Goal: Transaction & Acquisition: Subscribe to service/newsletter

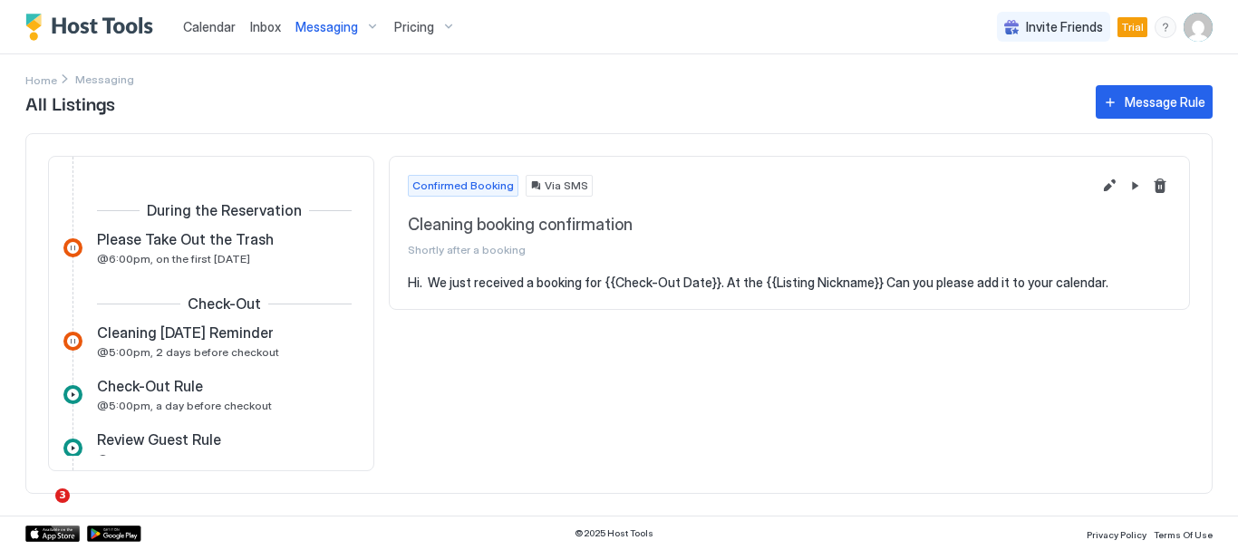
scroll to position [566, 0]
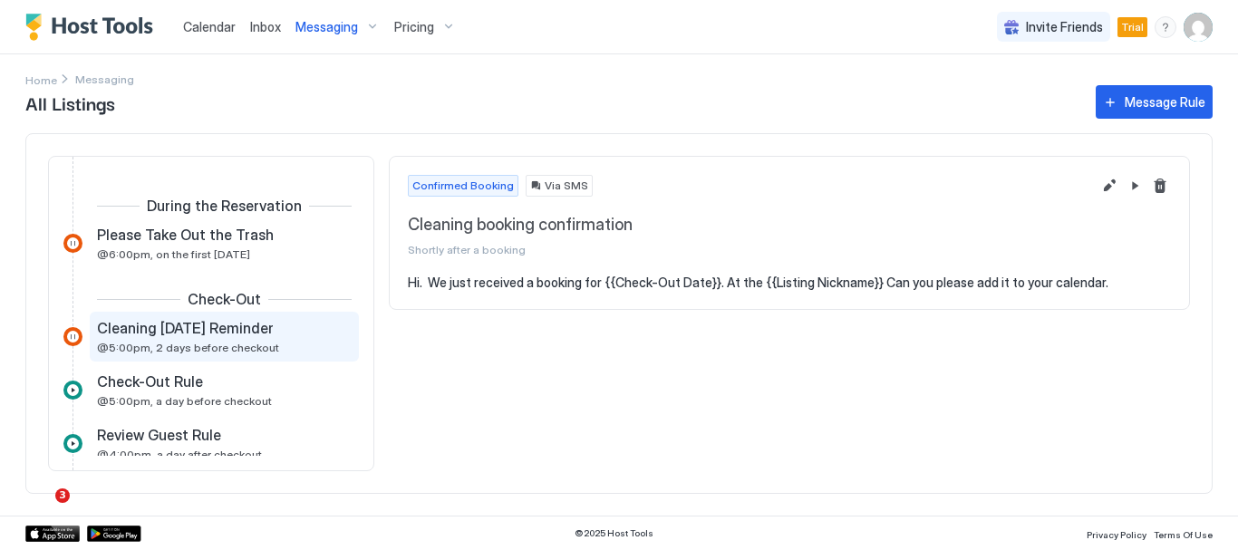
click at [169, 332] on span "Cleaning Tomorrow Reminder" at bounding box center [185, 328] width 177 height 18
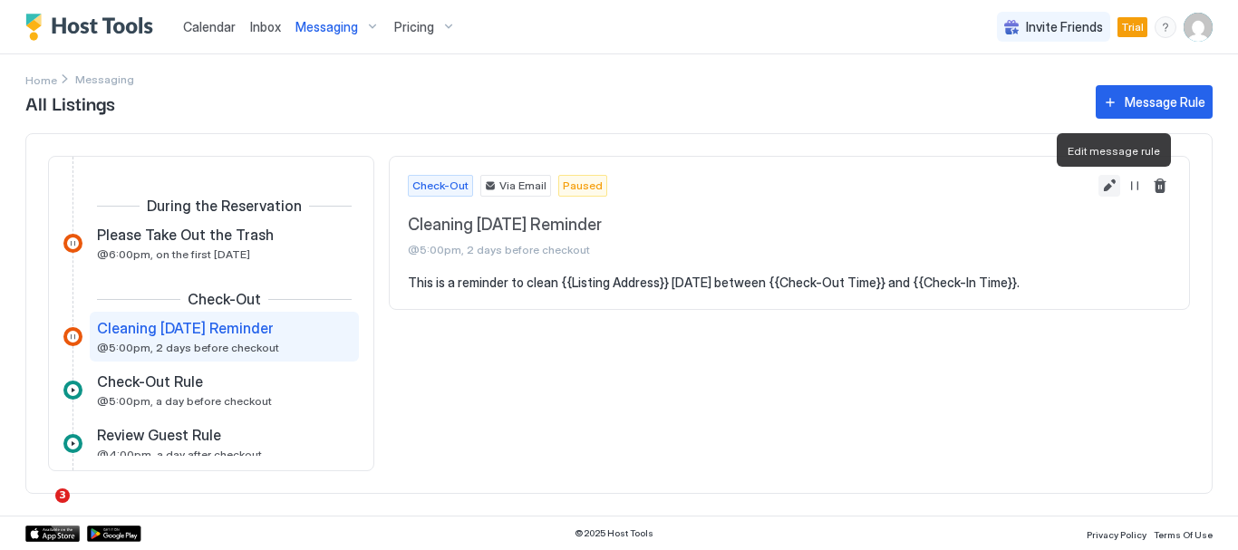
click at [1111, 186] on button "Edit message rule" at bounding box center [1109, 186] width 22 height 22
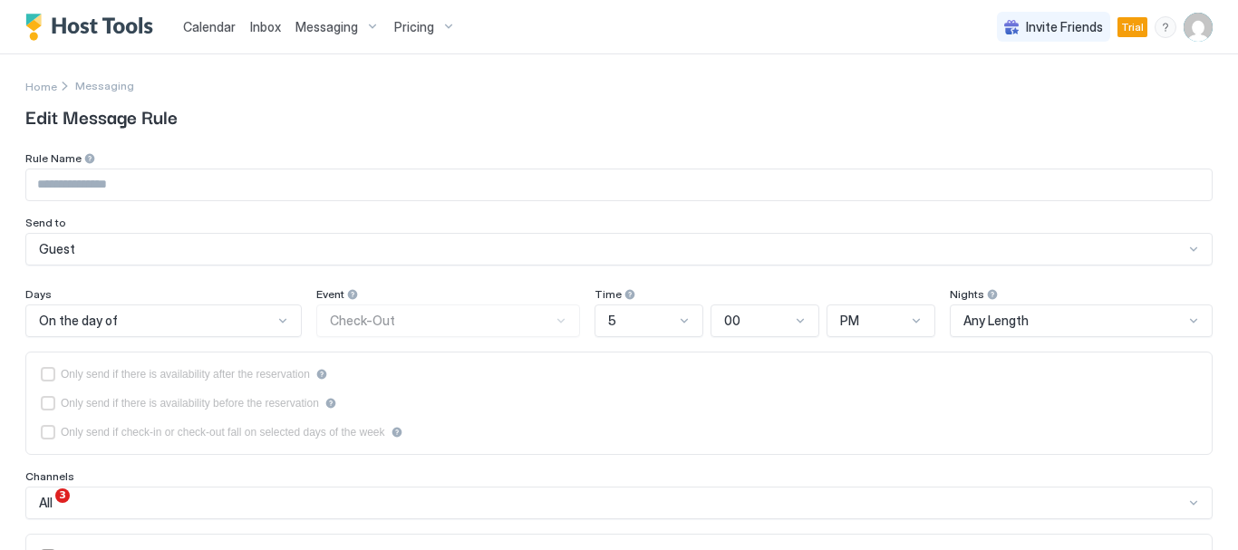
type input "**********"
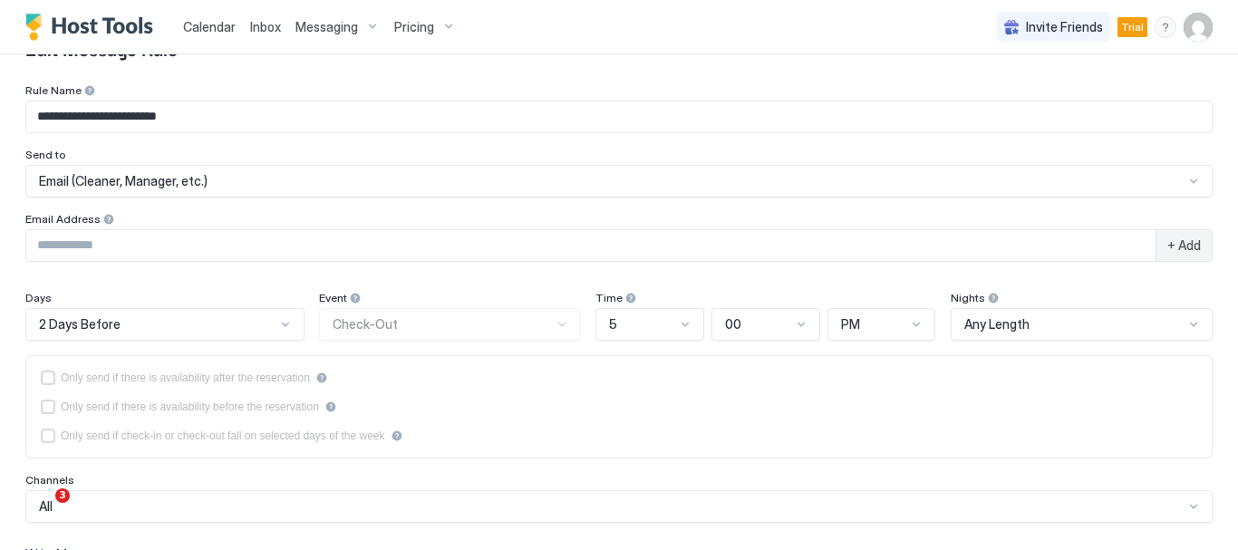
scroll to position [92, 0]
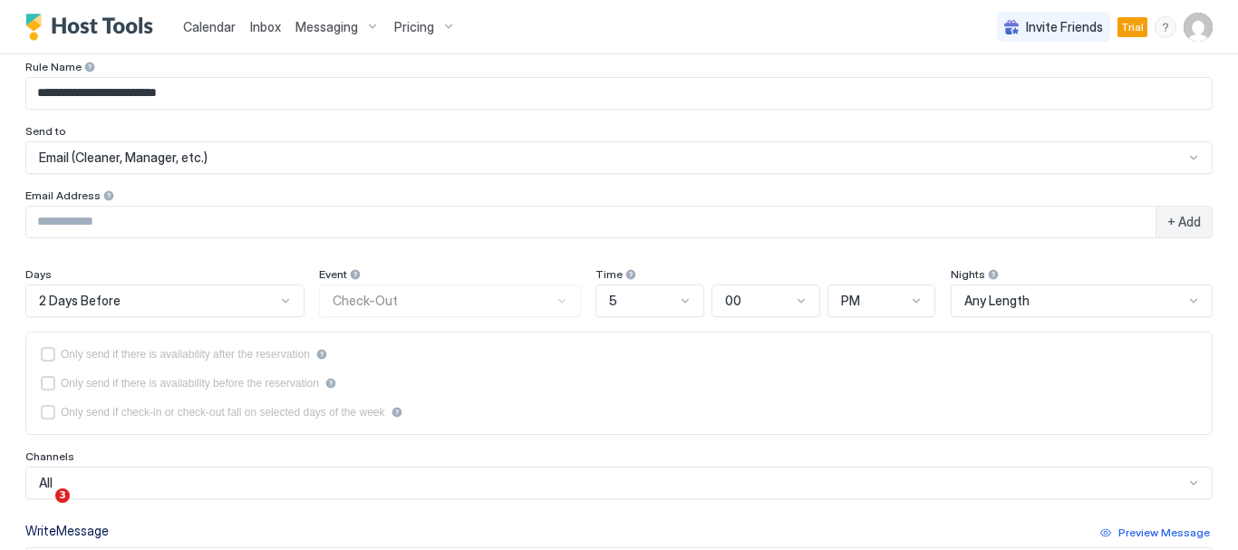
click at [277, 303] on div "2 Days Before" at bounding box center [164, 300] width 279 height 33
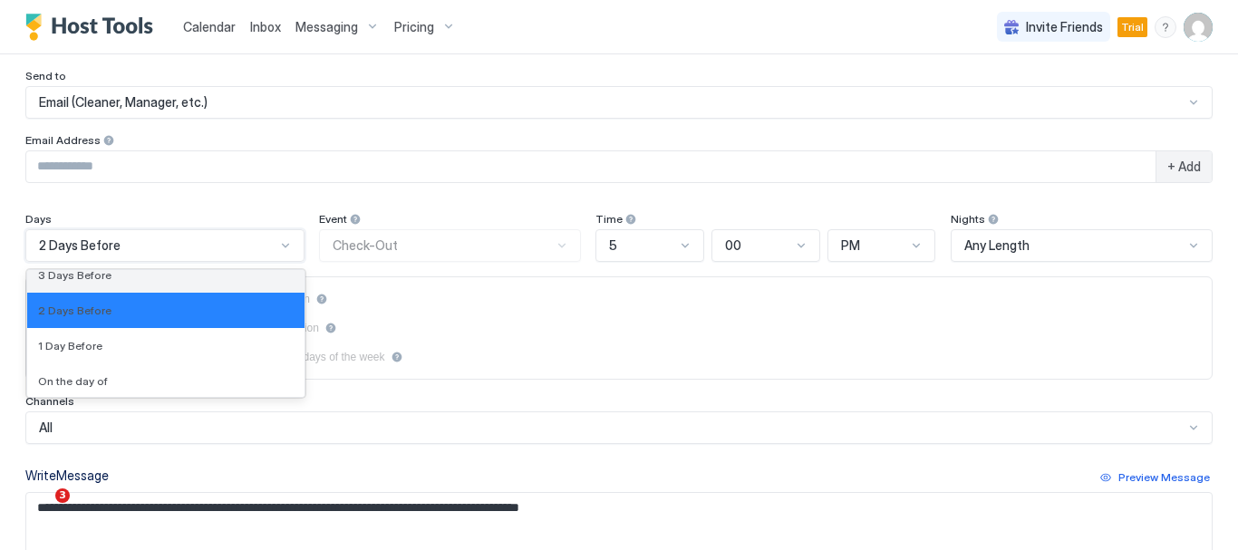
scroll to position [2998, 0]
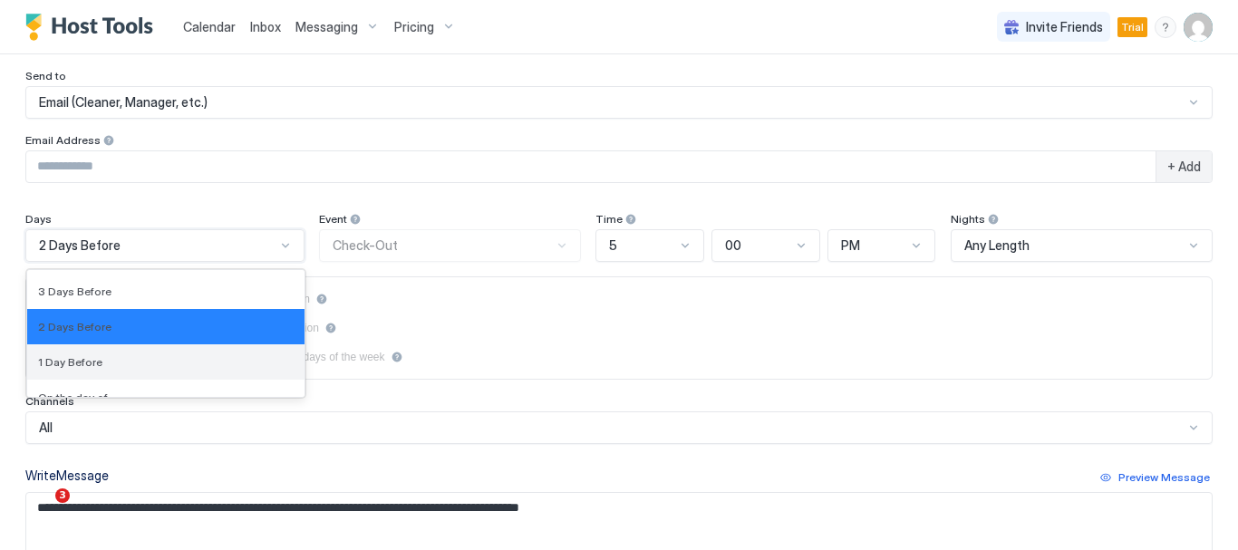
click at [169, 363] on div "1 Day Before" at bounding box center [165, 362] width 255 height 14
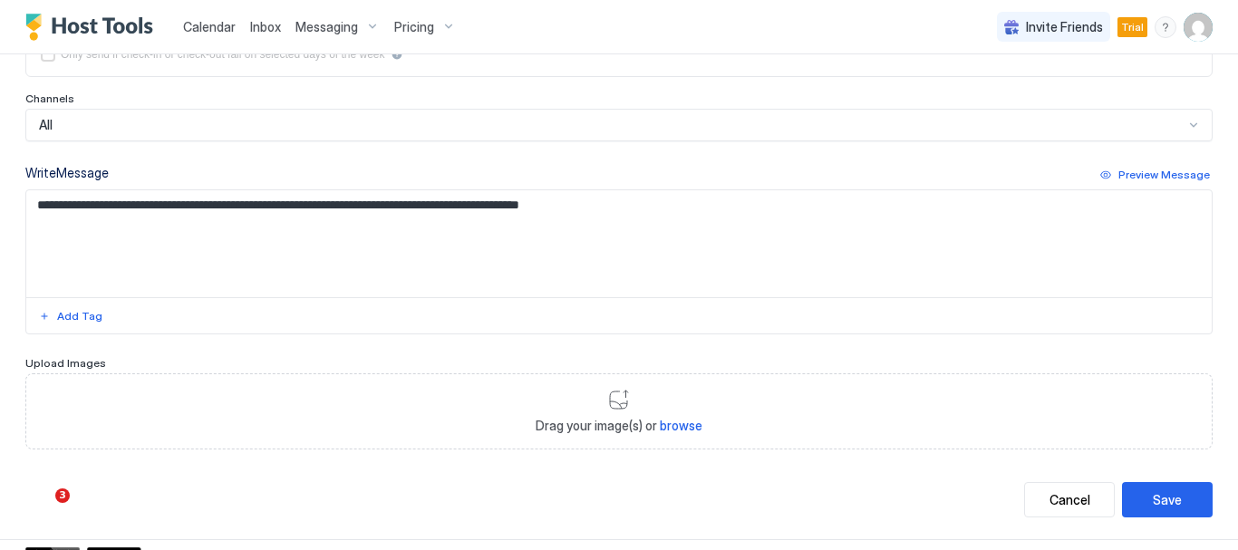
scroll to position [471, 0]
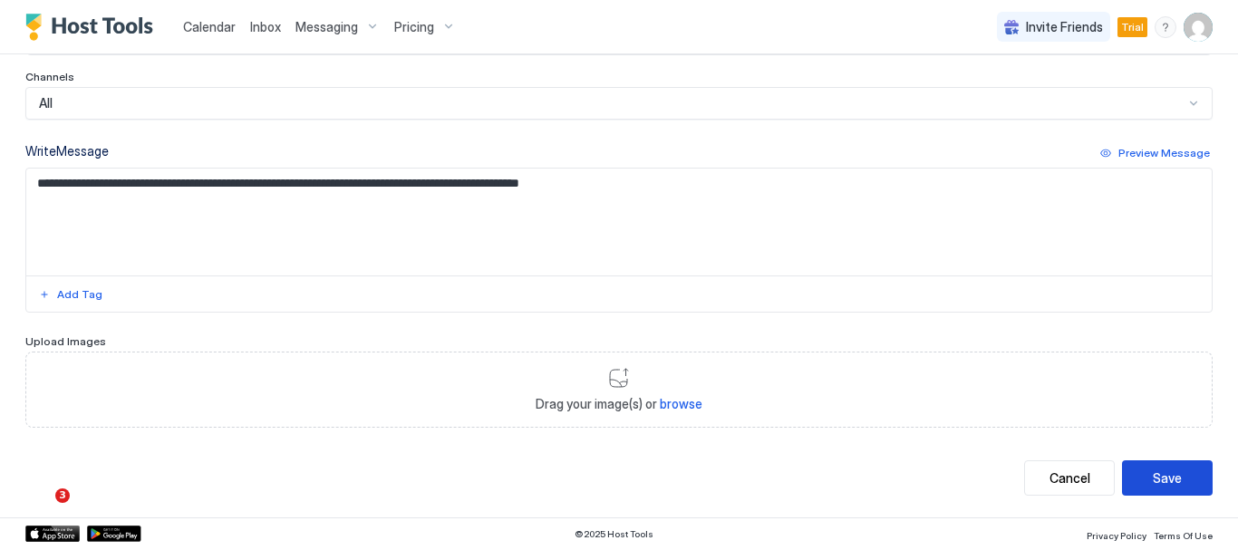
click at [1153, 468] on div "Save" at bounding box center [1166, 477] width 29 height 19
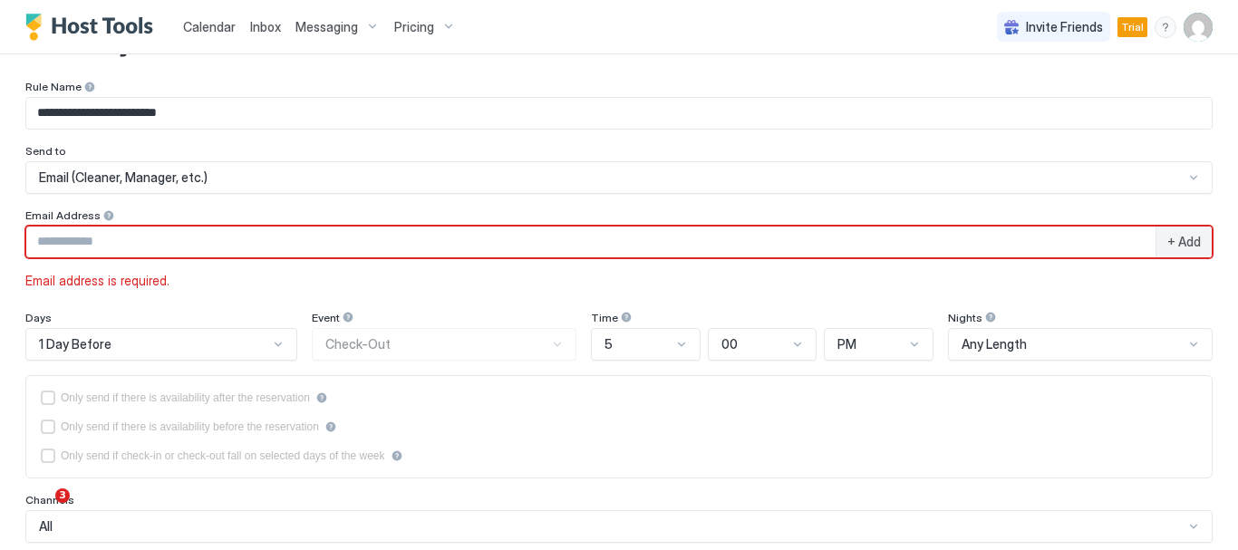
scroll to position [0, 0]
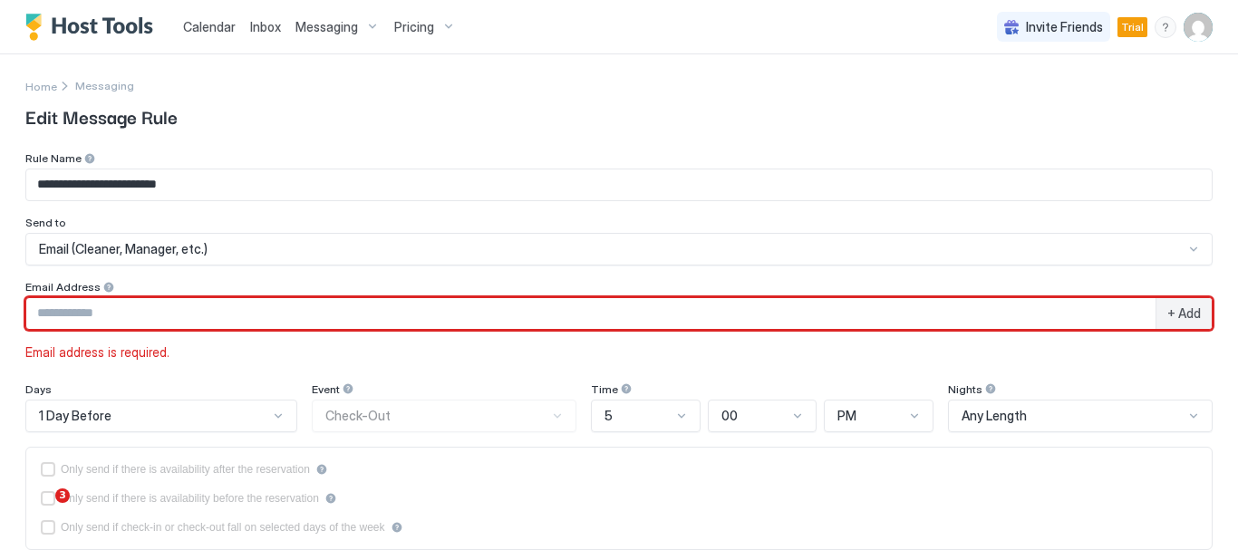
click at [189, 310] on input "Input Field" at bounding box center [590, 313] width 1129 height 31
type input "**********"
click at [1186, 253] on div at bounding box center [1193, 249] width 14 height 14
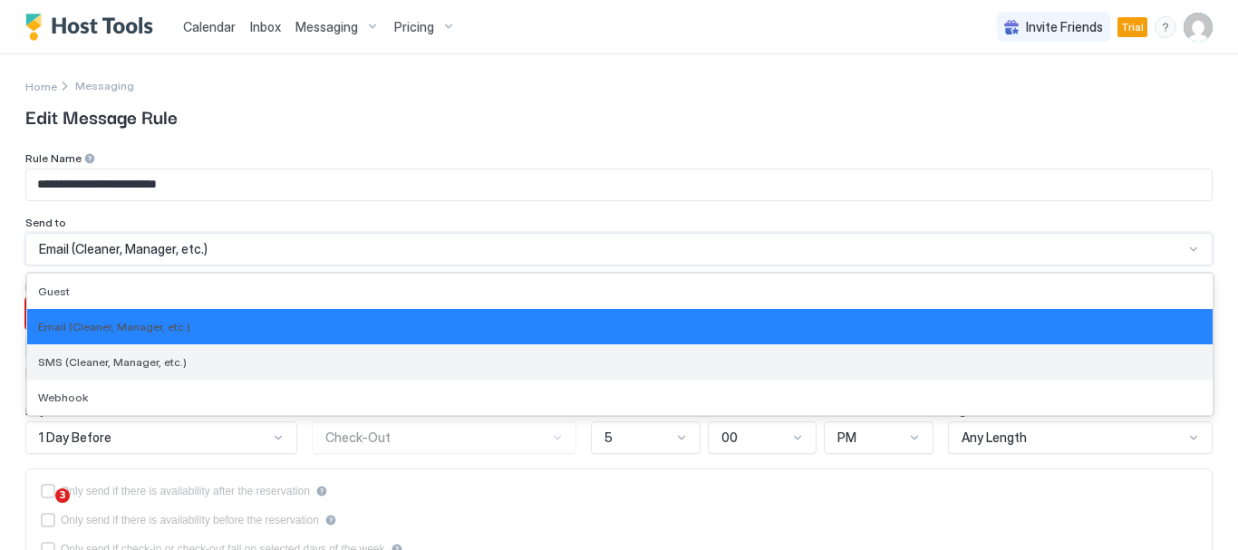
click at [1094, 362] on div "SMS (Cleaner, Manager, etc.)" at bounding box center [619, 362] width 1163 height 14
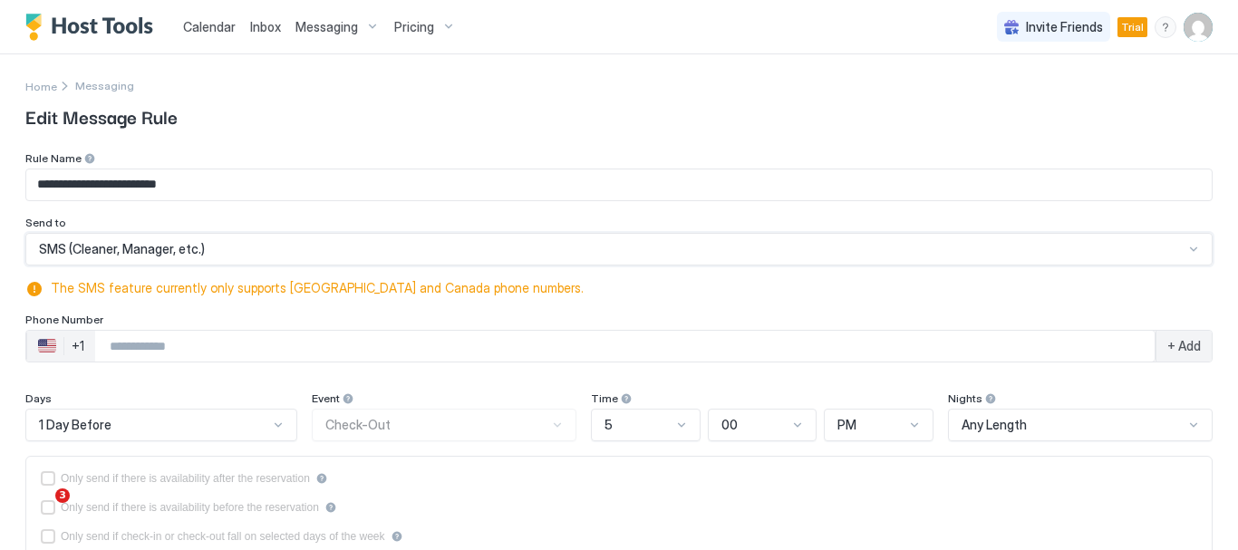
click at [321, 342] on input "Phone Number input" at bounding box center [624, 346] width 1059 height 33
click at [214, 345] on input "Phone Number input" at bounding box center [624, 346] width 1059 height 33
type input "**********"
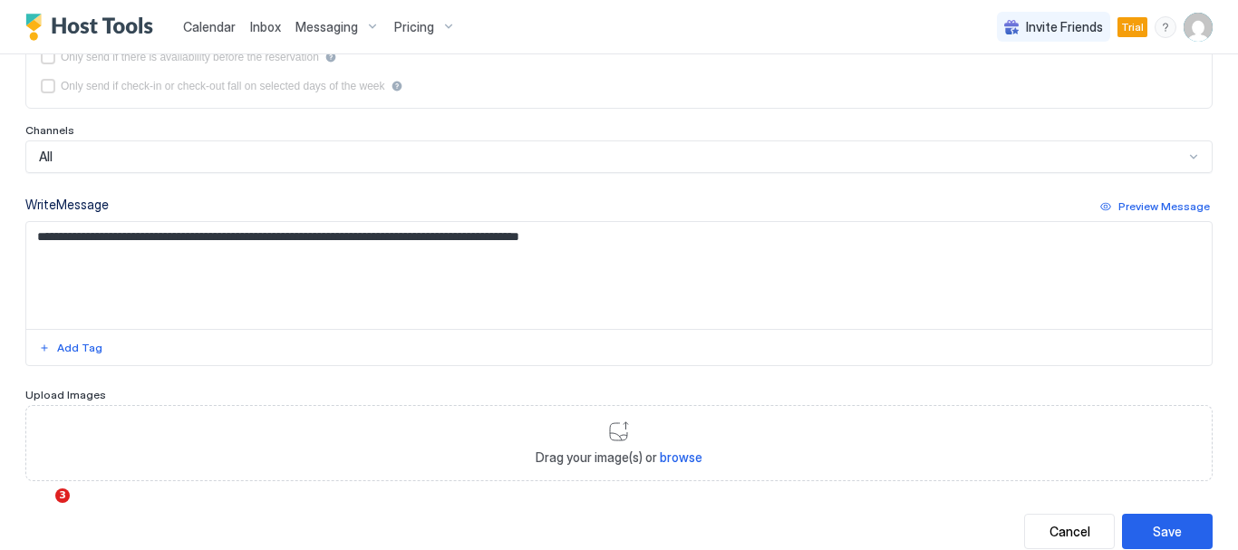
scroll to position [504, 0]
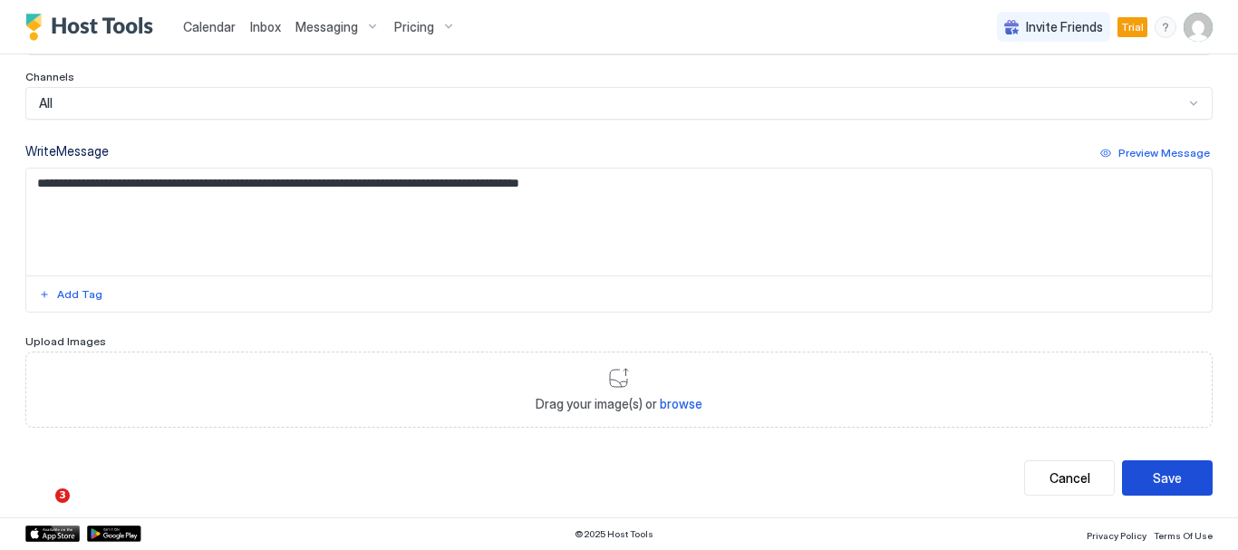
click at [1155, 477] on div "Save" at bounding box center [1166, 477] width 29 height 19
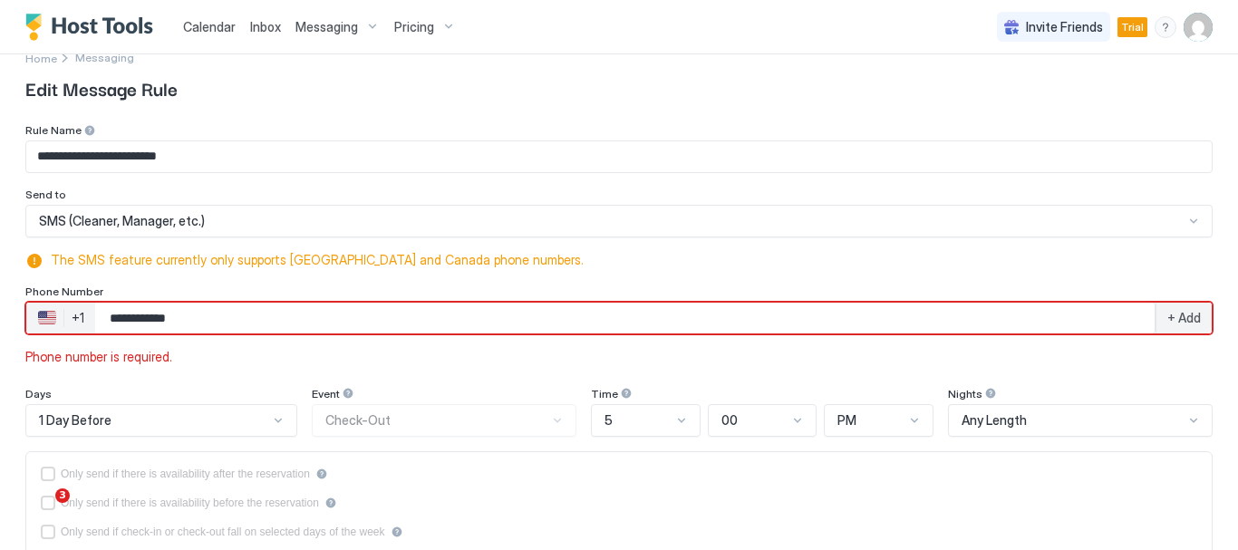
scroll to position [24, 0]
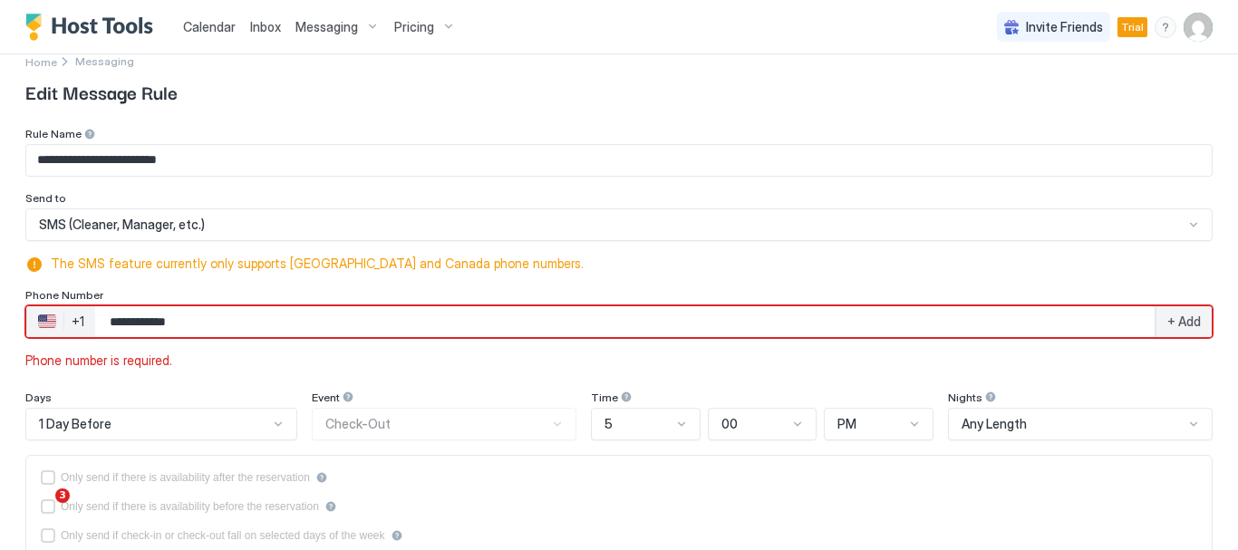
click at [1171, 323] on span "+ Add" at bounding box center [1184, 321] width 34 height 16
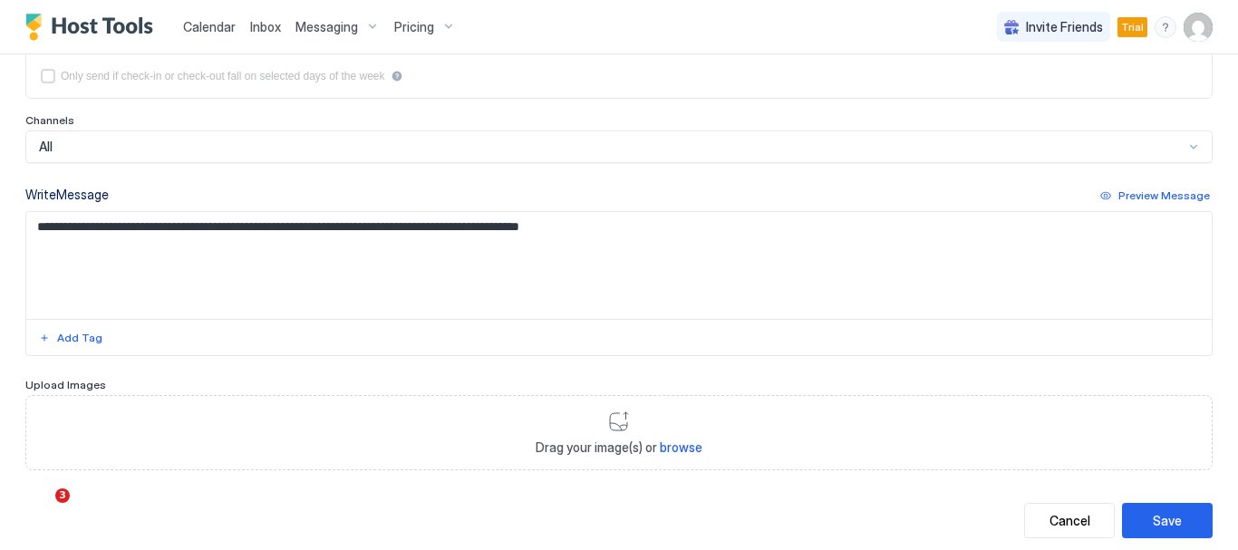
scroll to position [548, 0]
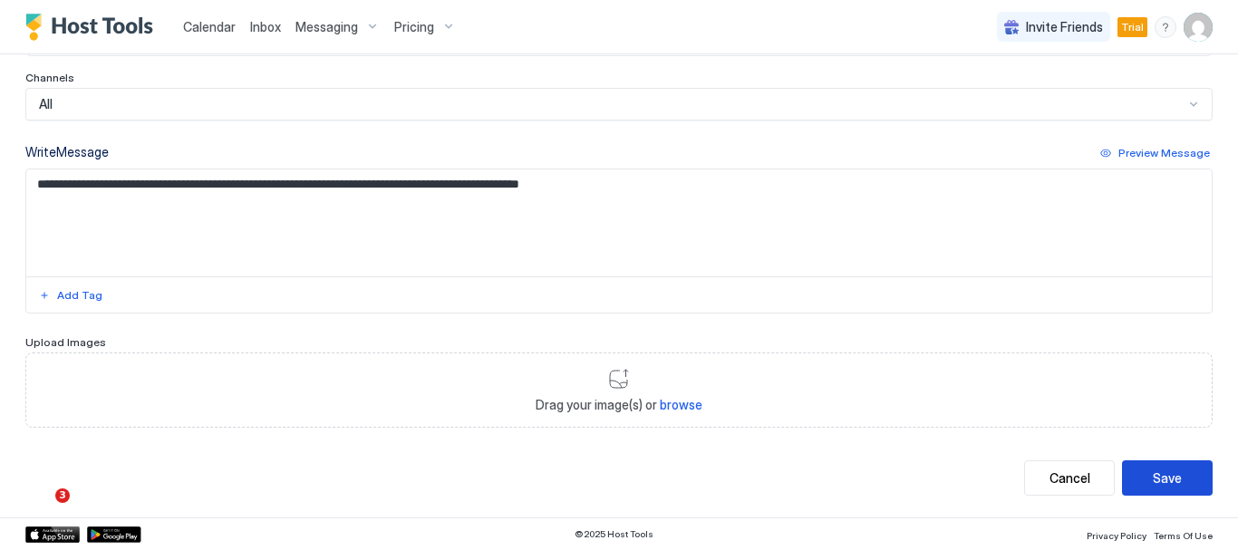
click at [1159, 478] on div "Save" at bounding box center [1166, 477] width 29 height 19
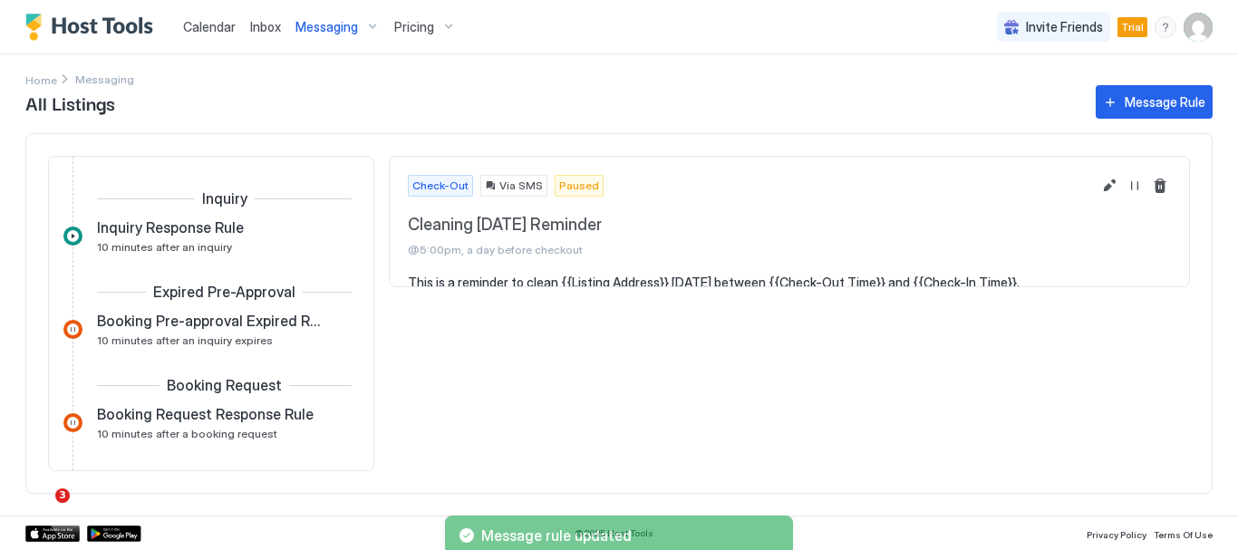
scroll to position [643, 0]
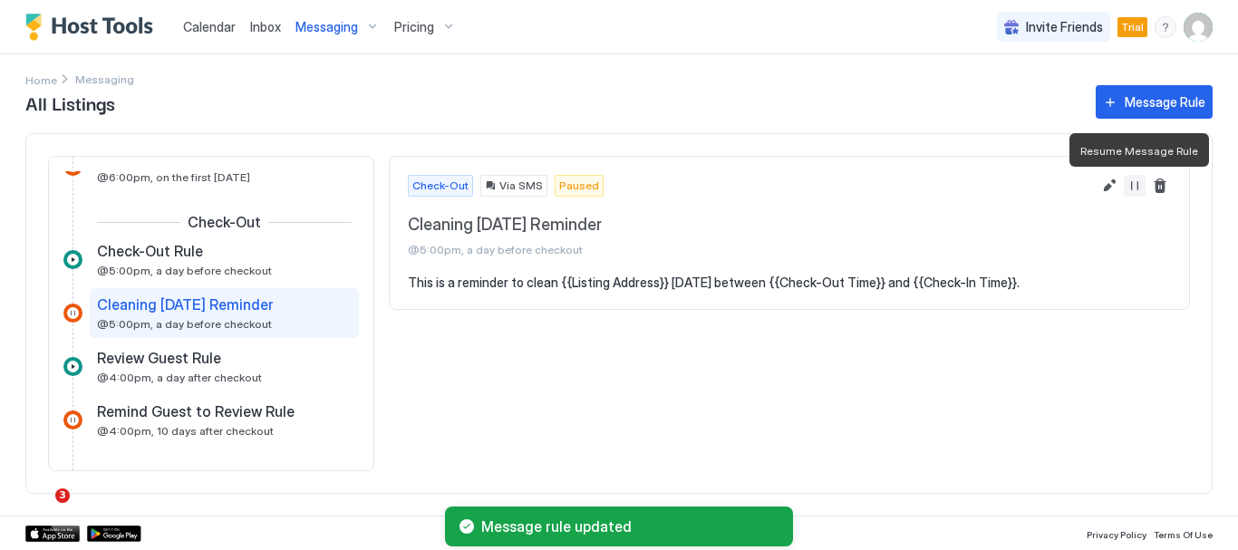
click at [1127, 188] on button "Resume Message Rule" at bounding box center [1134, 186] width 22 height 22
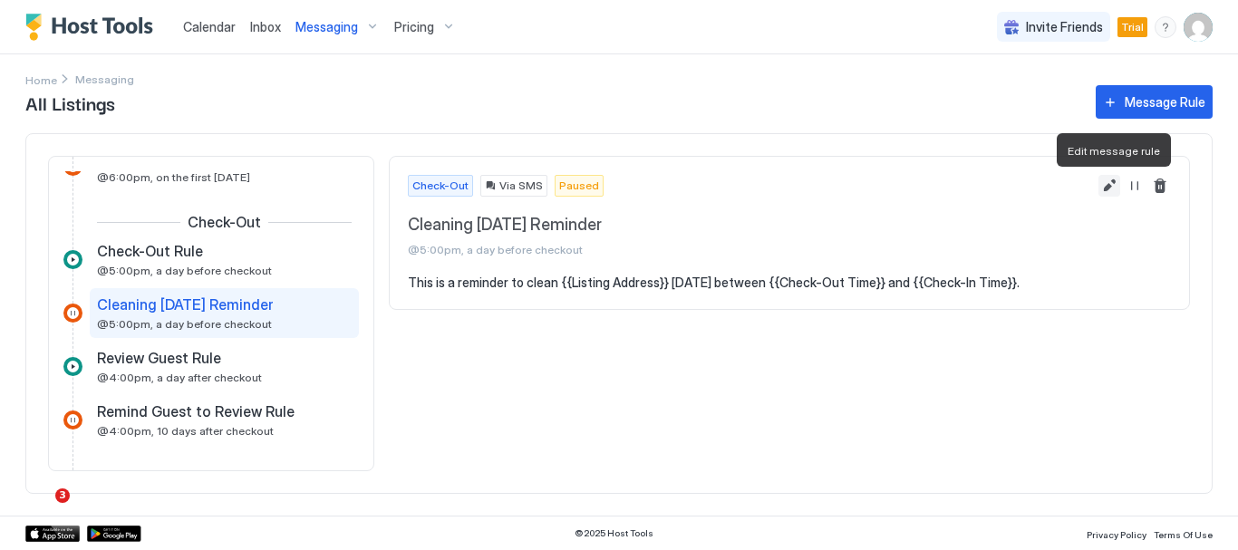
click at [1104, 185] on button "Edit message rule" at bounding box center [1109, 186] width 22 height 22
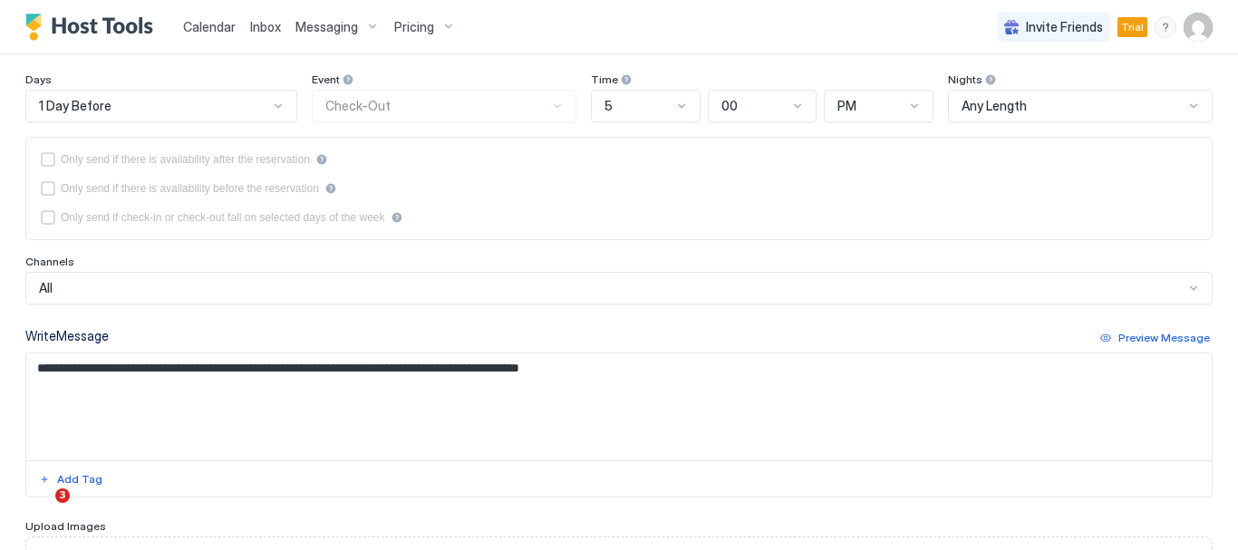
scroll to position [358, 0]
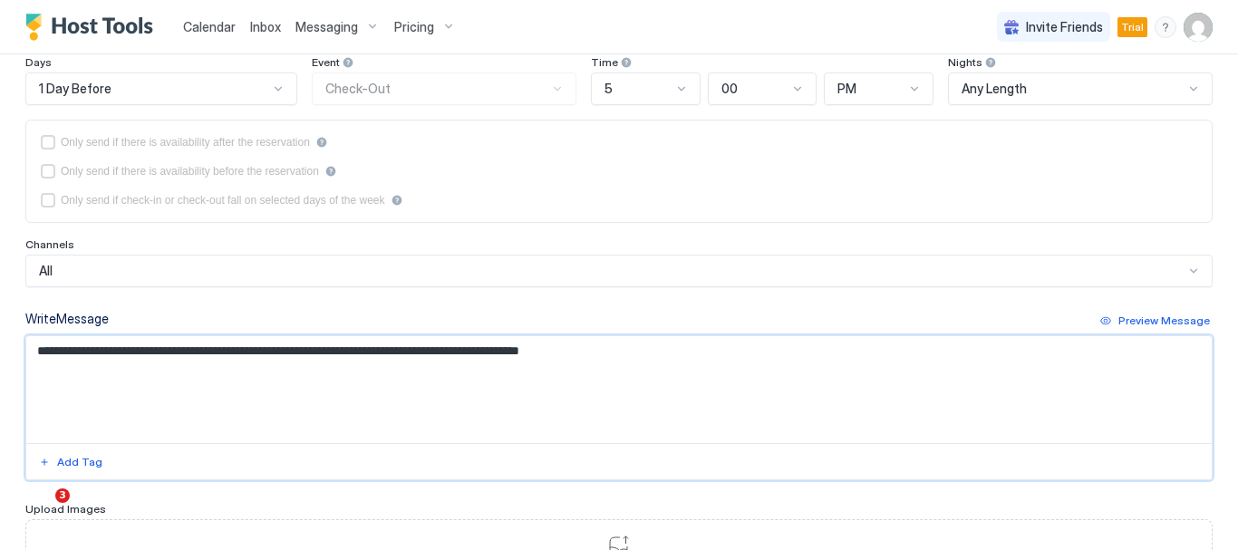
drag, startPoint x: 81, startPoint y: 353, endPoint x: 5, endPoint y: 350, distance: 76.2
click at [5, 350] on div "**********" at bounding box center [619, 190] width 1238 height 988
click at [745, 354] on textarea "**********" at bounding box center [611, 389] width 1171 height 107
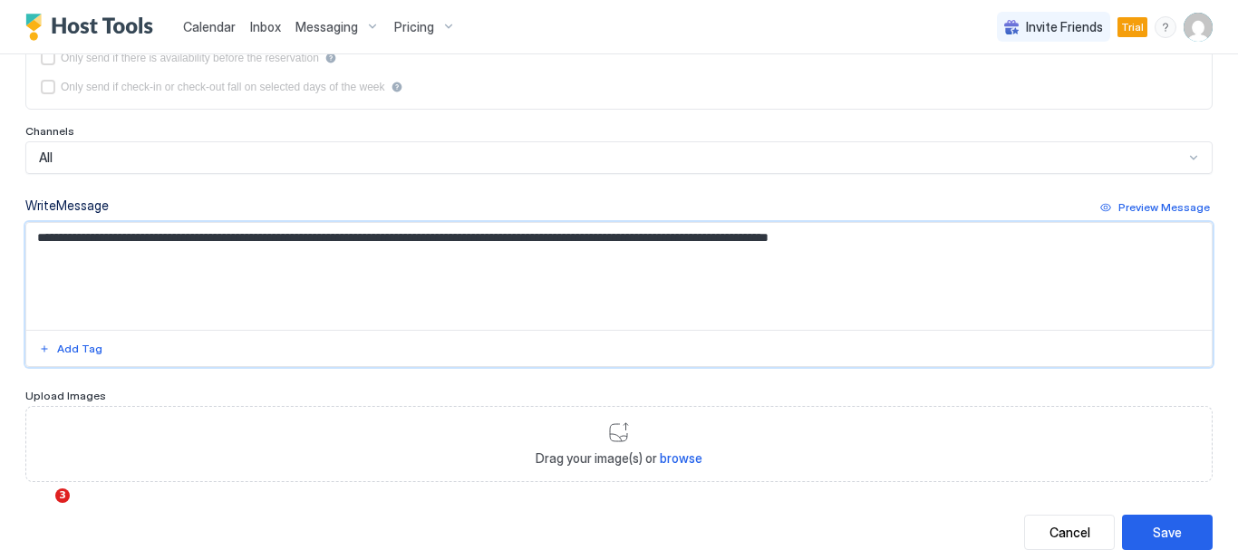
scroll to position [525, 0]
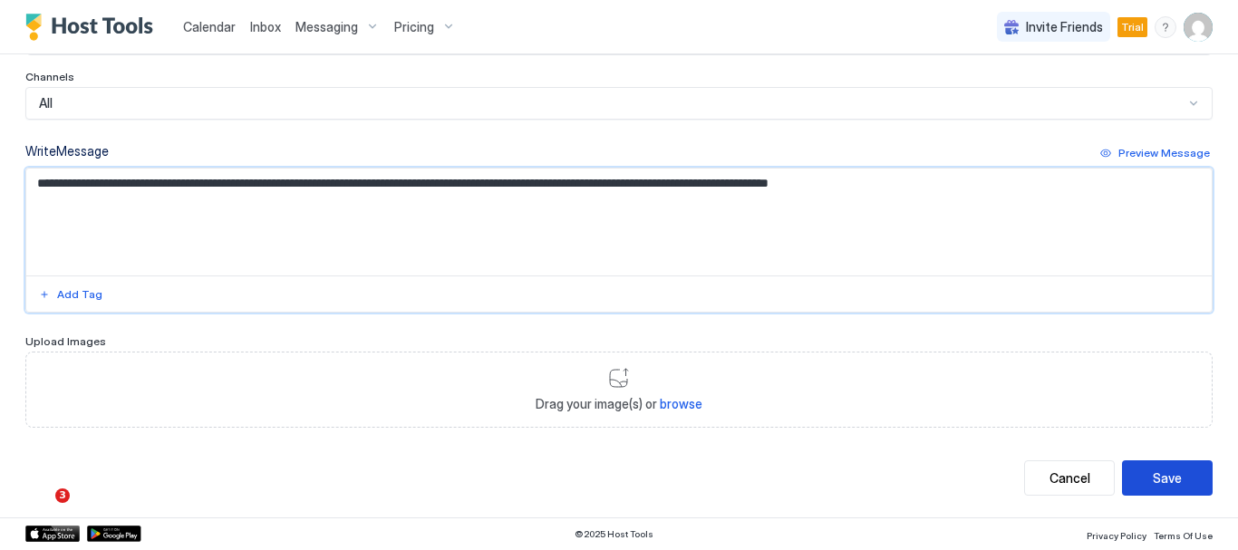
type textarea "**********"
click at [1160, 465] on button "Save" at bounding box center [1167, 477] width 91 height 35
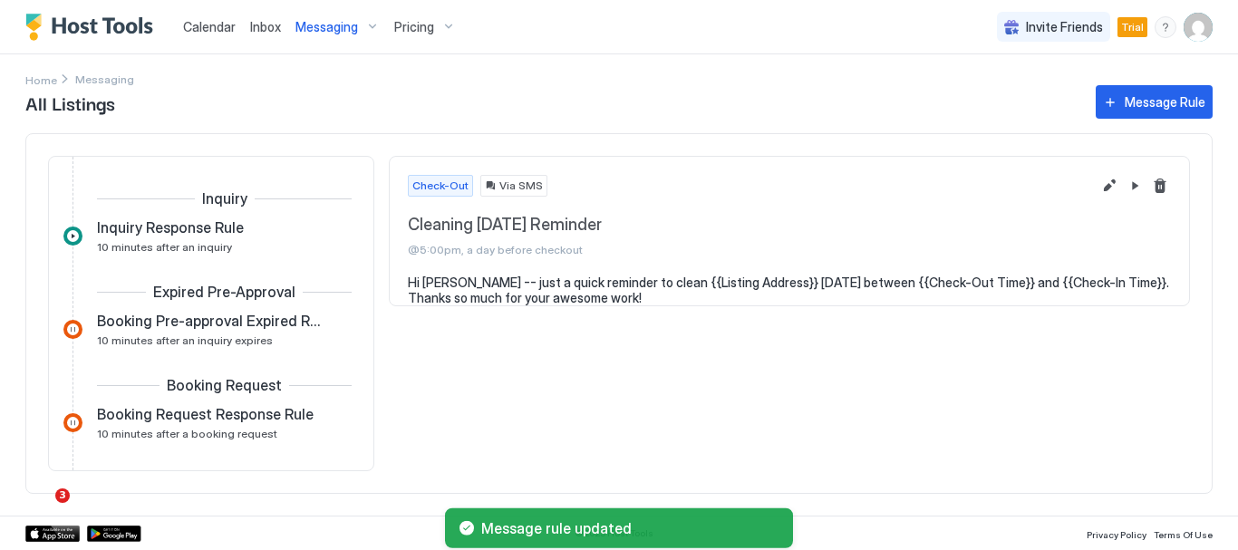
scroll to position [643, 0]
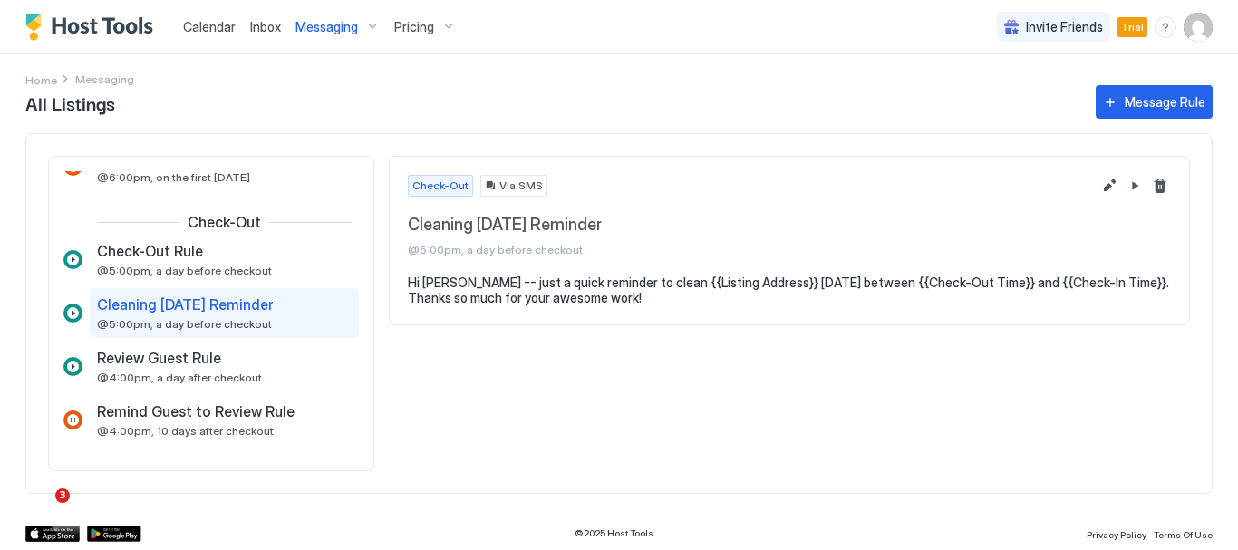
click at [221, 24] on span "Calendar" at bounding box center [209, 26] width 53 height 15
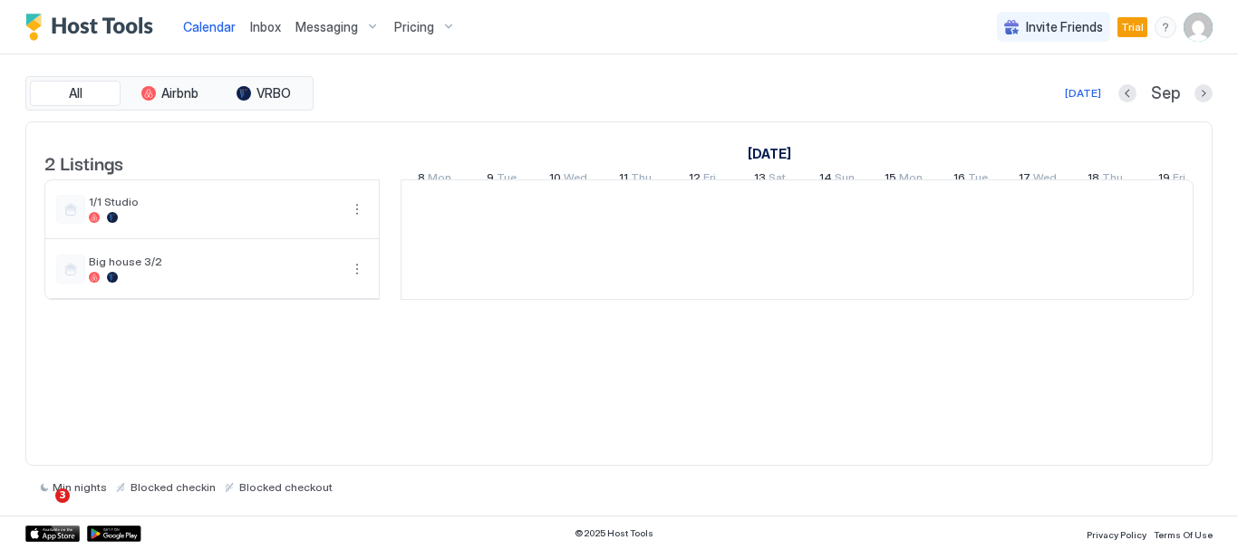
scroll to position [0, 1007]
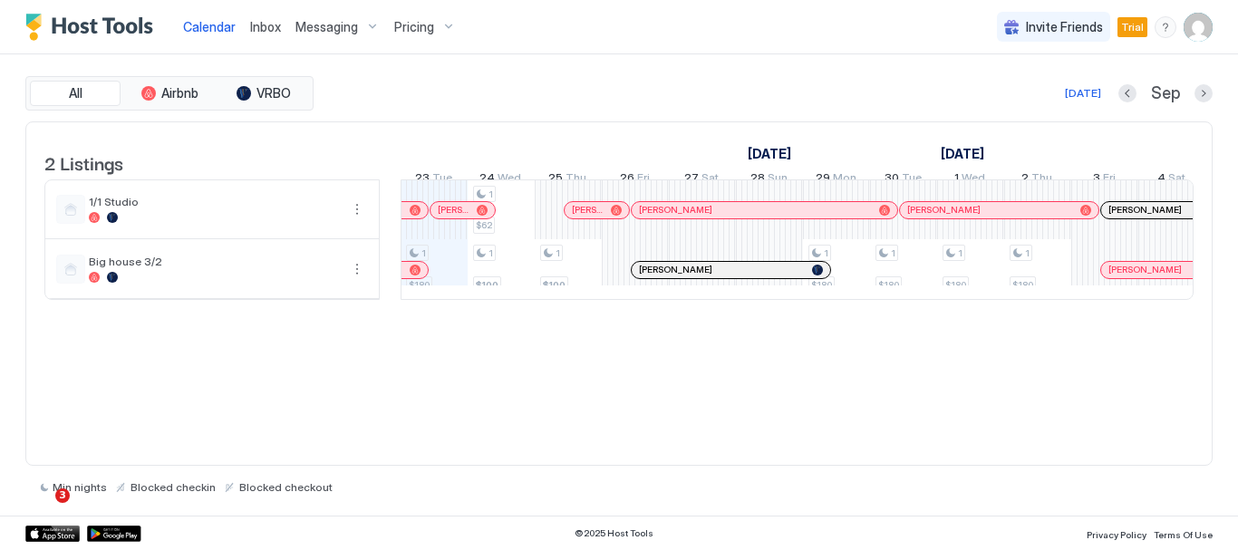
click at [439, 24] on div "Pricing" at bounding box center [425, 27] width 76 height 31
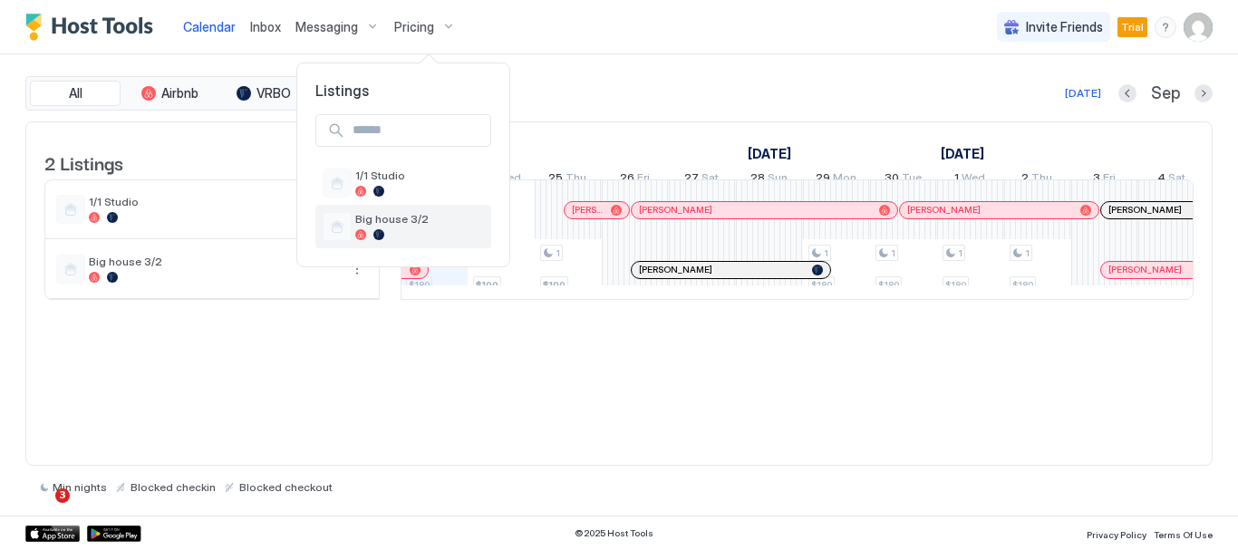
click at [392, 223] on span "Big house 3/2" at bounding box center [419, 219] width 129 height 14
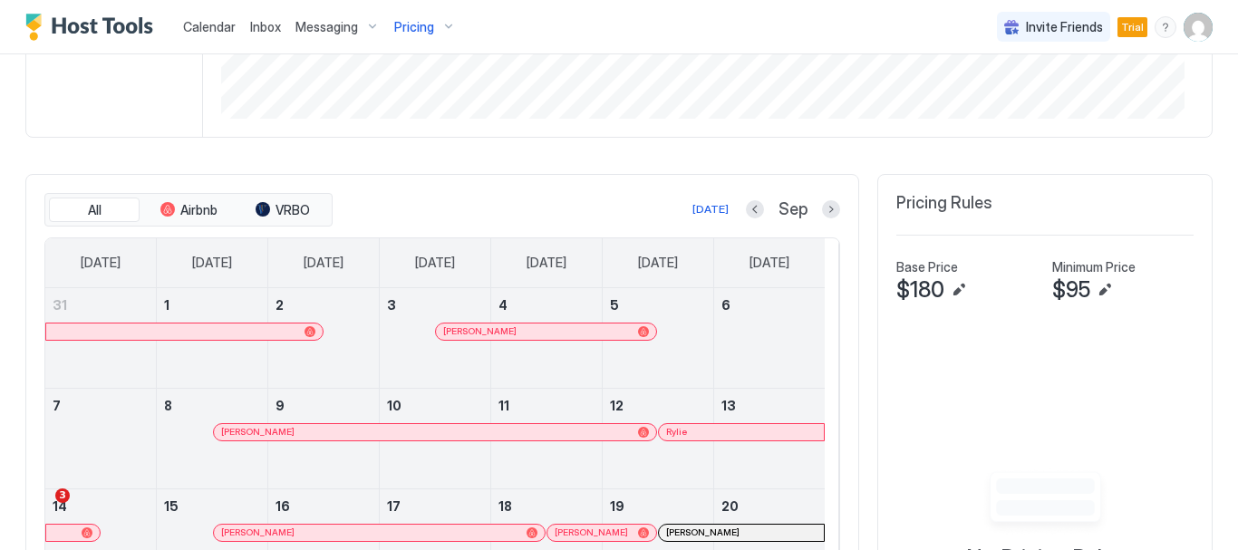
scroll to position [410, 0]
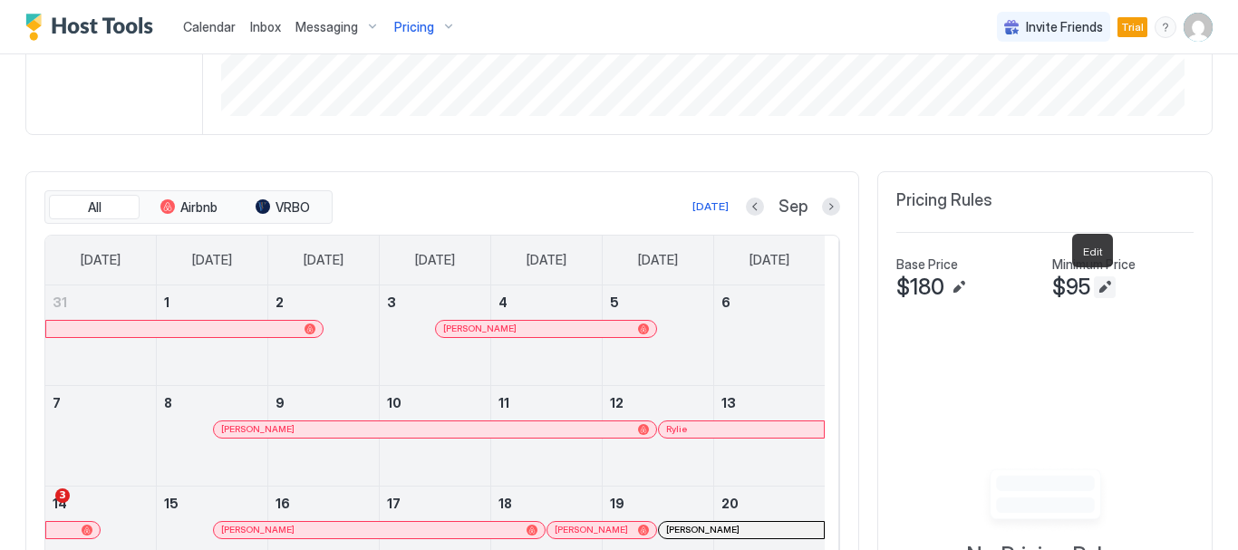
click at [1094, 284] on button "Edit" at bounding box center [1105, 287] width 22 height 22
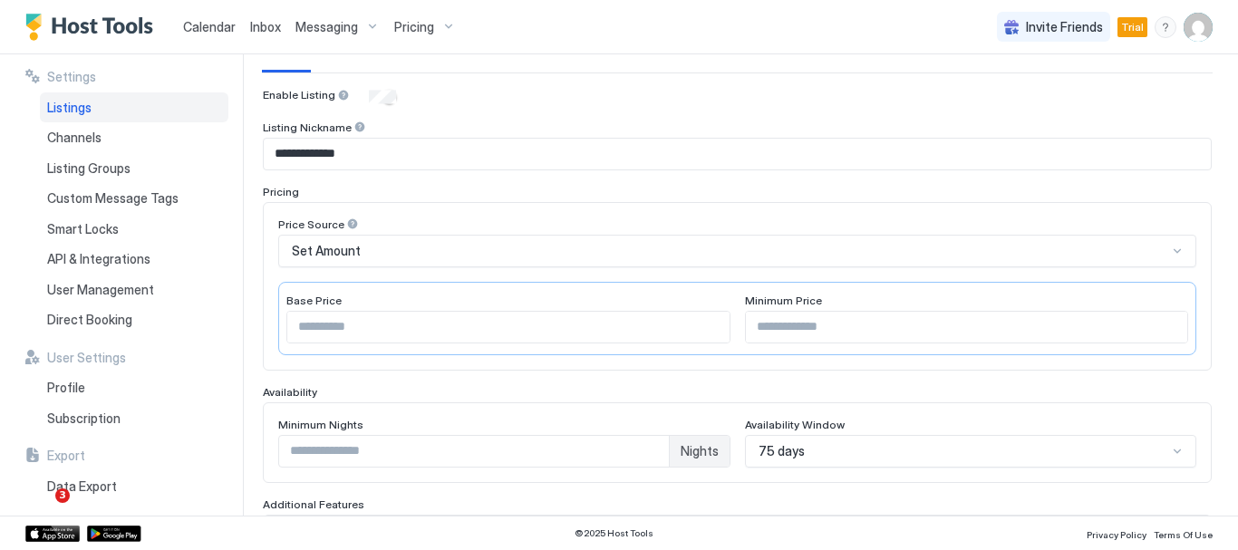
scroll to position [169, 0]
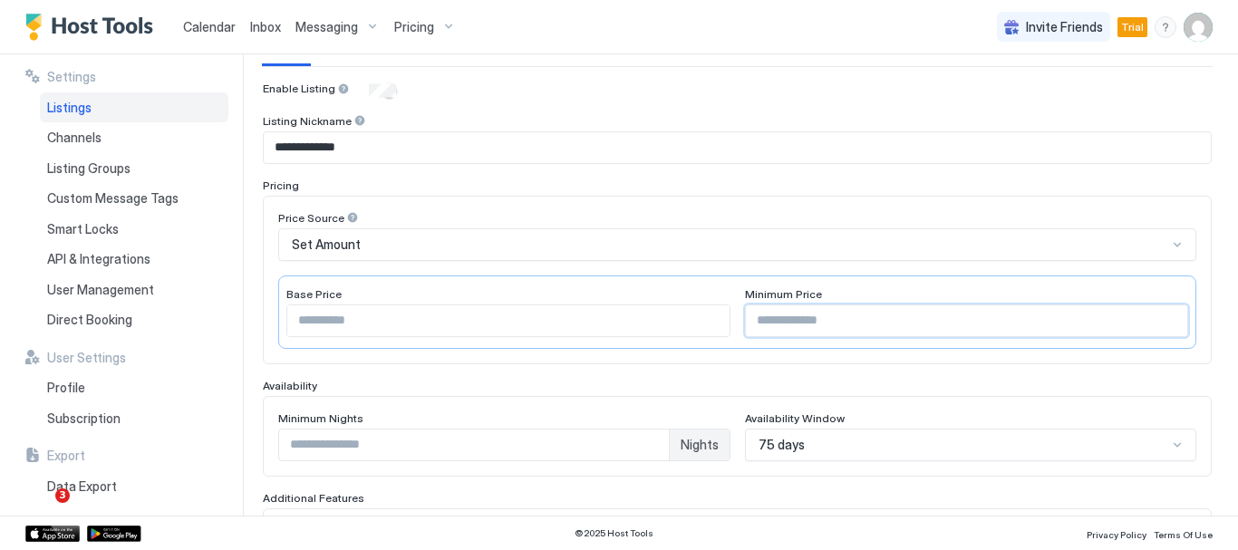
click at [764, 319] on input "**" at bounding box center [967, 320] width 442 height 31
type input "*"
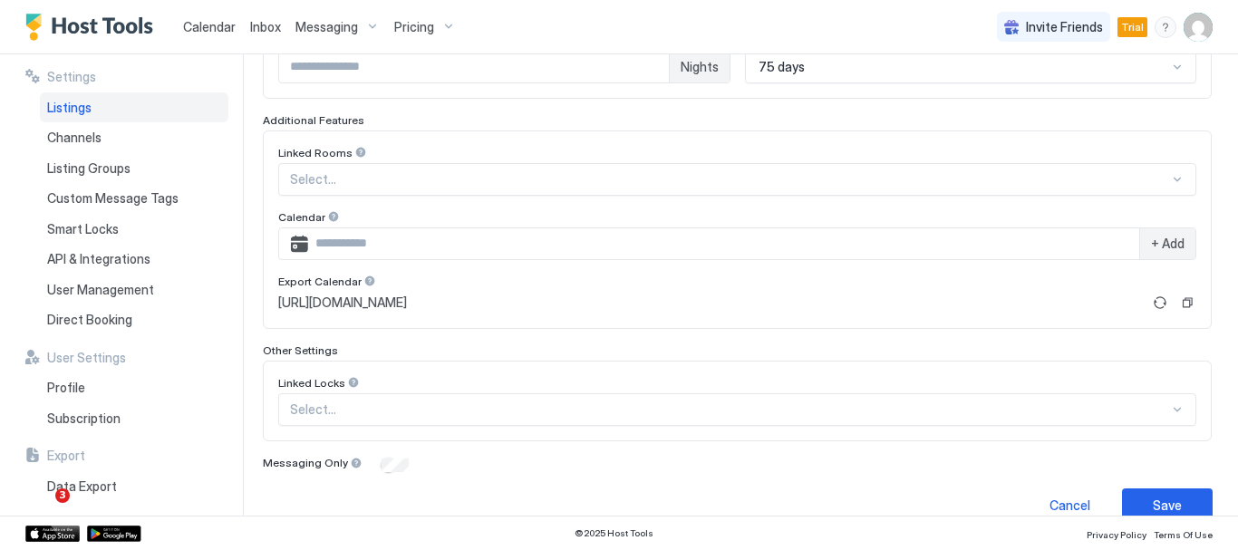
scroll to position [574, 0]
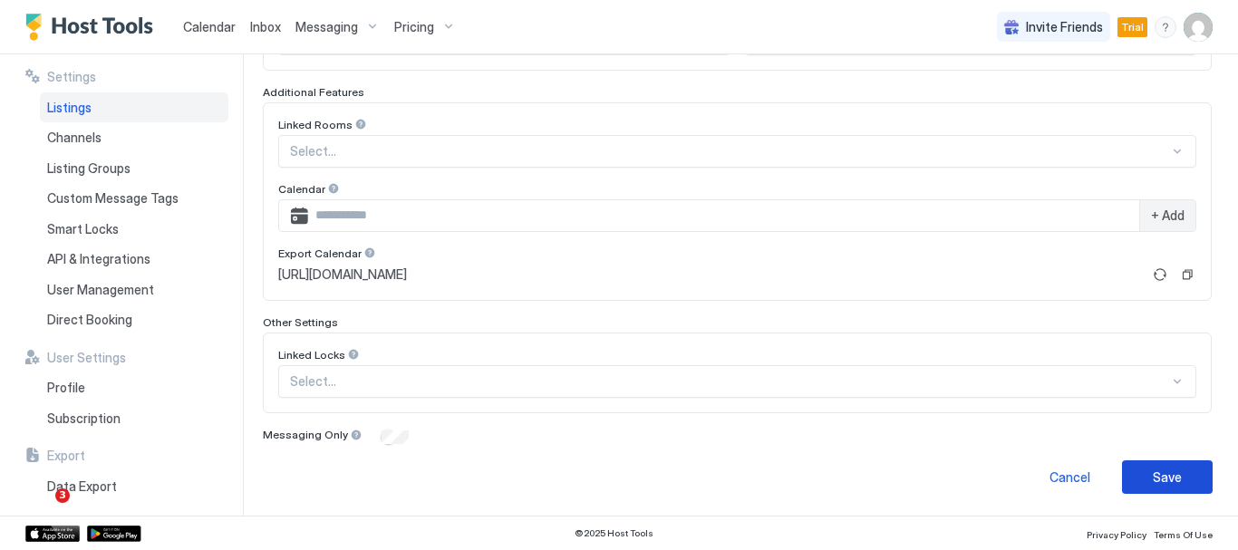
type input "**"
click at [1152, 471] on div "Save" at bounding box center [1166, 476] width 29 height 19
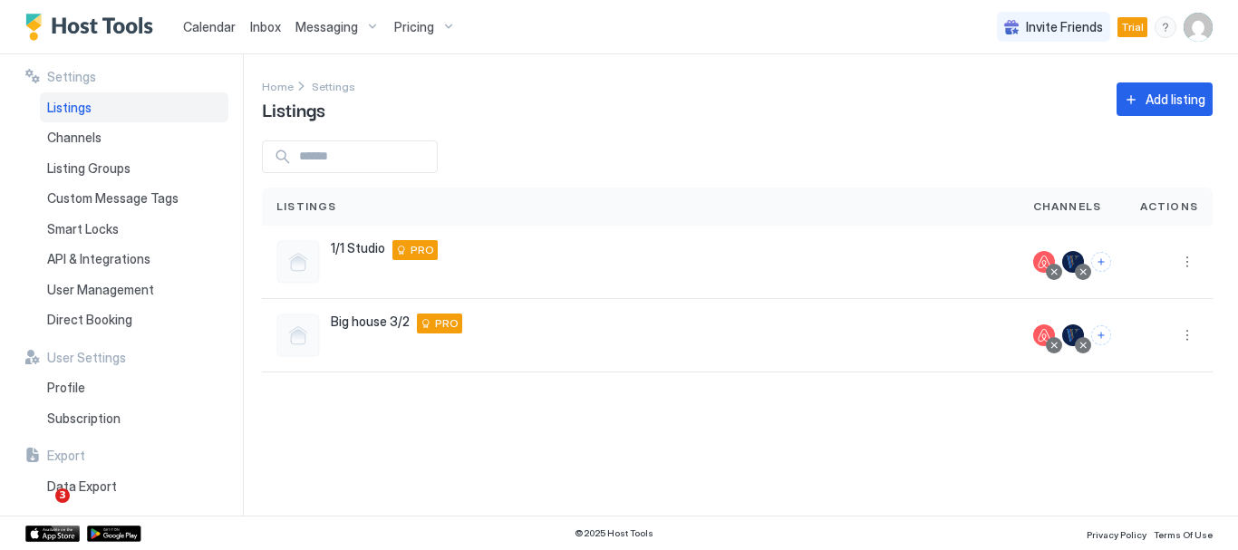
click at [198, 26] on span "Calendar" at bounding box center [209, 26] width 53 height 15
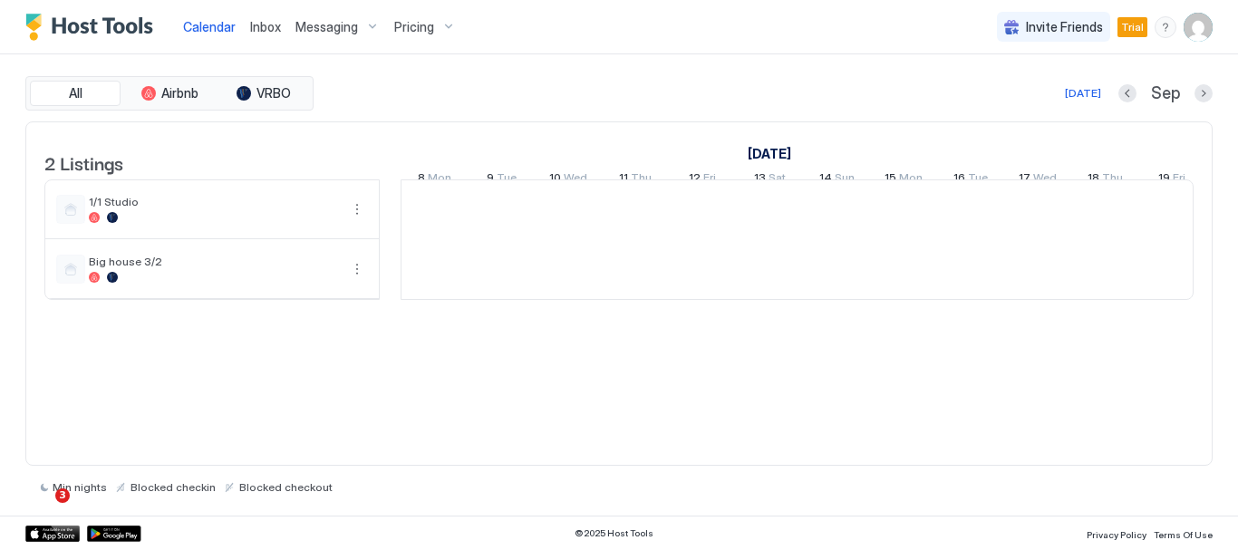
scroll to position [0, 1007]
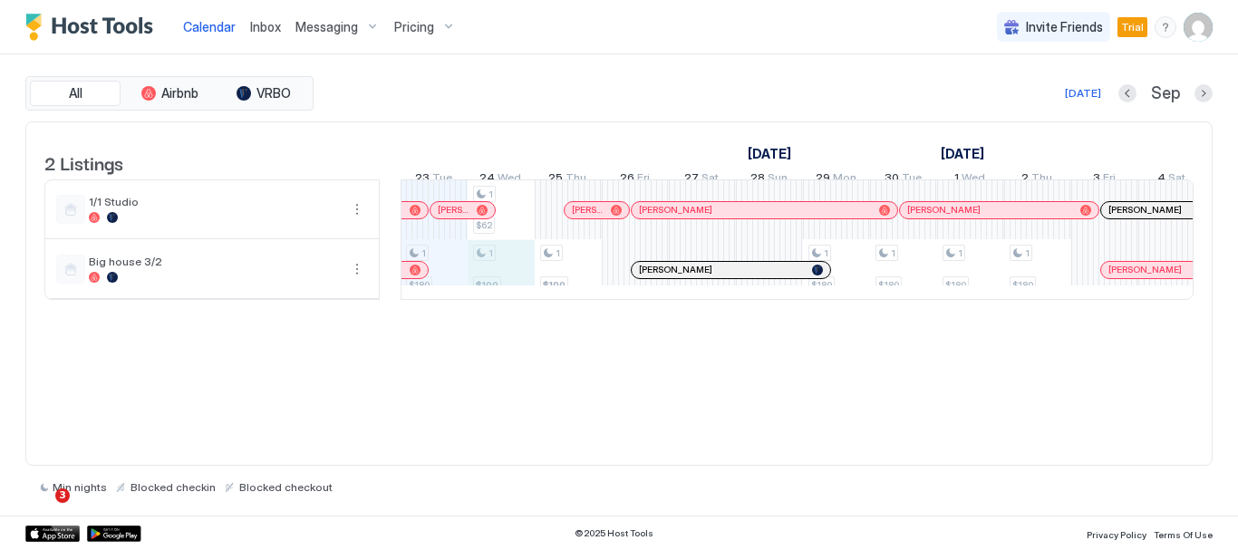
click at [507, 284] on div "1 $180 1 $62 1 $100 1 $100 1 $180 1 $180 1 $180 1 $180 1 $94 1 $180 1 $180 1 $1…" at bounding box center [1138, 239] width 3486 height 119
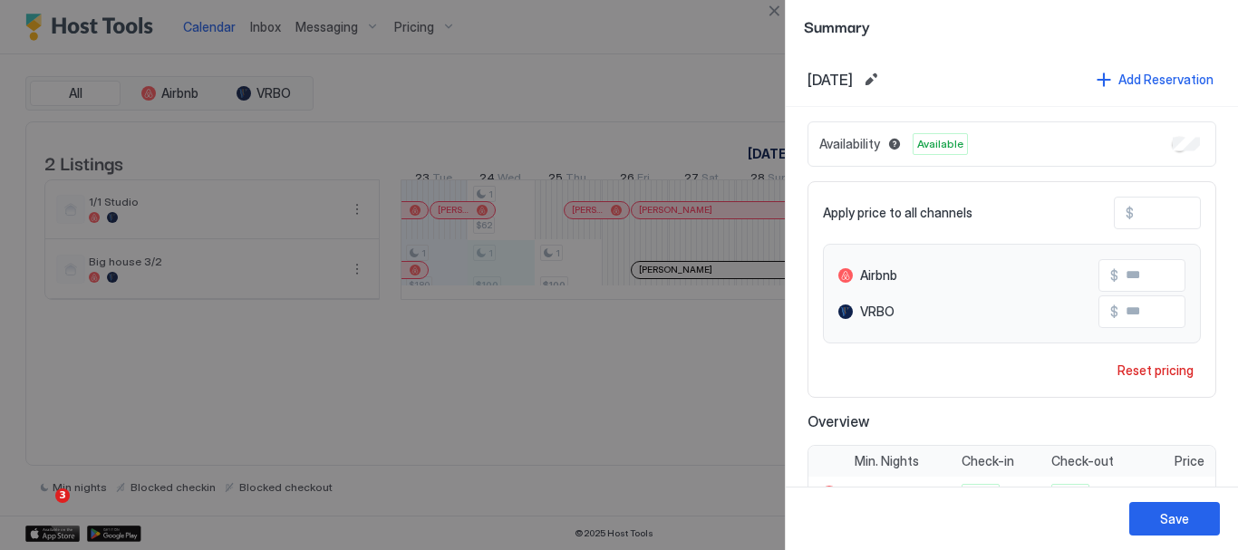
click at [559, 284] on div at bounding box center [619, 275] width 1238 height 550
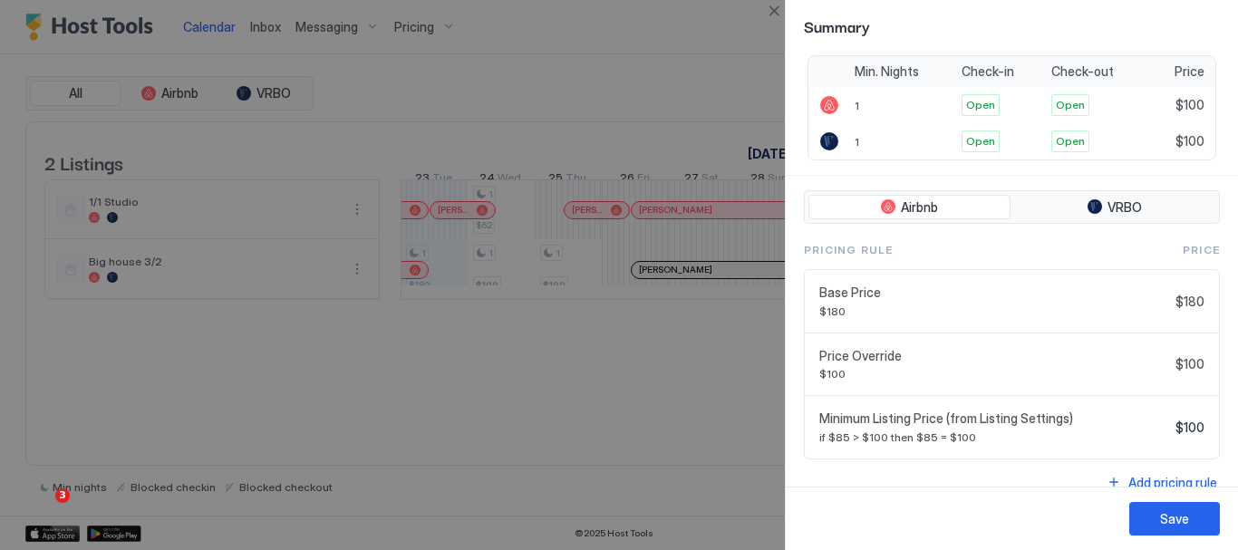
scroll to position [391, 0]
click at [757, 414] on div at bounding box center [619, 275] width 1238 height 550
click at [1181, 517] on div "Save" at bounding box center [1174, 518] width 29 height 19
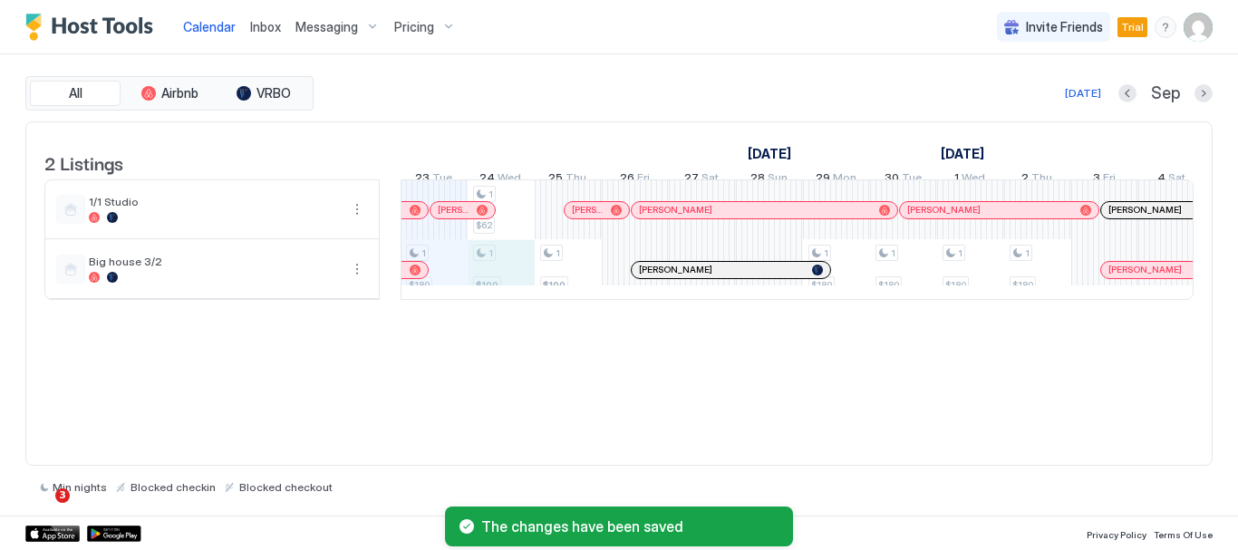
click at [516, 275] on div "1 $180 1 $62 1 $100 1 $100 1 $180 1 $180 1 $180 1 $180 1 $94 1 $180 1 $180 1 $1…" at bounding box center [1138, 239] width 3486 height 119
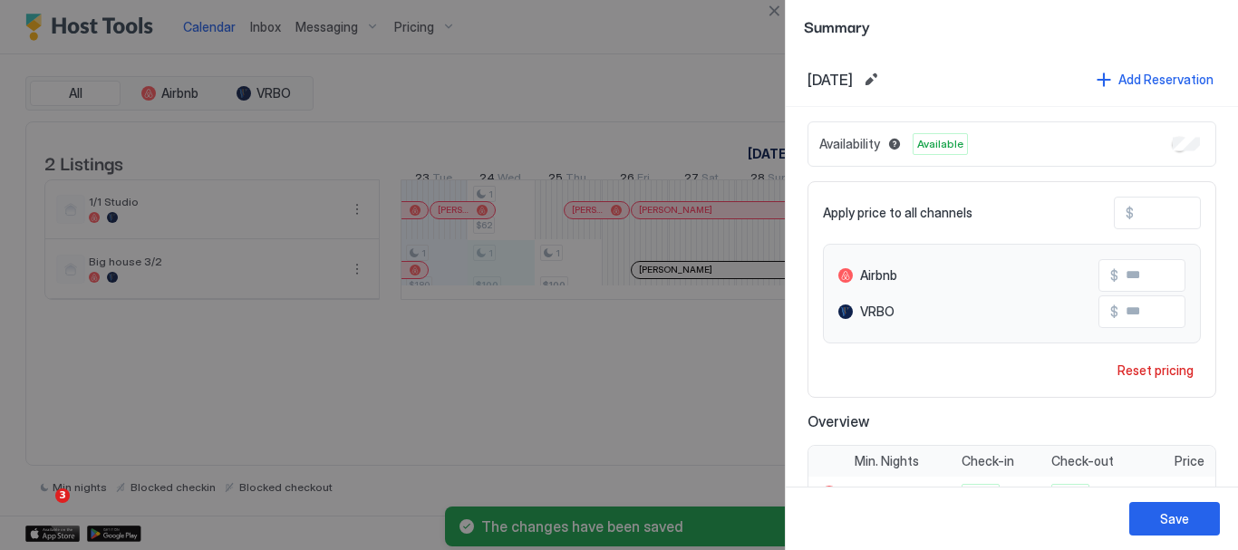
click at [558, 274] on div at bounding box center [619, 275] width 1238 height 550
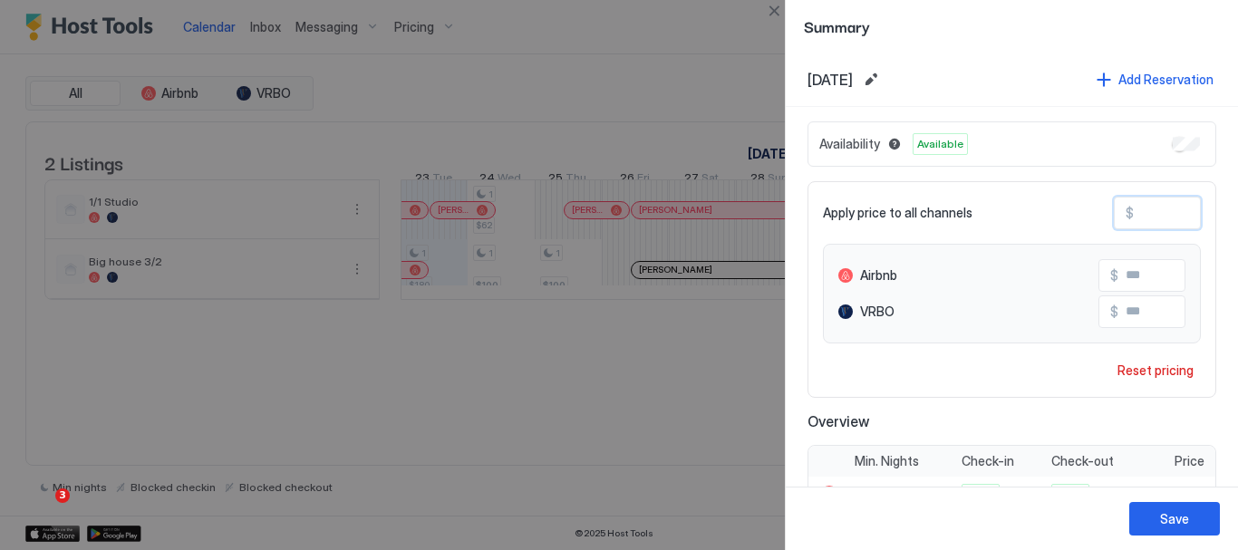
click at [1154, 219] on input "***" at bounding box center [1205, 213] width 145 height 31
type input "*"
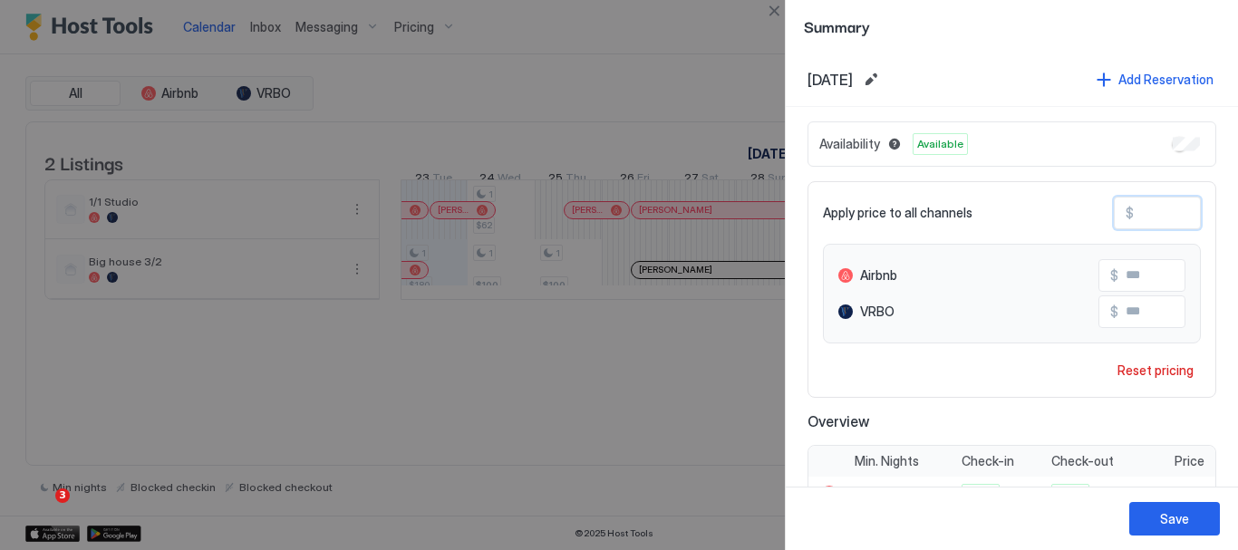
type input "*"
type input "**"
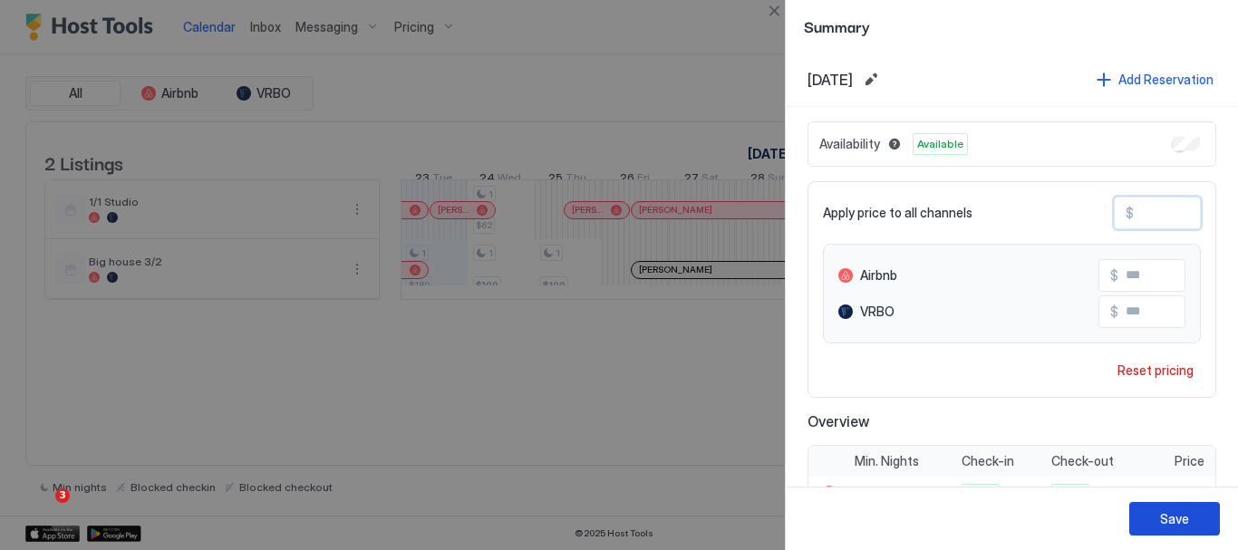
click at [1169, 514] on div "Save" at bounding box center [1174, 518] width 29 height 19
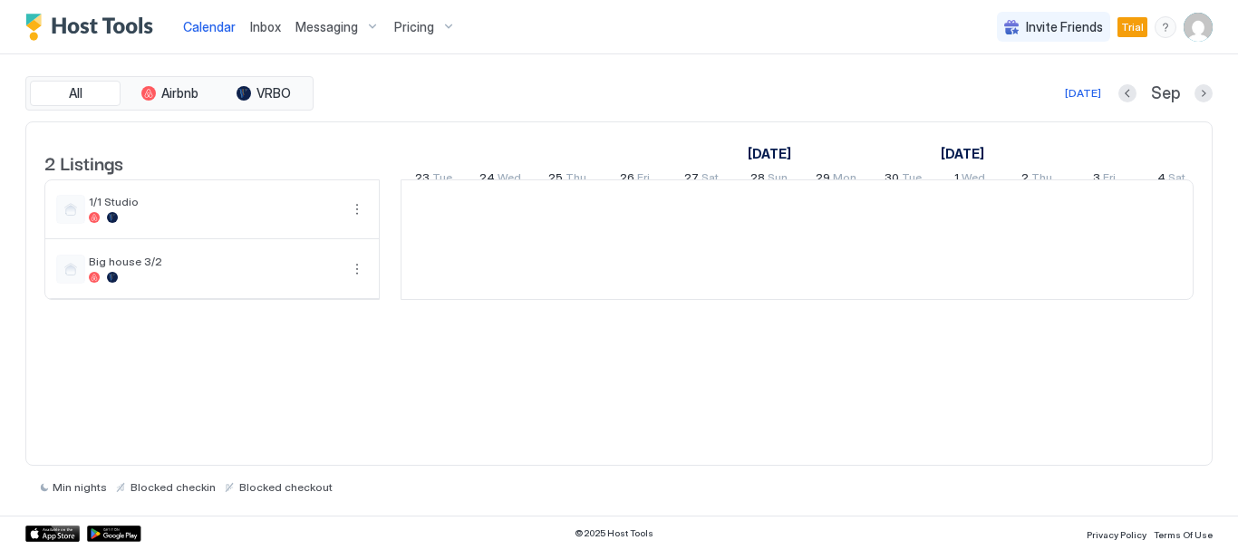
scroll to position [0, 1007]
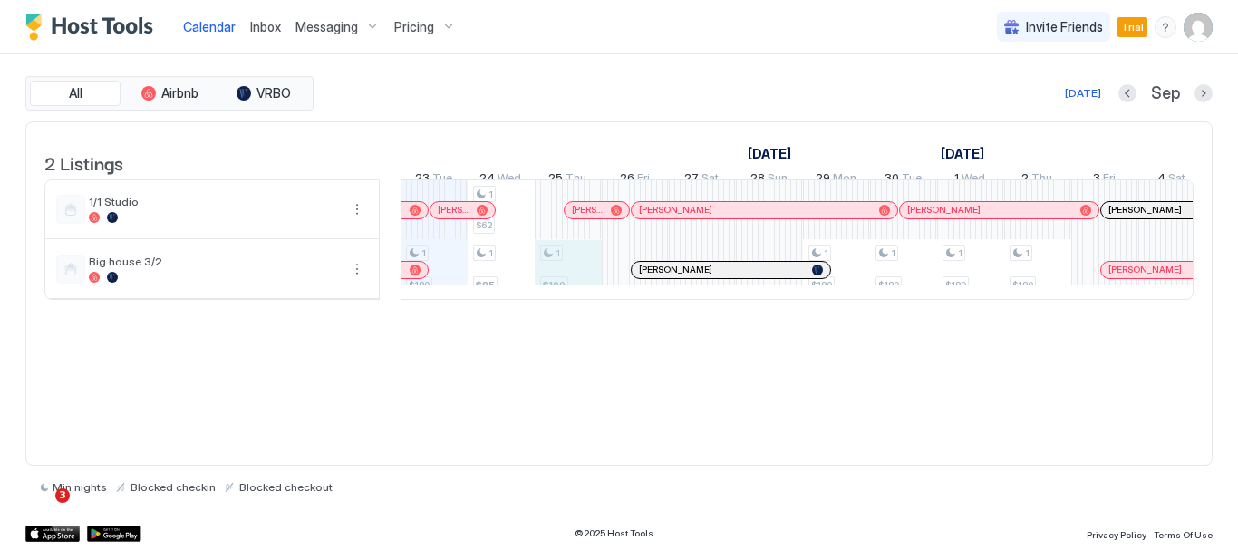
click at [569, 294] on div "1 $180 1 $62 1 $85 1 $100 1 $180 1 $180 1 $180 1 $180 1 $94 1 $180 1 $180 1 $18…" at bounding box center [1138, 239] width 3486 height 119
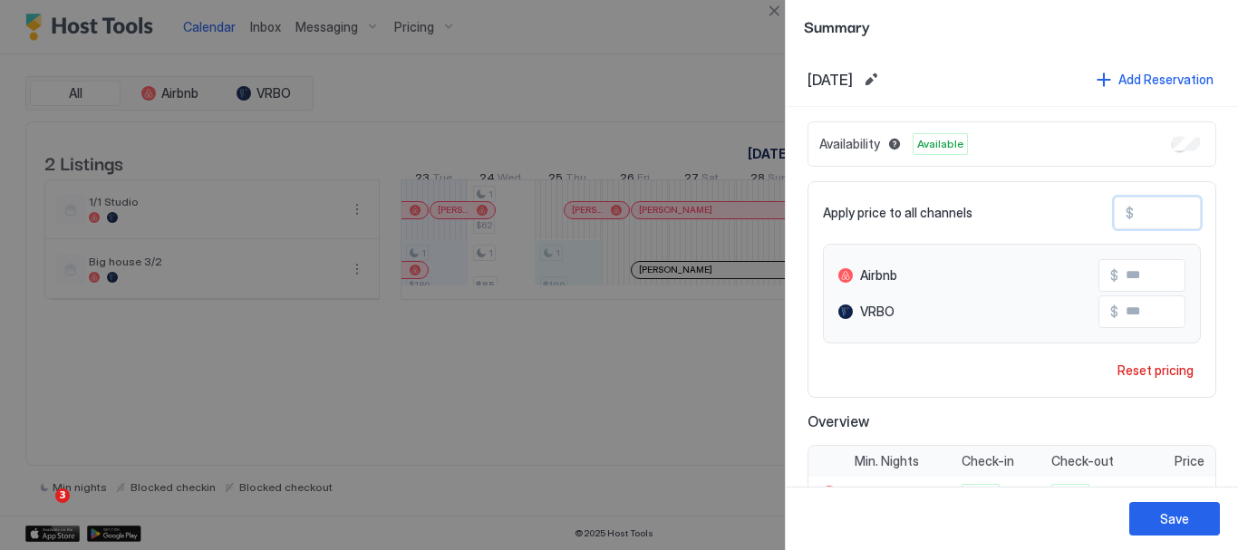
click at [1148, 212] on input "***" at bounding box center [1205, 213] width 145 height 31
type input "*"
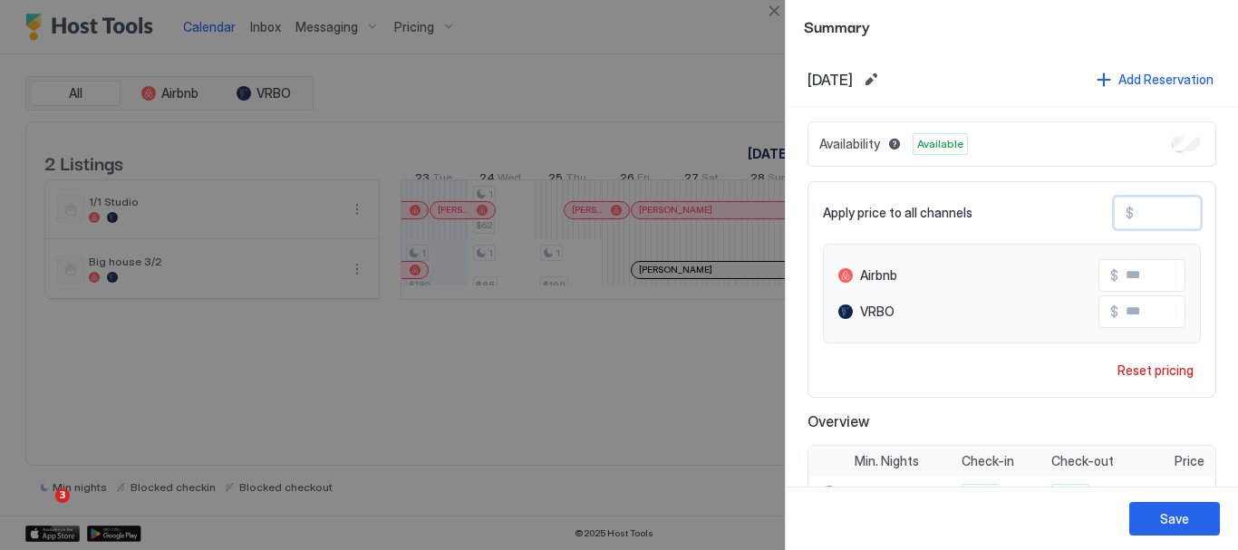
type input "*"
type input "**"
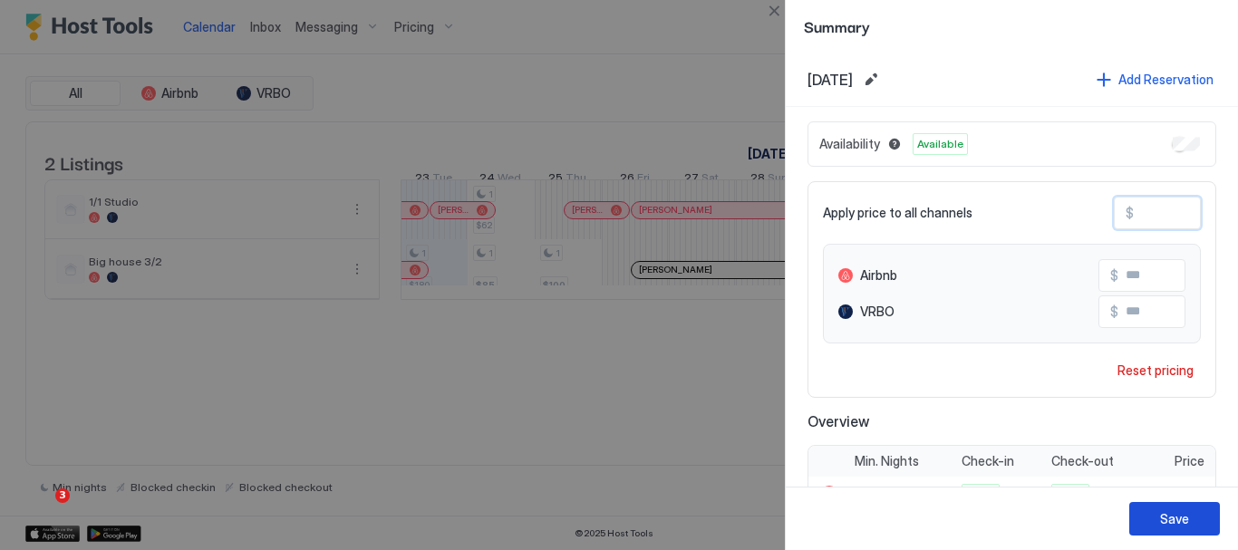
click at [1173, 516] on div "Save" at bounding box center [1174, 518] width 29 height 19
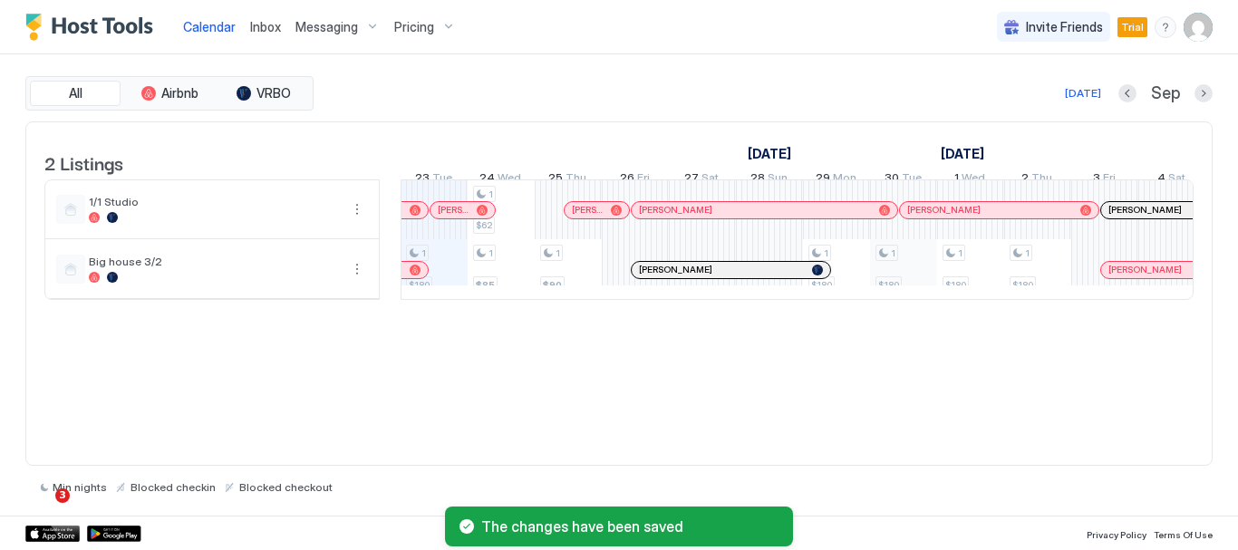
click at [915, 293] on div "1 $180 1 $62 1 $85 1 $90 1 $180 1 $180 1 $180 1 $180 1 $94 1 $180 1 $180 1 $180…" at bounding box center [1138, 239] width 3486 height 119
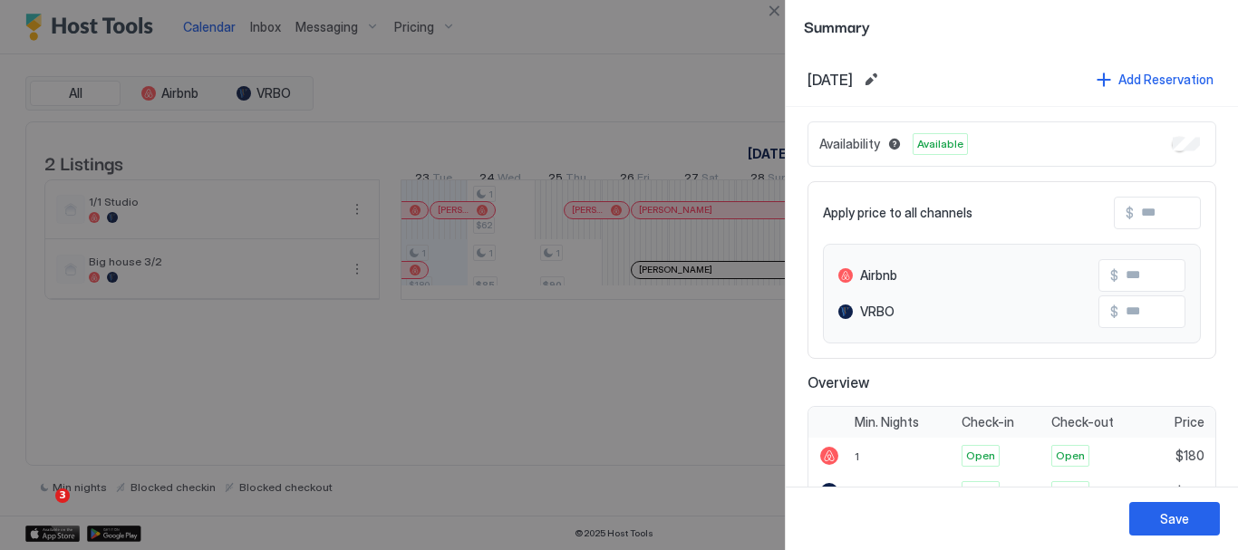
click at [720, 86] on div at bounding box center [619, 275] width 1238 height 550
click at [1186, 517] on div "Save" at bounding box center [1174, 518] width 29 height 19
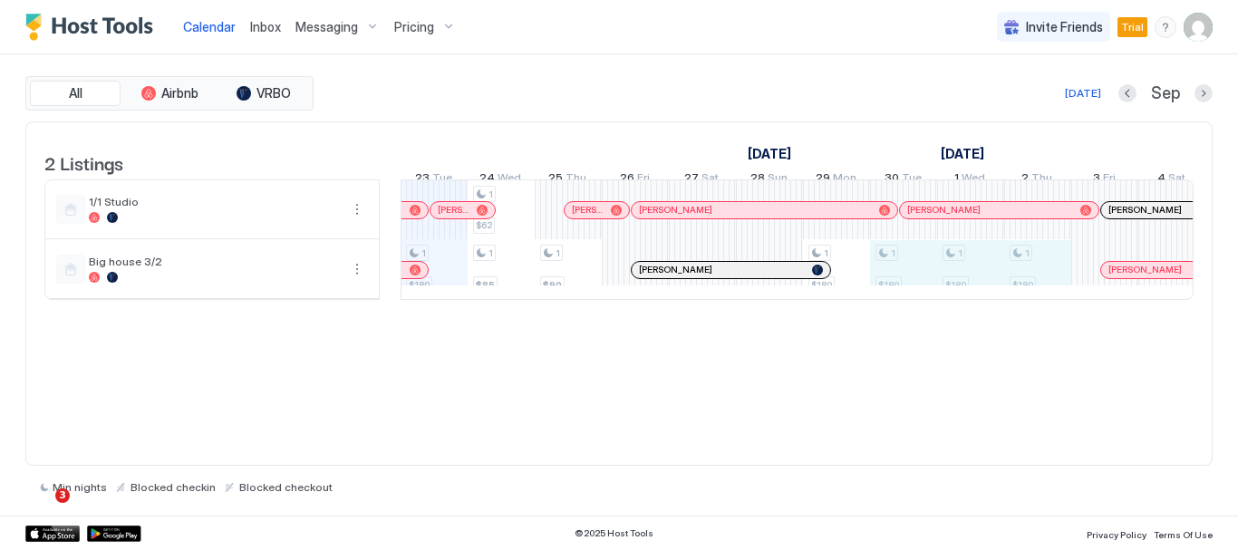
drag, startPoint x: 885, startPoint y: 294, endPoint x: 1018, endPoint y: 303, distance: 133.4
click at [1018, 299] on div "1 $180 1 $62 1 $85 1 $90 1 $180 1 $180 1 $180 1 $180 1 $94 1 $180 1 $180 1 $180…" at bounding box center [1138, 239] width 3486 height 119
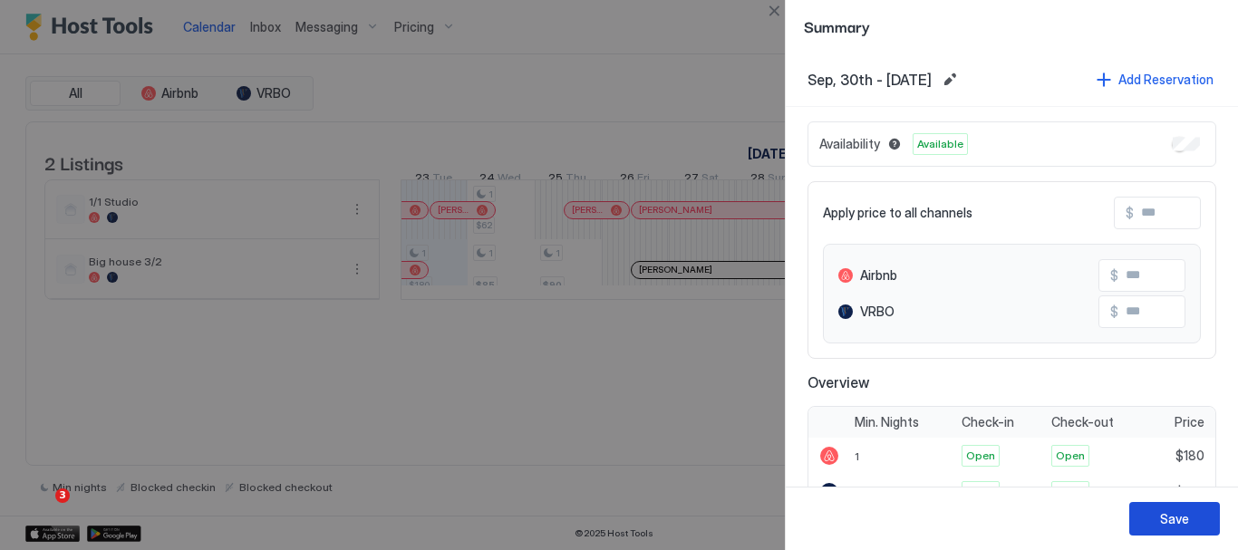
click at [1172, 519] on div "Save" at bounding box center [1174, 518] width 29 height 19
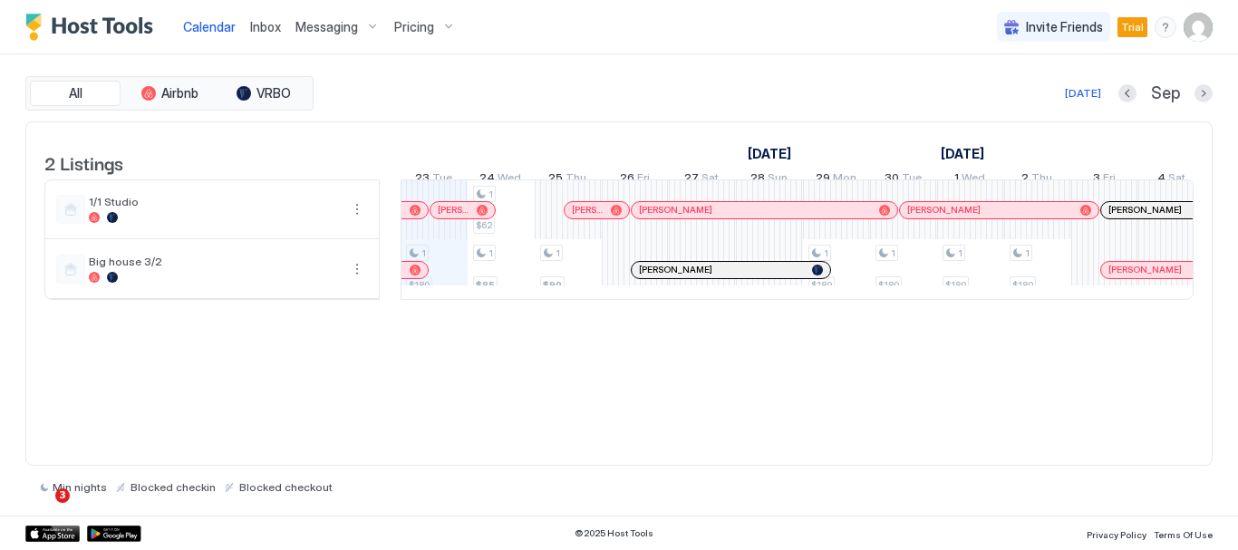
click at [429, 27] on span "Pricing" at bounding box center [414, 27] width 40 height 16
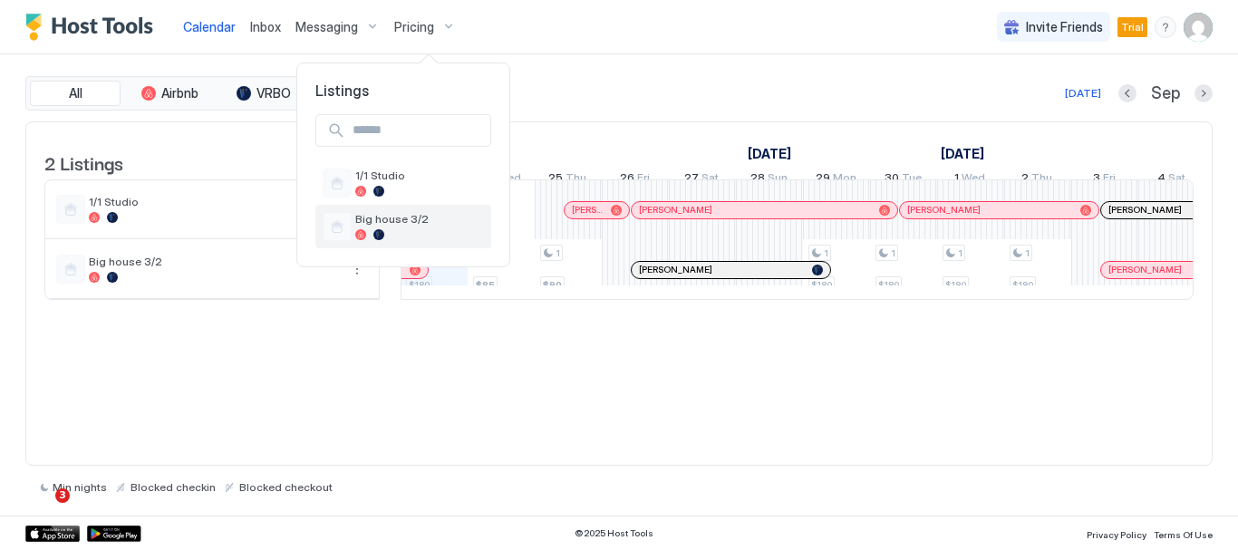
click at [434, 217] on span "Big house 3/2" at bounding box center [419, 219] width 129 height 14
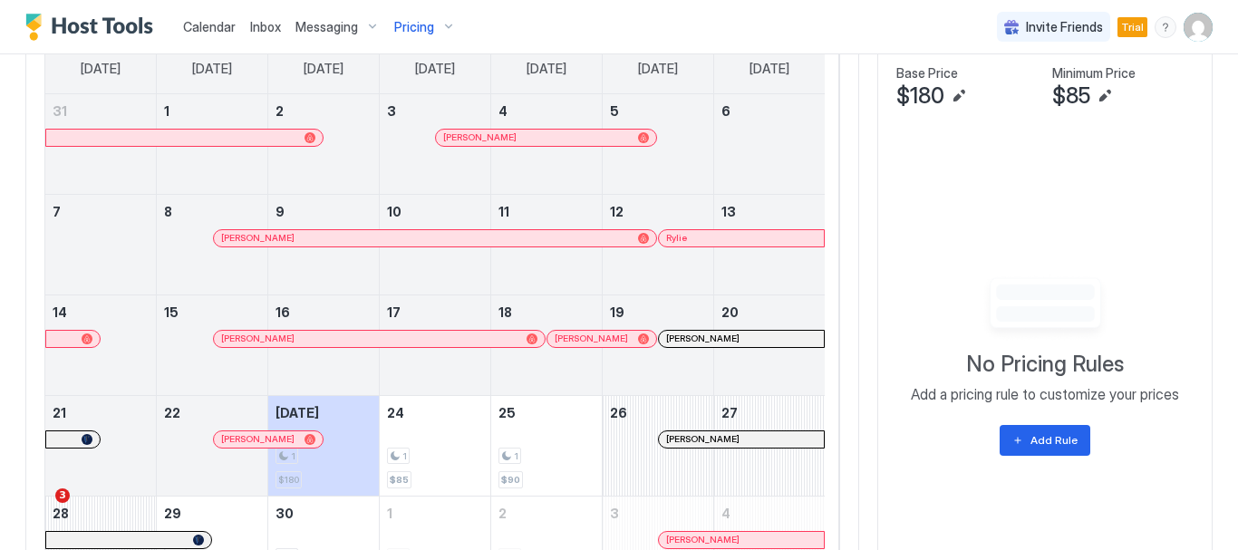
scroll to position [616, 0]
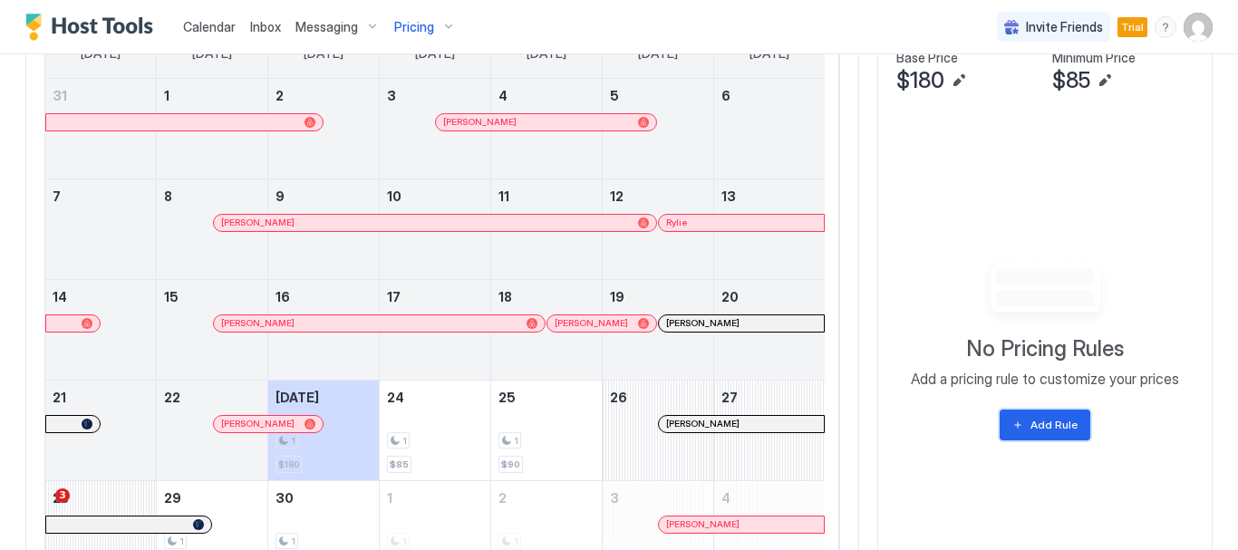
click at [1030, 421] on div "Add Rule" at bounding box center [1053, 425] width 47 height 16
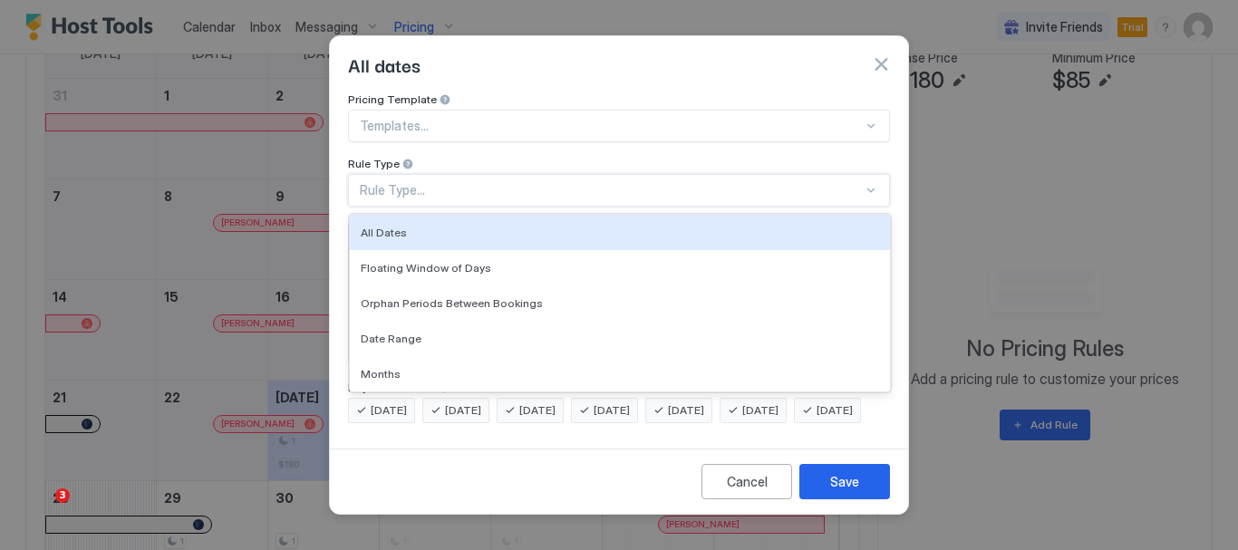
click at [869, 183] on div at bounding box center [870, 190] width 14 height 14
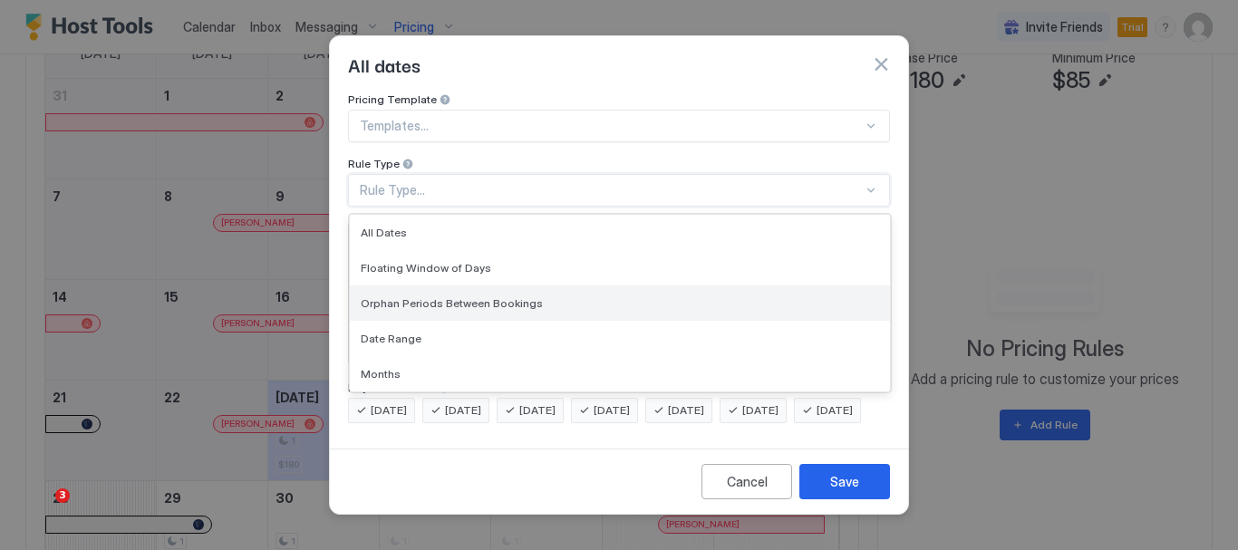
click at [832, 296] on div "Orphan Periods Between Bookings" at bounding box center [620, 303] width 518 height 14
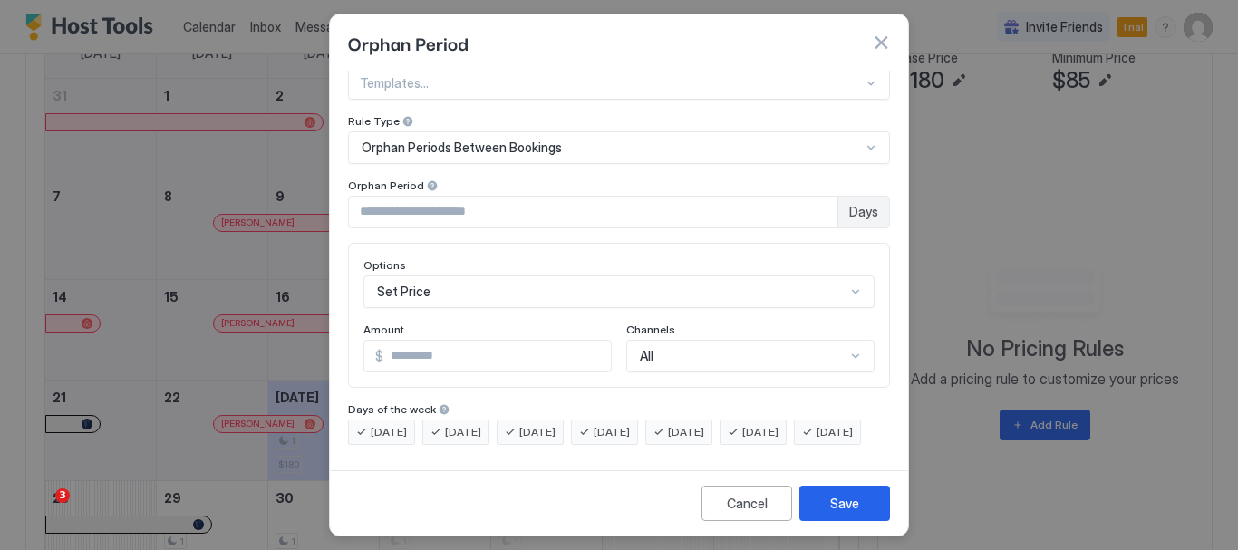
scroll to position [53, 0]
type input "*"
click at [805, 197] on input "*" at bounding box center [593, 212] width 488 height 31
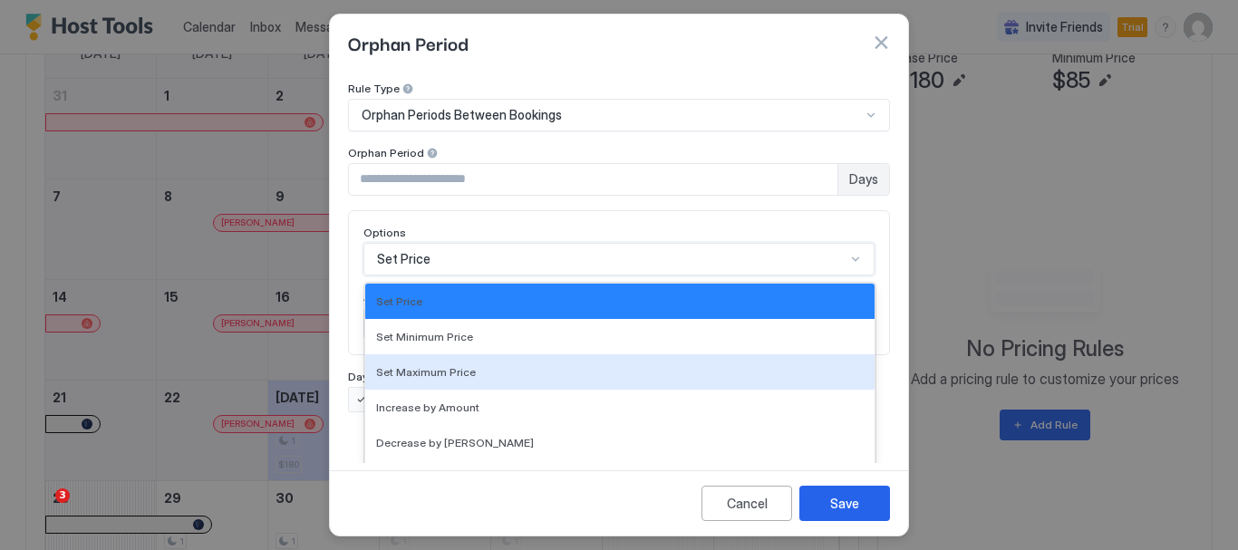
click at [845, 262] on div "17 results available. Use Up and Down to choose options, press Enter to select …" at bounding box center [618, 259] width 511 height 33
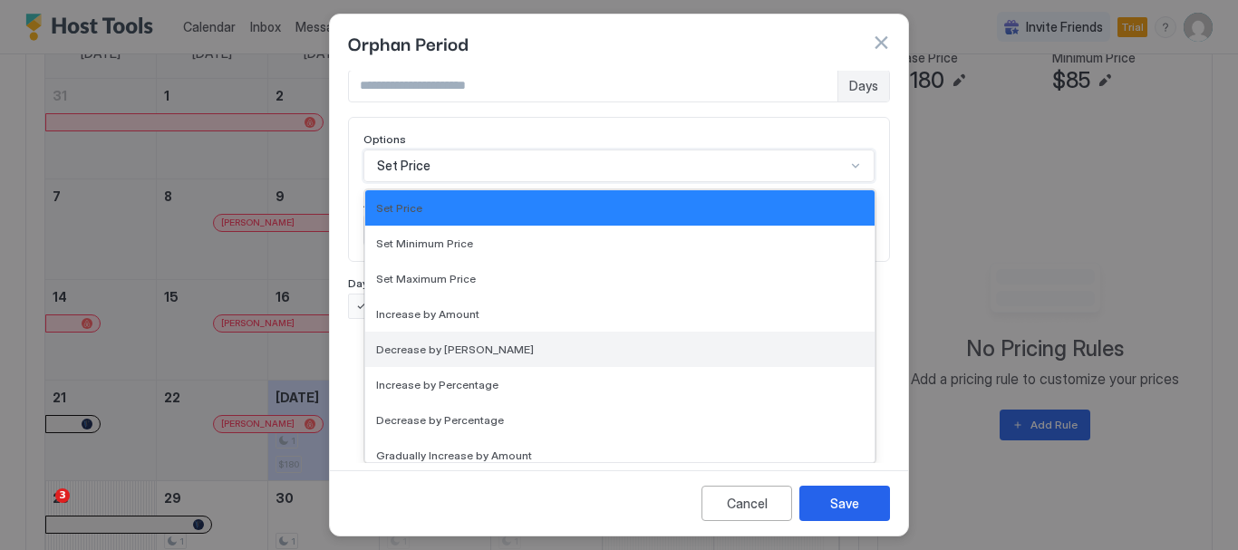
click at [794, 354] on div "Decrease by Amount" at bounding box center [619, 349] width 487 height 14
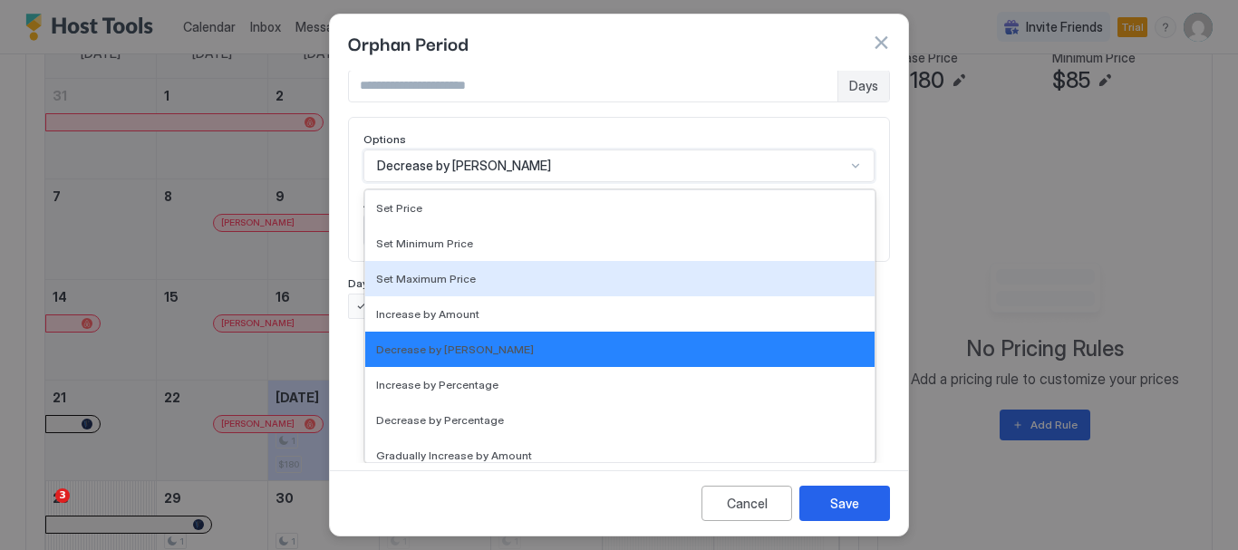
click at [806, 182] on div "option Decrease by Amount, selected. 17 results available. Use Up and Down to c…" at bounding box center [618, 165] width 511 height 33
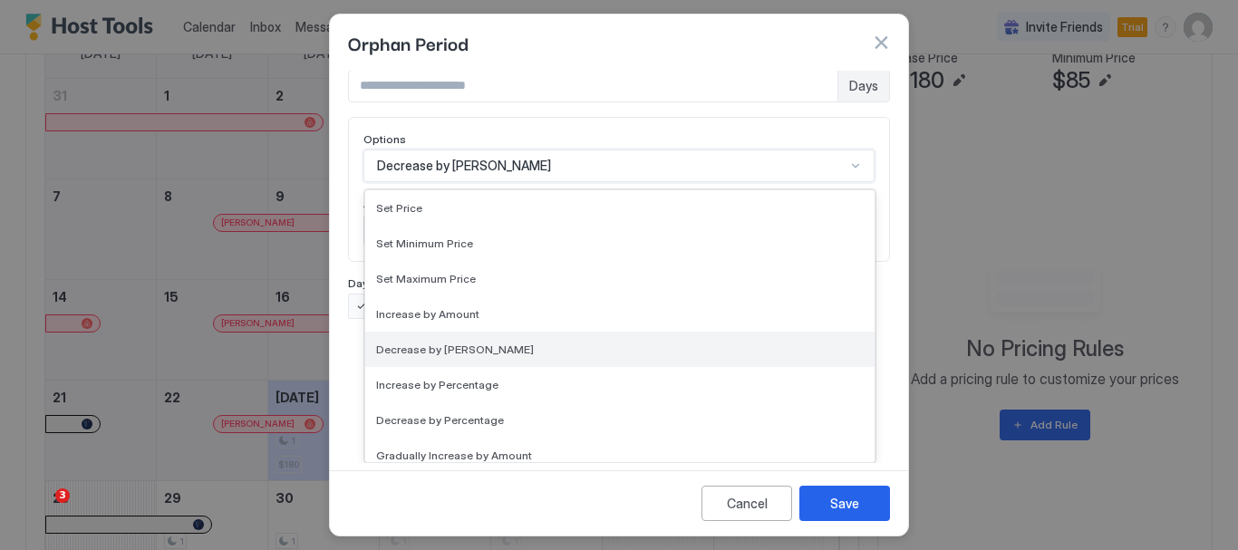
click at [777, 349] on div "Decrease by Amount" at bounding box center [619, 349] width 487 height 14
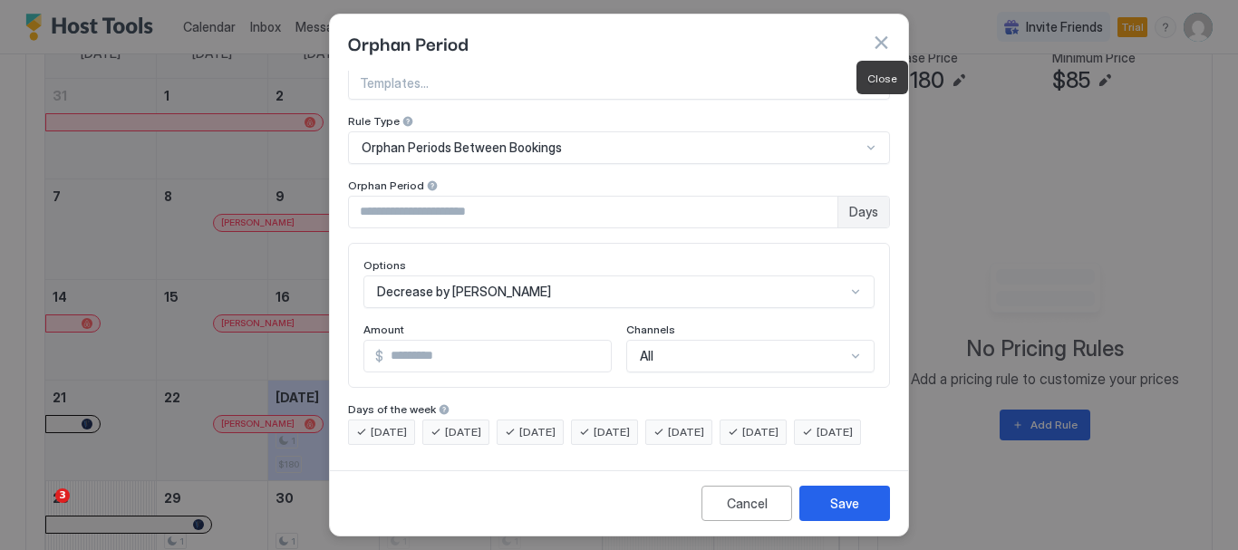
click at [879, 43] on button "button" at bounding box center [881, 43] width 18 height 18
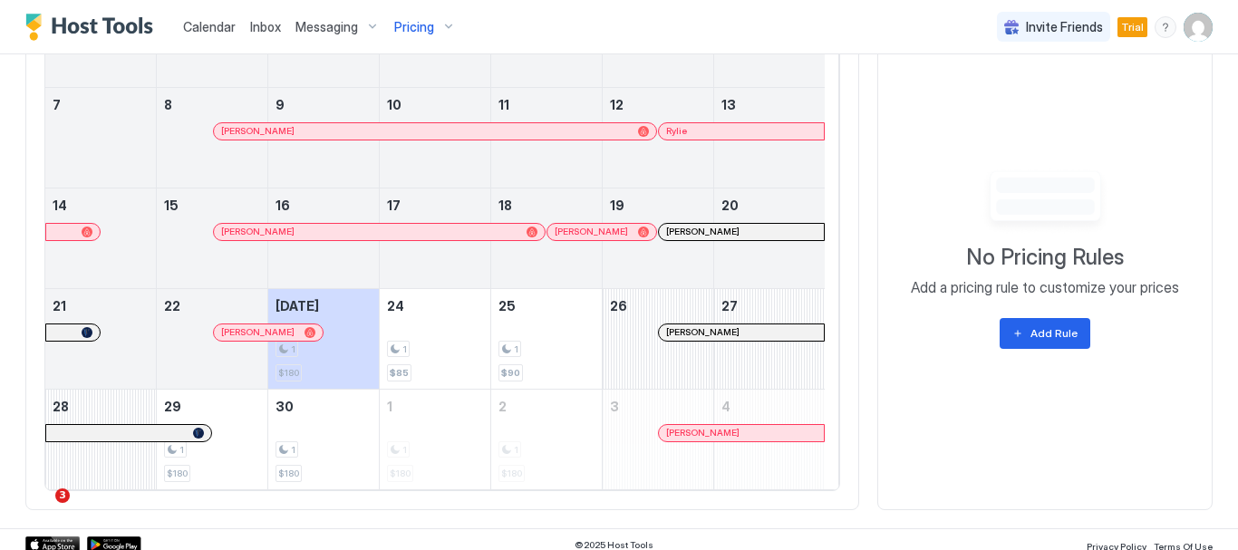
scroll to position [712, 0]
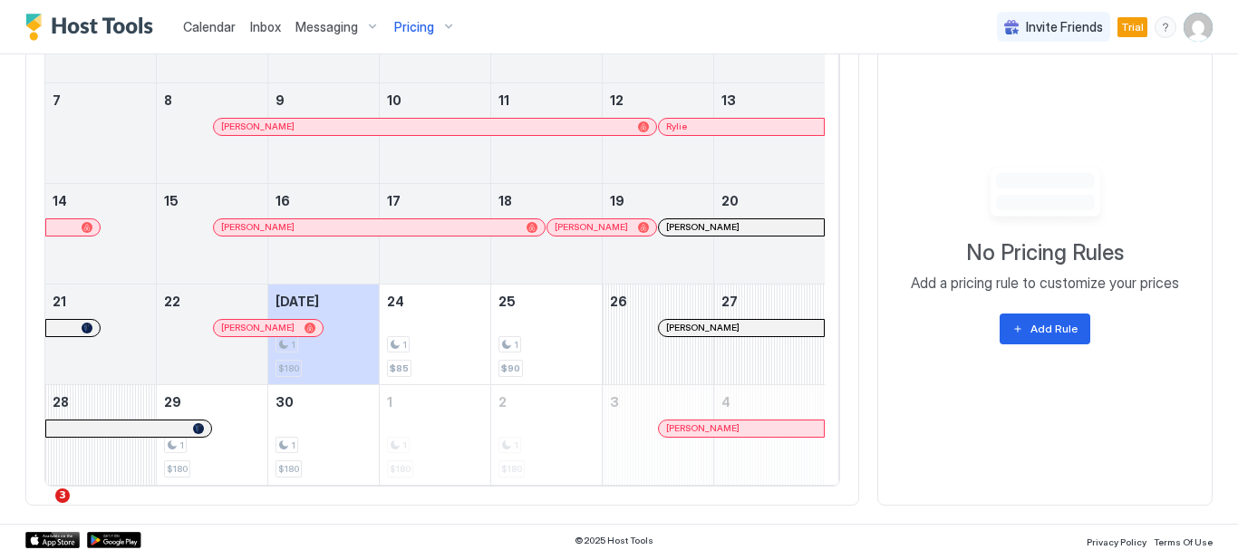
click at [431, 34] on div "Pricing" at bounding box center [425, 27] width 76 height 31
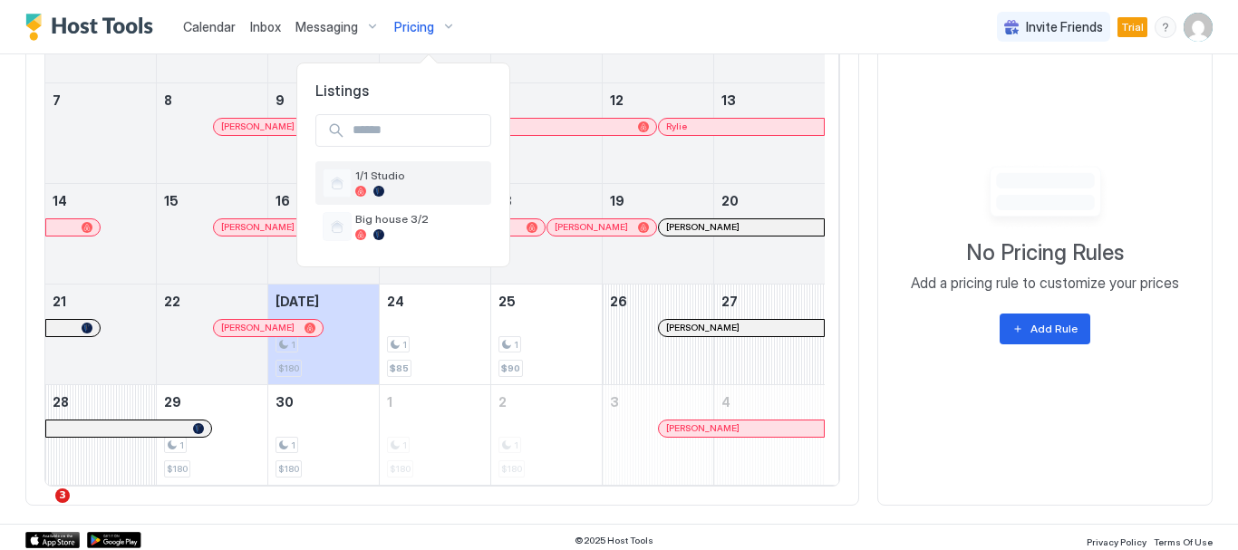
click at [400, 173] on span "1/1 Studio" at bounding box center [419, 176] width 129 height 14
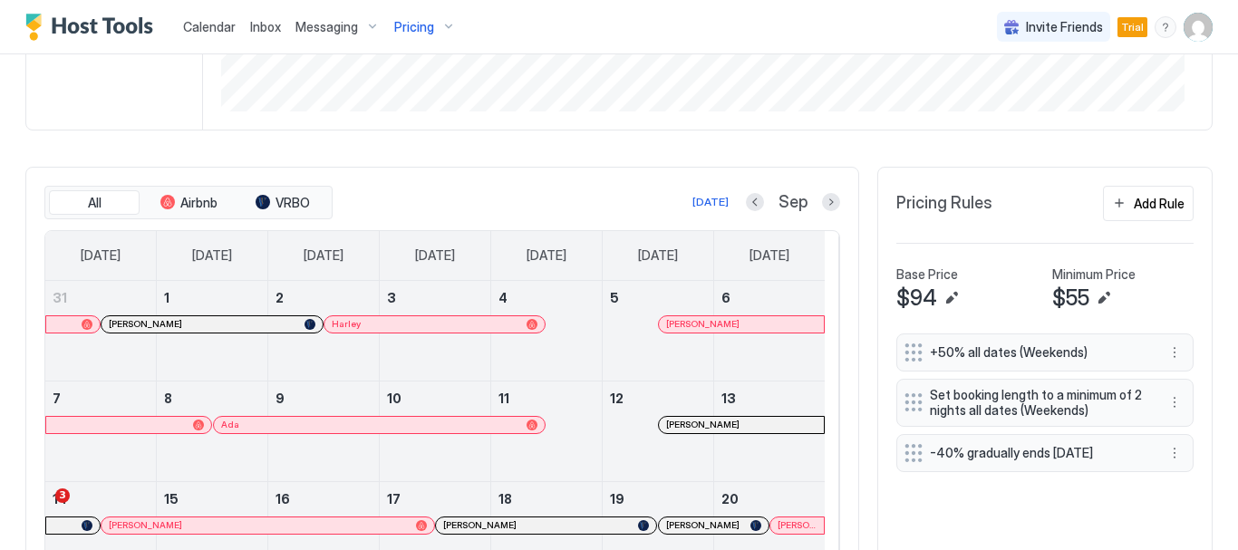
scroll to position [411, 0]
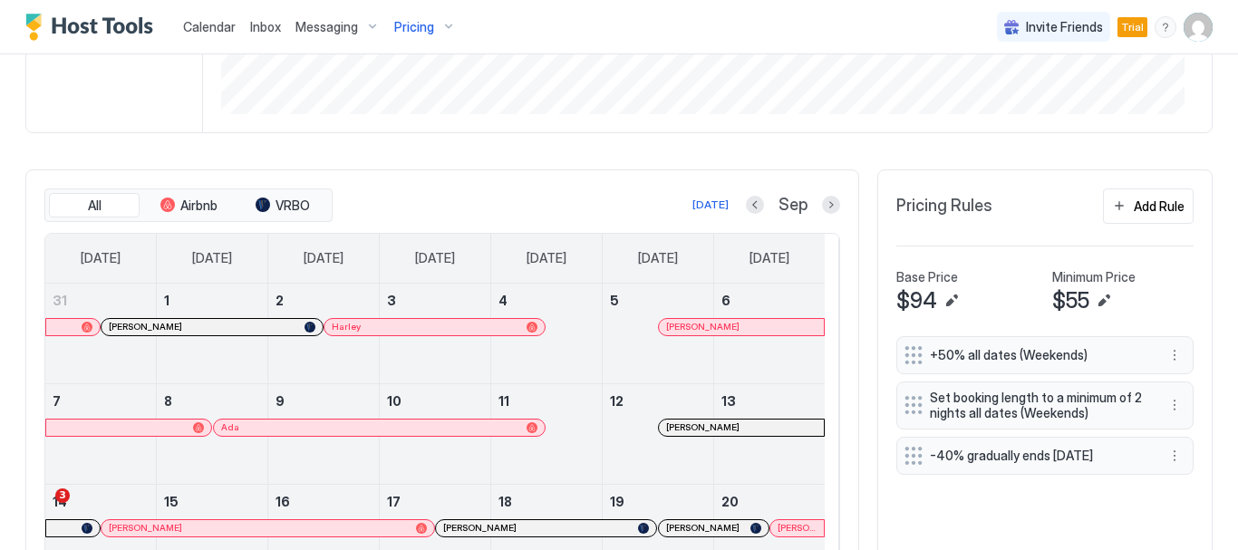
click at [420, 24] on span "Pricing" at bounding box center [414, 27] width 40 height 16
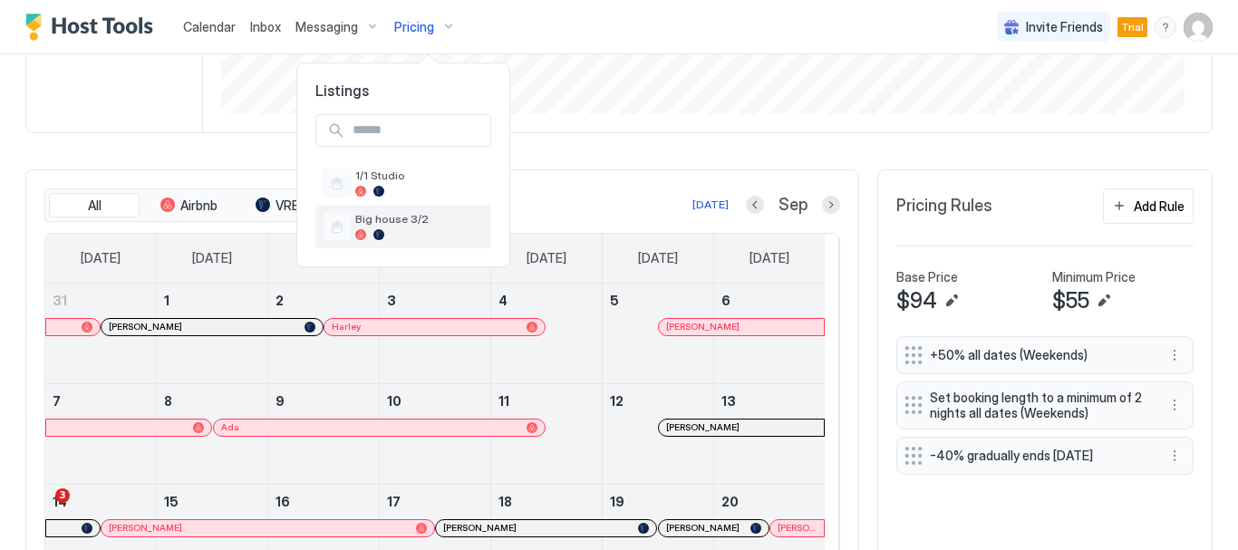
click at [421, 217] on span "Big house 3/2" at bounding box center [419, 219] width 129 height 14
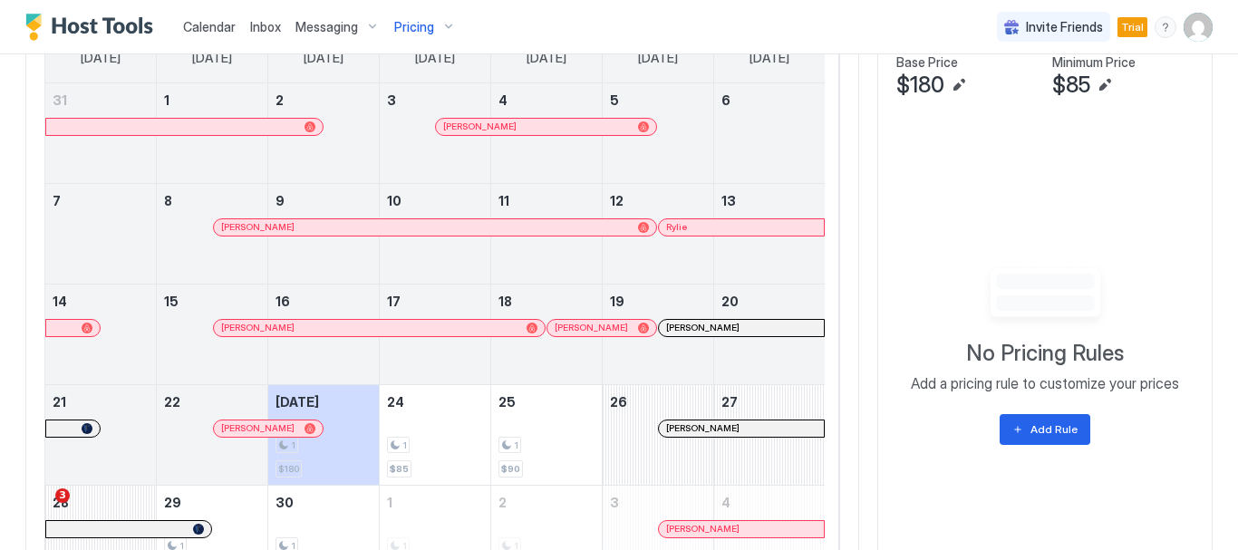
scroll to position [619, 0]
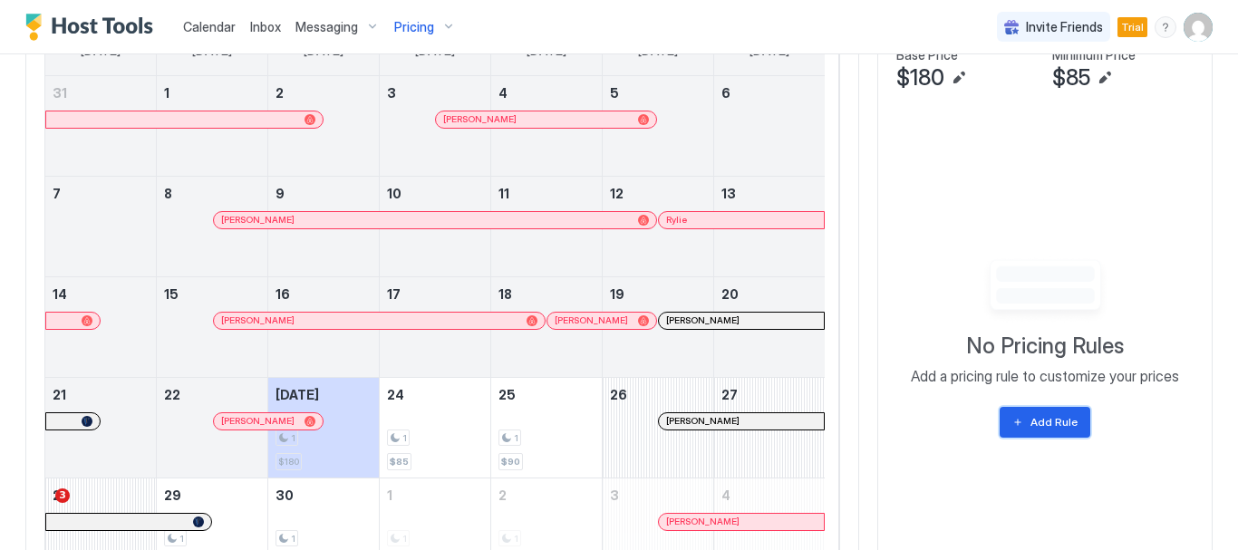
click at [1046, 415] on div "Add Rule" at bounding box center [1053, 422] width 47 height 16
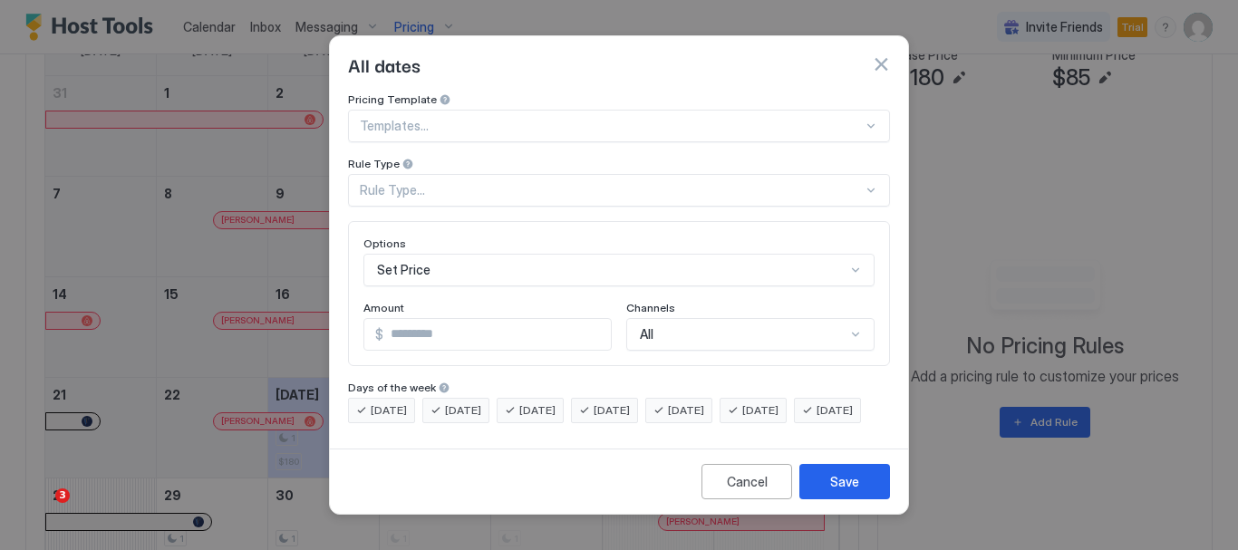
click at [630, 402] on span "[DATE]" at bounding box center [611, 410] width 36 height 16
click at [547, 402] on span "[DATE]" at bounding box center [537, 410] width 36 height 16
click at [467, 402] on span "[DATE]" at bounding box center [463, 410] width 36 height 16
click at [400, 402] on span "[DATE]" at bounding box center [389, 410] width 36 height 16
click at [816, 419] on span "[DATE]" at bounding box center [834, 410] width 36 height 16
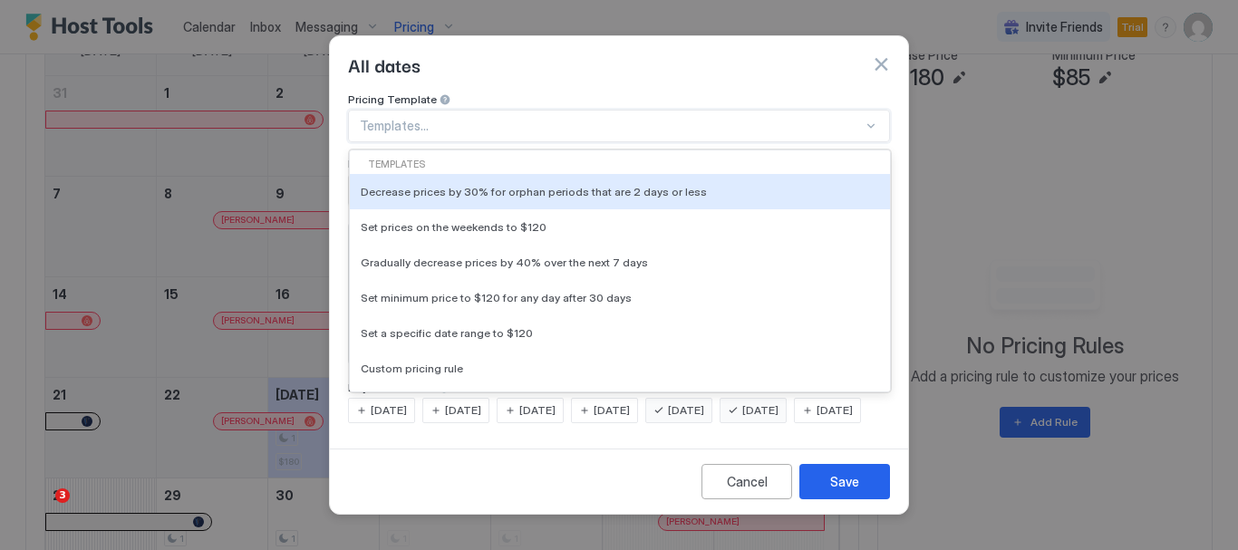
click at [871, 119] on div at bounding box center [870, 126] width 14 height 14
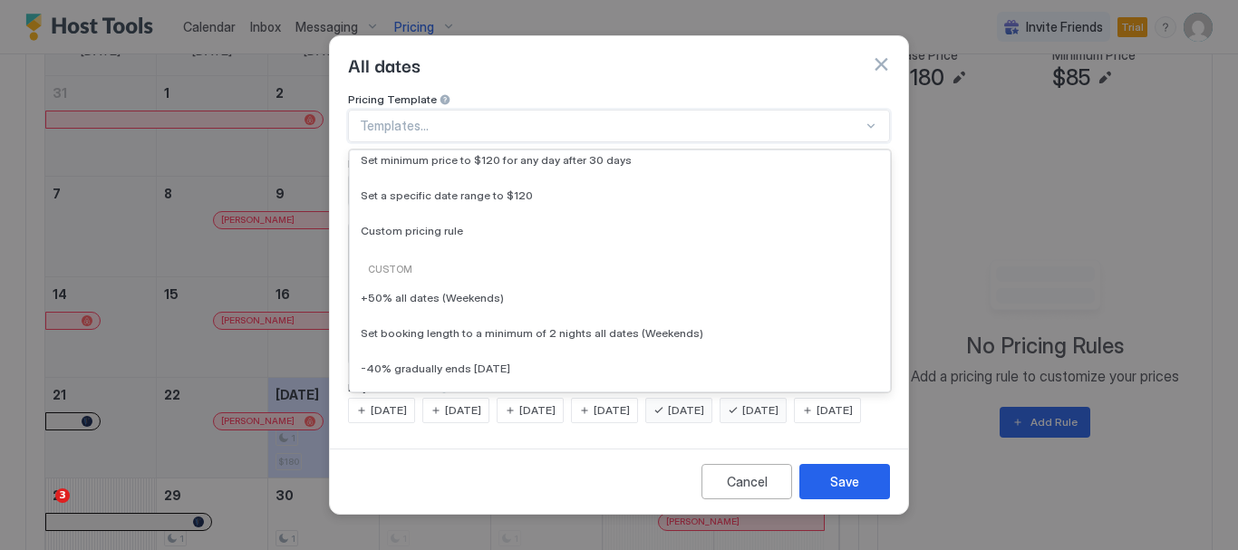
scroll to position [140, 0]
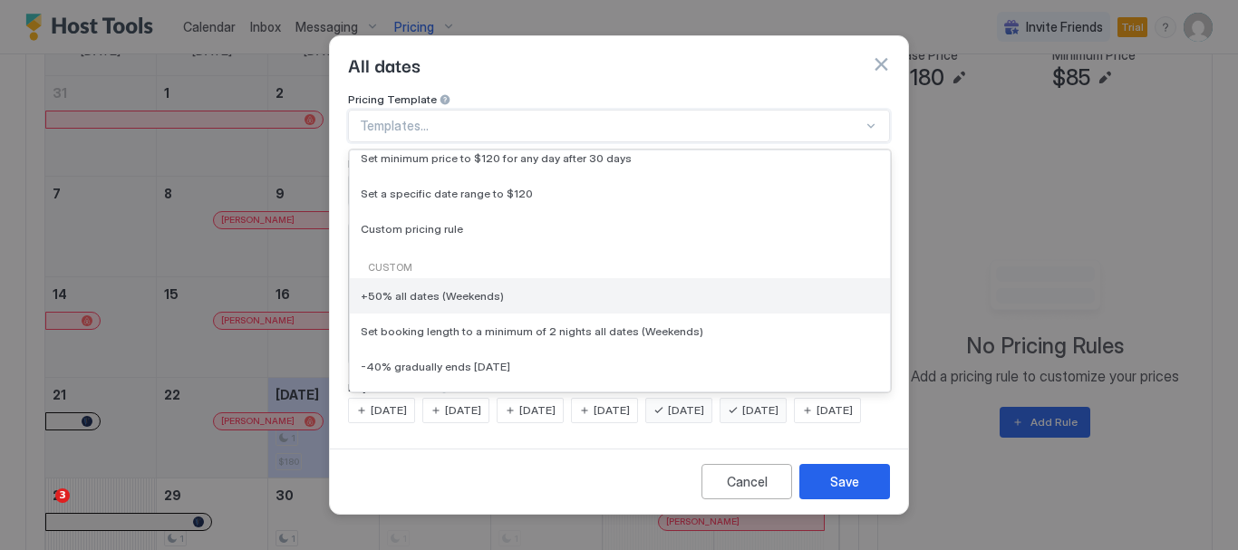
click at [757, 289] on div "+50% all dates (Weekends)" at bounding box center [620, 296] width 518 height 14
type input "**"
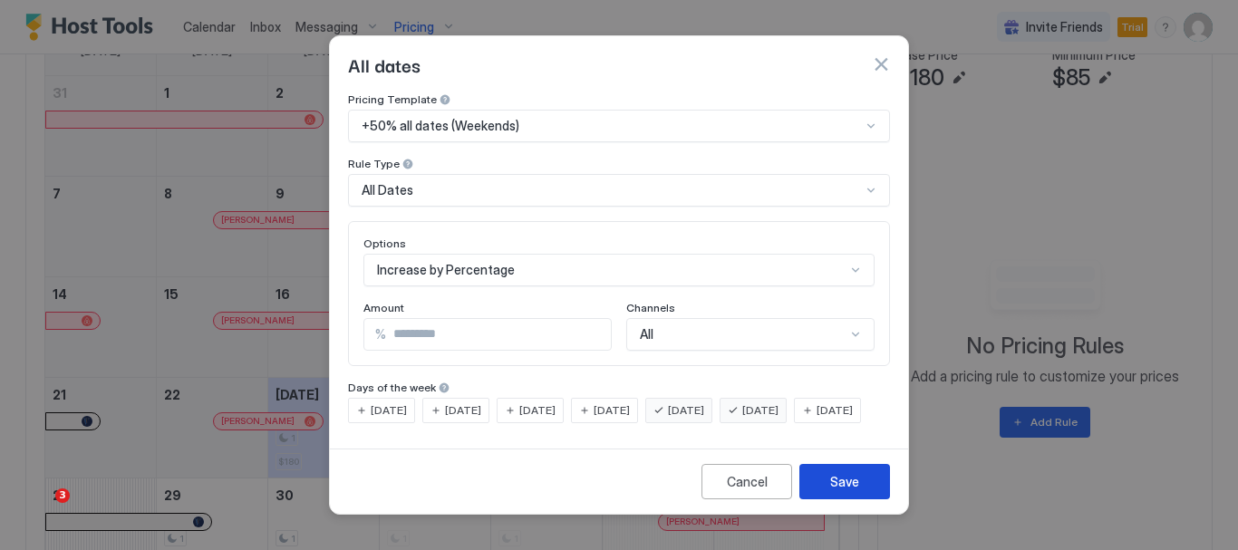
drag, startPoint x: 862, startPoint y: 464, endPoint x: 856, endPoint y: 491, distance: 27.7
click at [856, 491] on div "All dates Pricing Template +50% all dates (Weekends) Rule Type All Dates Option…" at bounding box center [619, 274] width 580 height 479
click at [856, 491] on div "Save" at bounding box center [844, 481] width 29 height 19
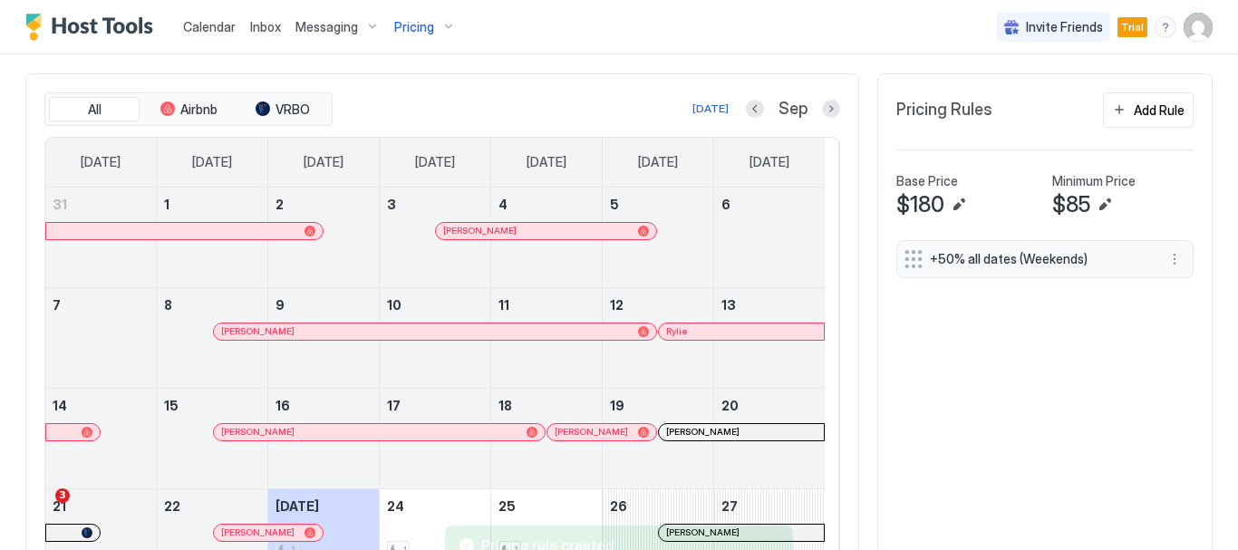
scroll to position [505, 0]
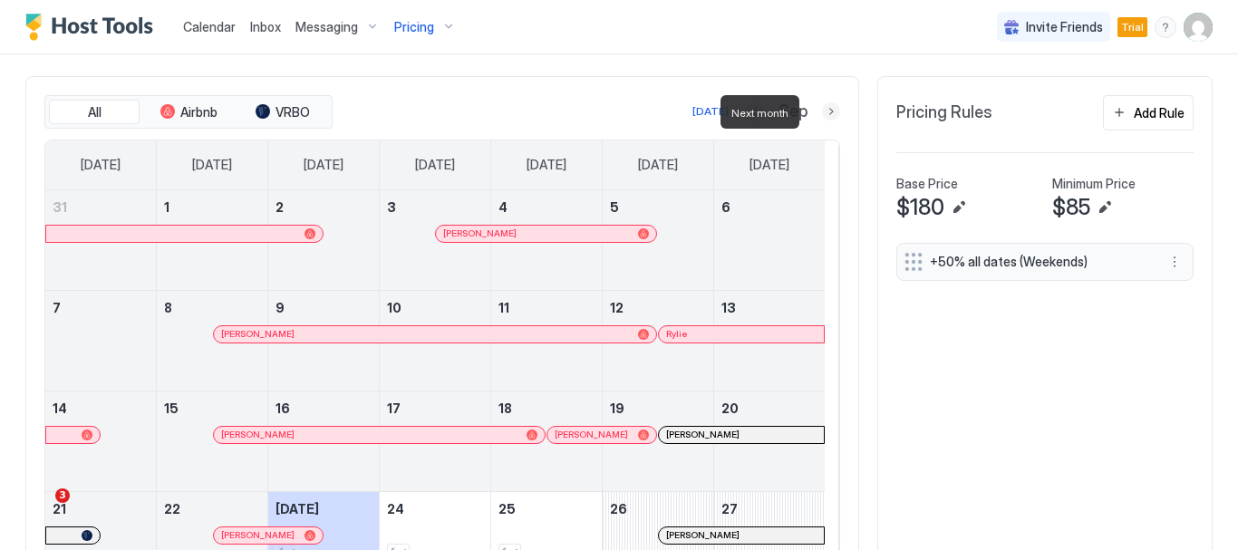
click at [822, 115] on button "Next month" at bounding box center [831, 111] width 18 height 18
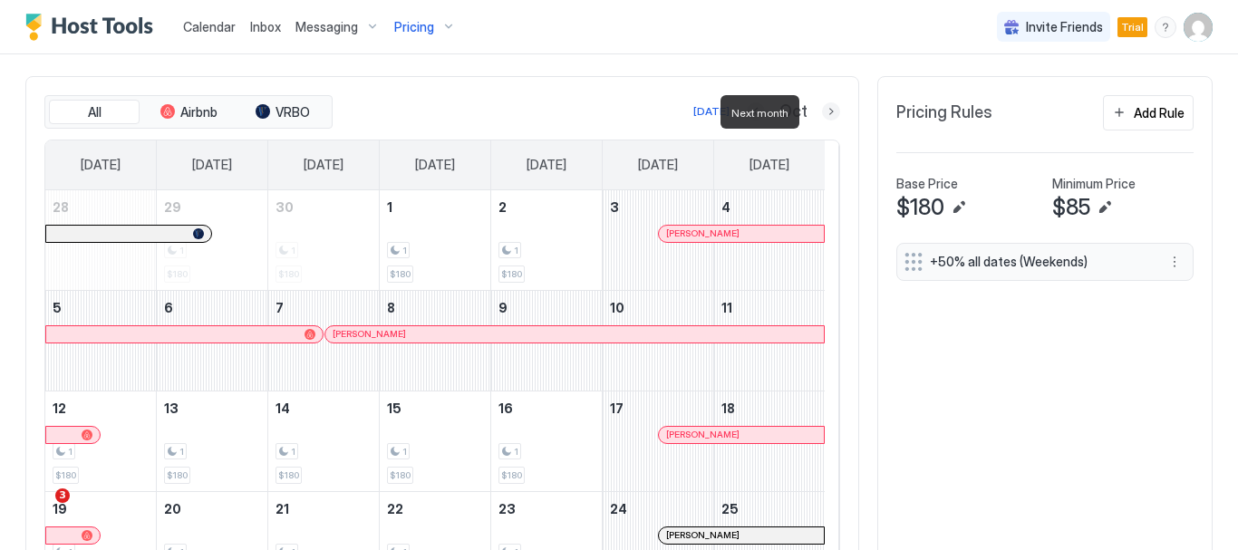
click at [822, 115] on button "Next month" at bounding box center [831, 111] width 18 height 18
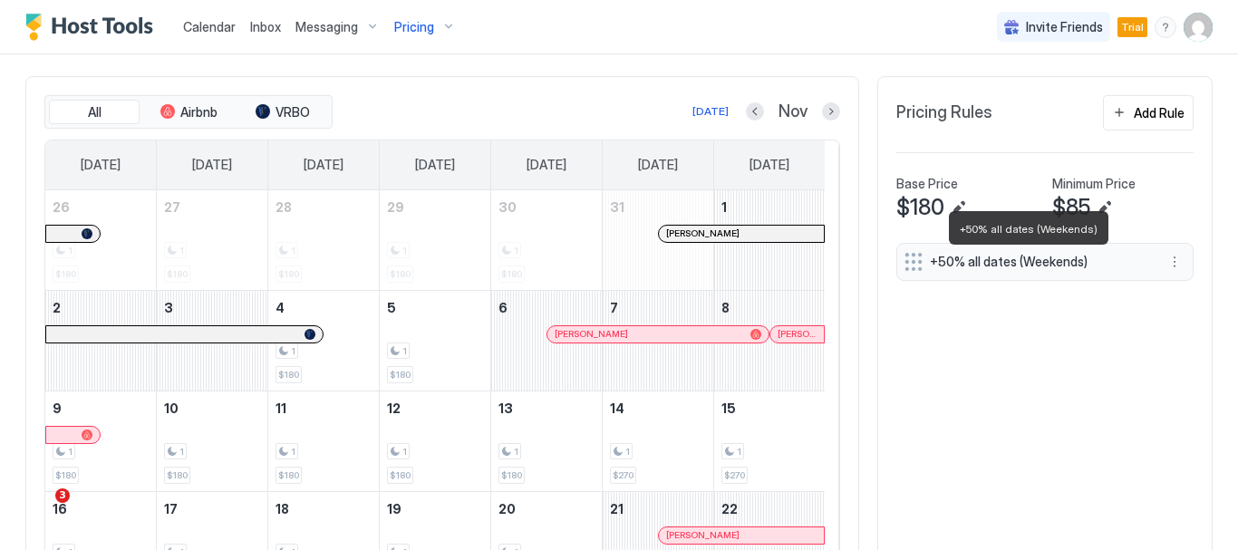
click at [1070, 259] on span "+50% all dates (Weekends)" at bounding box center [1038, 262] width 216 height 16
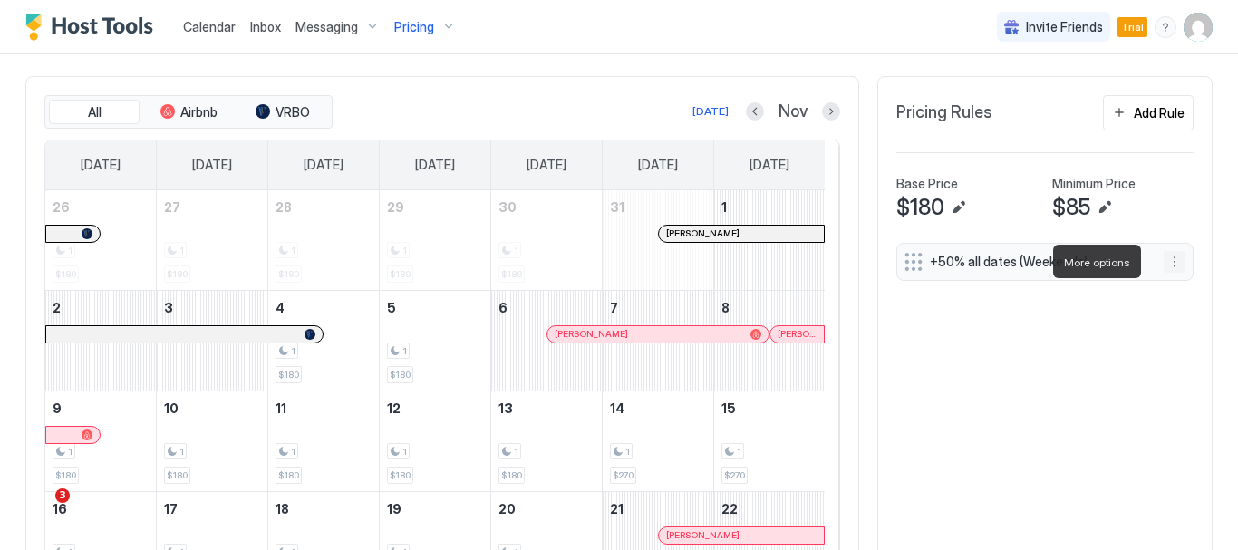
click at [1163, 263] on button "More options" at bounding box center [1174, 262] width 22 height 22
click at [1183, 289] on span "Edit" at bounding box center [1188, 287] width 20 height 14
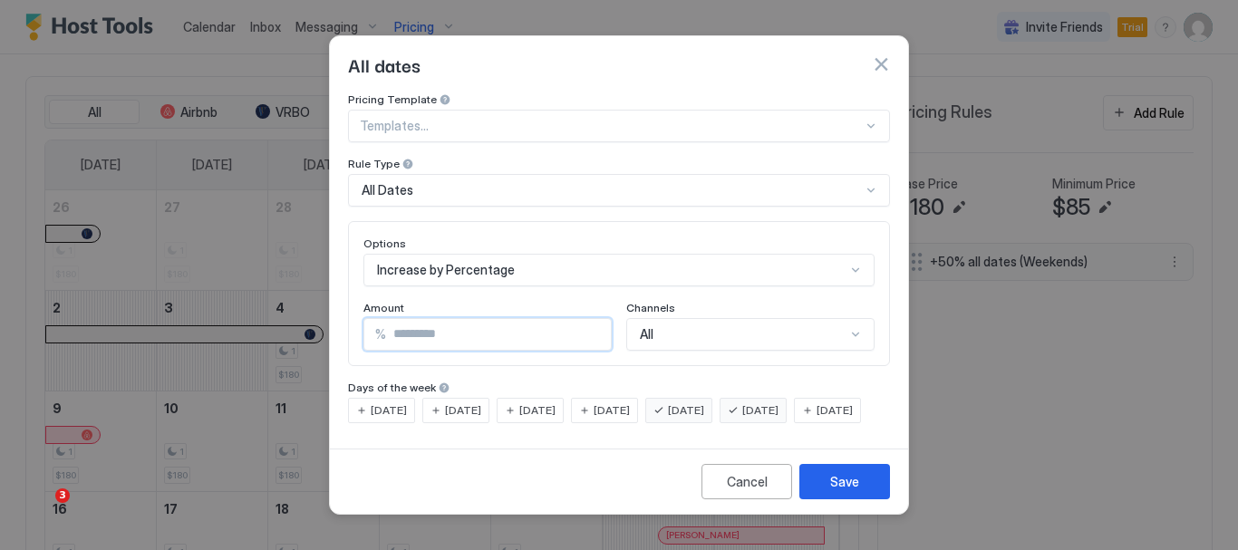
click at [401, 319] on input "**" at bounding box center [498, 334] width 225 height 31
type input "**"
click at [843, 487] on button "Save" at bounding box center [844, 481] width 91 height 35
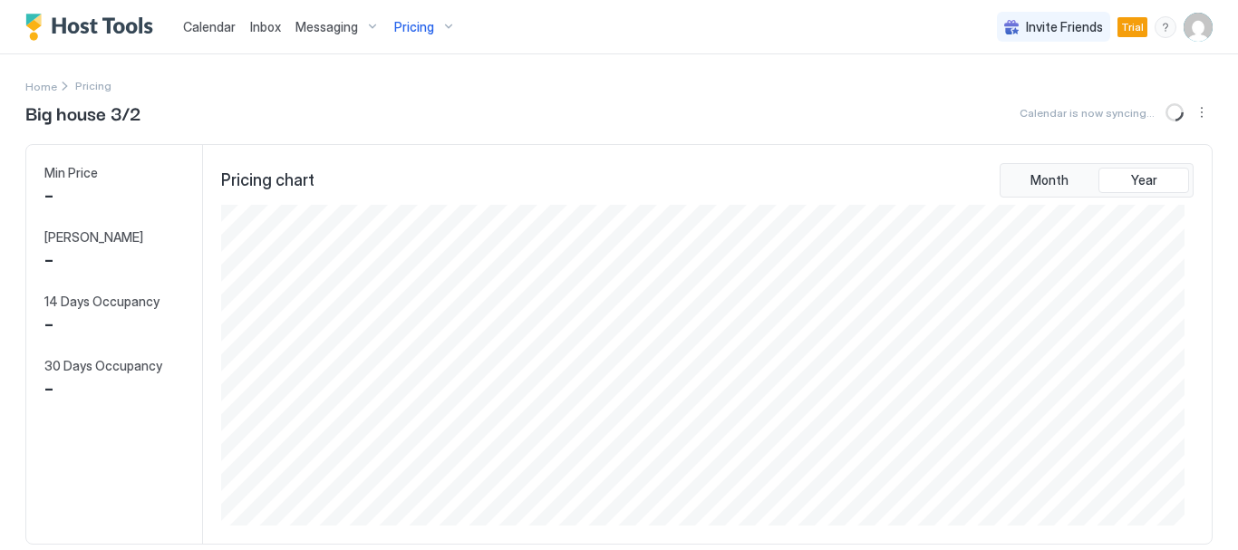
scroll to position [321, 962]
click at [429, 25] on span "Pricing" at bounding box center [414, 27] width 40 height 16
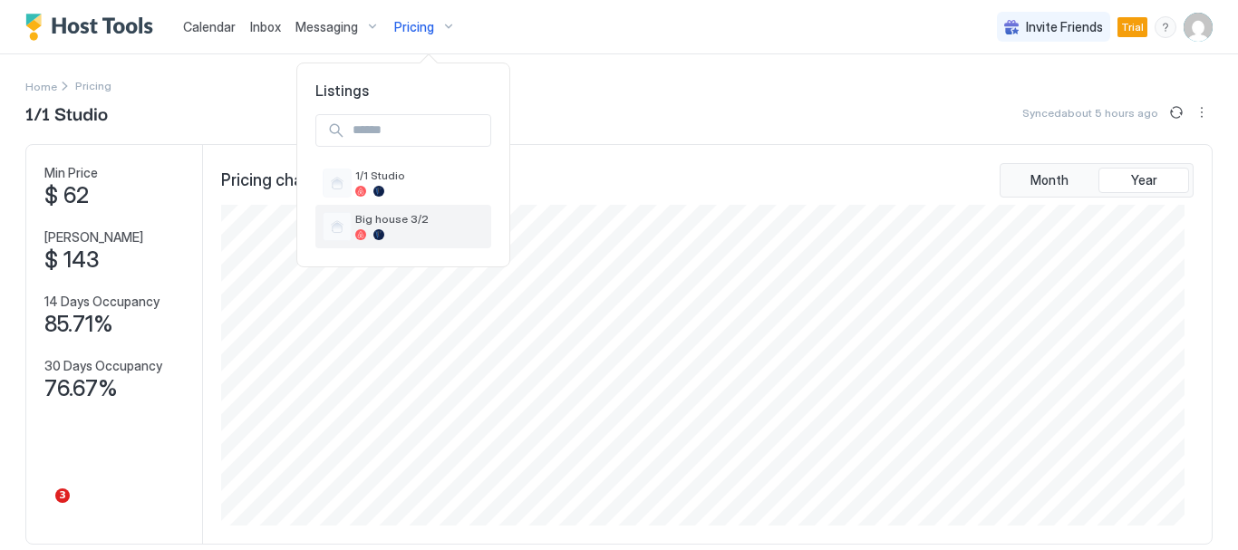
click at [399, 216] on span "Big house 3/2" at bounding box center [419, 219] width 129 height 14
click at [424, 28] on span "Pricing" at bounding box center [414, 27] width 40 height 16
click at [406, 218] on span "Big house 3/2" at bounding box center [419, 219] width 129 height 14
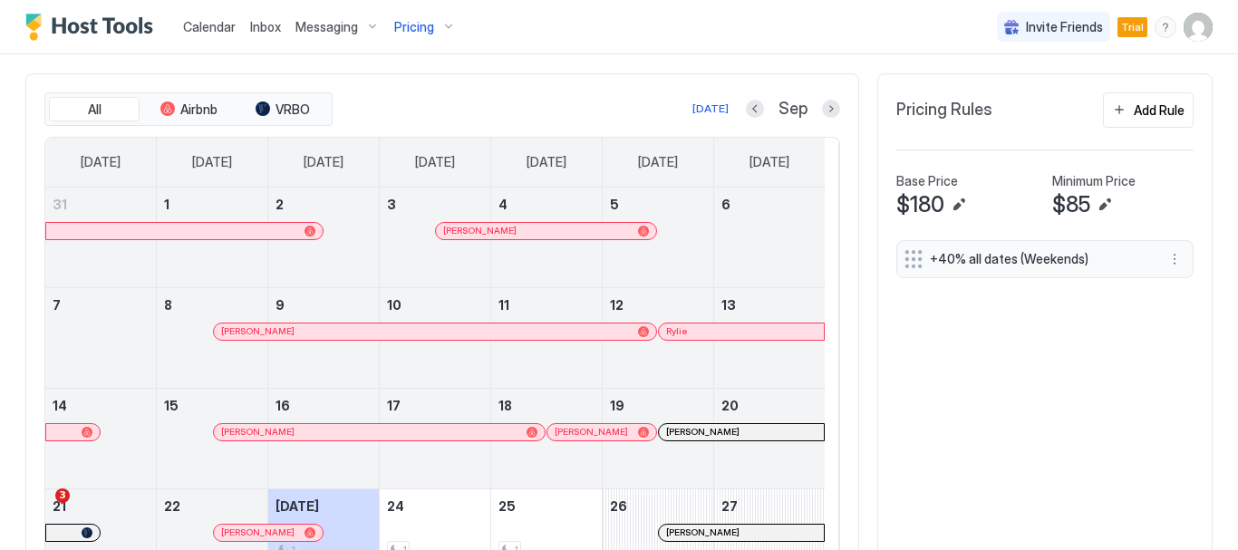
scroll to position [512, 0]
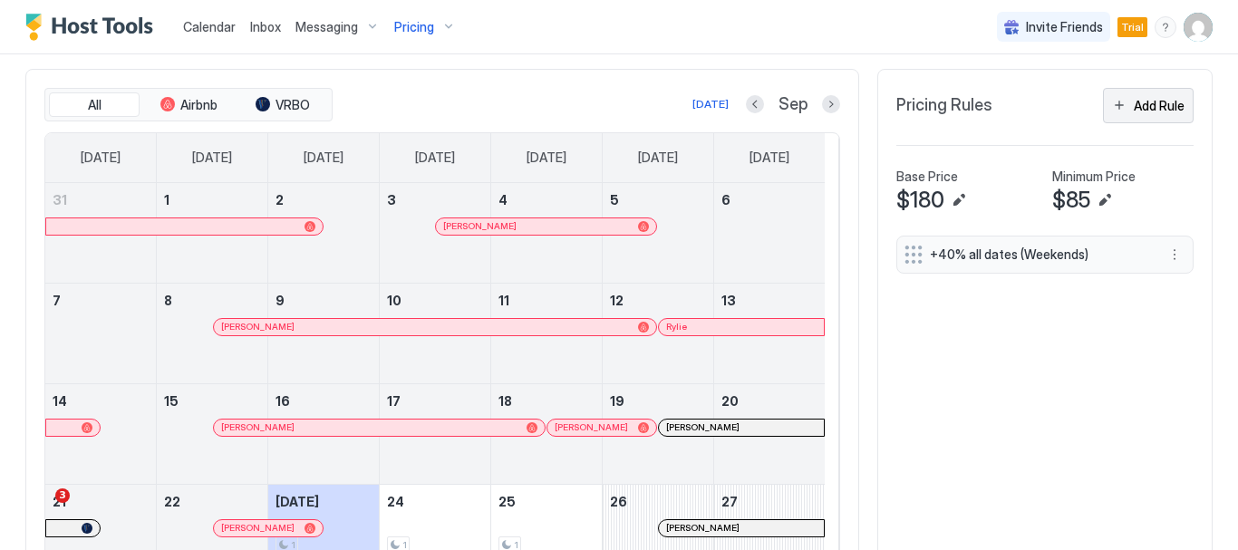
click at [1156, 98] on div "Add Rule" at bounding box center [1158, 105] width 51 height 19
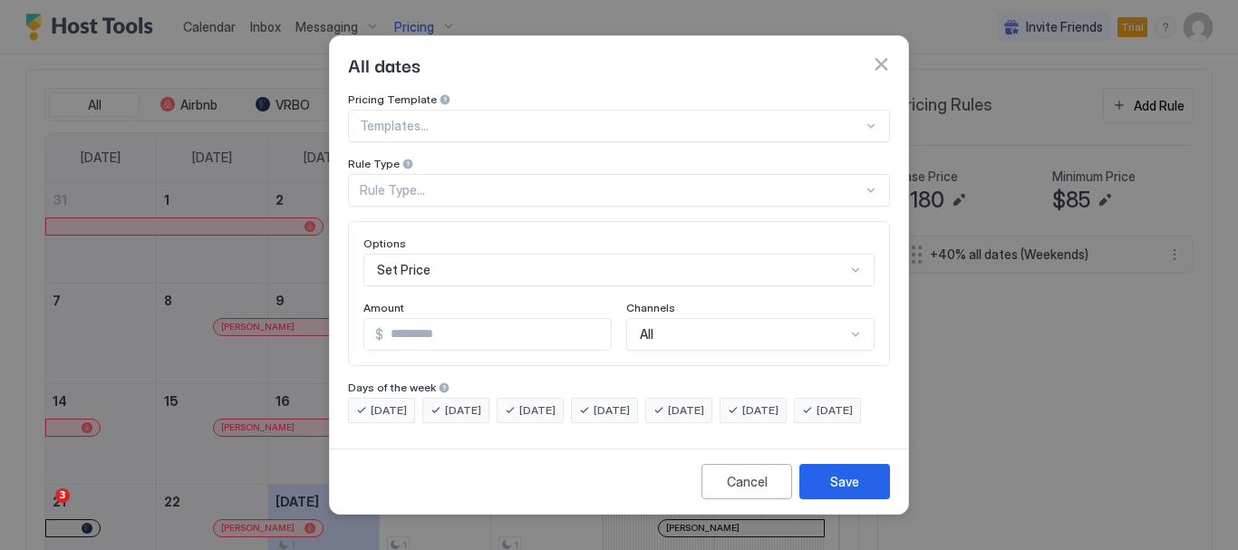
click at [872, 119] on div at bounding box center [870, 126] width 14 height 14
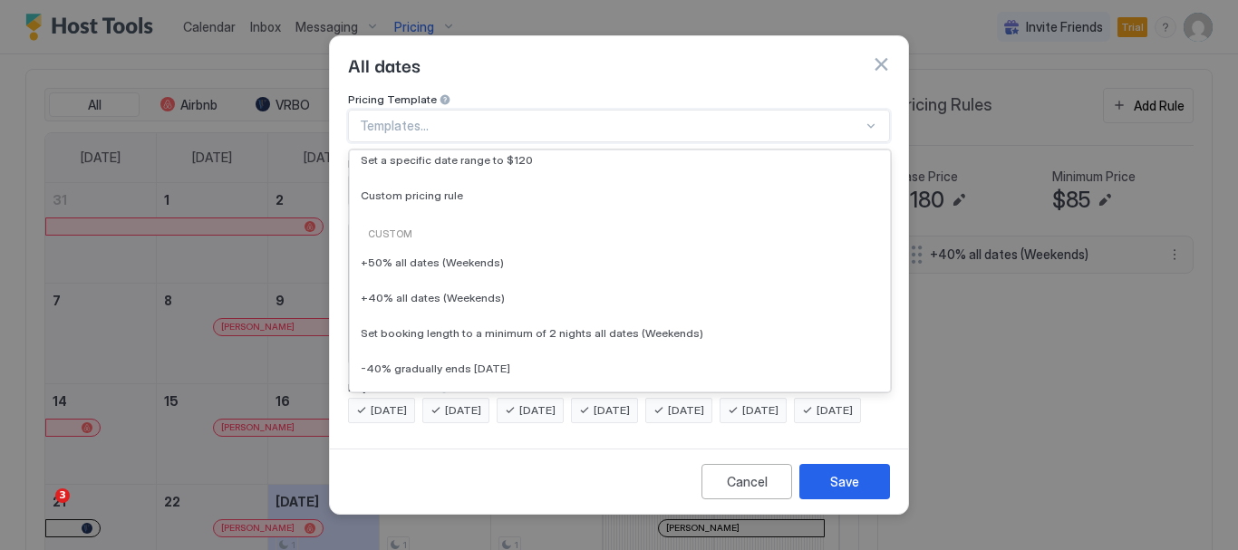
scroll to position [175, 0]
click at [729, 324] on div "Set booking length to a minimum of 2 nights all dates (Weekends)" at bounding box center [620, 331] width 518 height 14
type input "*"
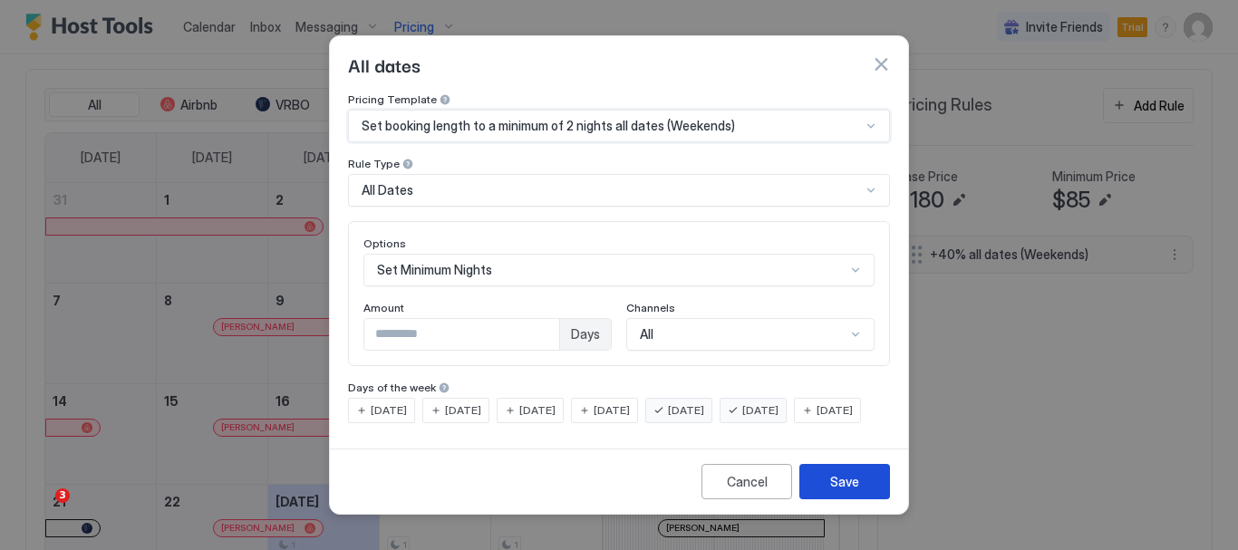
click at [853, 491] on div "Save" at bounding box center [844, 481] width 29 height 19
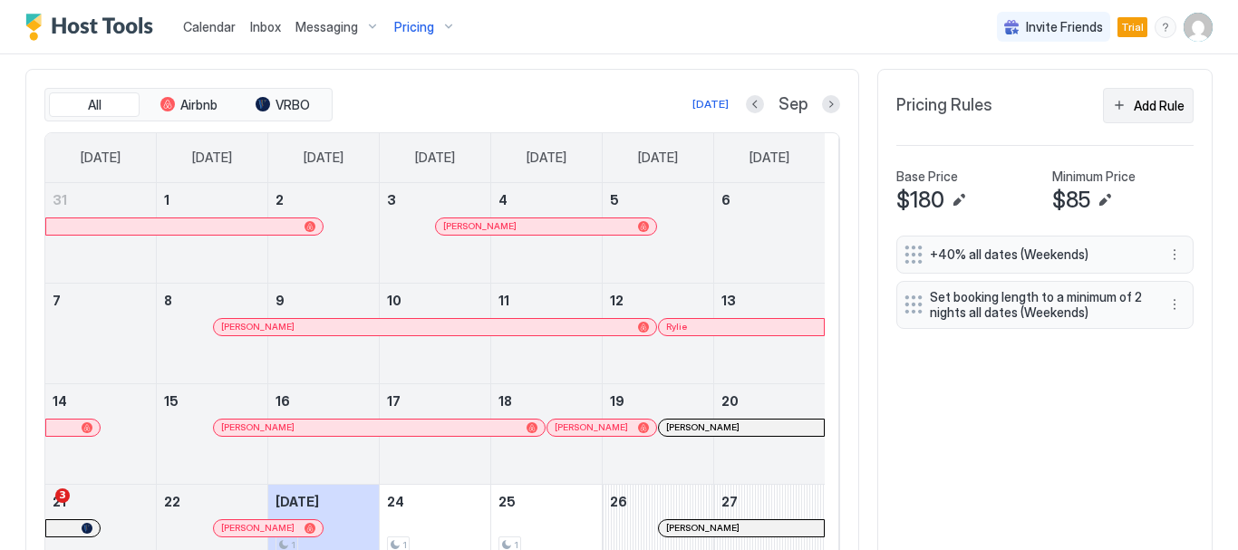
click at [1133, 110] on div "Add Rule" at bounding box center [1158, 105] width 51 height 19
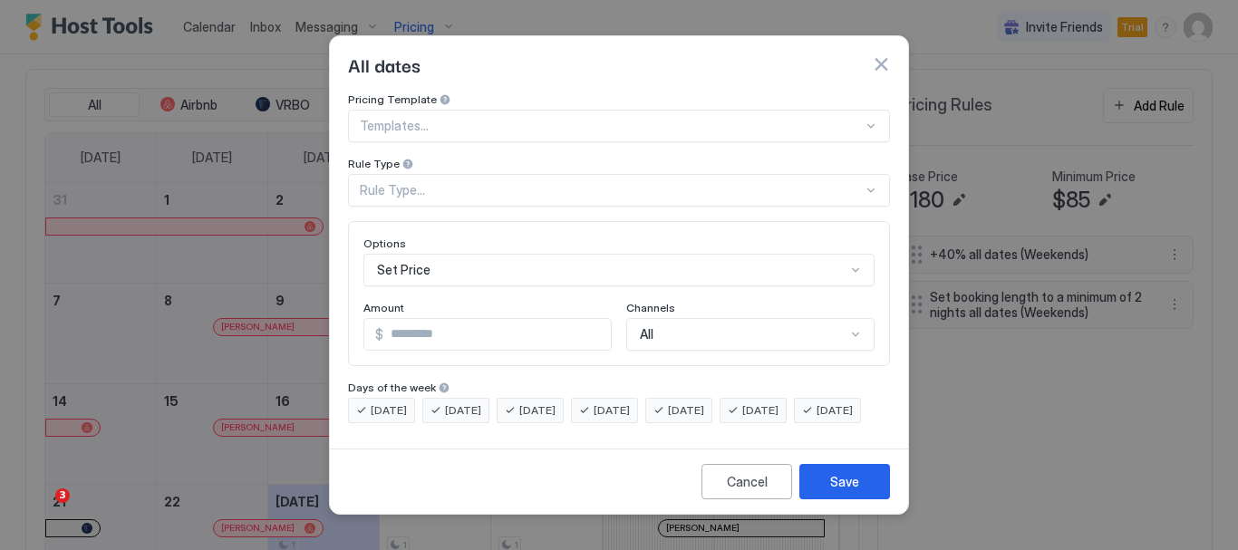
click at [870, 119] on div at bounding box center [870, 126] width 14 height 14
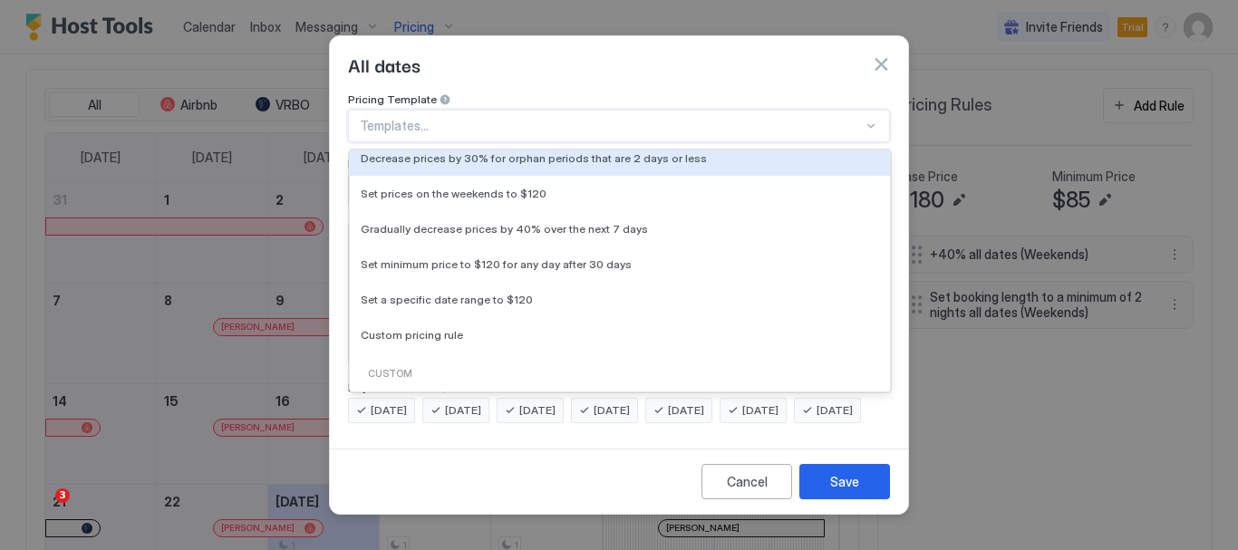
scroll to position [0, 0]
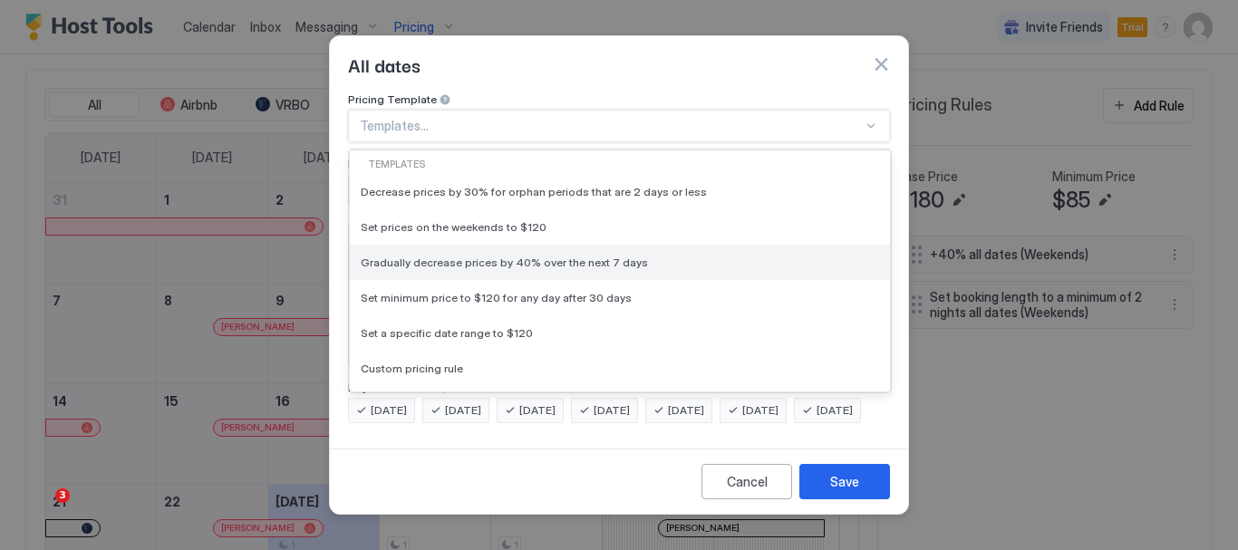
click at [718, 255] on div "Gradually decrease prices by 40% over the next 7 days" at bounding box center [620, 262] width 518 height 14
type input "**"
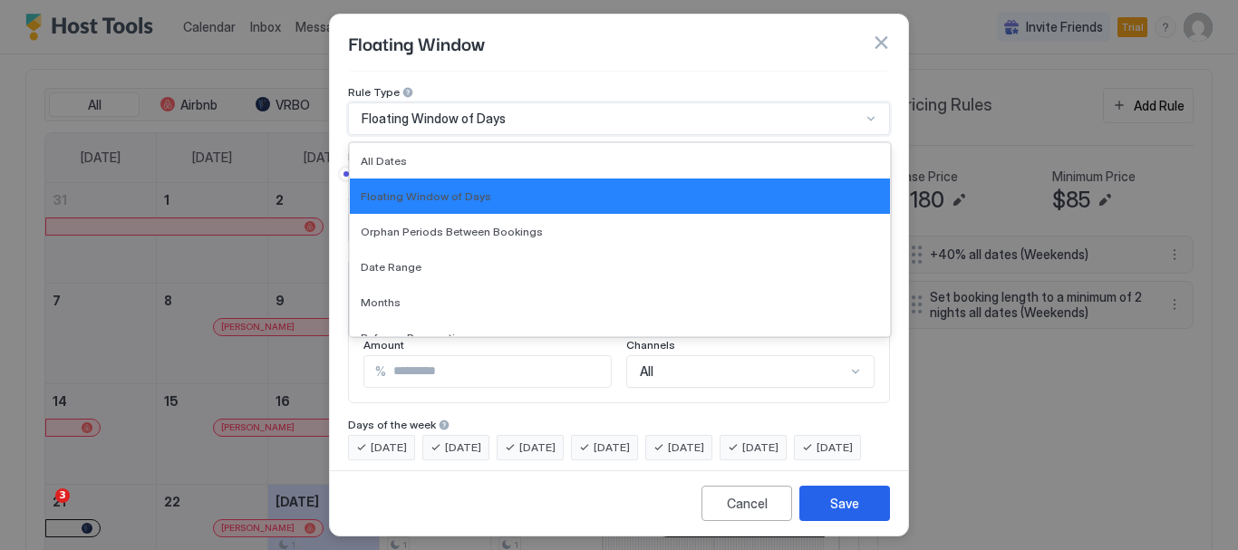
click at [852, 135] on div "7 results available. Use Up and Down to choose options, press Enter to select t…" at bounding box center [619, 118] width 542 height 33
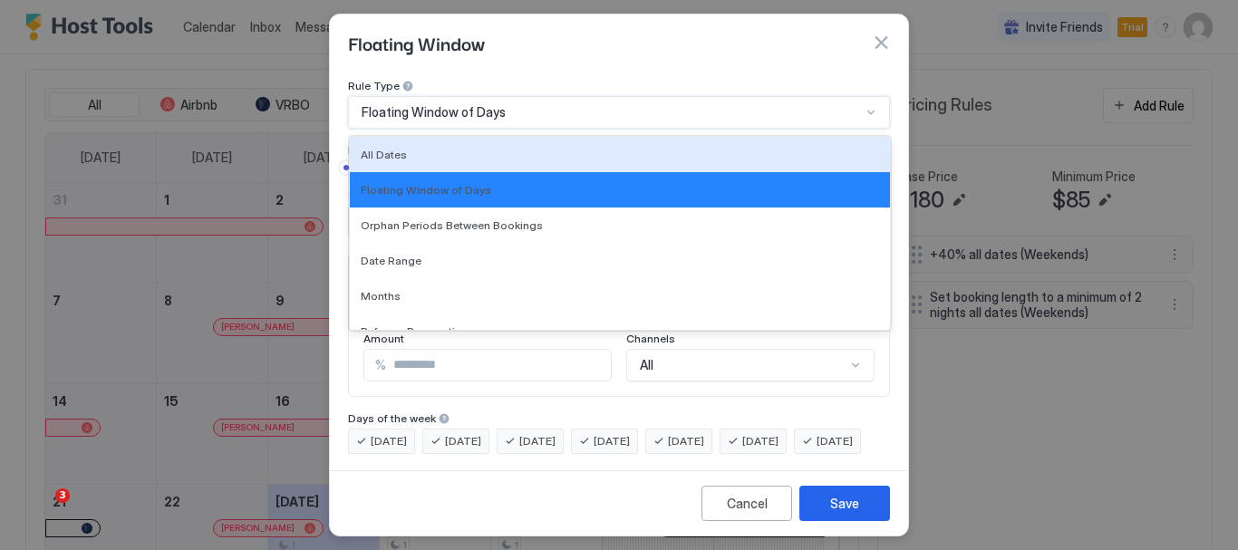
scroll to position [56, 0]
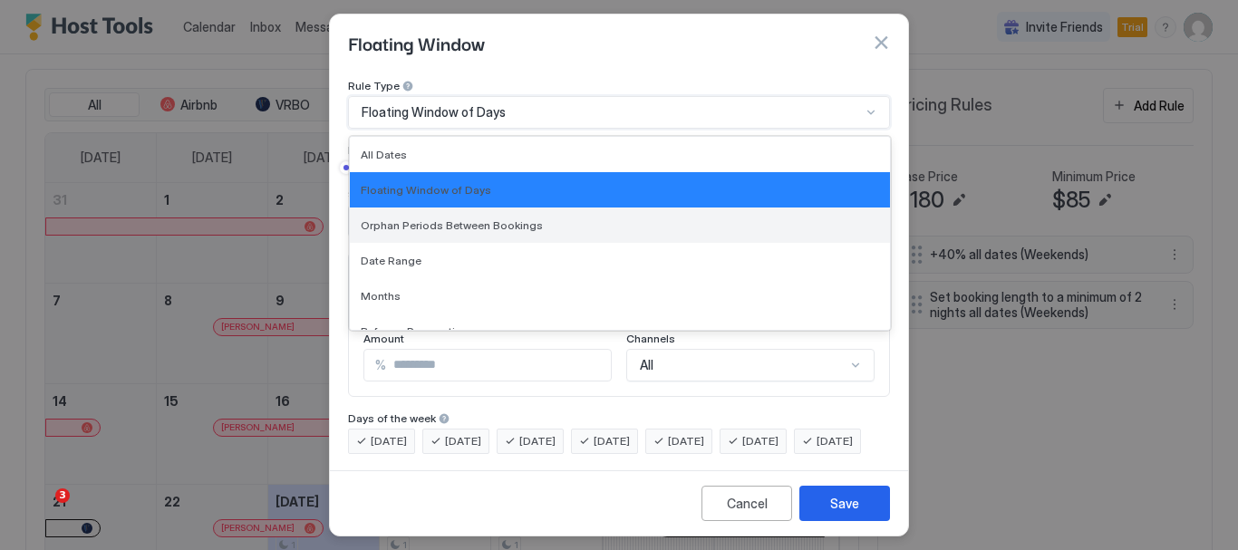
click at [821, 222] on div "Orphan Periods Between Bookings" at bounding box center [620, 225] width 518 height 14
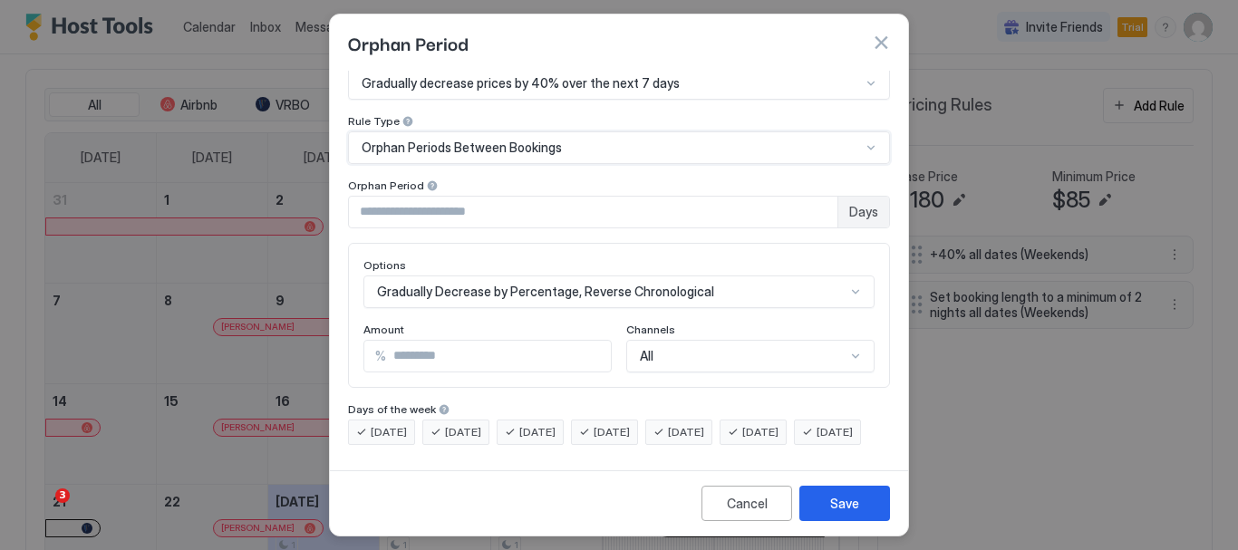
scroll to position [53, 0]
click at [805, 197] on input "*" at bounding box center [593, 212] width 488 height 31
type input "*"
click at [805, 197] on input "*" at bounding box center [593, 212] width 488 height 31
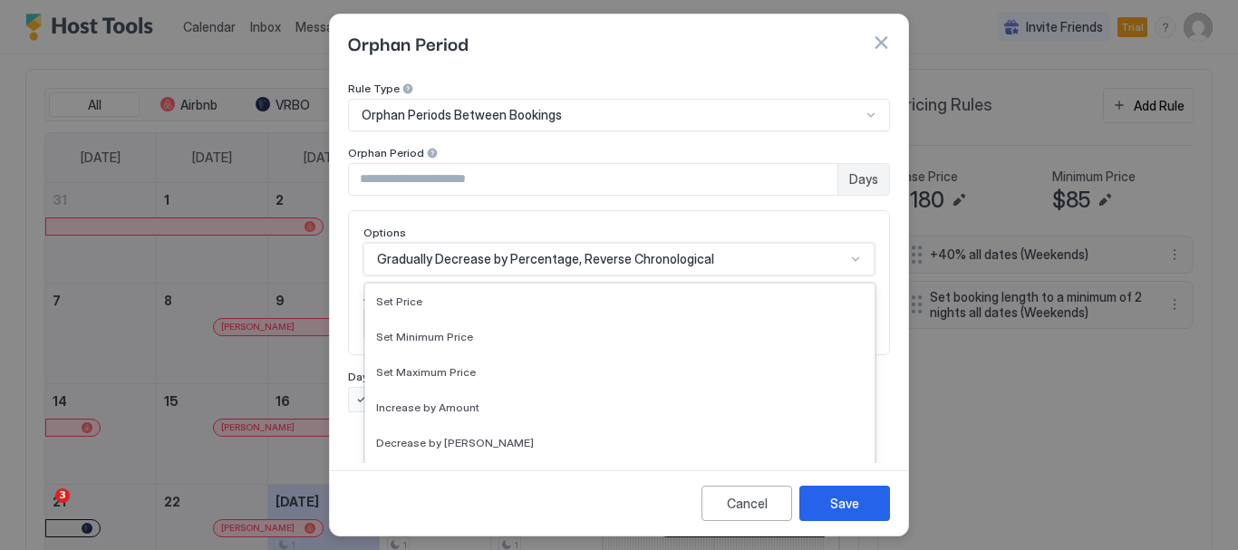
scroll to position [147, 0]
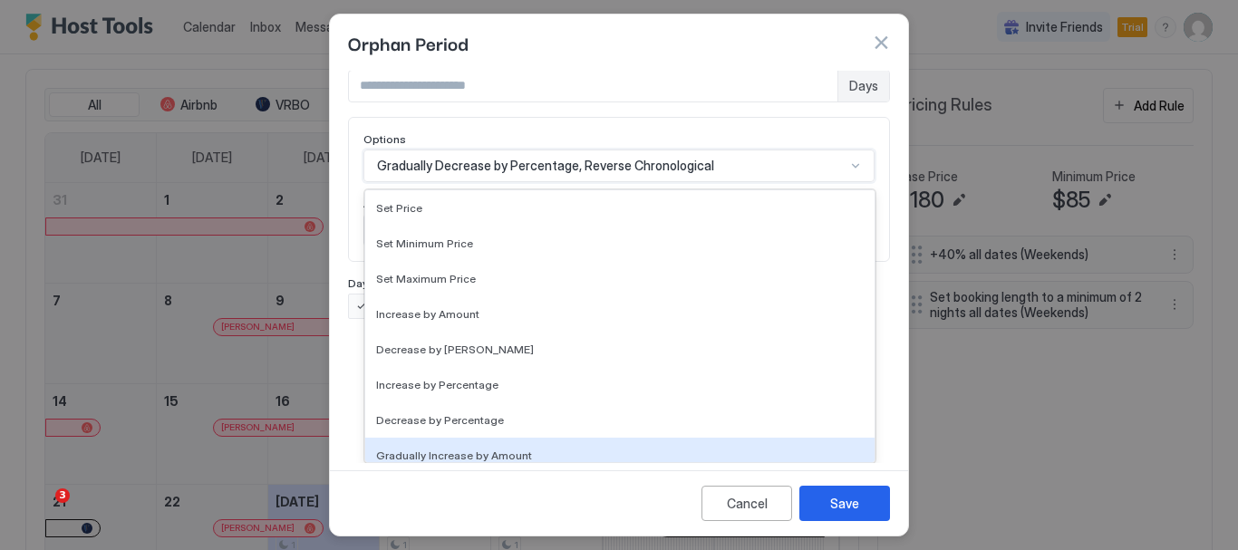
click at [837, 182] on div "17 results available. Use Up and Down to choose options, press Enter to select …" at bounding box center [618, 165] width 511 height 33
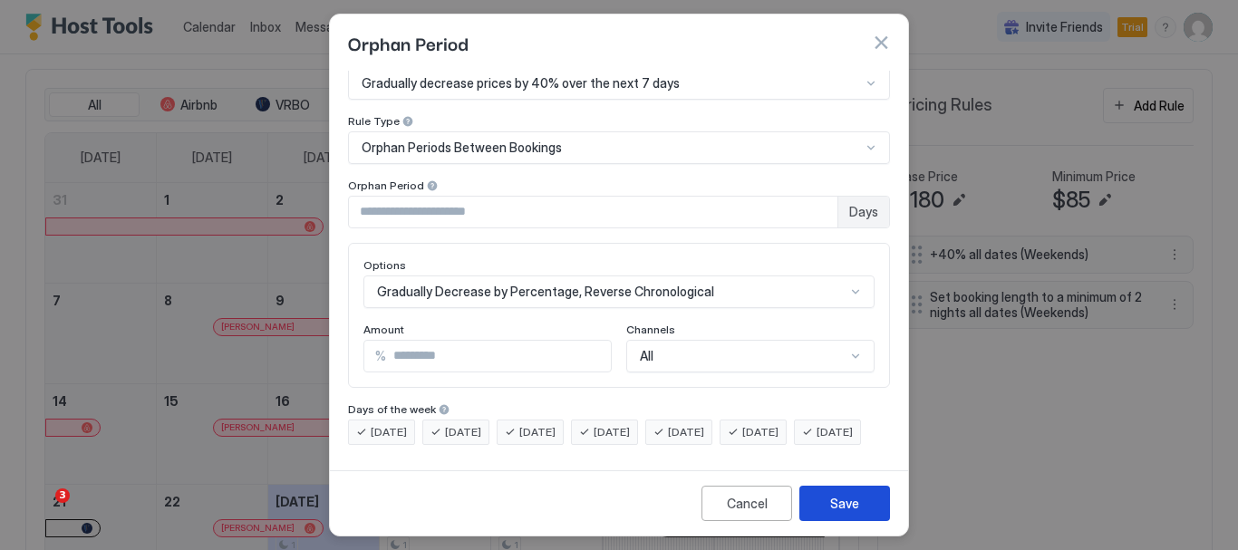
scroll to position [53, 0]
click at [844, 506] on div "Save" at bounding box center [844, 503] width 29 height 19
click at [704, 424] on span "[DATE]" at bounding box center [686, 432] width 36 height 16
click at [778, 424] on span "[DATE]" at bounding box center [760, 432] width 36 height 16
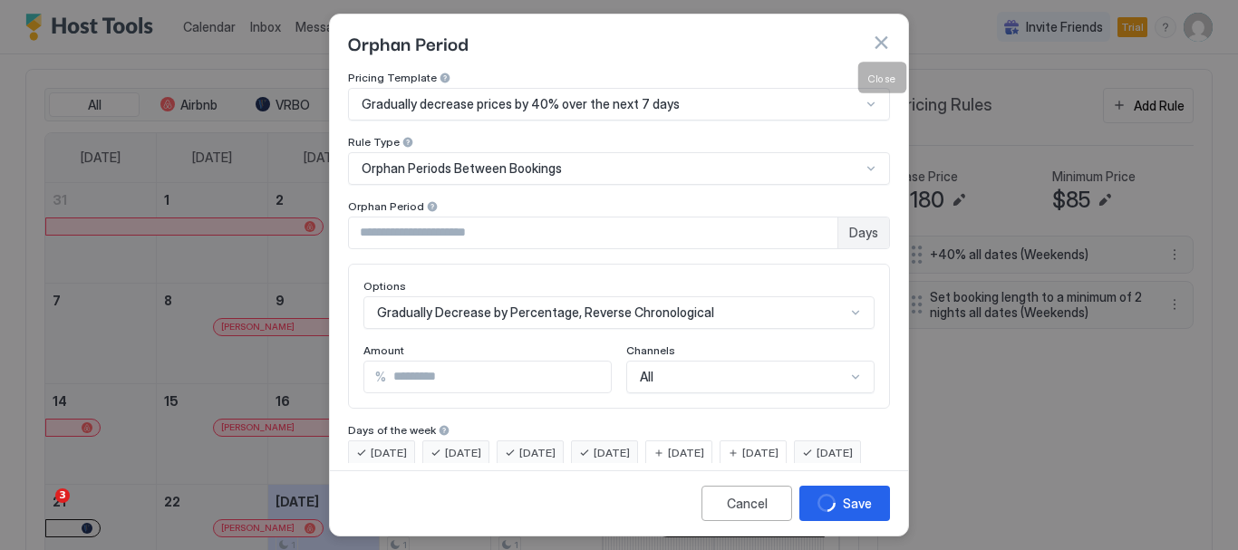
click at [880, 44] on button "button" at bounding box center [881, 43] width 18 height 18
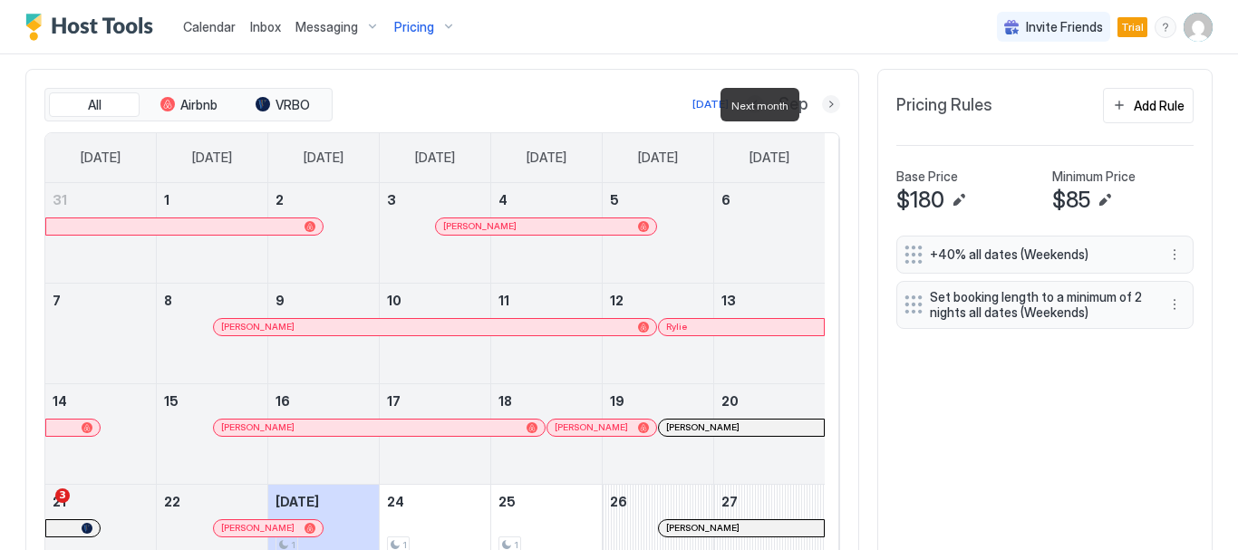
click at [822, 104] on button "Next month" at bounding box center [831, 104] width 18 height 18
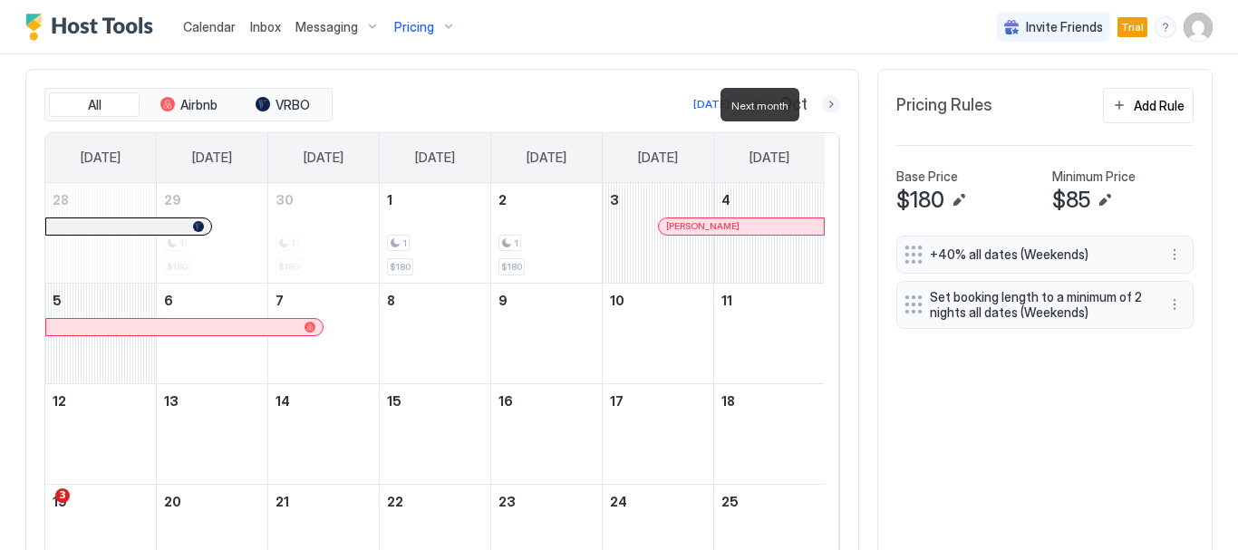
click at [822, 104] on button "Next month" at bounding box center [831, 104] width 18 height 18
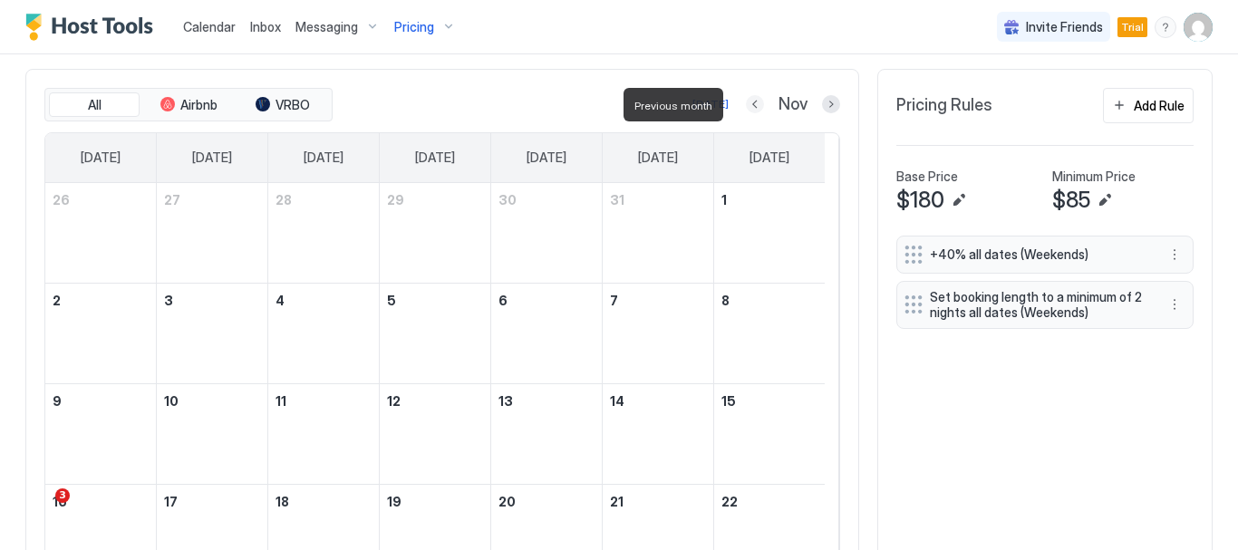
click at [746, 102] on button "Previous month" at bounding box center [755, 104] width 18 height 18
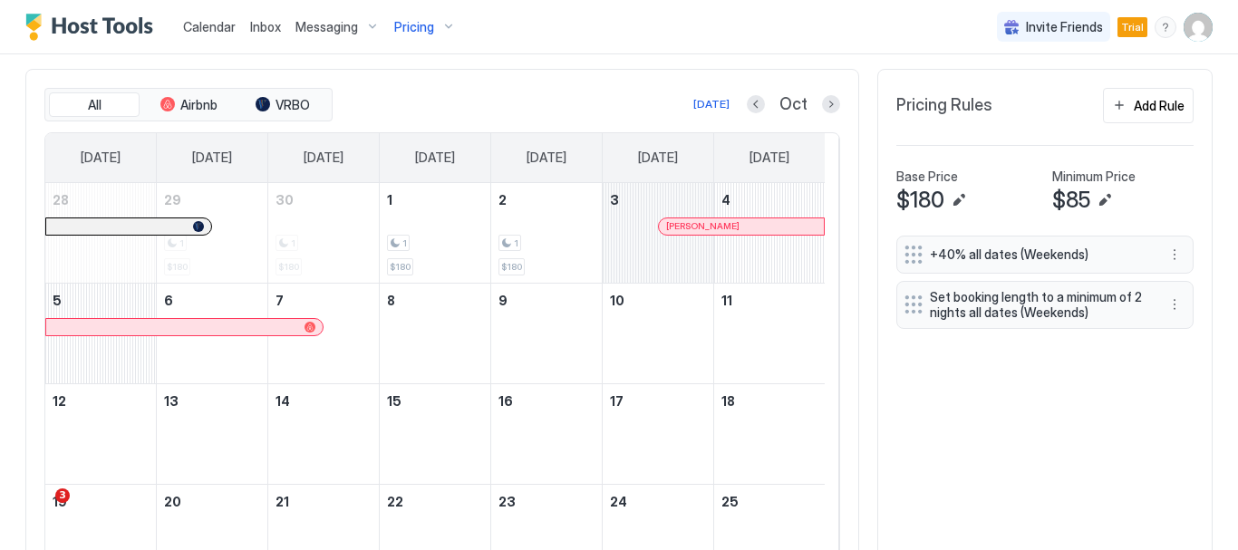
click at [694, 237] on div "October 3, 2025" at bounding box center [657, 233] width 111 height 100
click at [748, 112] on div at bounding box center [756, 104] width 18 height 18
click at [747, 106] on button "Previous month" at bounding box center [756, 104] width 18 height 18
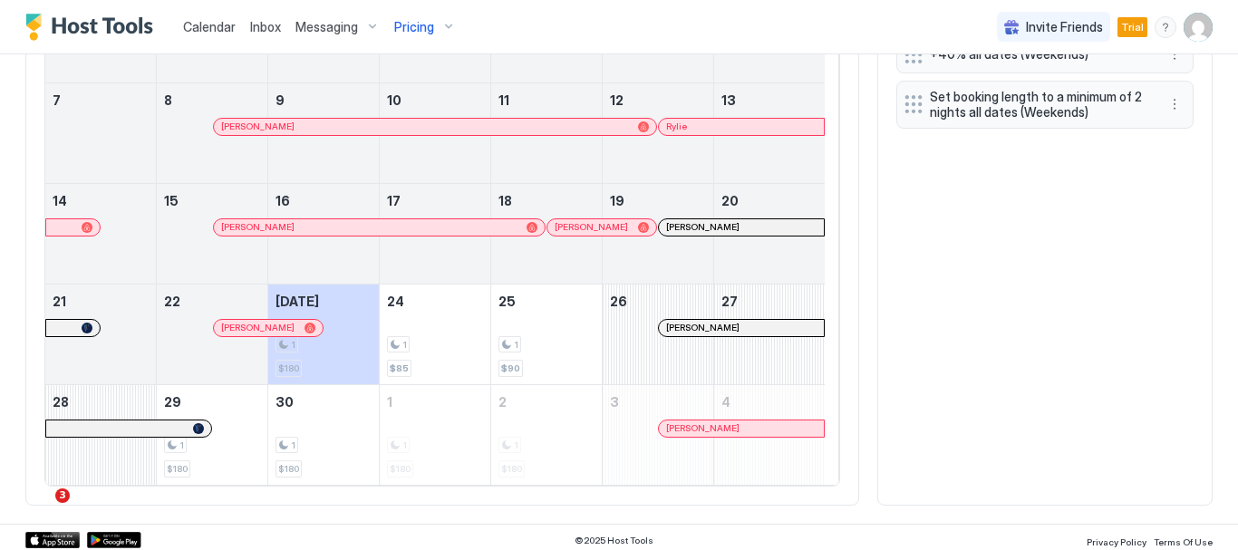
scroll to position [718, 0]
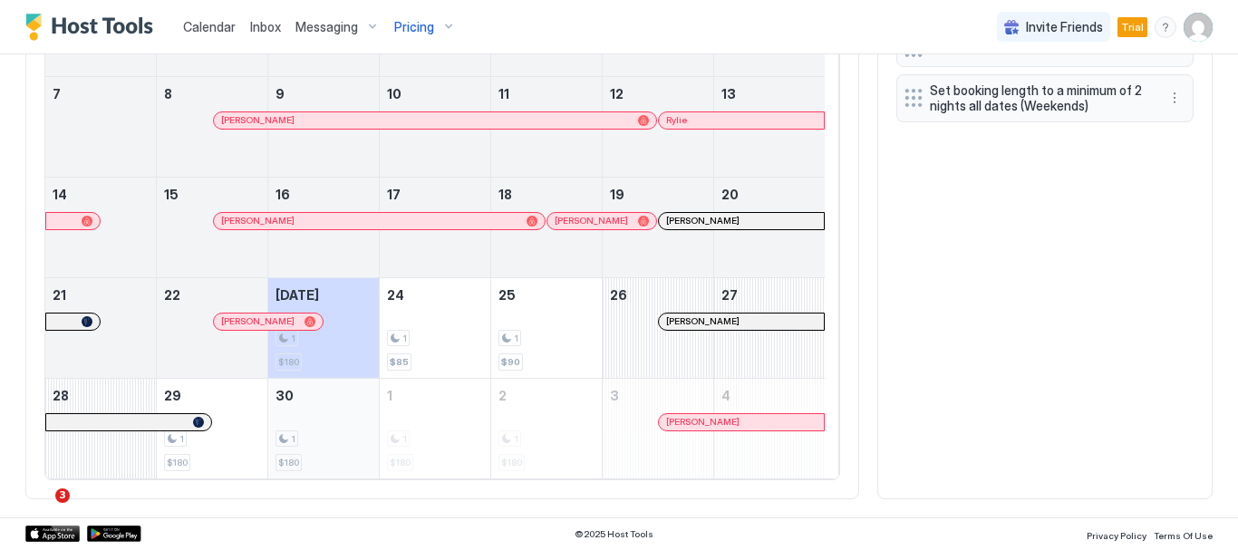
click at [353, 430] on div "1" at bounding box center [323, 438] width 96 height 17
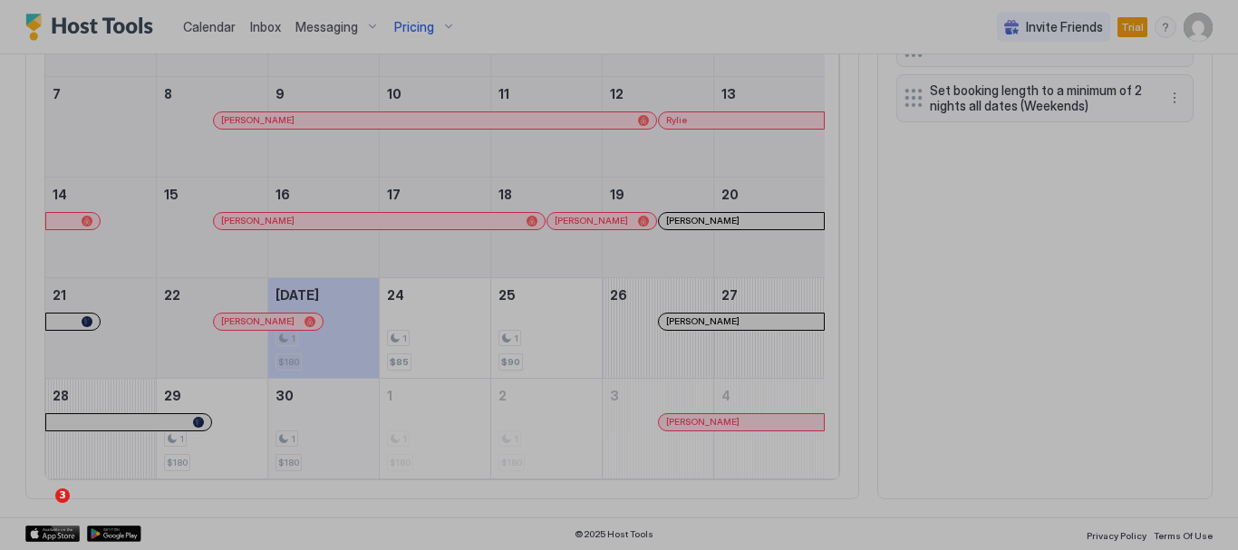
click at [353, 430] on div at bounding box center [619, 275] width 1238 height 550
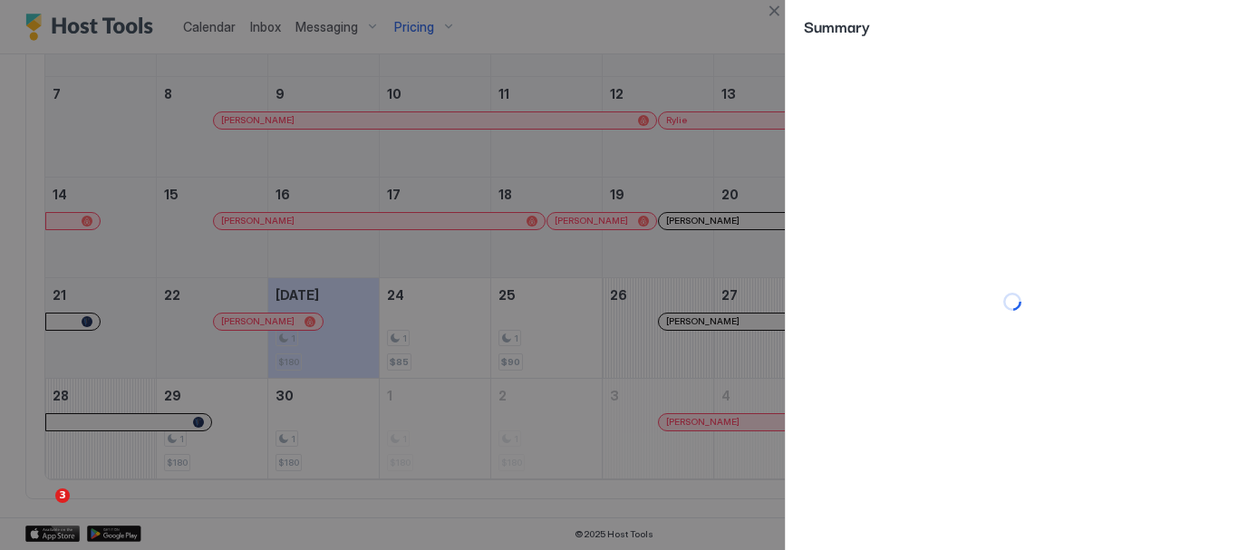
click at [362, 426] on div at bounding box center [619, 275] width 1238 height 550
drag, startPoint x: 362, startPoint y: 426, endPoint x: 545, endPoint y: 456, distance: 185.4
click at [545, 456] on div at bounding box center [619, 275] width 1238 height 550
click at [729, 21] on div at bounding box center [619, 275] width 1238 height 550
click at [1031, 198] on div at bounding box center [1011, 301] width 452 height 497
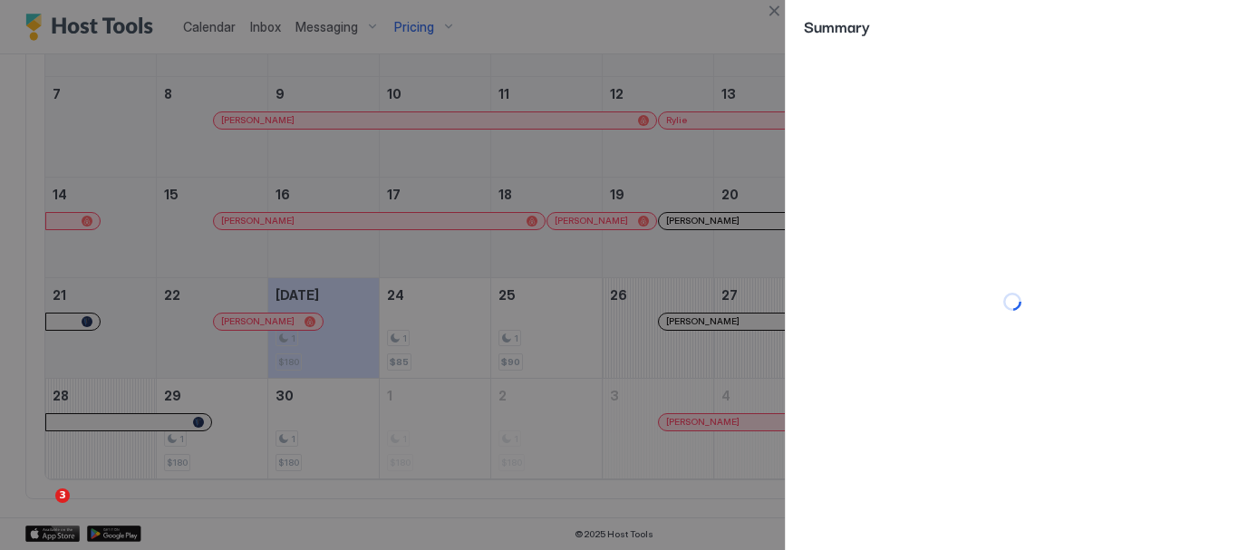
click at [1031, 198] on div at bounding box center [1011, 301] width 452 height 497
click at [324, 430] on div at bounding box center [619, 275] width 1238 height 550
drag, startPoint x: 488, startPoint y: 416, endPoint x: 680, endPoint y: 367, distance: 198.2
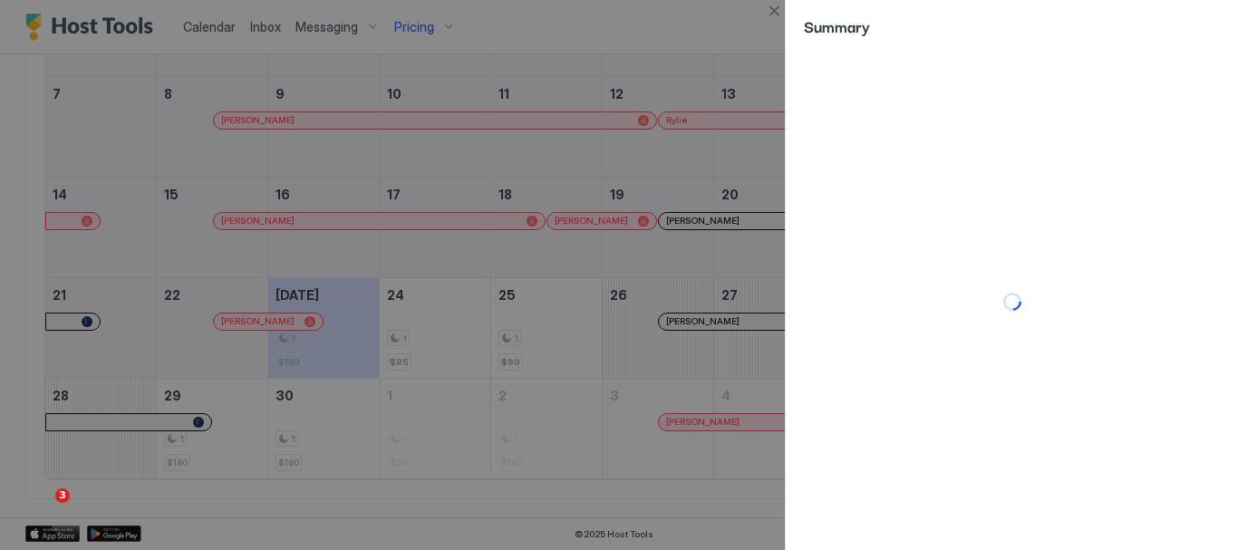
click at [680, 367] on div at bounding box center [619, 275] width 1238 height 550
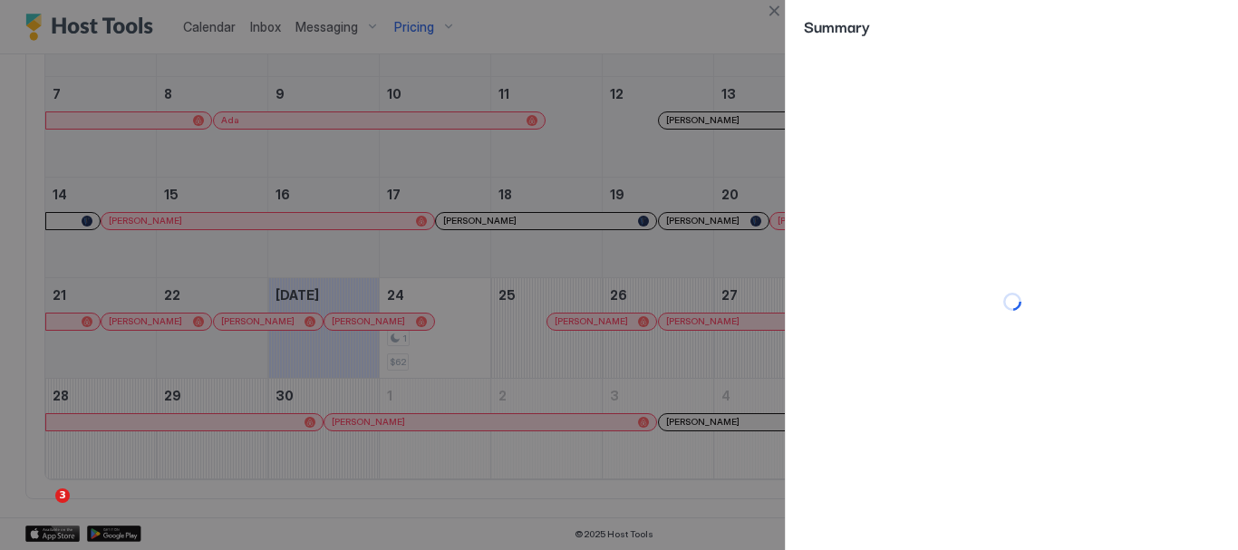
click at [1052, 204] on div at bounding box center [1011, 301] width 452 height 497
click at [660, 33] on div at bounding box center [619, 275] width 1238 height 550
click at [772, 13] on button "Close" at bounding box center [774, 11] width 22 height 22
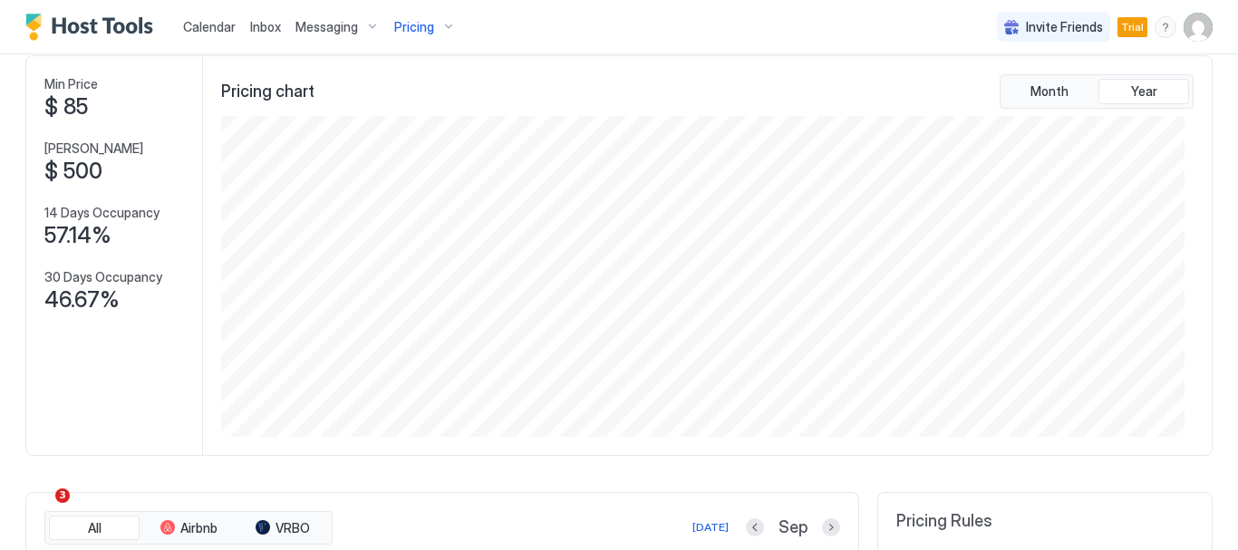
scroll to position [82, 0]
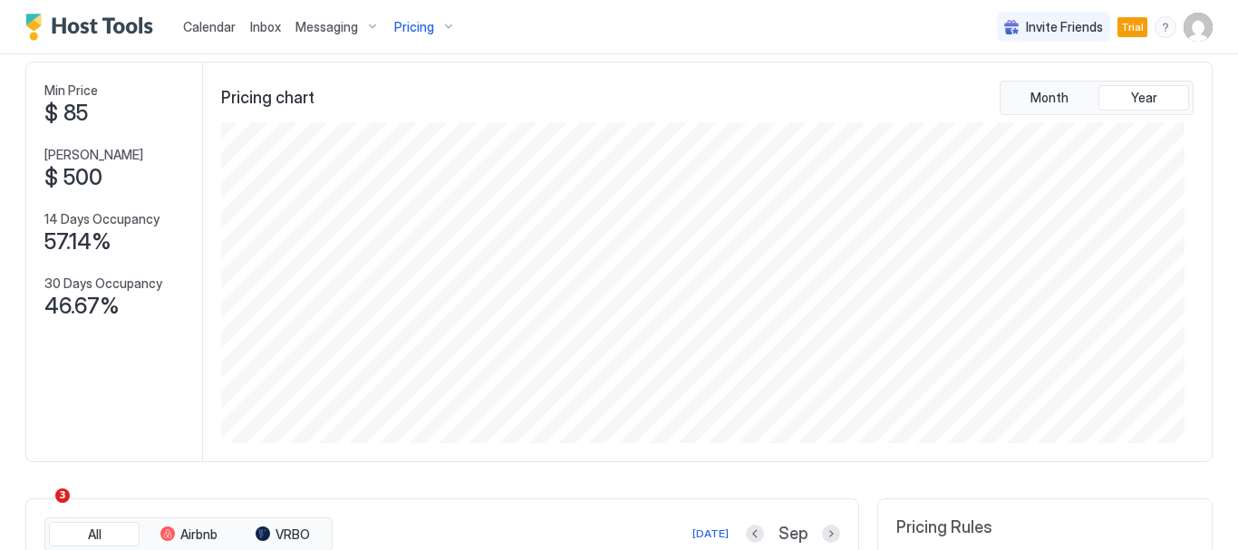
click at [427, 30] on span "Pricing" at bounding box center [414, 27] width 40 height 16
click at [414, 215] on span "Big house 3/2" at bounding box center [419, 219] width 129 height 14
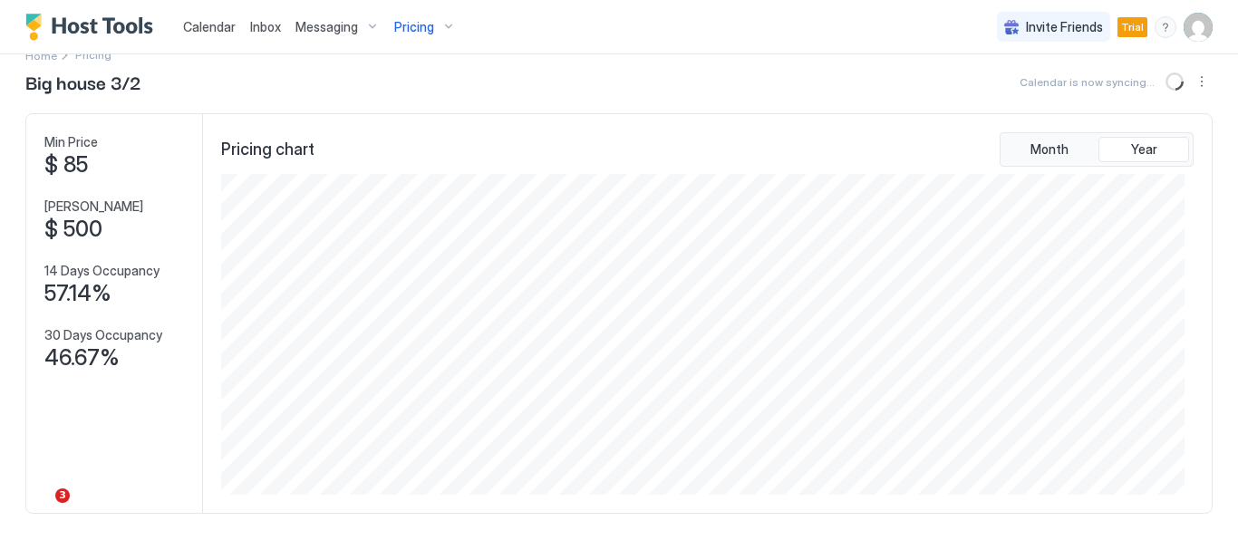
scroll to position [23, 0]
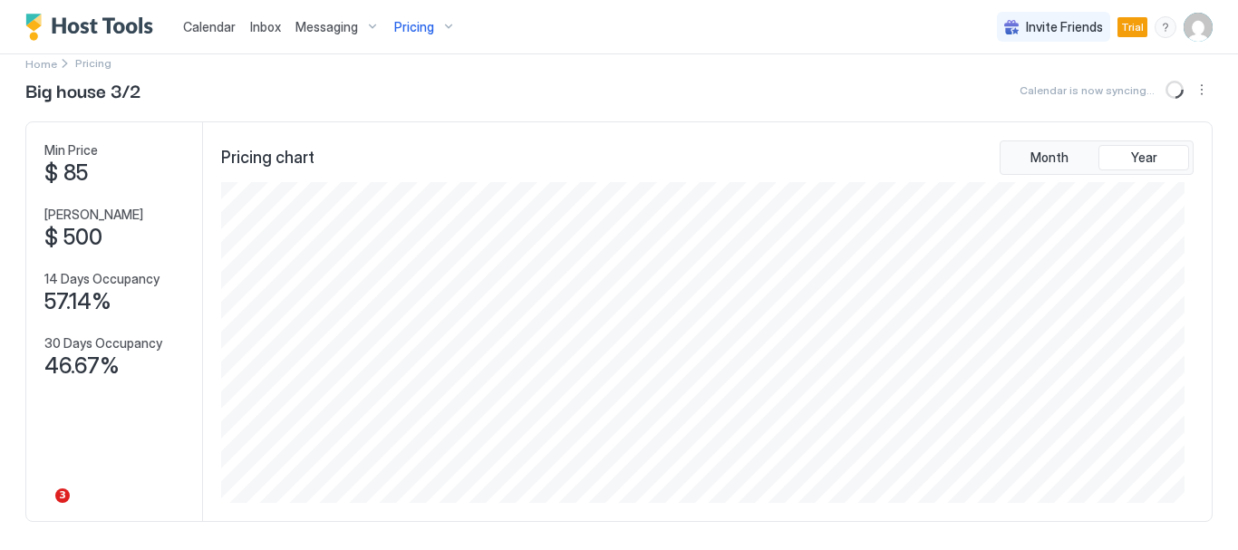
click at [206, 30] on span "Calendar" at bounding box center [209, 26] width 53 height 15
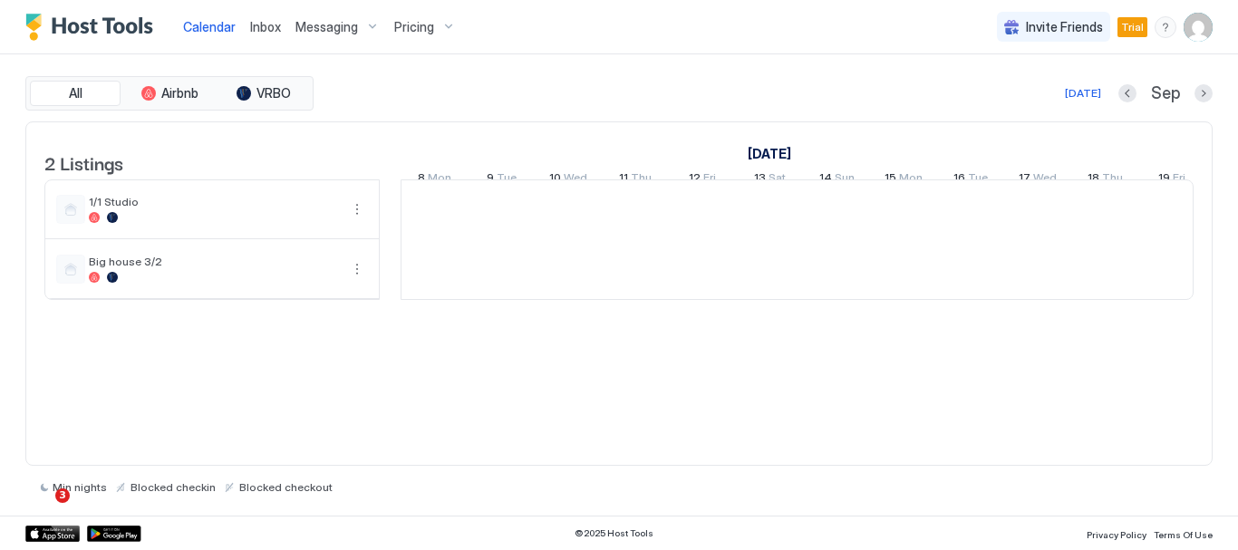
scroll to position [0, 1007]
click at [198, 20] on span "Calendar" at bounding box center [209, 26] width 53 height 15
click at [425, 22] on span "Pricing" at bounding box center [414, 27] width 40 height 16
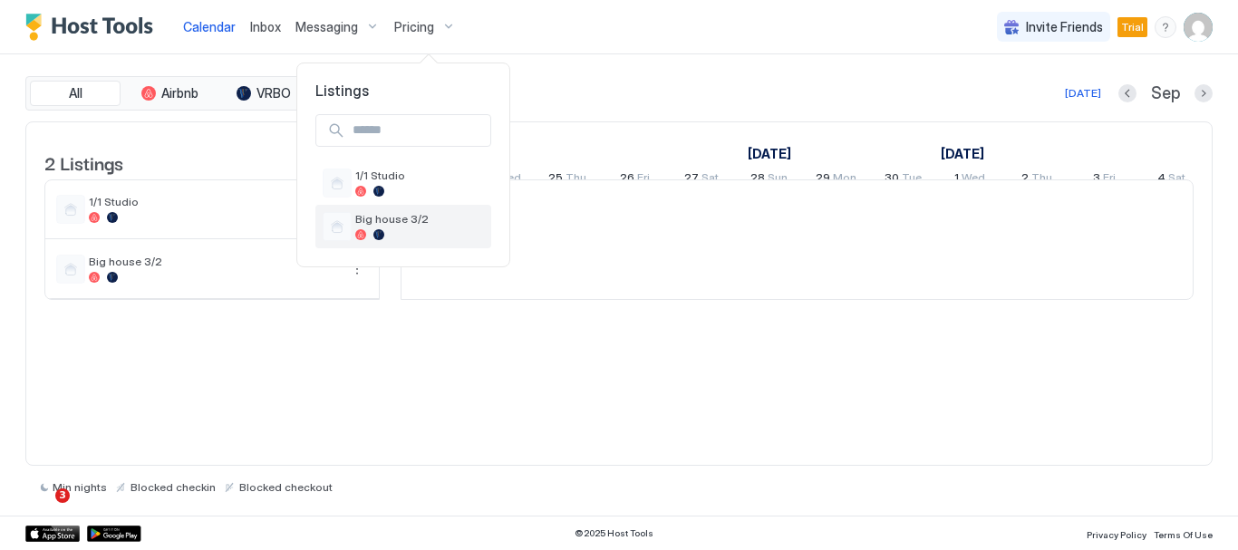
click at [405, 220] on span "Big house 3/2" at bounding box center [419, 219] width 129 height 14
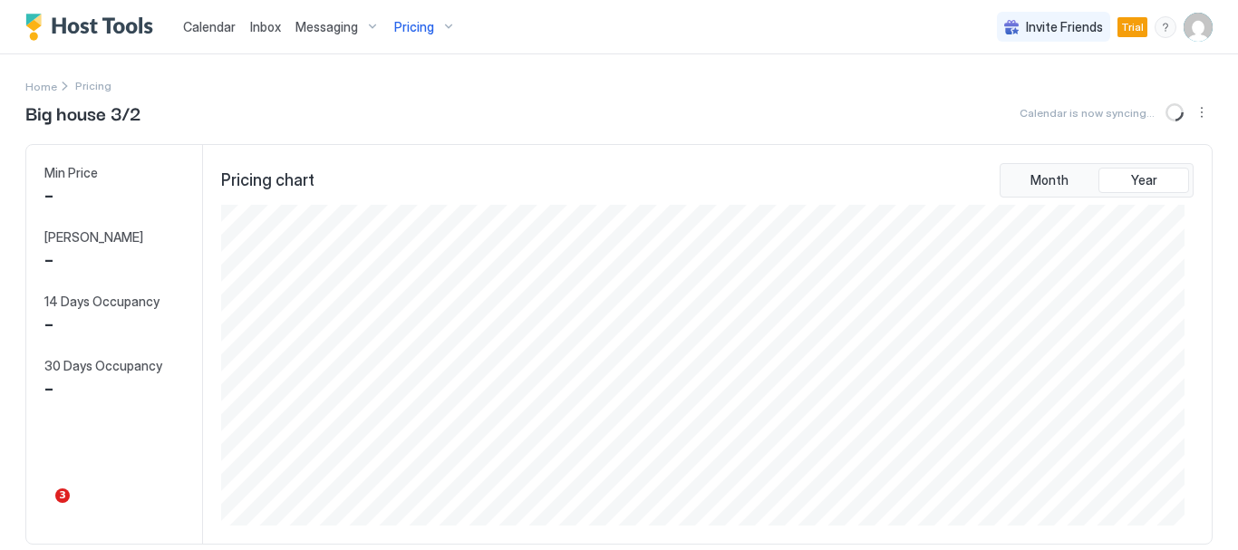
scroll to position [321, 962]
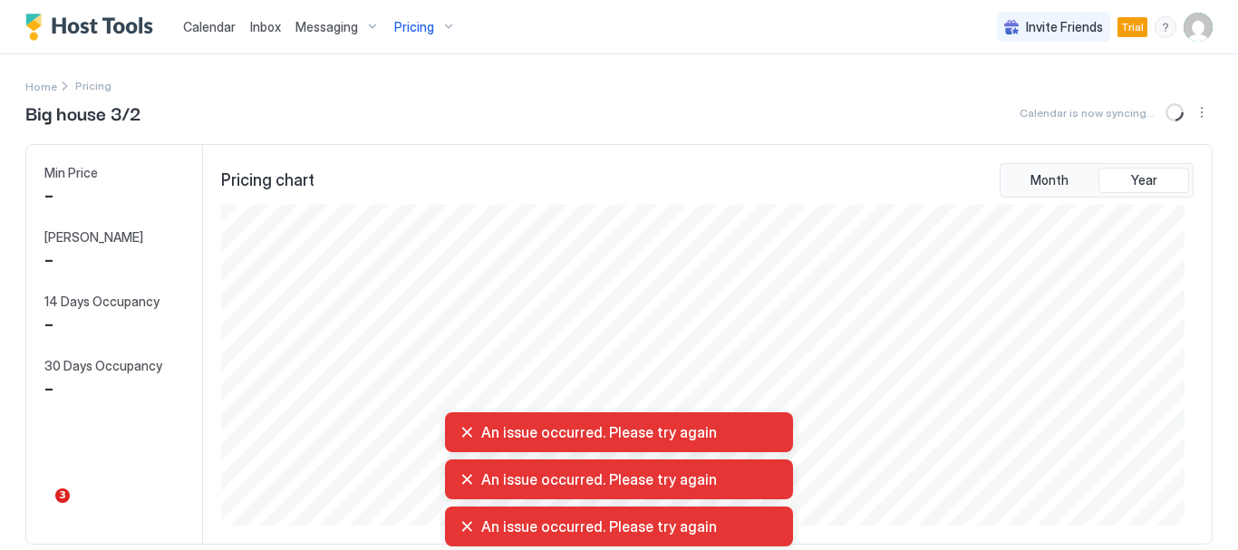
click at [465, 436] on div "An issue occurred. Please try again" at bounding box center [618, 432] width 319 height 18
click at [464, 429] on div "An issue occurred. Please try again" at bounding box center [618, 432] width 319 height 18
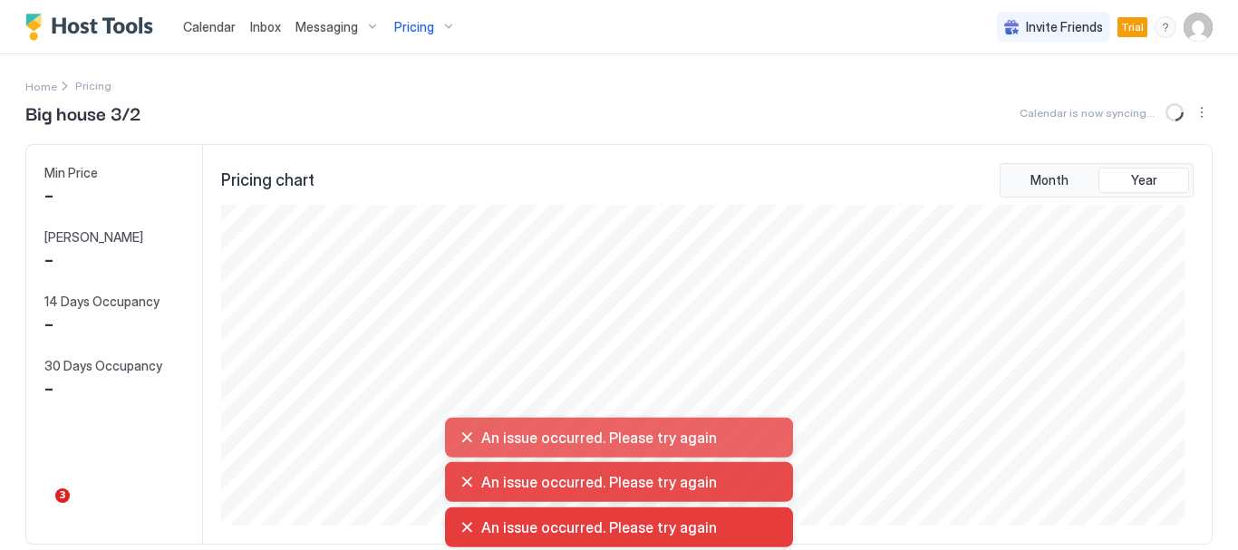
click at [464, 429] on div "An issue occurred. Please try again" at bounding box center [618, 437] width 355 height 47
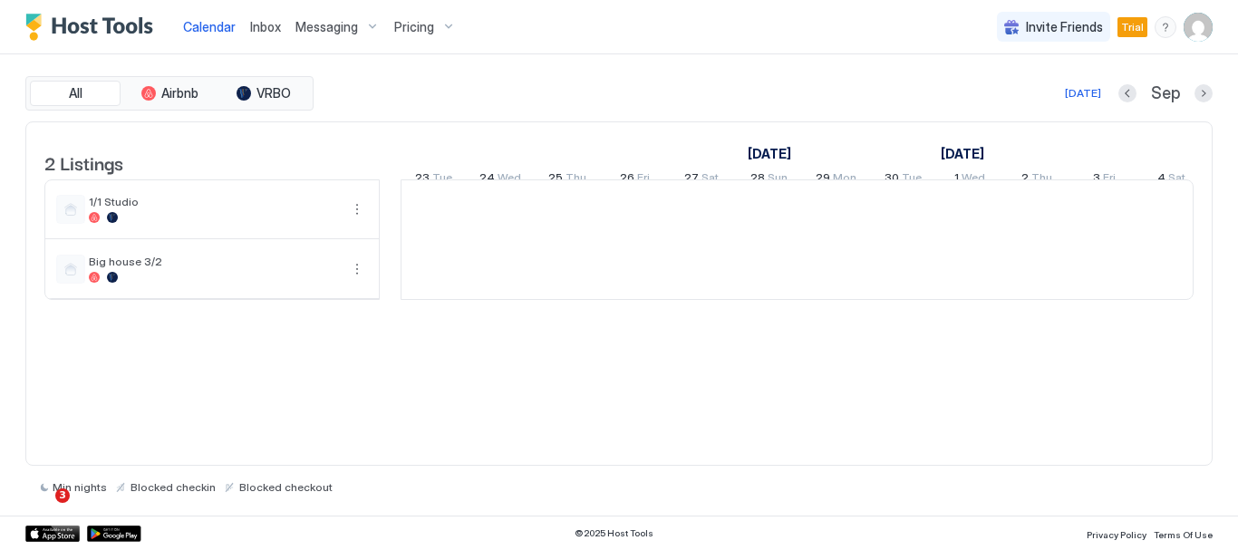
scroll to position [0, 1007]
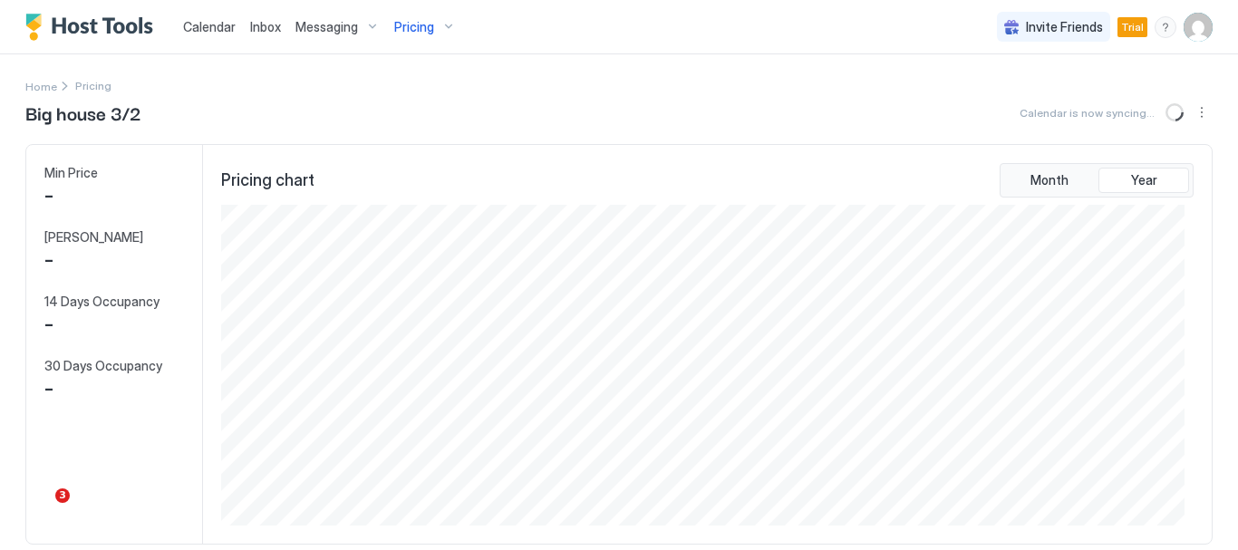
scroll to position [321, 962]
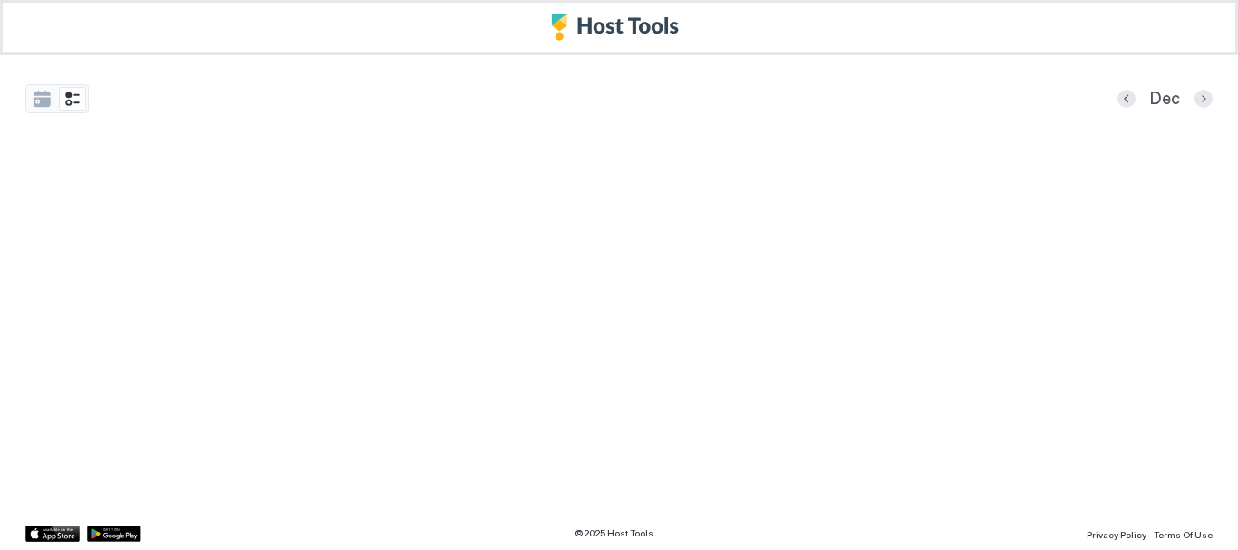
click at [645, 26] on img "Host Tools Logo" at bounding box center [619, 27] width 136 height 27
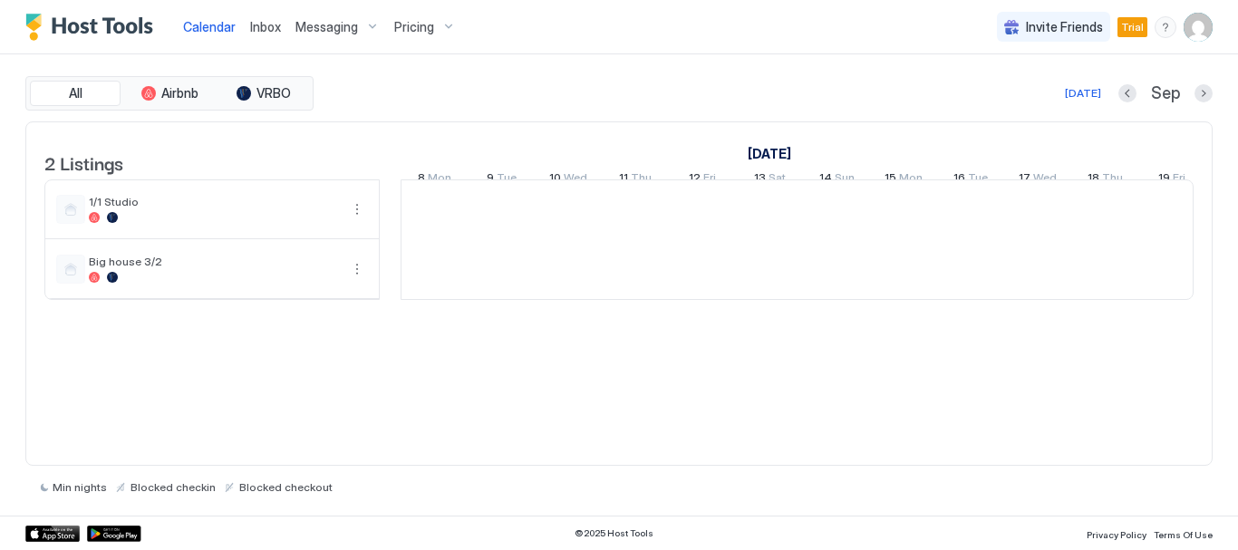
scroll to position [0, 1007]
click at [1200, 92] on button "Next month" at bounding box center [1203, 93] width 18 height 18
click at [1091, 85] on div "[DATE]" at bounding box center [1083, 93] width 36 height 16
click at [1200, 23] on img "User profile" at bounding box center [1197, 27] width 29 height 29
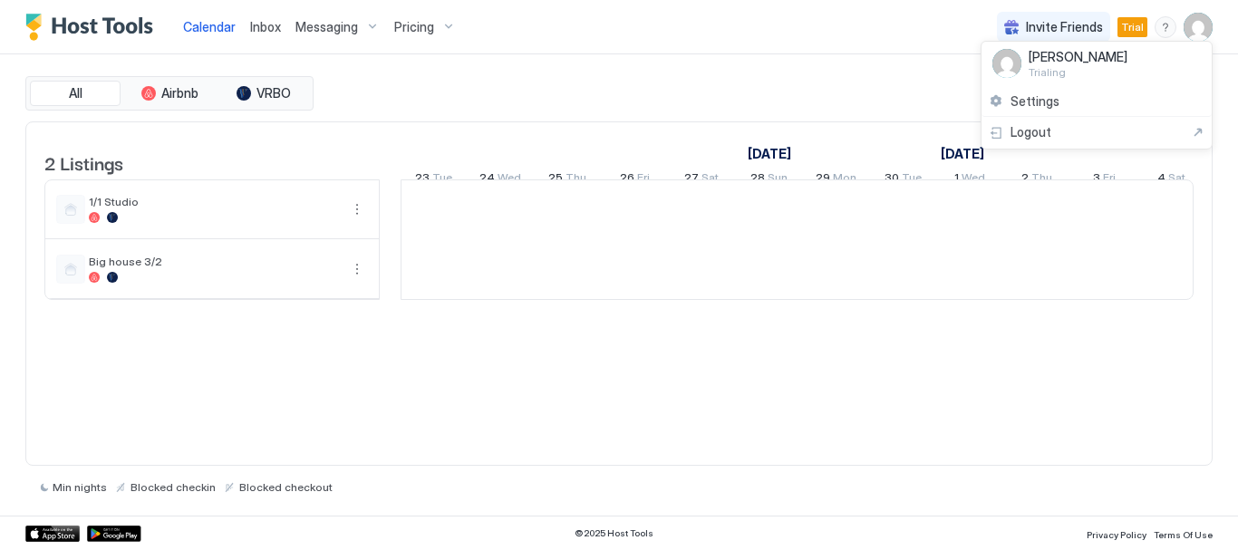
click at [1093, 58] on span "[PERSON_NAME]" at bounding box center [1077, 57] width 99 height 16
click at [1046, 66] on span "Trialing" at bounding box center [1077, 72] width 99 height 14
click at [419, 27] on div at bounding box center [619, 275] width 1238 height 550
click at [419, 27] on span "Pricing" at bounding box center [414, 27] width 40 height 16
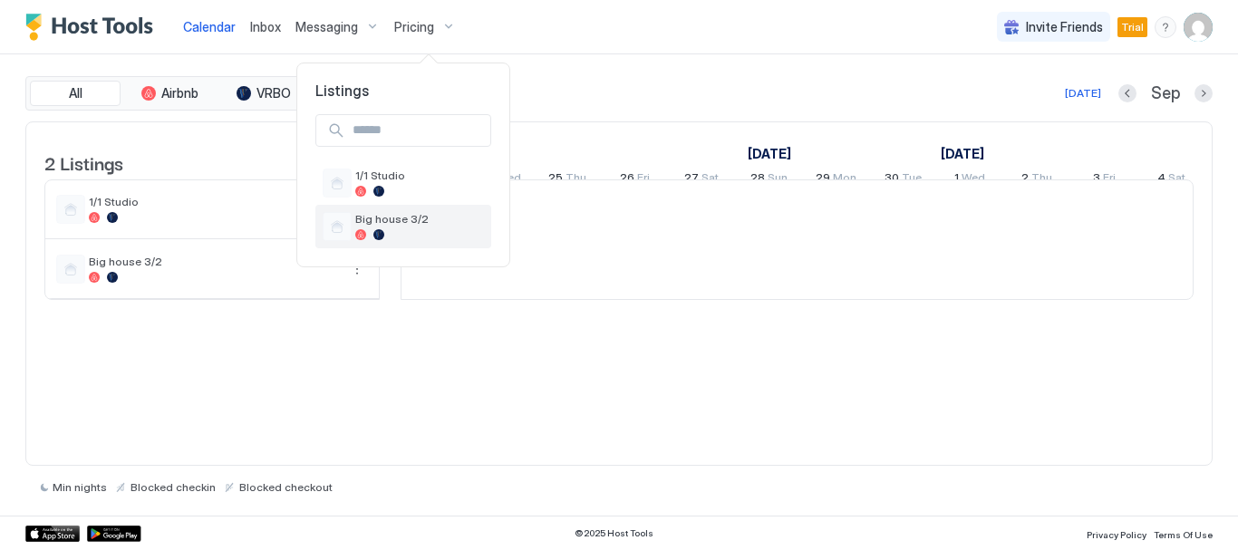
click at [394, 225] on span "Big house 3/2" at bounding box center [419, 219] width 129 height 14
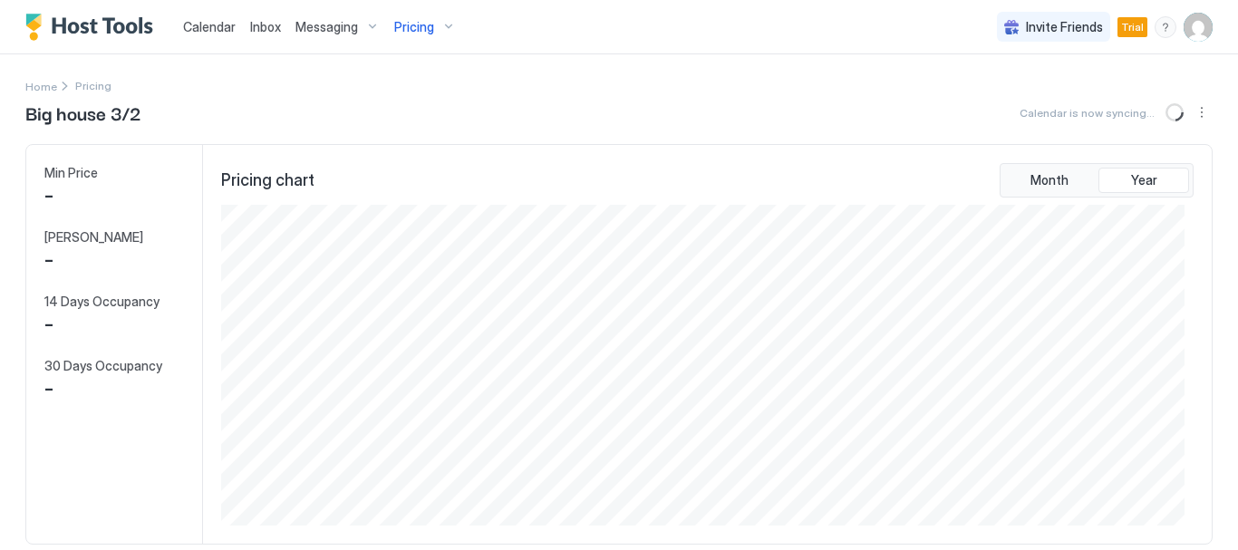
scroll to position [321, 962]
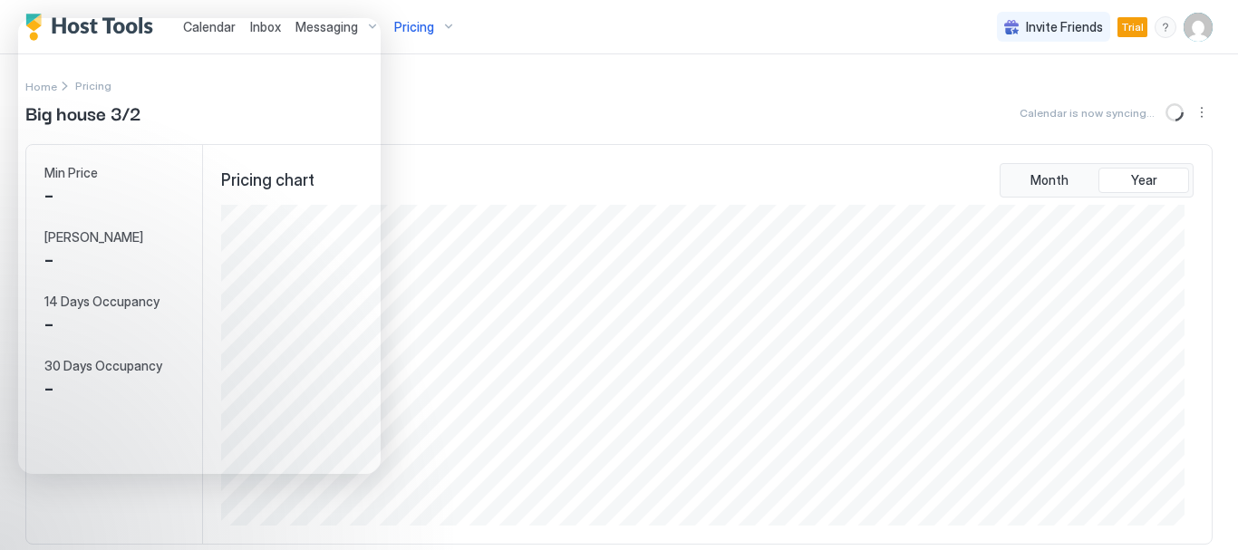
click at [1183, 24] on img "User profile" at bounding box center [1197, 27] width 29 height 29
click at [1106, 111] on div "Settings" at bounding box center [1083, 102] width 230 height 32
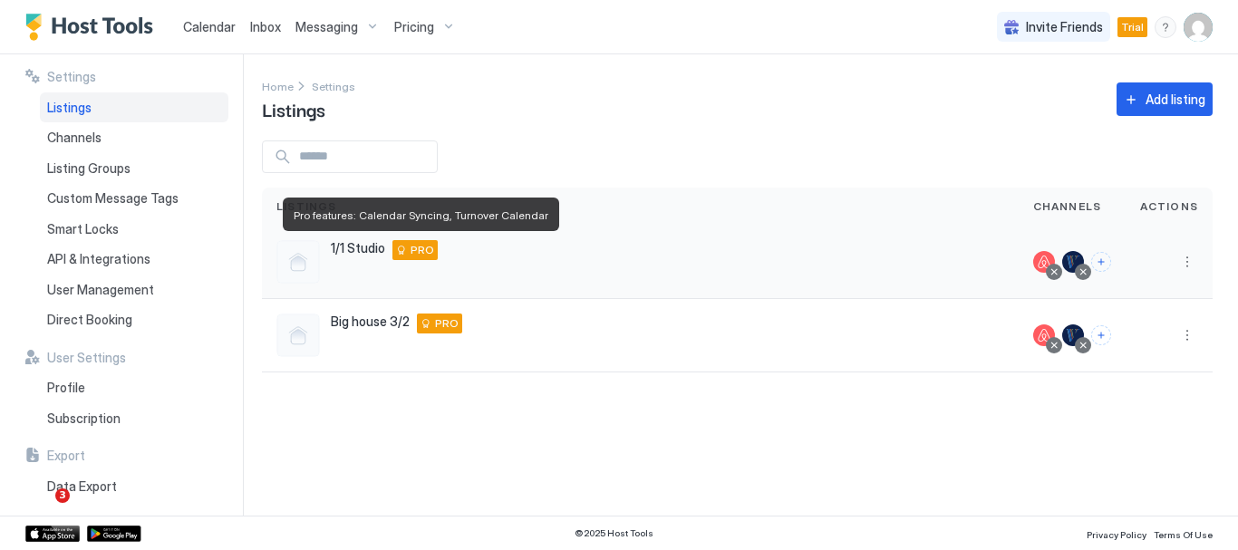
click at [397, 246] on div "PRO" at bounding box center [414, 250] width 45 height 20
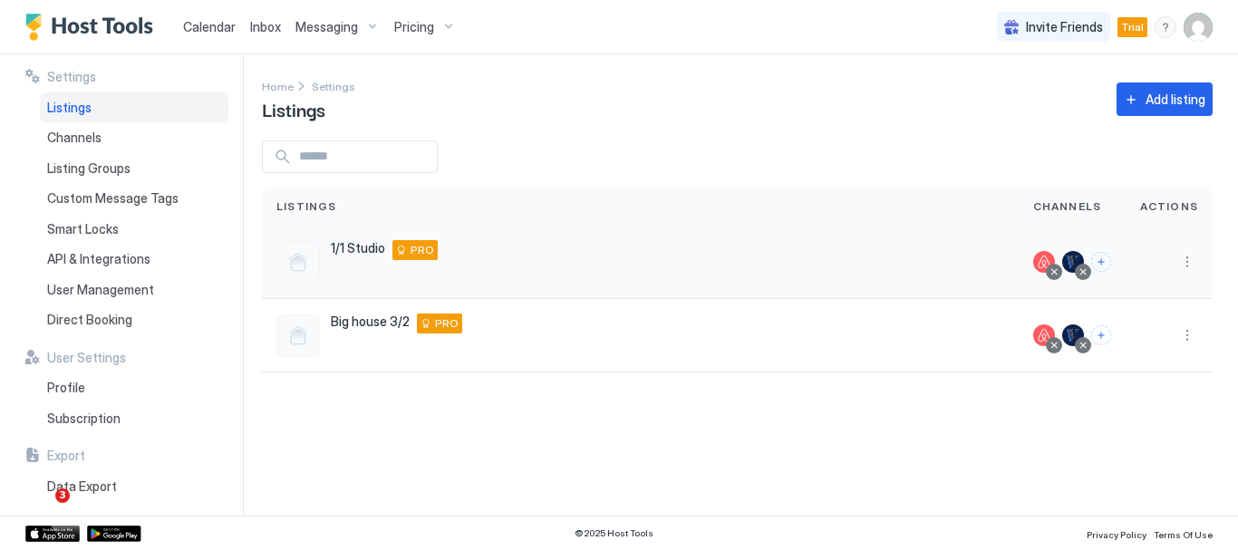
click at [408, 246] on div "PRO" at bounding box center [414, 250] width 45 height 20
click at [119, 139] on div "Channels" at bounding box center [134, 137] width 188 height 31
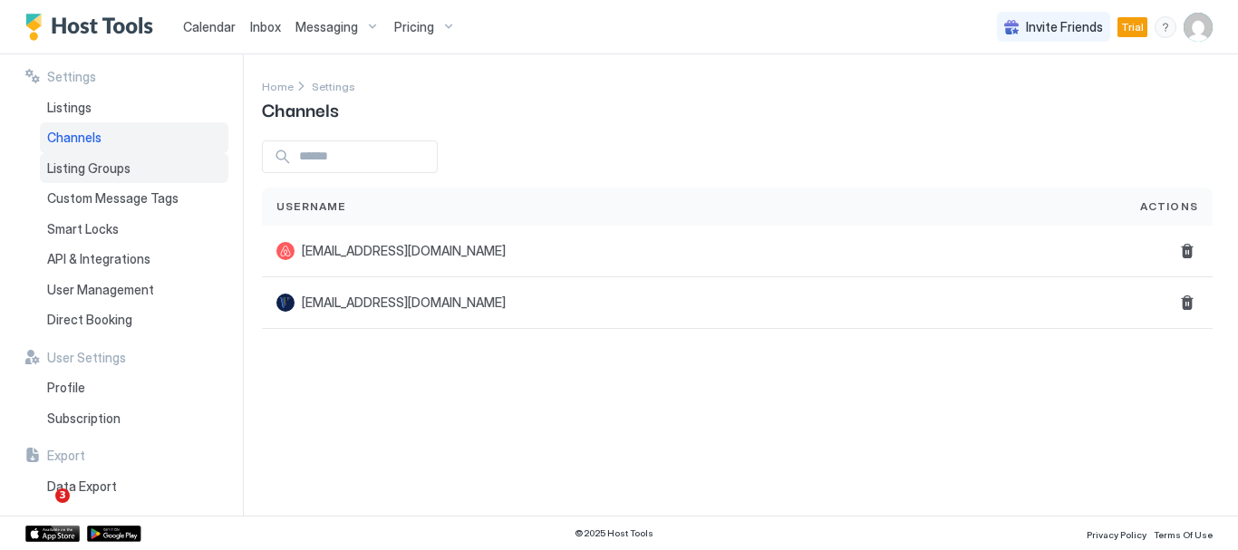
click at [124, 169] on span "Listing Groups" at bounding box center [88, 168] width 83 height 16
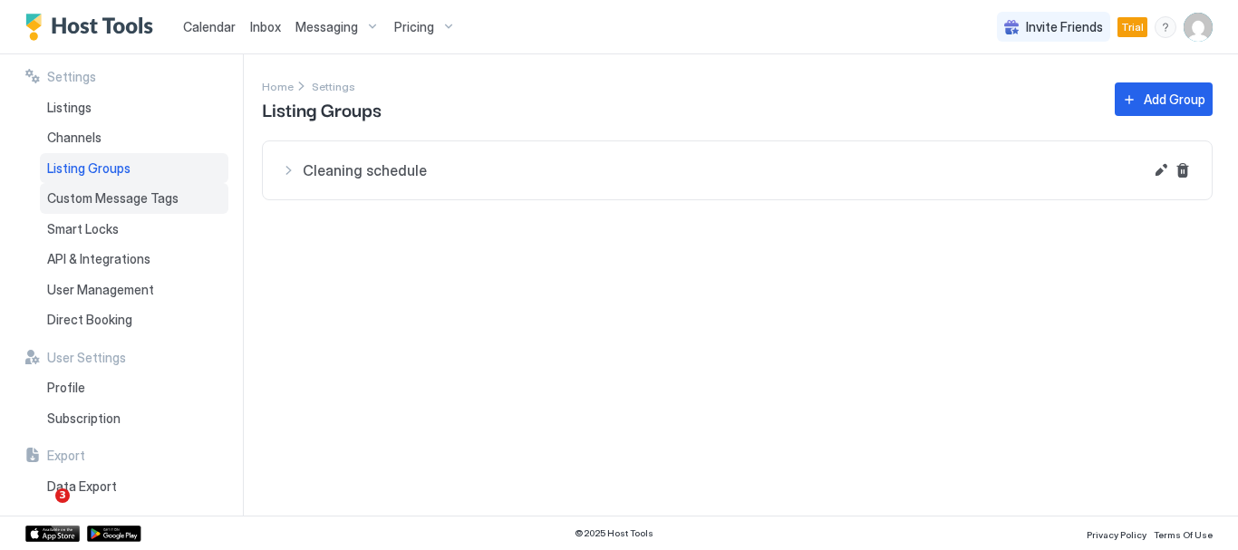
click at [166, 197] on span "Custom Message Tags" at bounding box center [112, 198] width 131 height 16
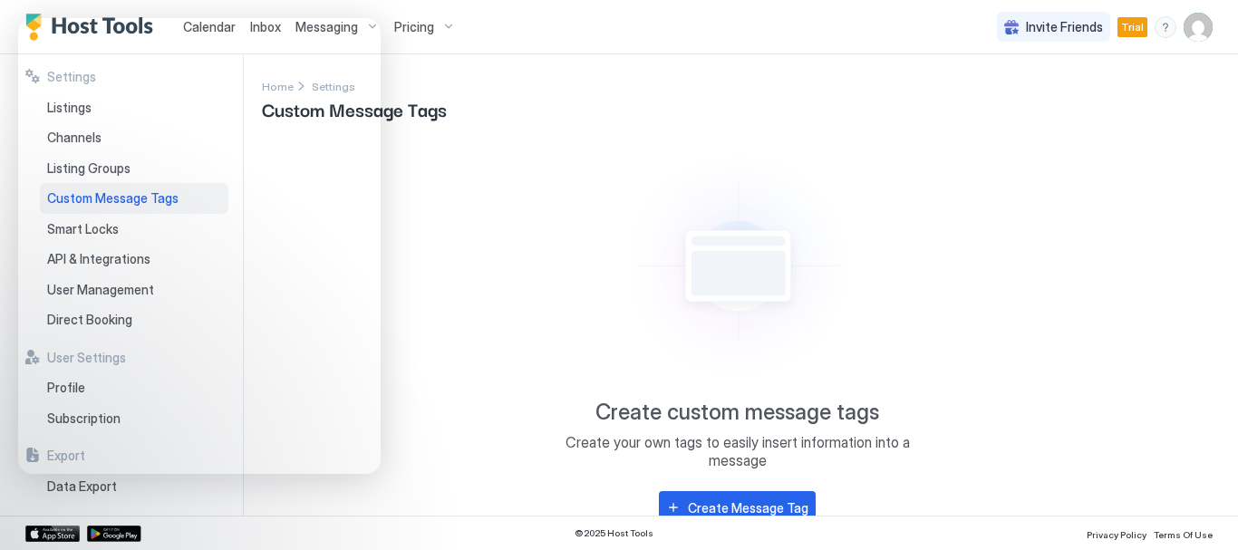
click at [429, 29] on span "Pricing" at bounding box center [414, 27] width 40 height 16
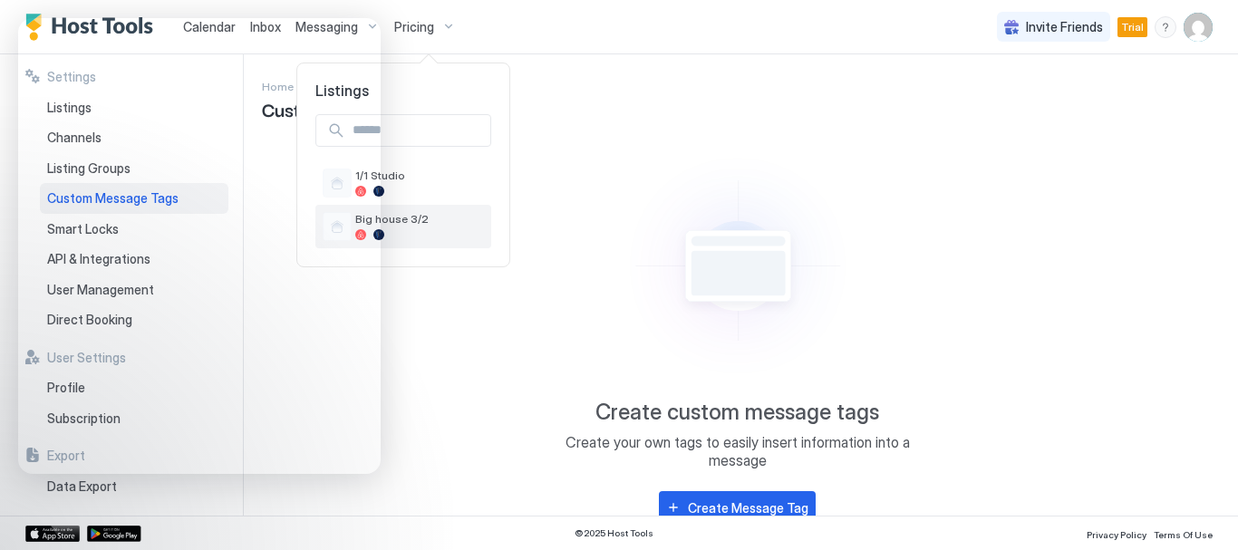
click at [411, 223] on span "Big house 3/2" at bounding box center [419, 219] width 129 height 14
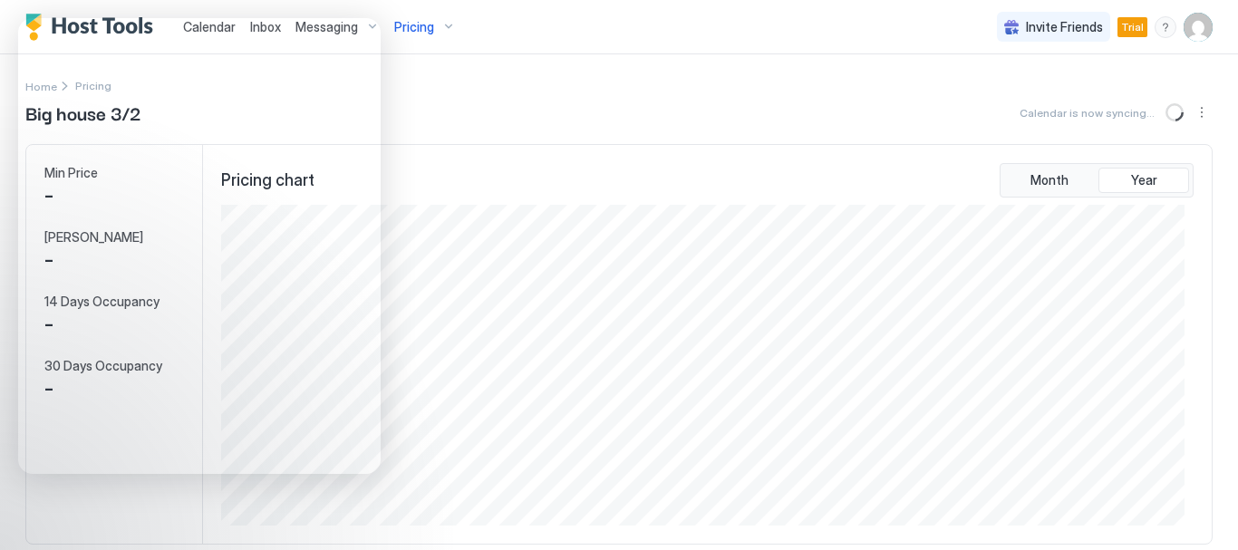
scroll to position [321, 962]
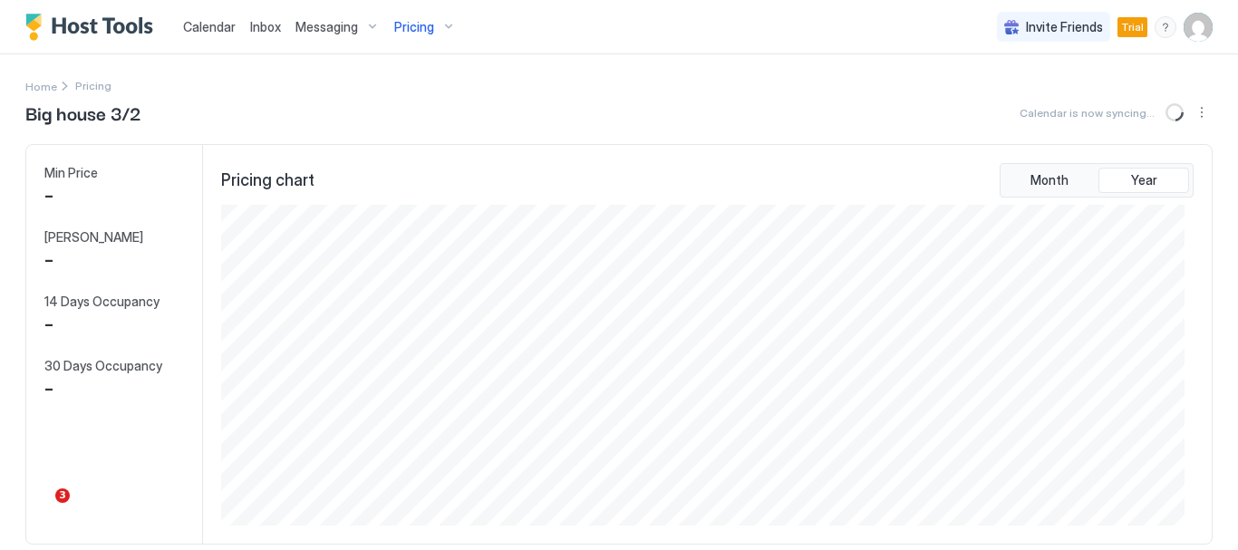
click at [267, 28] on span "Inbox" at bounding box center [265, 26] width 31 height 15
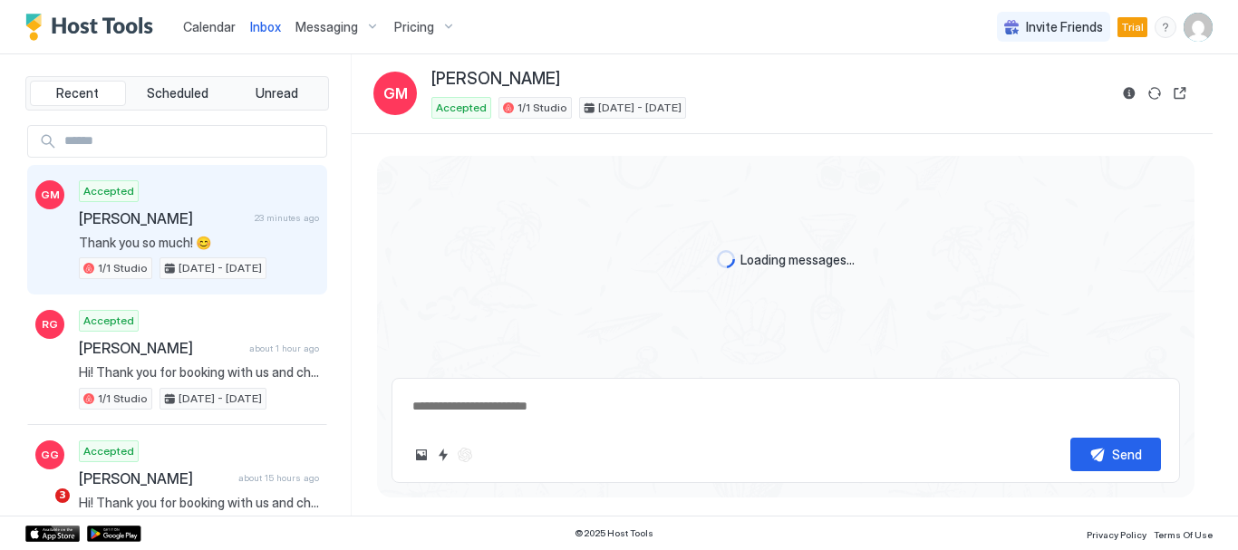
scroll to position [2698, 0]
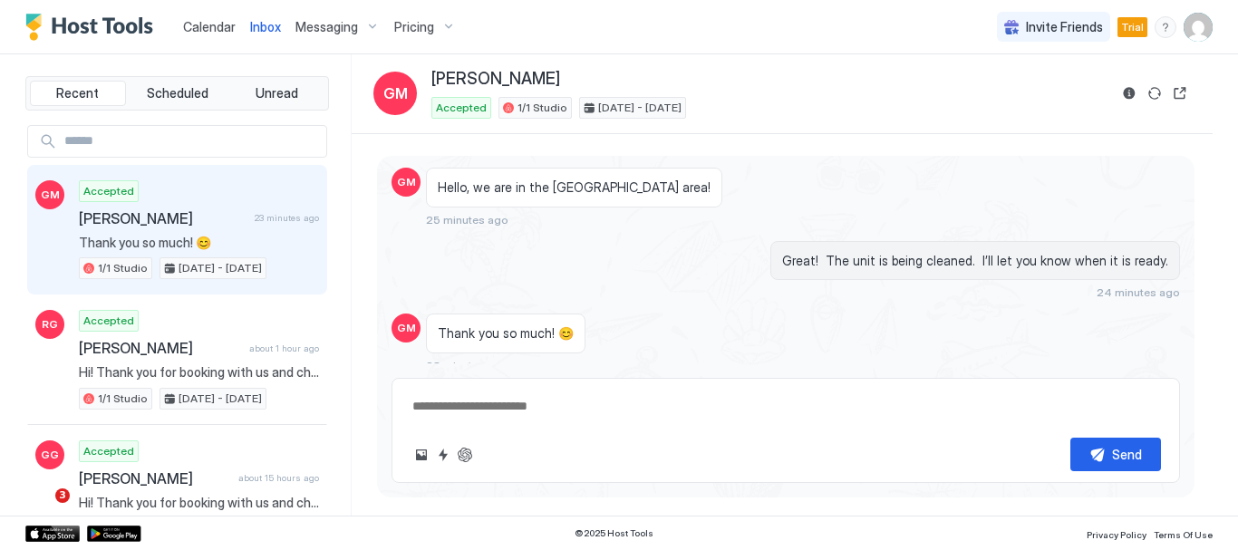
click at [218, 28] on span "Calendar" at bounding box center [209, 26] width 53 height 15
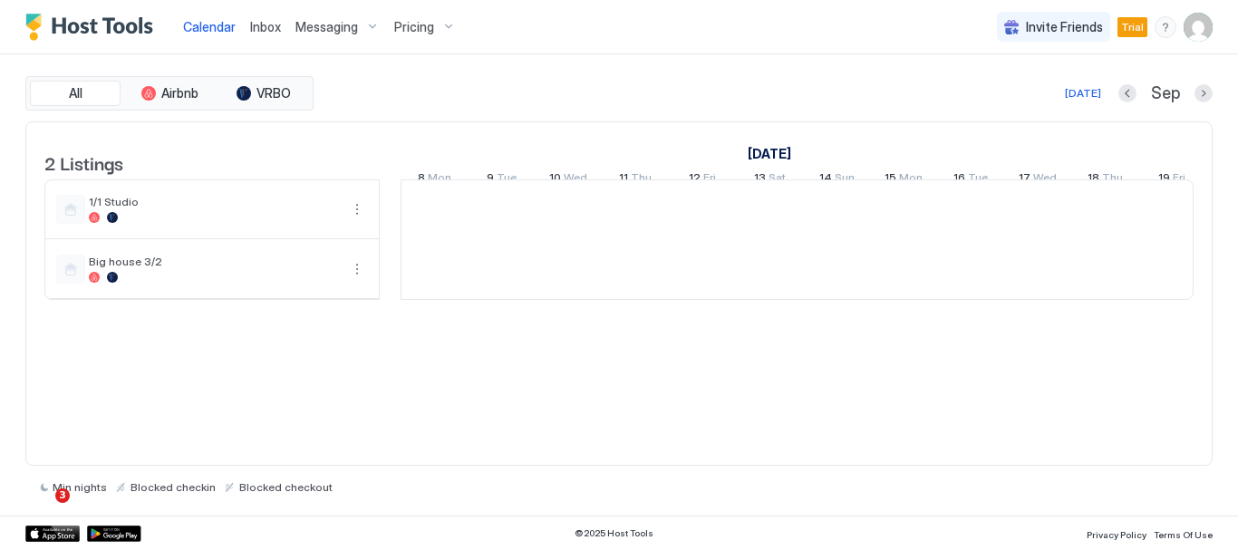
scroll to position [0, 1007]
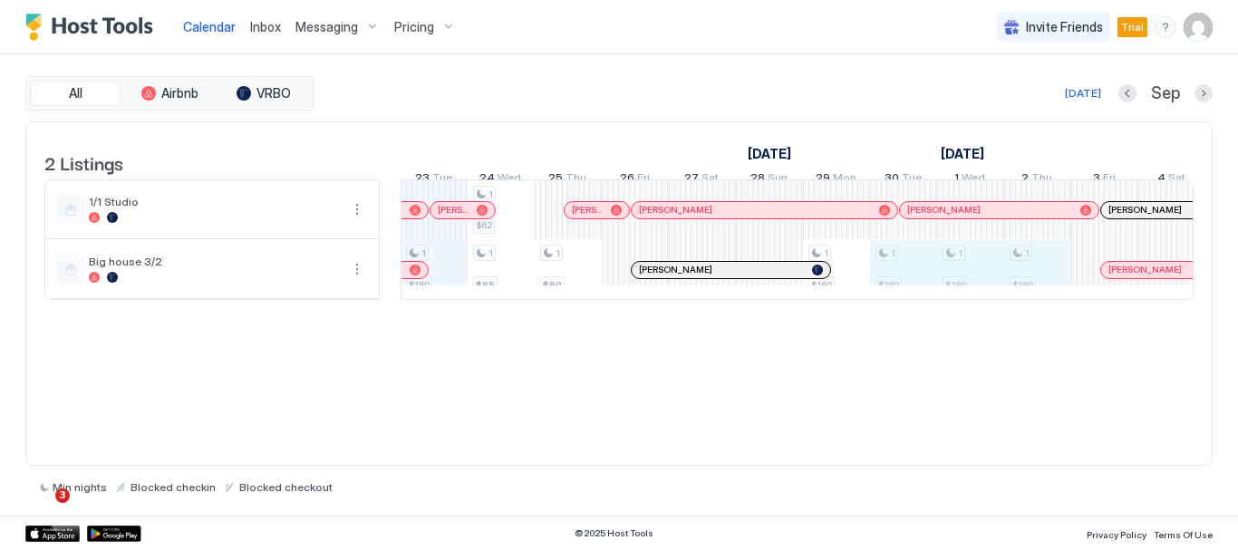
drag, startPoint x: 898, startPoint y: 280, endPoint x: 1020, endPoint y: 291, distance: 122.8
click at [1020, 291] on div "1 $180 1 $62 1 $85 1 $90 1 $180 1 $180 1 $180 1 $180 1 $94 1 $180 1 $180 1 $180…" at bounding box center [1138, 239] width 3486 height 119
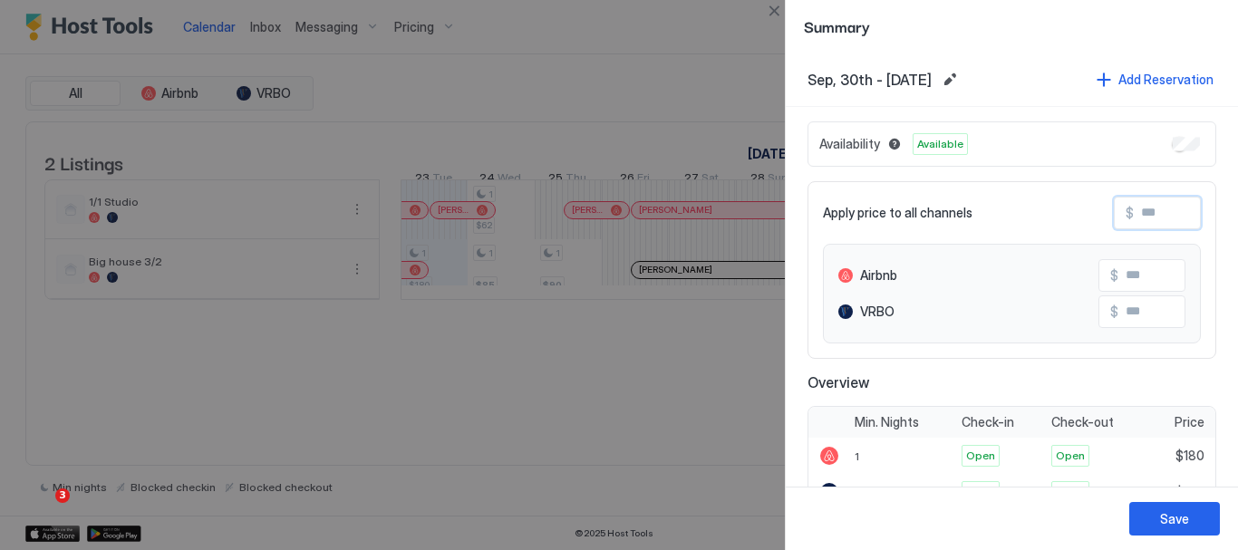
click at [1150, 213] on input "Input Field" at bounding box center [1205, 213] width 145 height 31
type input "*"
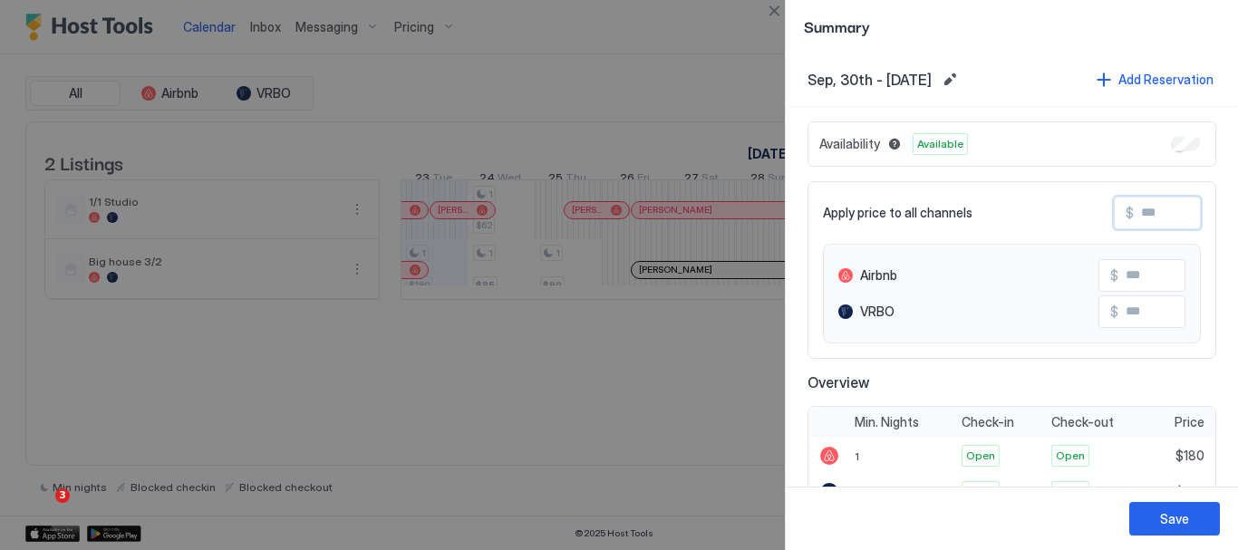
type input "*"
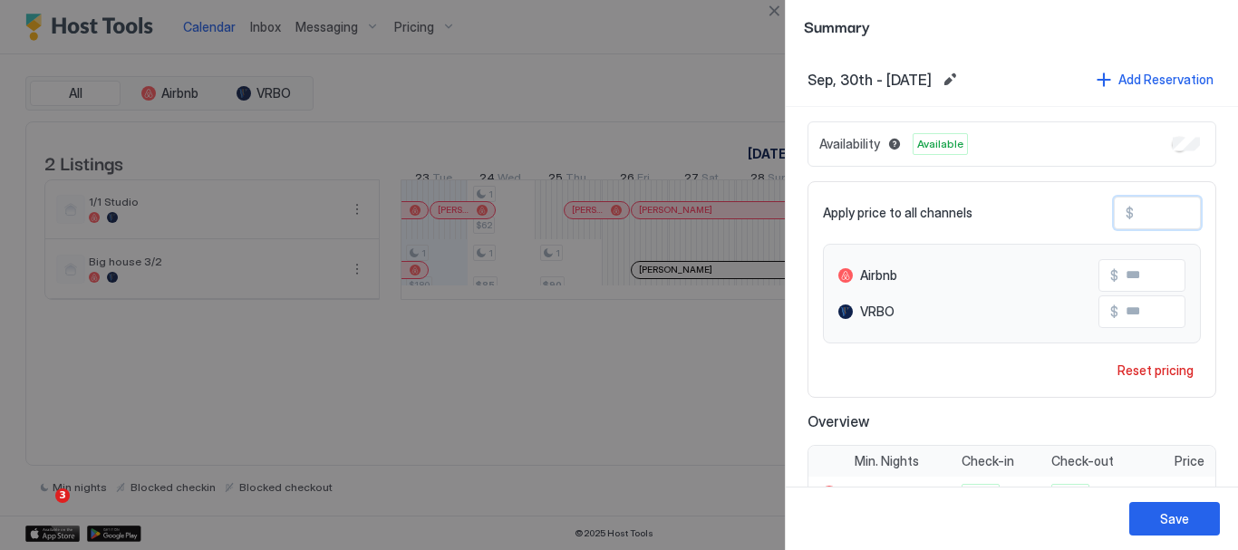
type input "**"
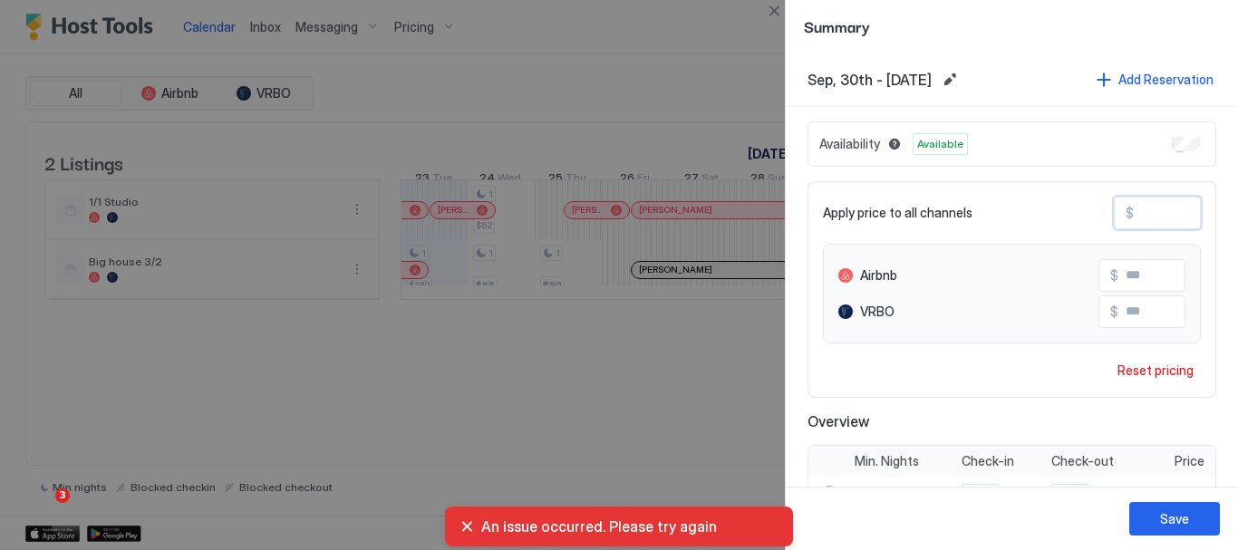
type input "***"
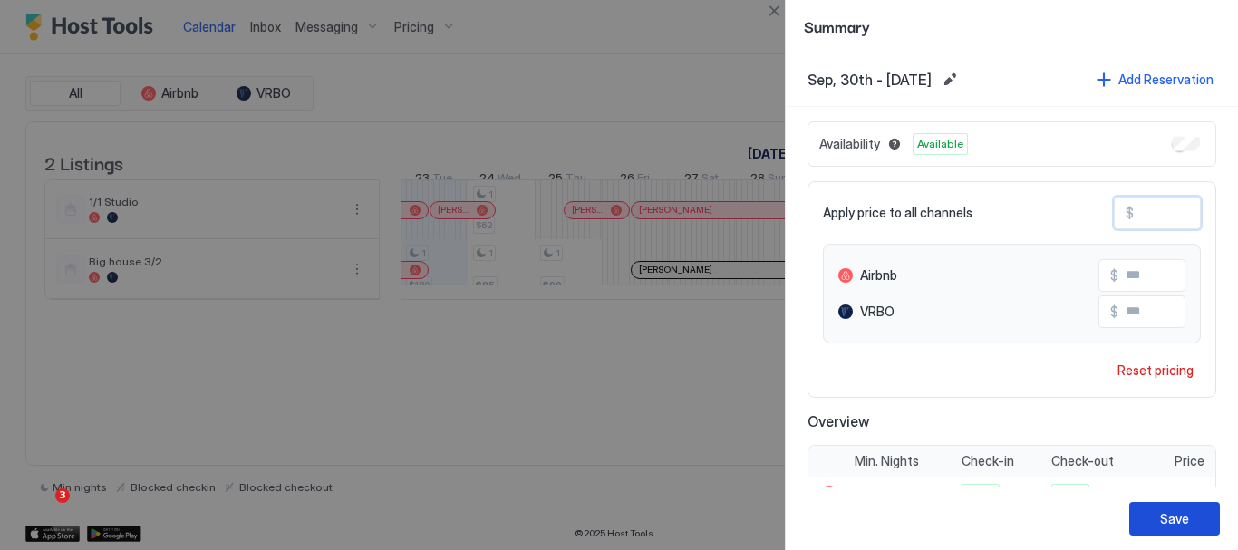
type input "***"
click at [1173, 516] on div "Save" at bounding box center [1174, 518] width 29 height 19
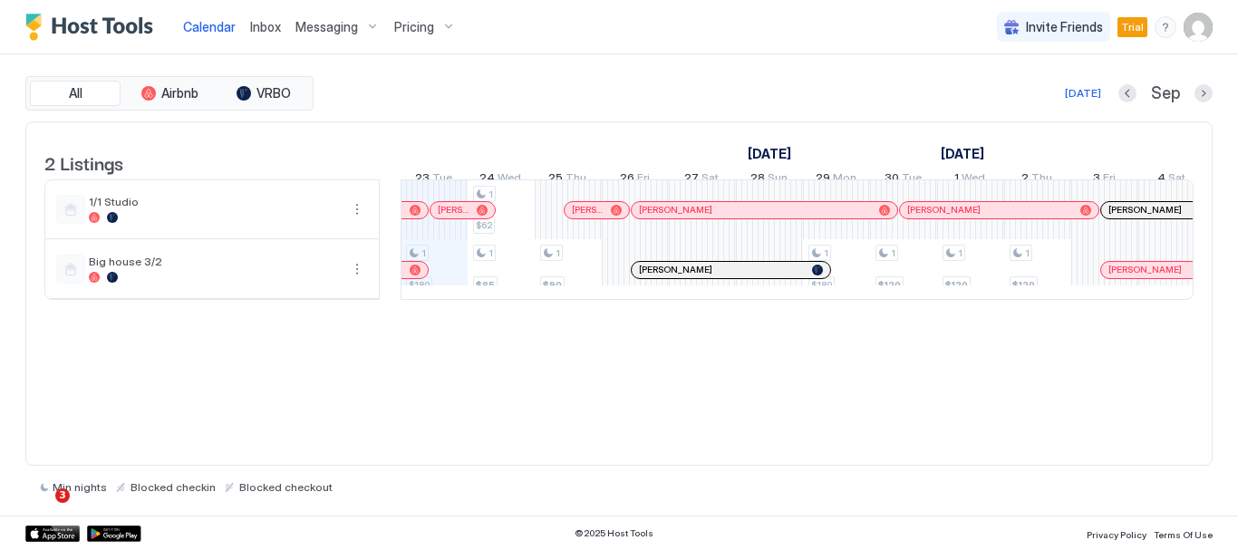
click at [428, 31] on span "Pricing" at bounding box center [414, 27] width 40 height 16
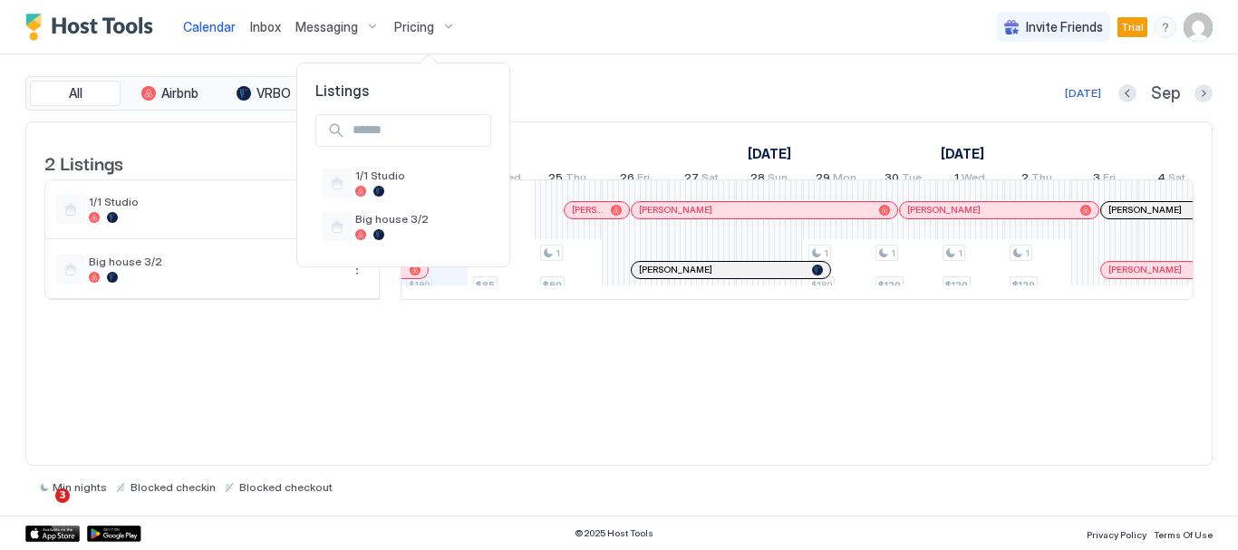
click at [427, 24] on div at bounding box center [619, 275] width 1238 height 550
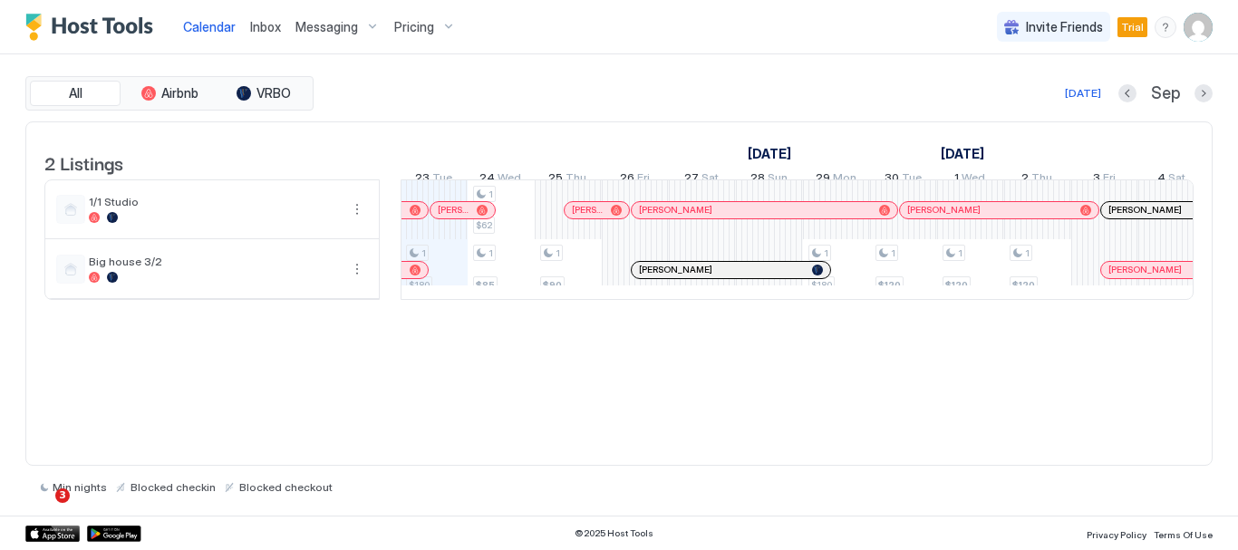
click at [423, 16] on div "Pricing" at bounding box center [425, 27] width 76 height 31
click at [411, 23] on span "Pricing" at bounding box center [414, 27] width 40 height 16
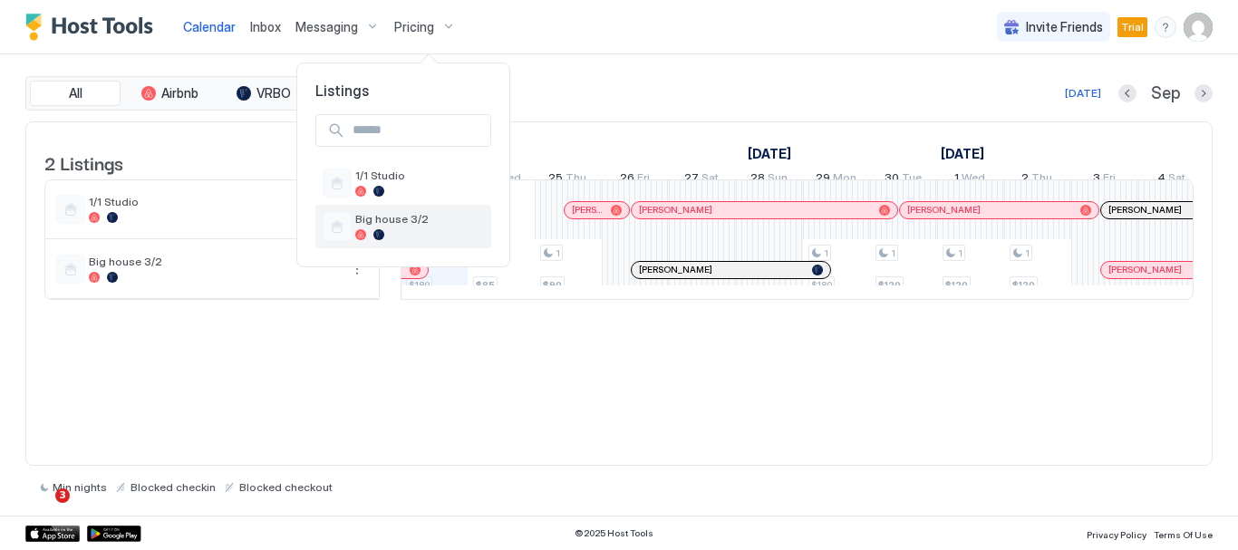
click at [390, 215] on span "Big house 3/2" at bounding box center [419, 219] width 129 height 14
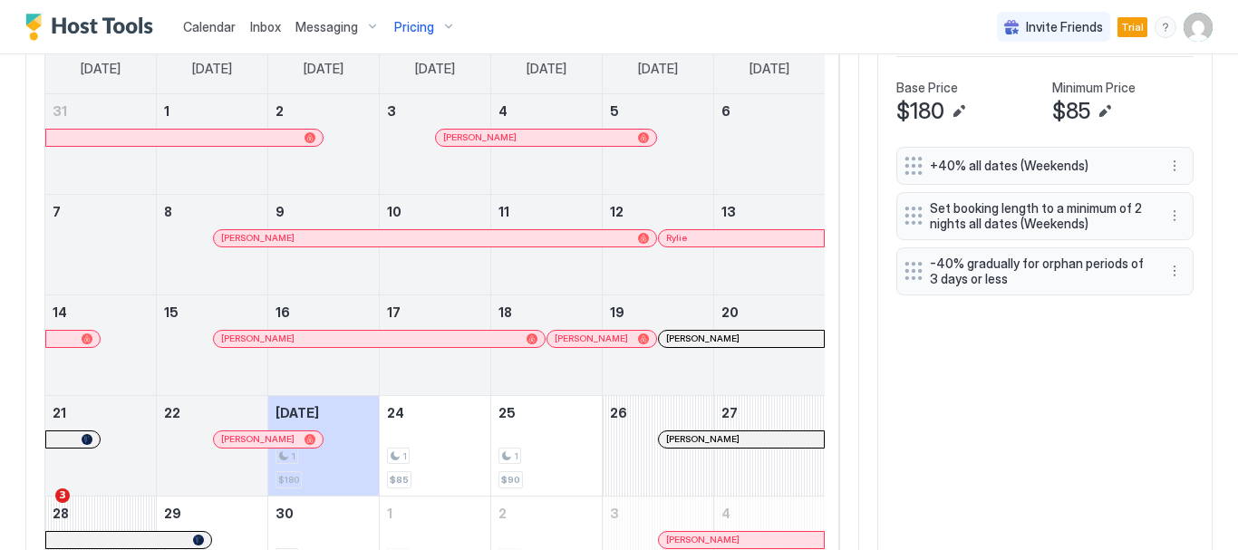
scroll to position [602, 0]
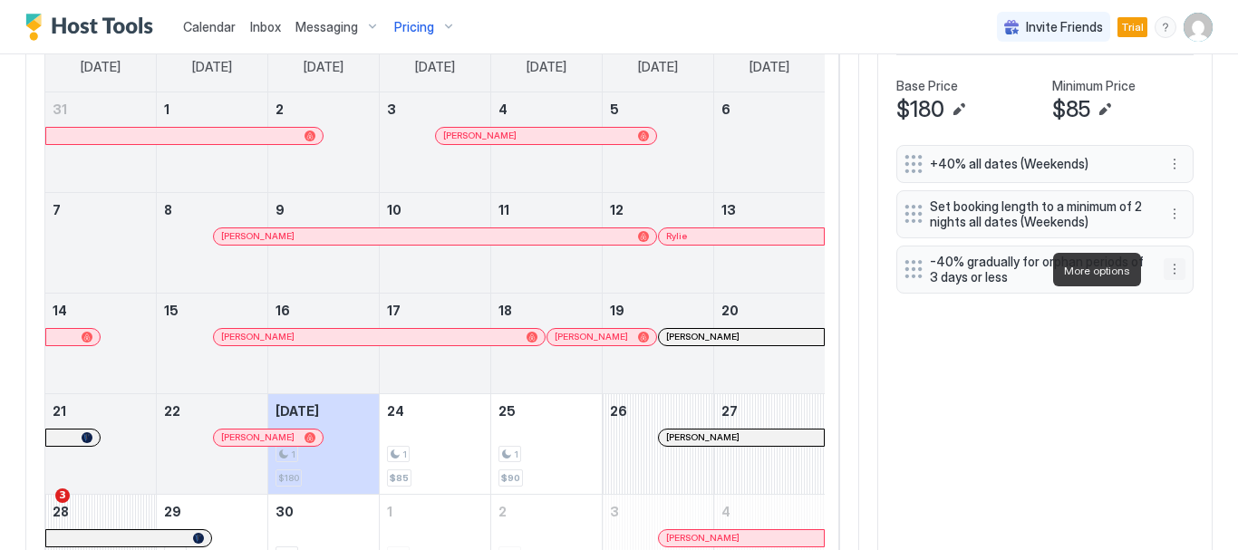
click at [1163, 271] on button "More options" at bounding box center [1174, 269] width 22 height 22
click at [1187, 354] on span "Delete" at bounding box center [1195, 353] width 34 height 14
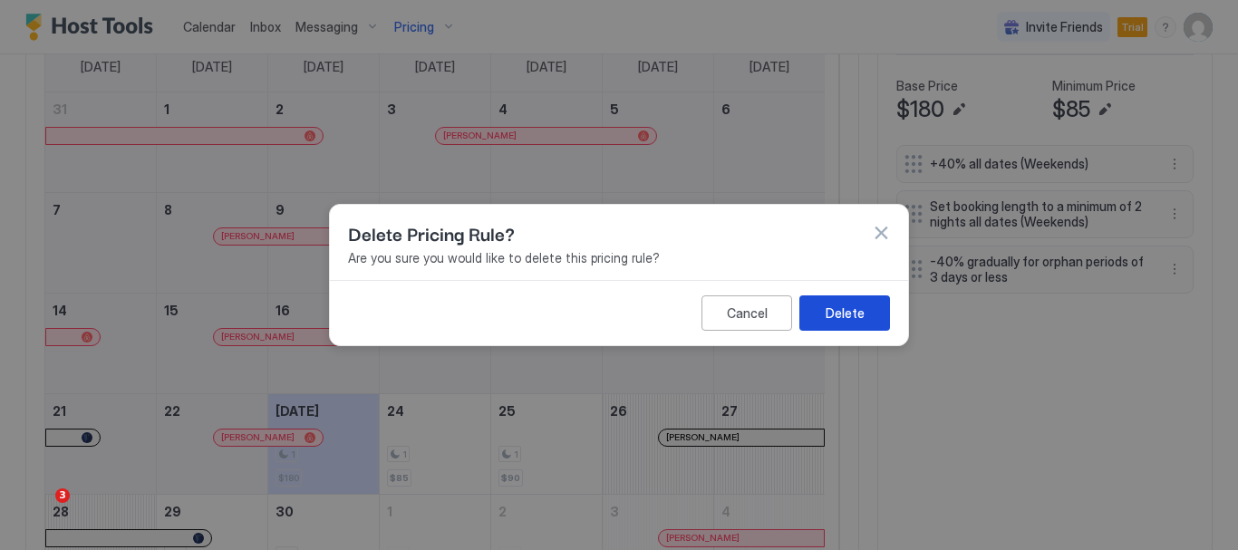
click at [827, 307] on div "Delete" at bounding box center [844, 313] width 39 height 19
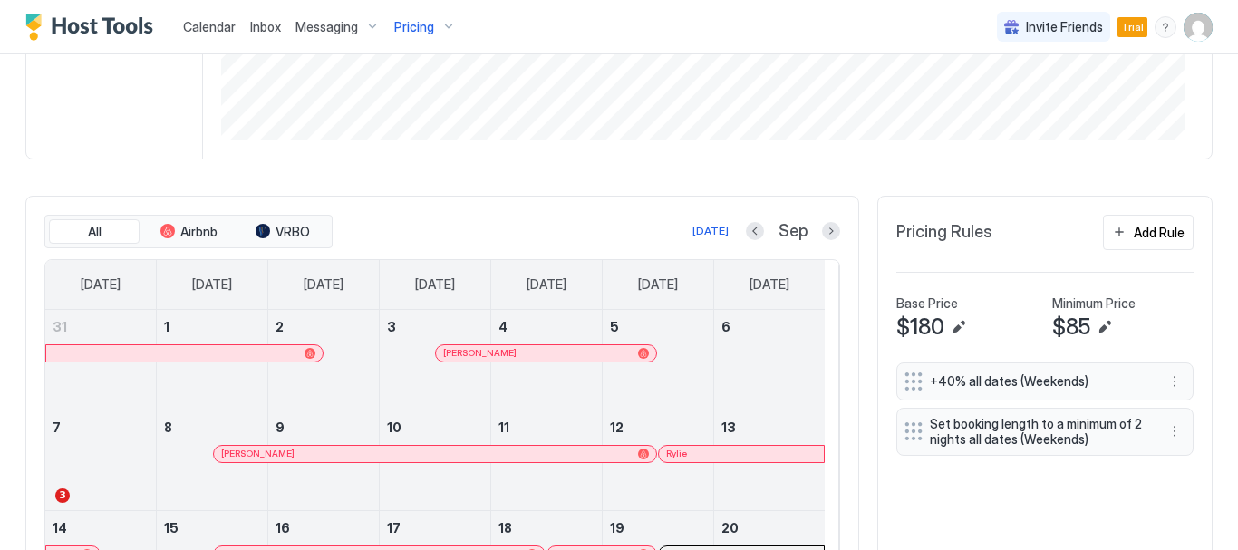
scroll to position [382, 0]
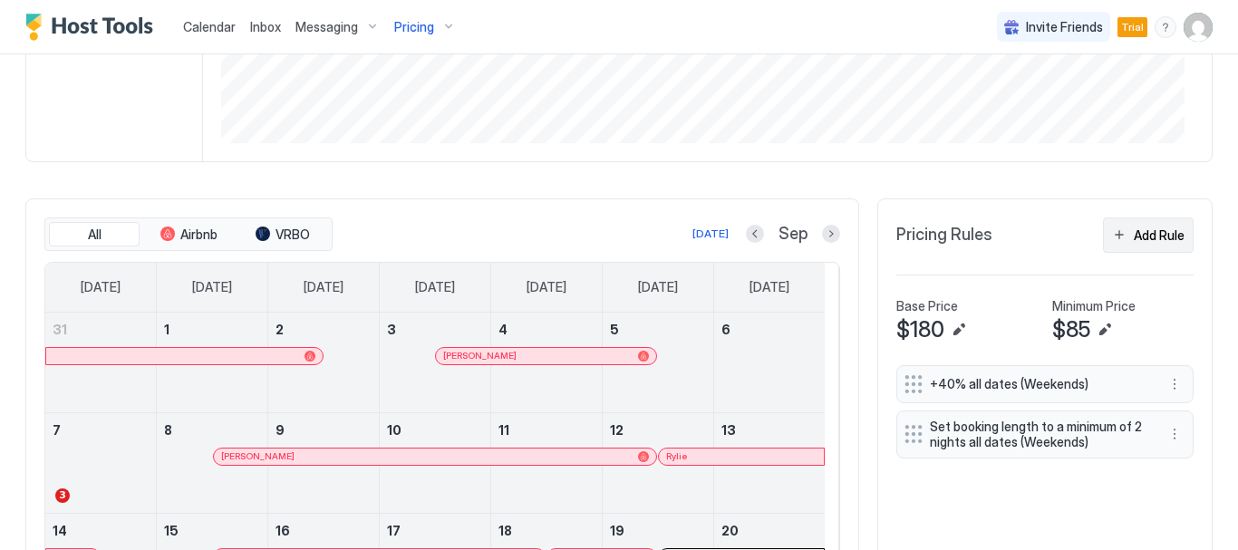
click at [1139, 232] on div "Add Rule" at bounding box center [1158, 235] width 51 height 19
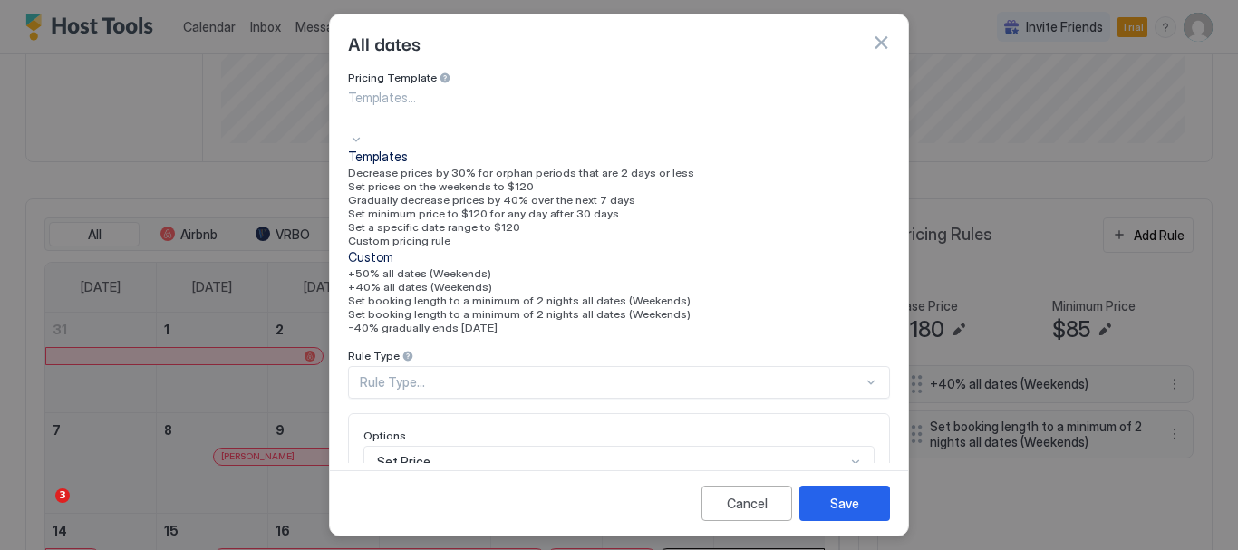
click at [363, 128] on div at bounding box center [356, 137] width 14 height 19
drag, startPoint x: 731, startPoint y: 239, endPoint x: 737, endPoint y: 111, distance: 127.9
click at [682, 111] on div at bounding box center [515, 117] width 334 height 21
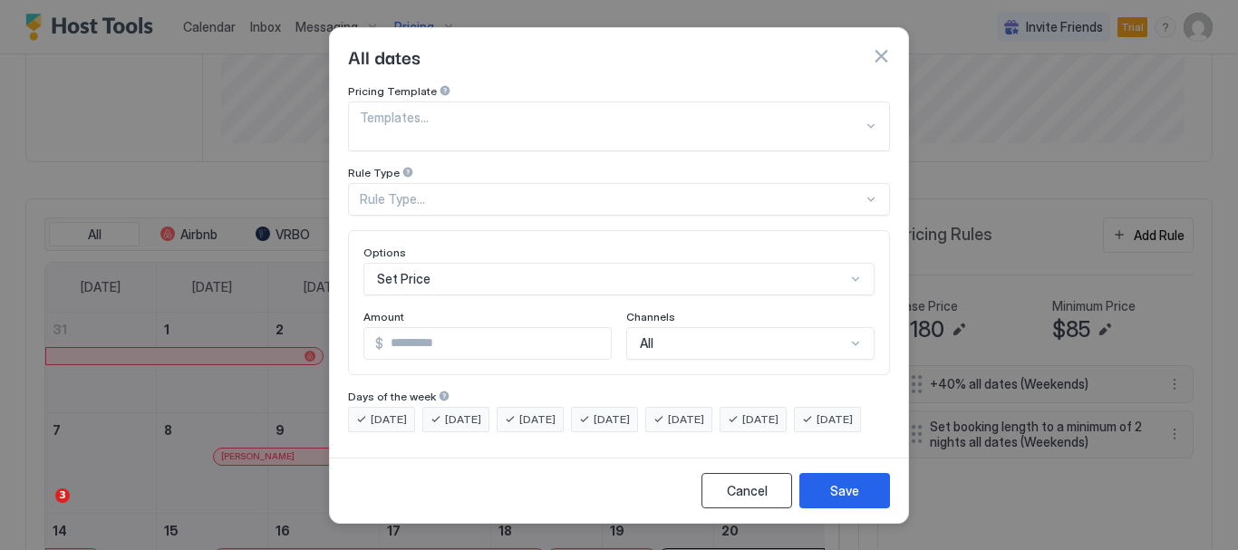
click at [747, 499] on div "Cancel" at bounding box center [747, 490] width 41 height 19
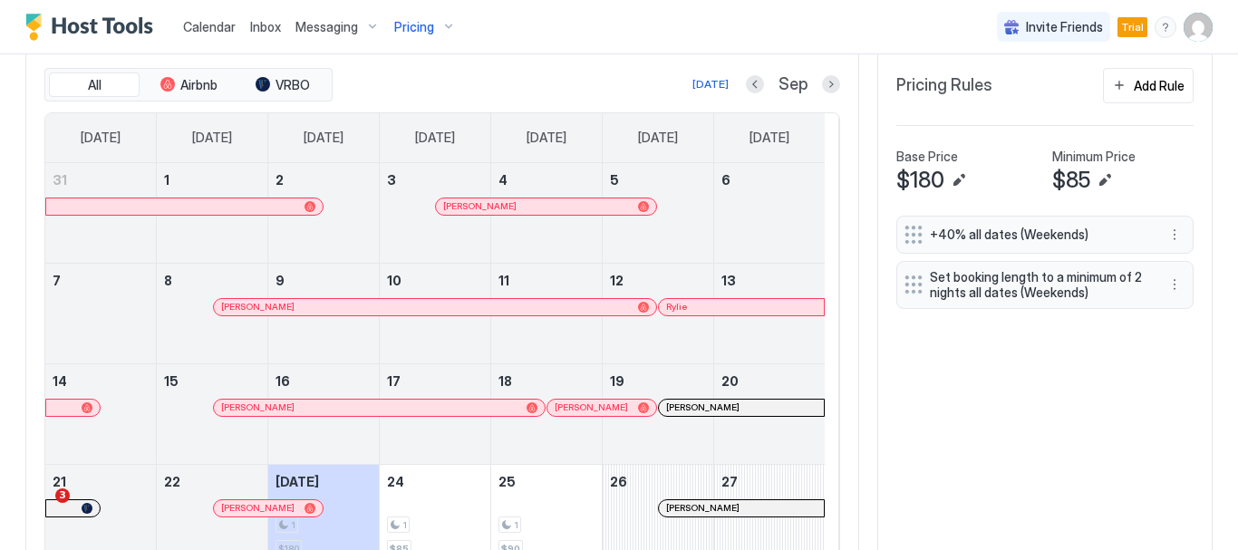
scroll to position [538, 0]
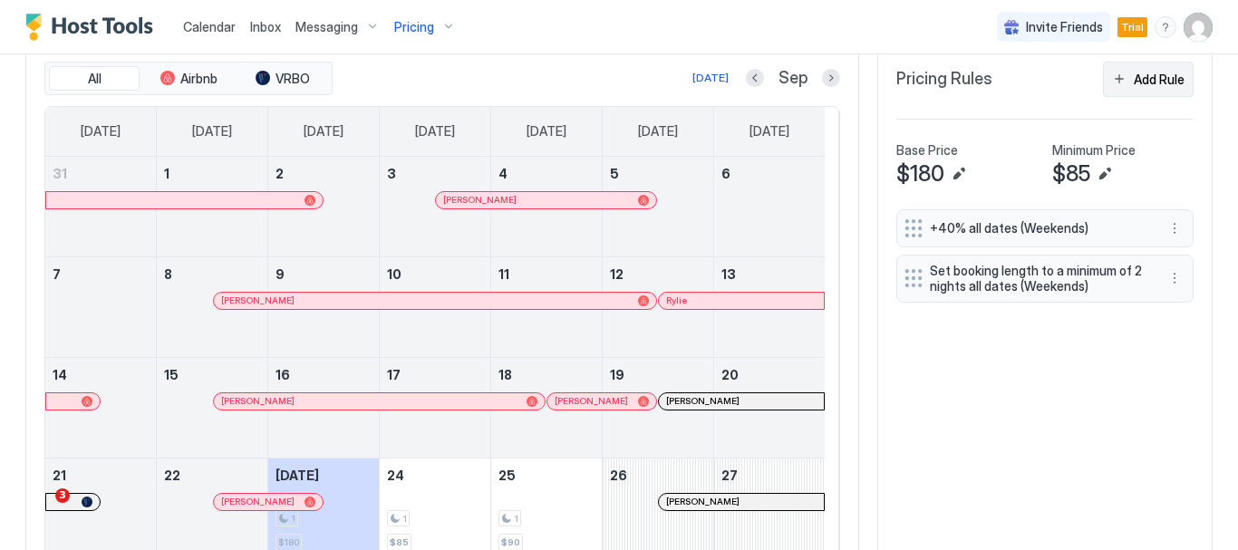
click at [1134, 80] on div "Add Rule" at bounding box center [1158, 79] width 51 height 19
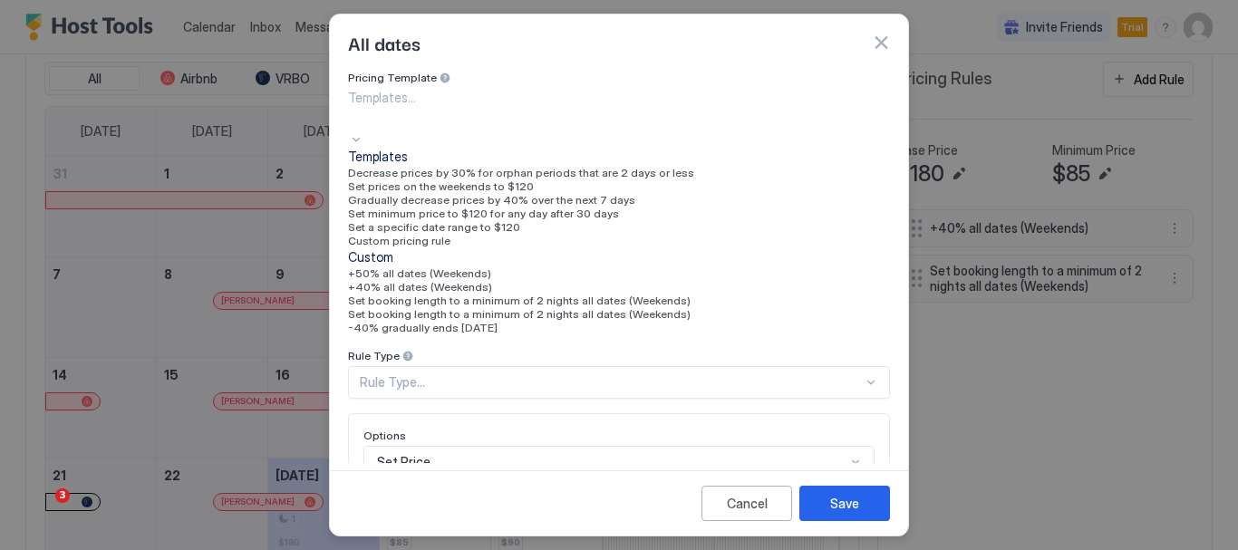
click at [363, 128] on div at bounding box center [356, 137] width 14 height 19
click at [812, 207] on div "Gradually decrease prices by 40% over the next 7 days" at bounding box center [619, 200] width 542 height 14
type input "**"
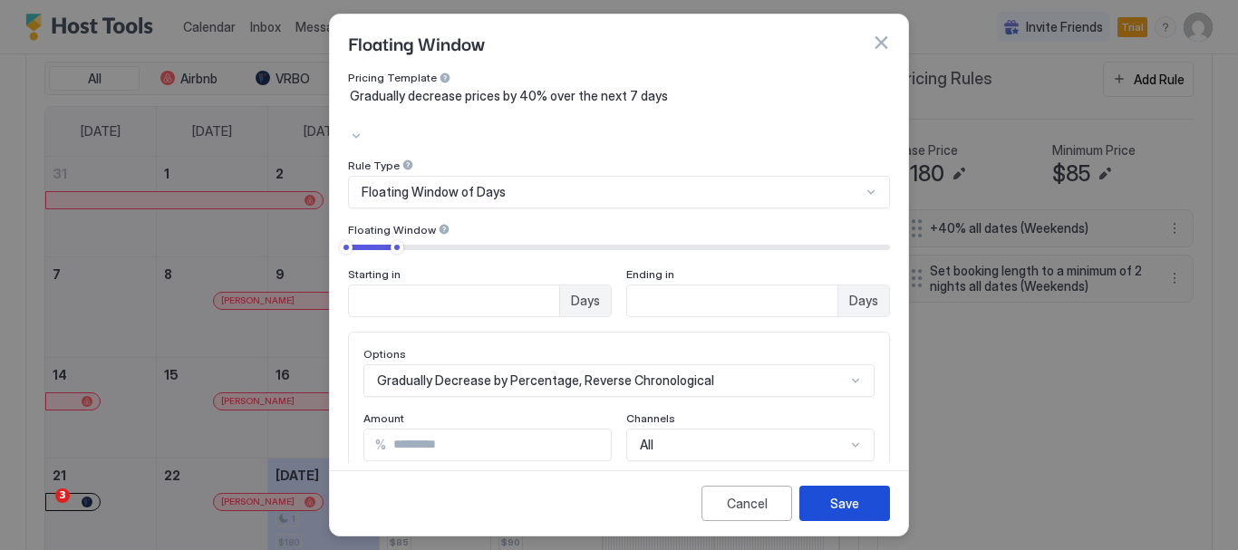
click at [840, 506] on div "Save" at bounding box center [844, 503] width 29 height 19
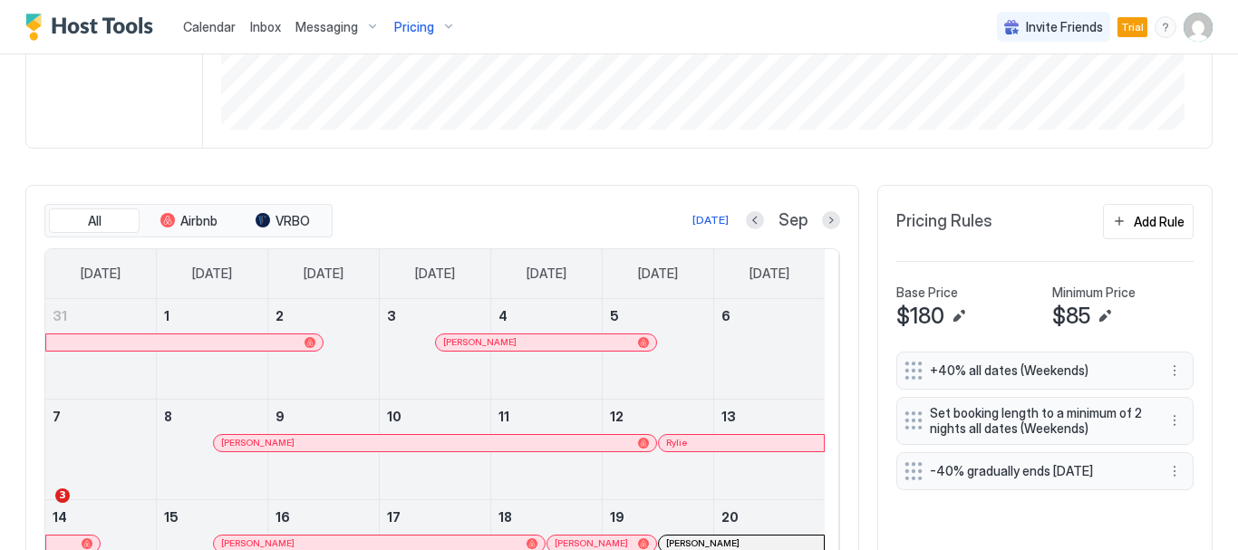
scroll to position [390, 0]
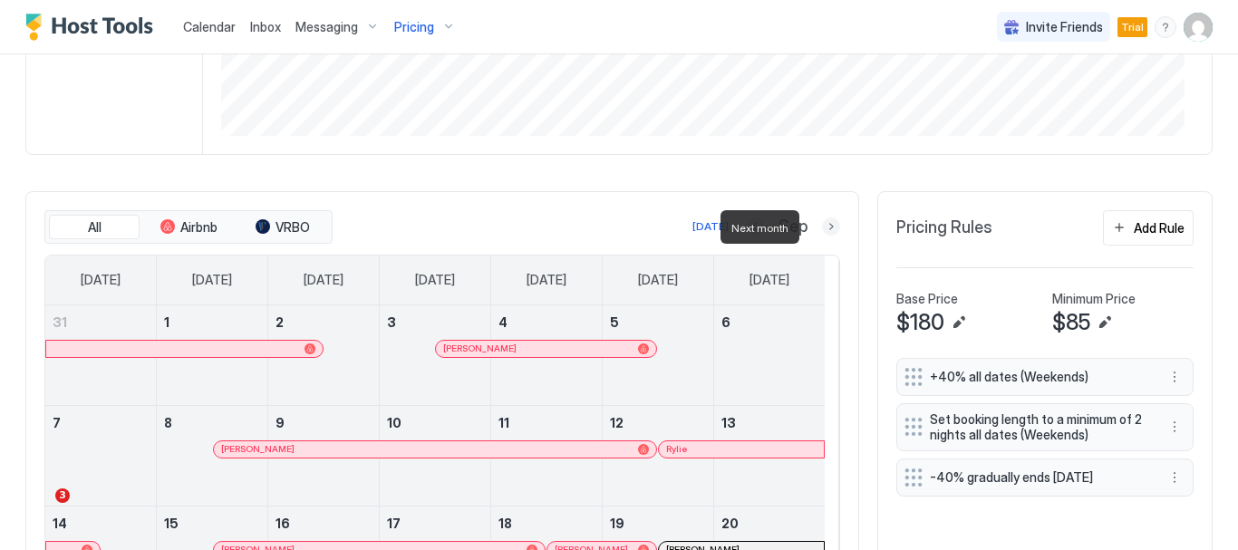
click at [822, 228] on button "Next month" at bounding box center [831, 226] width 18 height 18
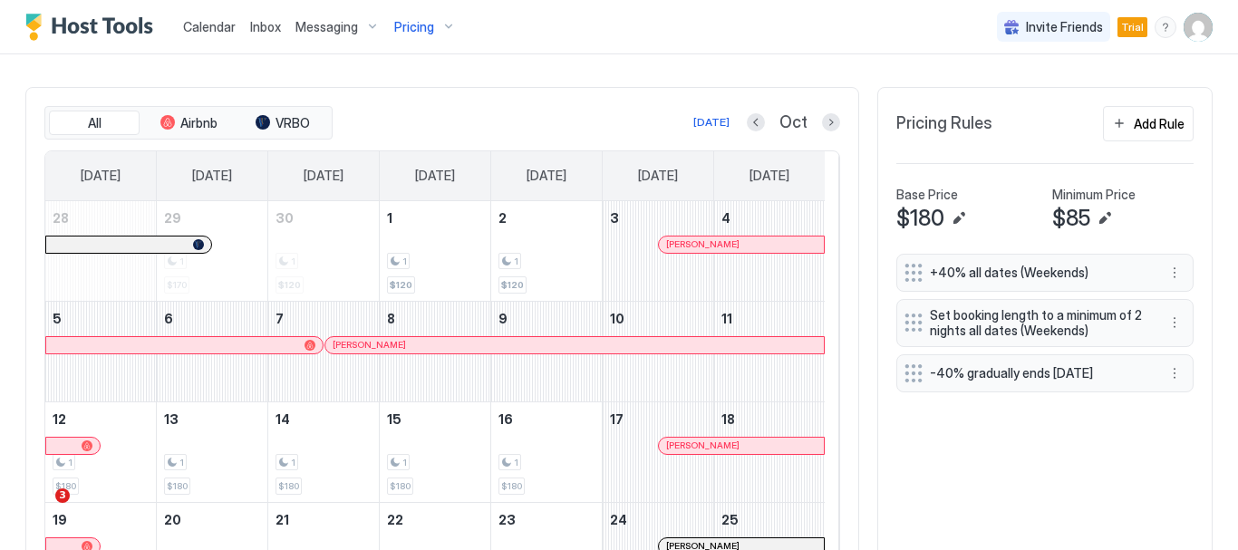
scroll to position [489, 0]
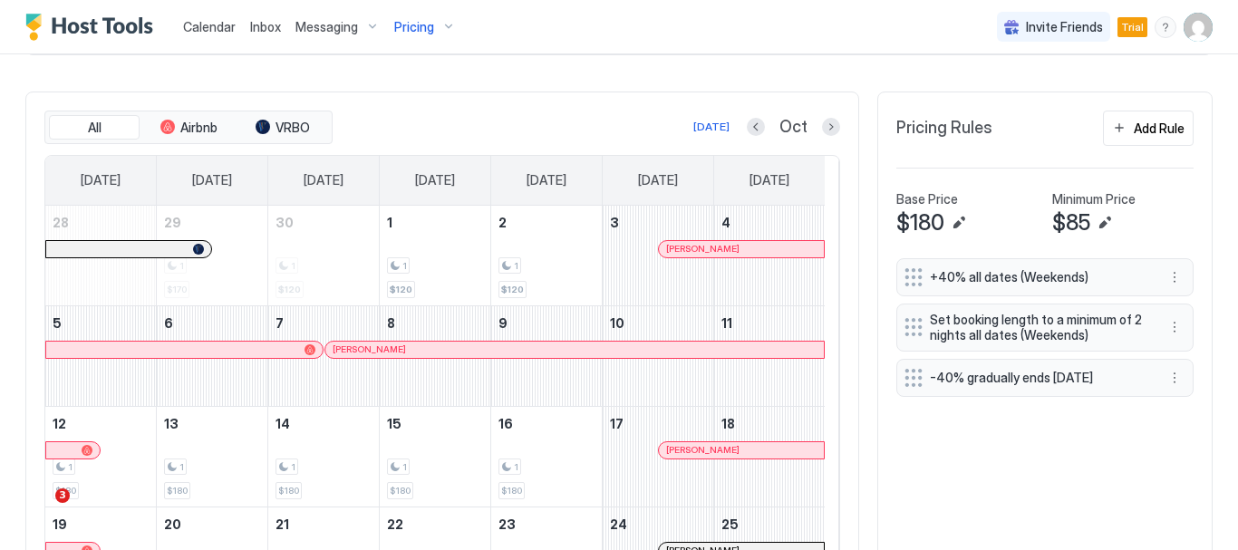
click at [991, 220] on div "$180" at bounding box center [966, 222] width 141 height 27
click at [1016, 219] on div "$180" at bounding box center [966, 222] width 141 height 27
click at [967, 212] on div "$180" at bounding box center [966, 222] width 141 height 27
click at [905, 213] on span "$180" at bounding box center [920, 222] width 48 height 27
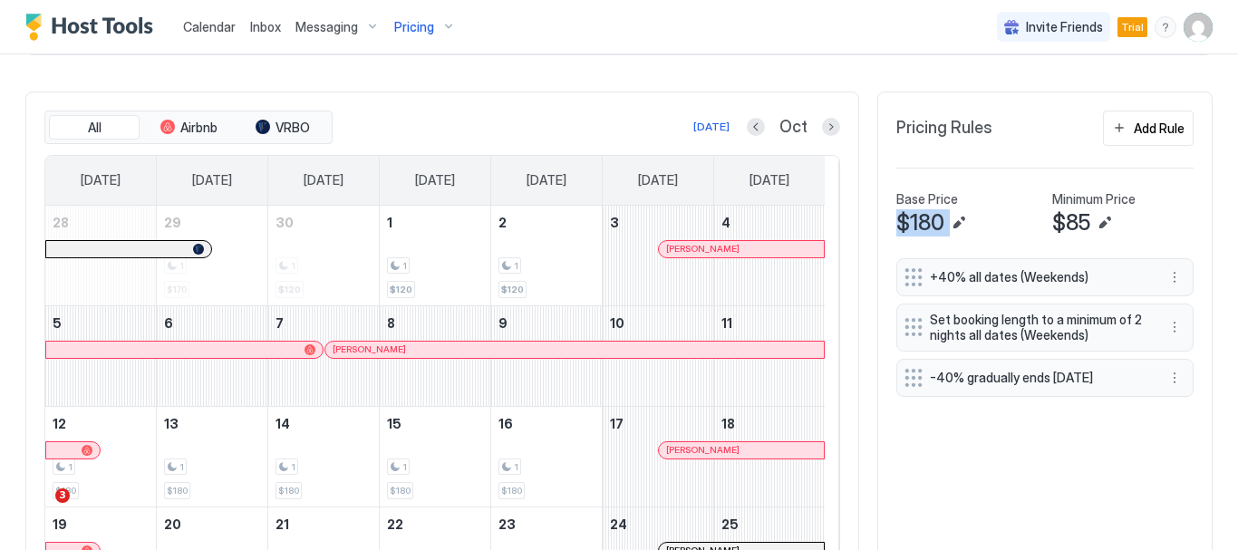
click at [905, 213] on span "$180" at bounding box center [920, 222] width 48 height 27
click at [951, 217] on button "Edit" at bounding box center [959, 223] width 22 height 22
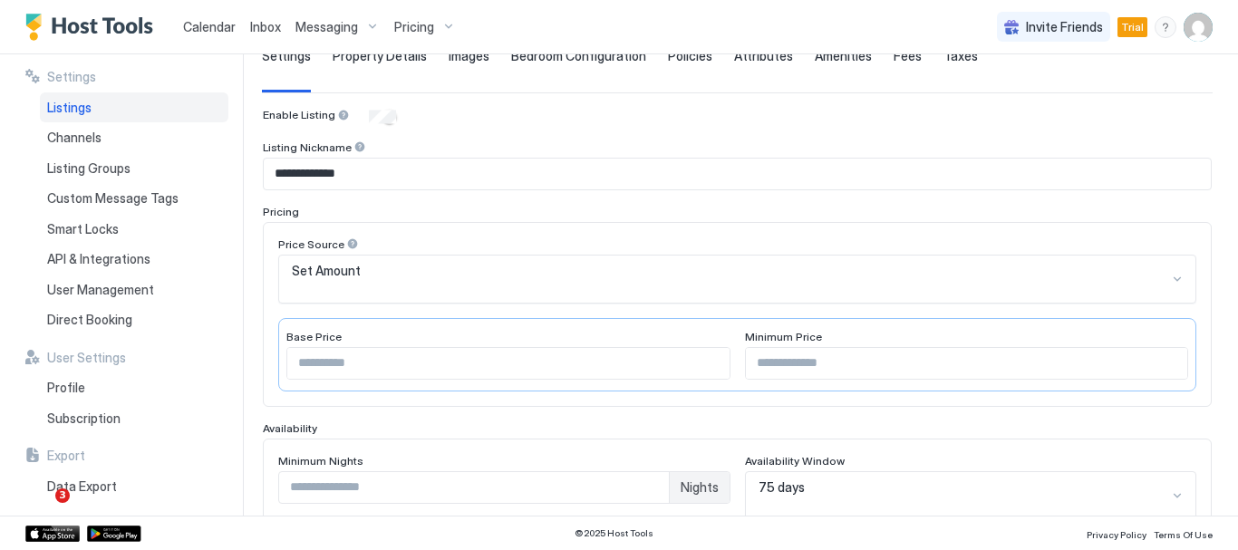
scroll to position [199, 0]
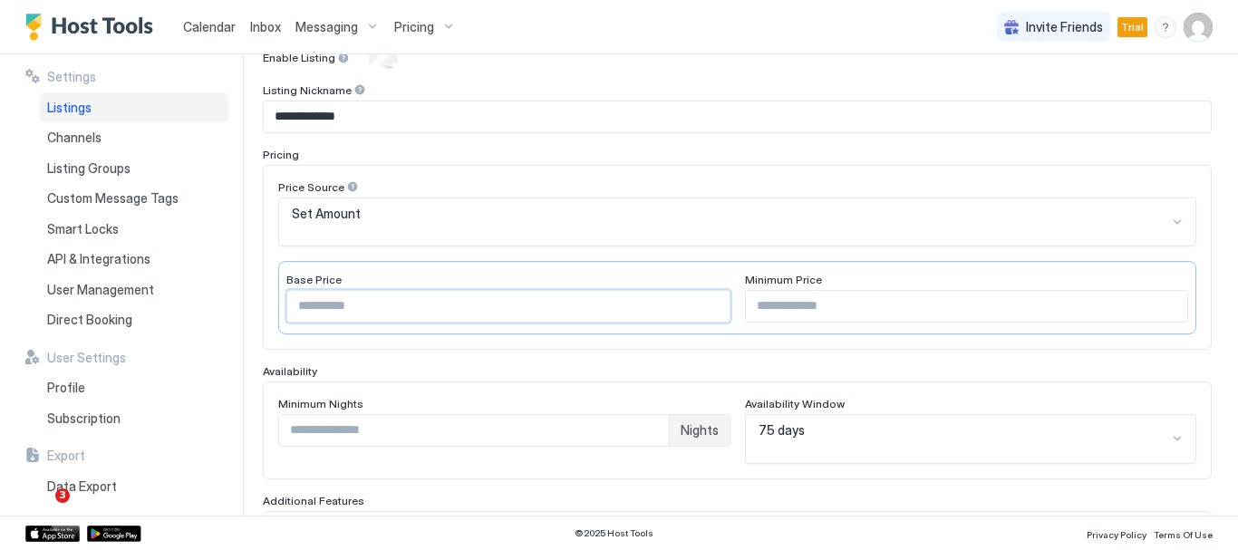
click at [316, 291] on input "***" at bounding box center [508, 306] width 442 height 31
type input "***"
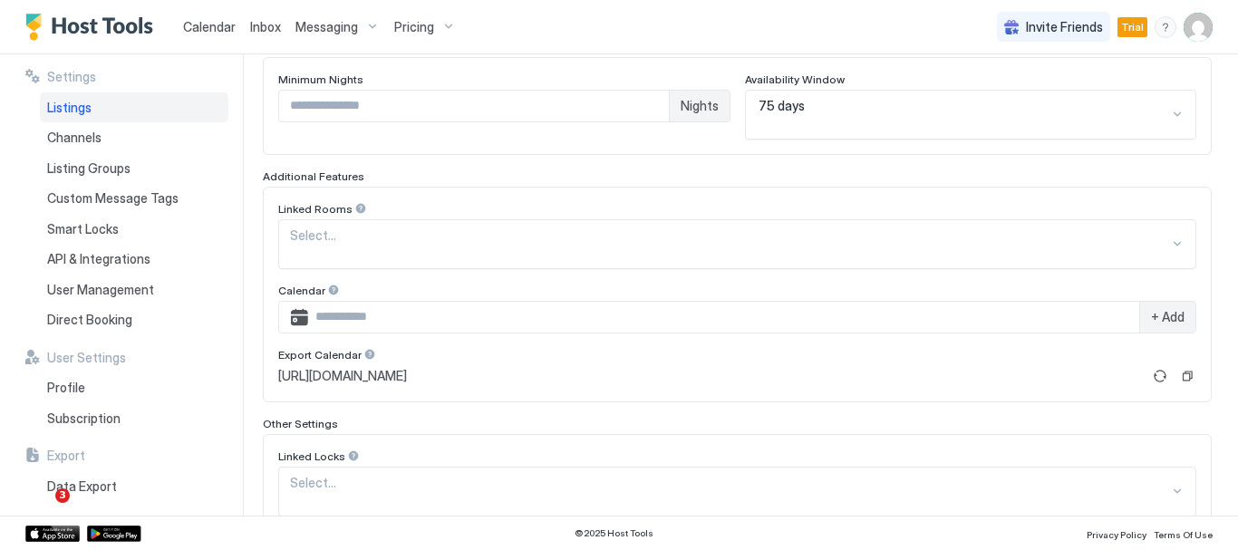
scroll to position [574, 0]
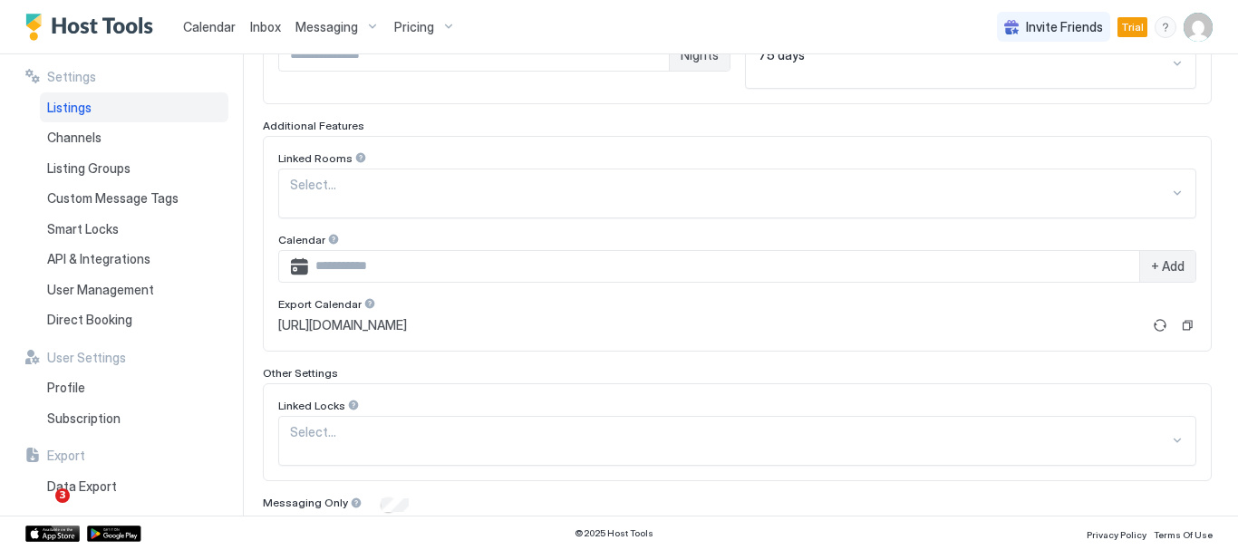
click at [1152, 535] on div "Save" at bounding box center [1166, 544] width 29 height 19
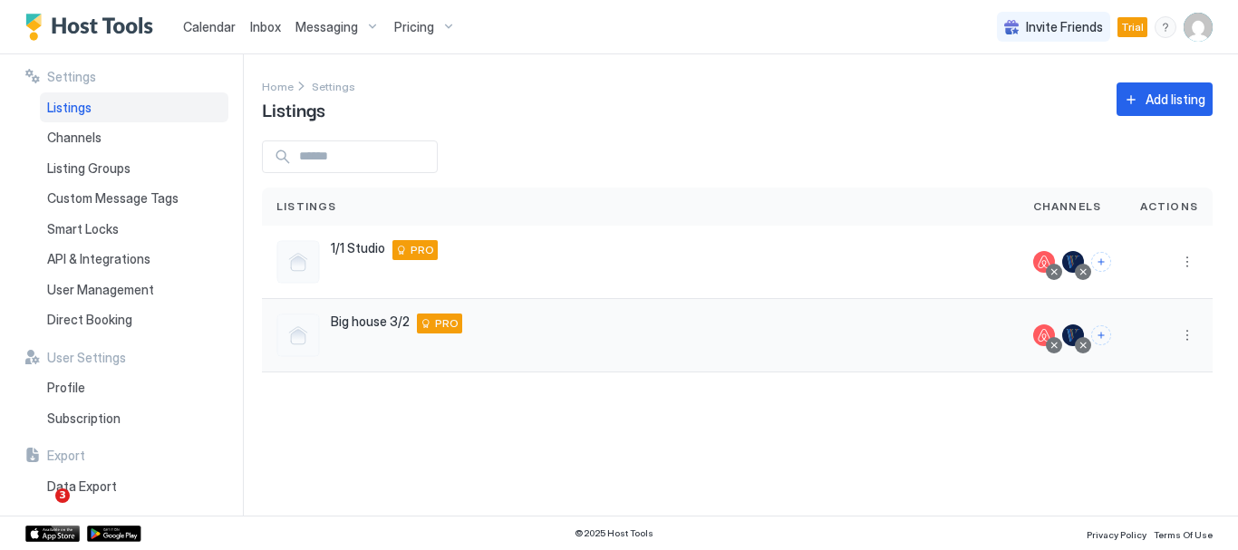
click at [833, 340] on div "Big house 3/2 Chapel Hill 27517 US PRO" at bounding box center [640, 334] width 728 height 43
click at [966, 318] on div "Big house 3/2 Chapel Hill 27517 US PRO" at bounding box center [640, 334] width 728 height 43
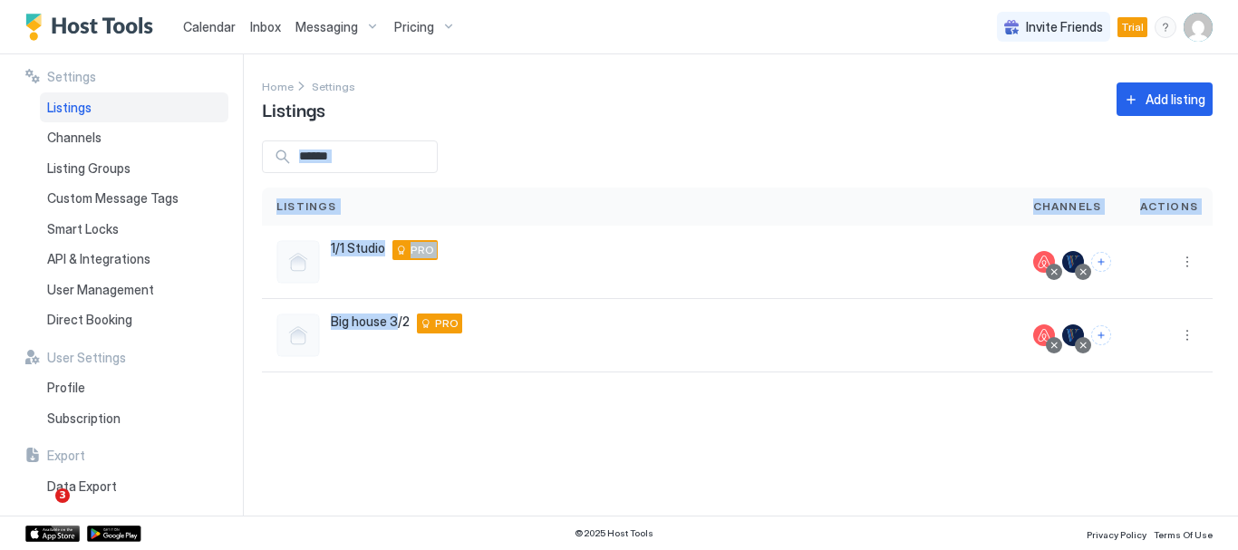
drag, startPoint x: 394, startPoint y: 322, endPoint x: 434, endPoint y: 92, distance: 233.5
click at [434, 92] on div "Settings Home Settings Listings Add listing Listings Channels Actions 1/1 Studi…" at bounding box center [750, 284] width 976 height 461
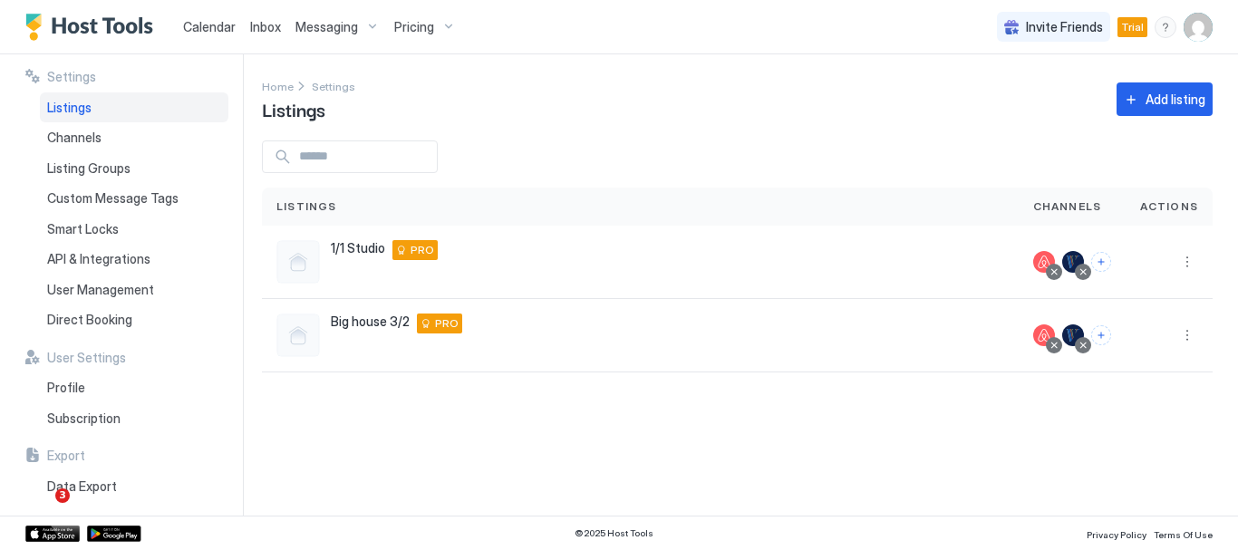
click at [497, 18] on div "Calendar Inbox Messaging Pricing Invite Friends Trial DC" at bounding box center [619, 27] width 1238 height 54
click at [422, 34] on span "Pricing" at bounding box center [414, 27] width 40 height 16
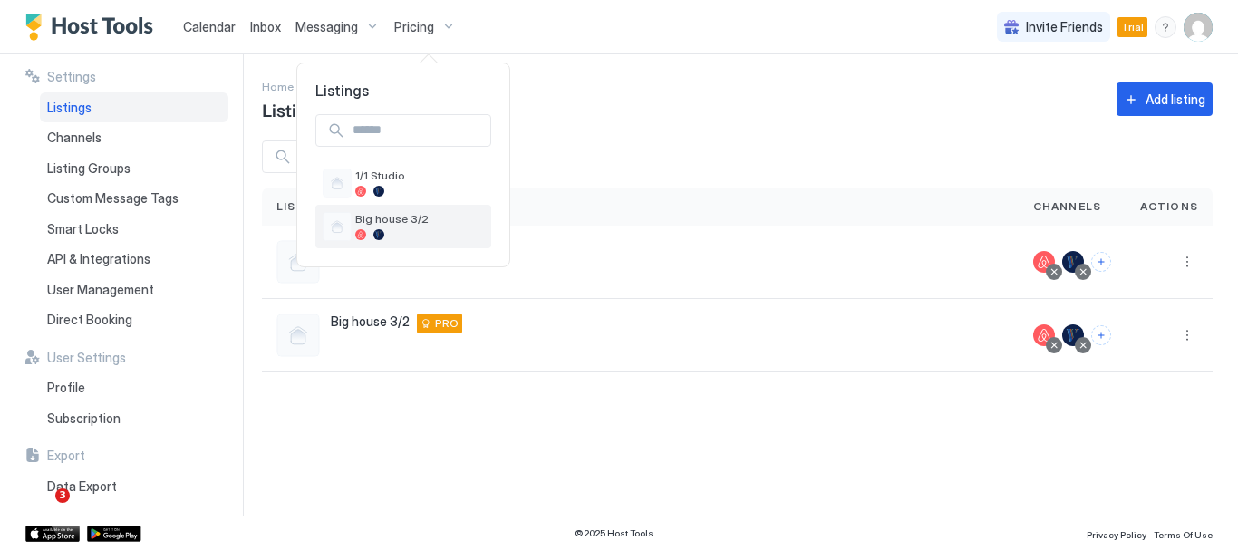
click at [412, 217] on span "Big house 3/2" at bounding box center [419, 219] width 129 height 14
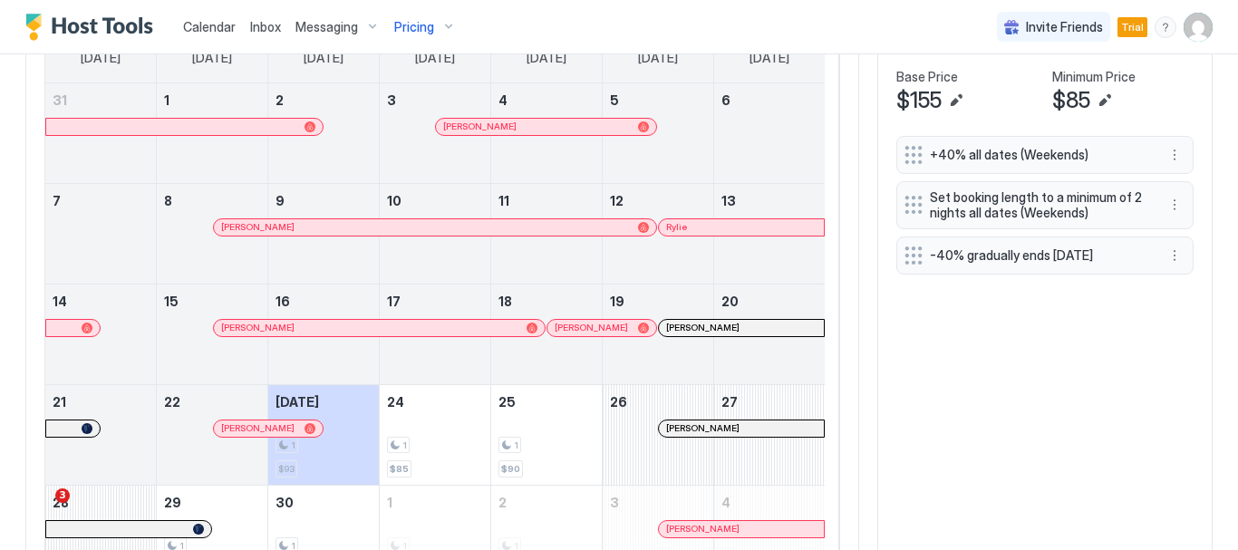
scroll to position [616, 0]
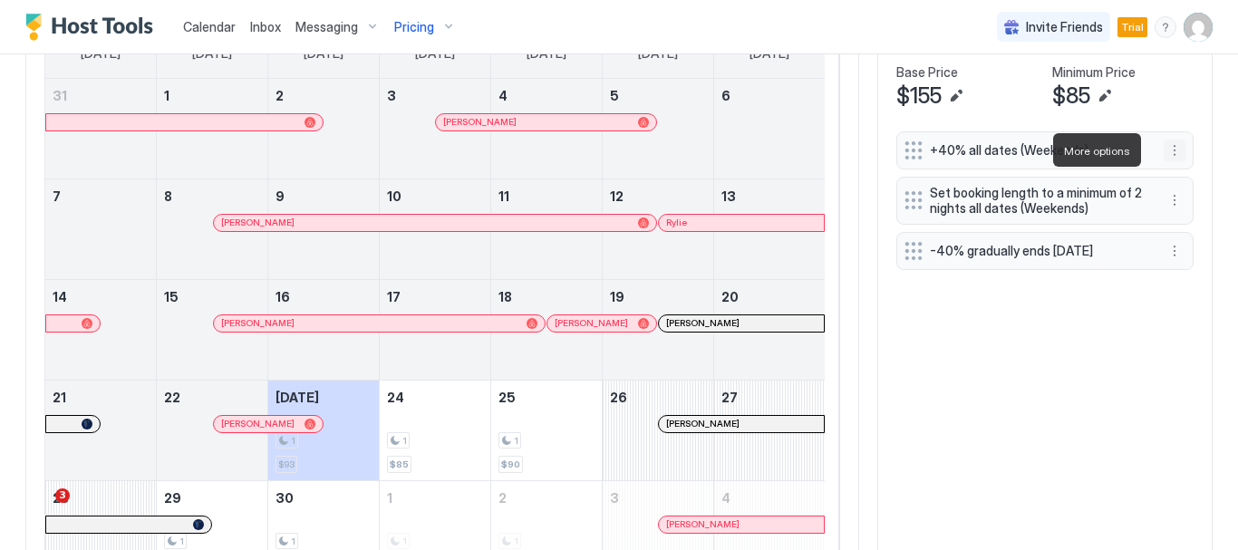
click at [1164, 149] on button "More options" at bounding box center [1174, 151] width 22 height 22
click at [1181, 182] on div "Edit" at bounding box center [1185, 175] width 68 height 29
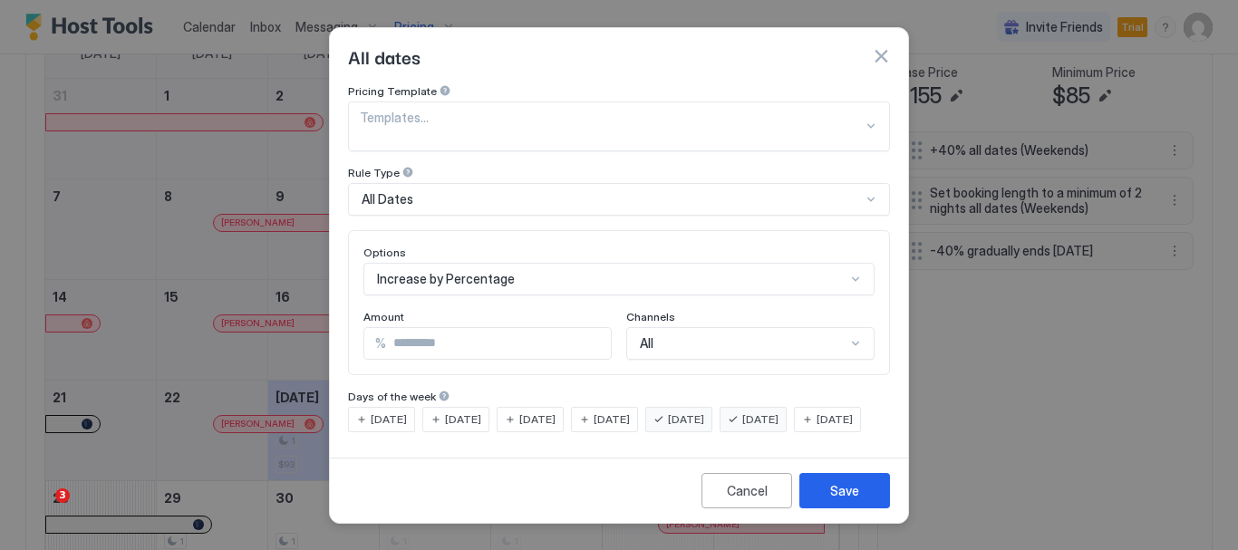
click at [401, 328] on input "**" at bounding box center [498, 343] width 225 height 31
type input "**"
click at [835, 497] on div "Save" at bounding box center [844, 490] width 29 height 19
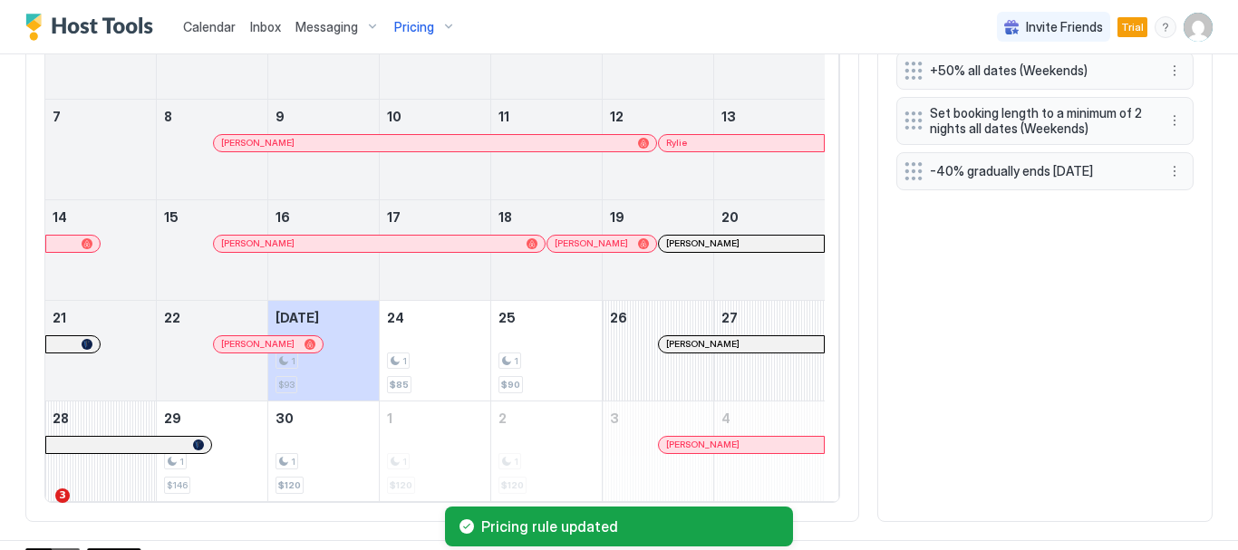
scroll to position [718, 0]
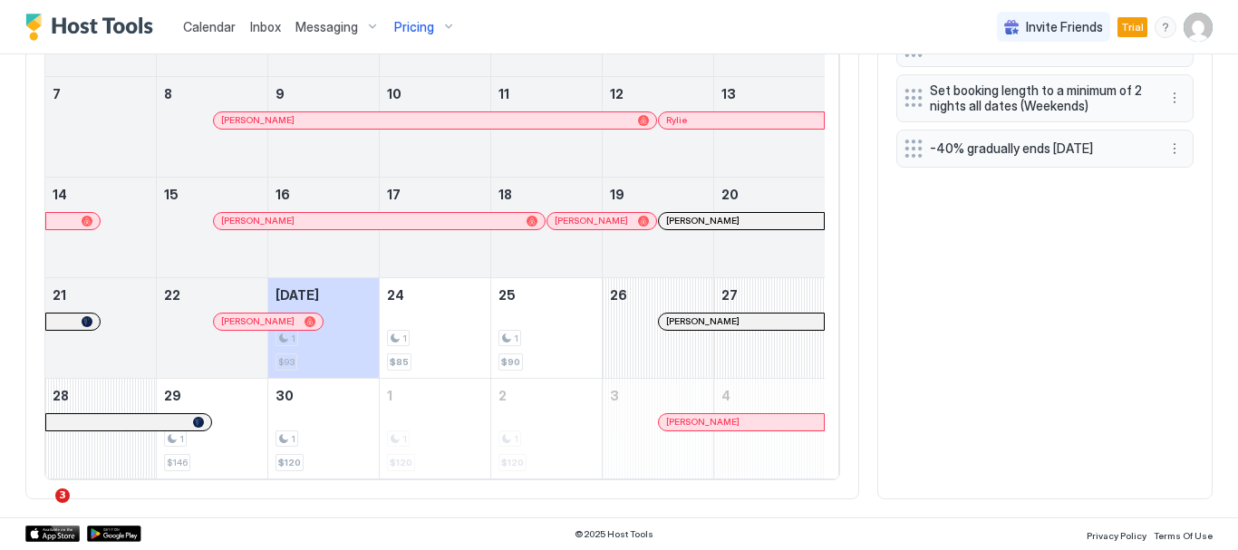
drag, startPoint x: 1222, startPoint y: 438, endPoint x: 1237, endPoint y: 307, distance: 131.3
click at [1237, 307] on div "Calendar Inbox Messaging Pricing Invite Friends Trial DC Home Pricing Big house…" at bounding box center [619, 275] width 1238 height 550
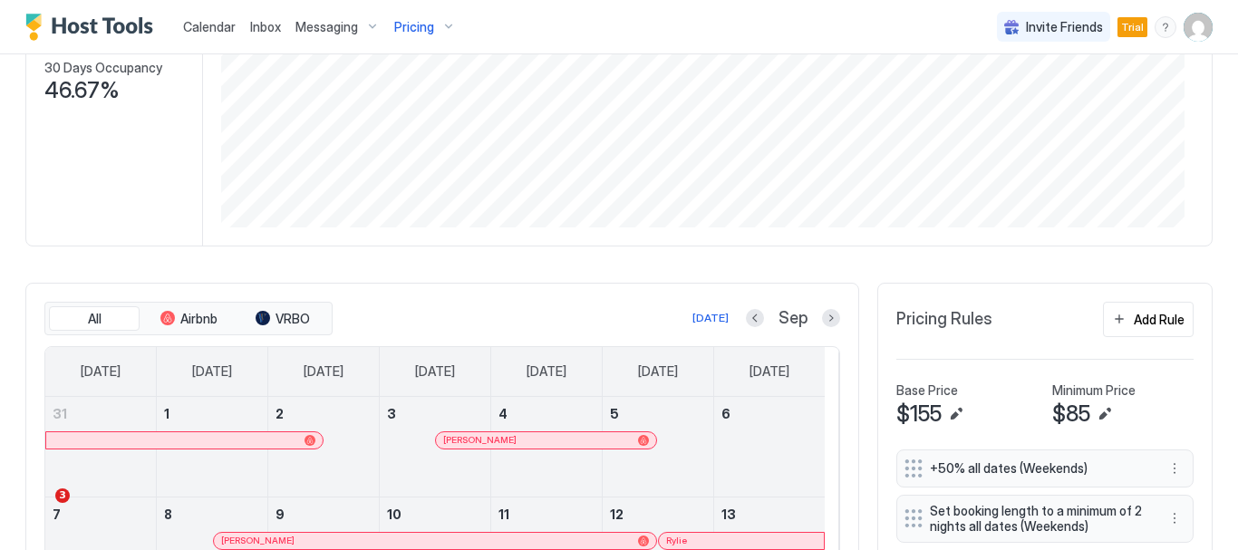
scroll to position [303, 0]
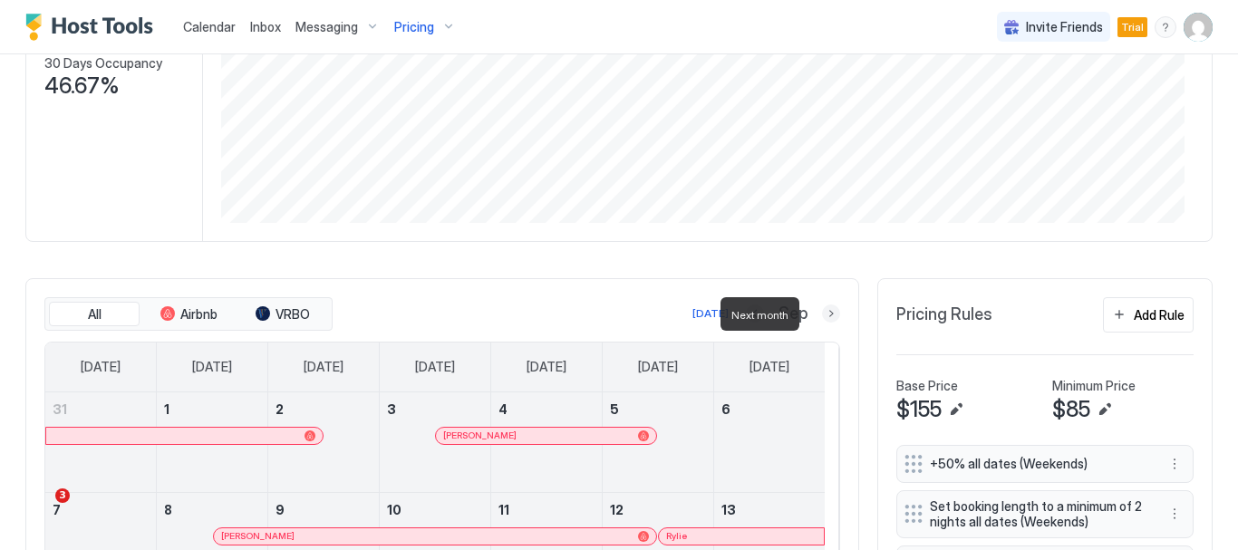
click at [822, 310] on button "Next month" at bounding box center [831, 313] width 18 height 18
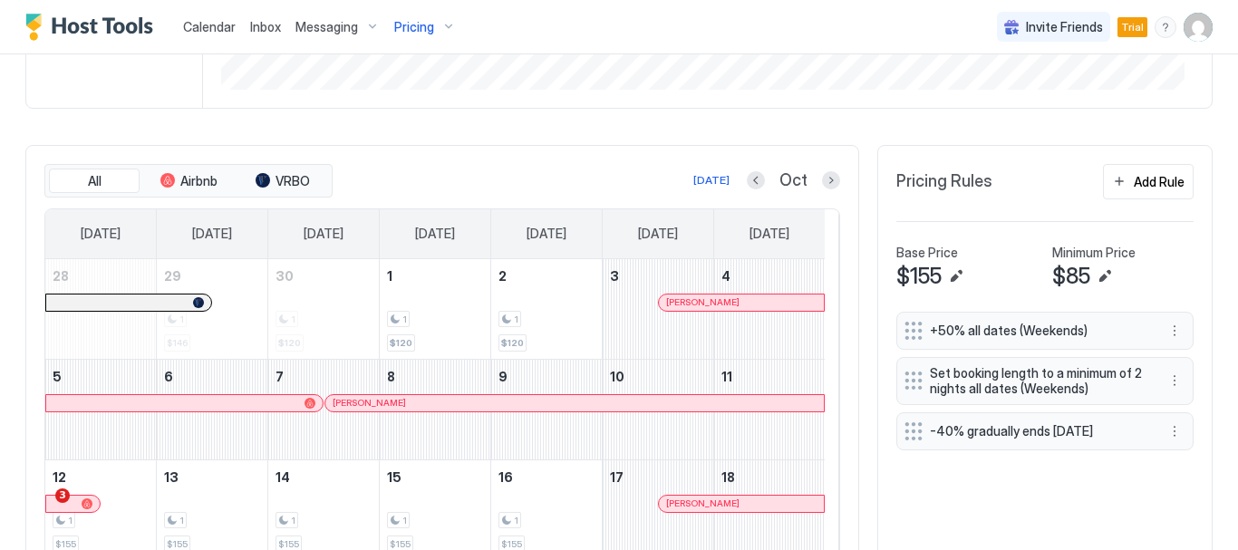
scroll to position [434, 0]
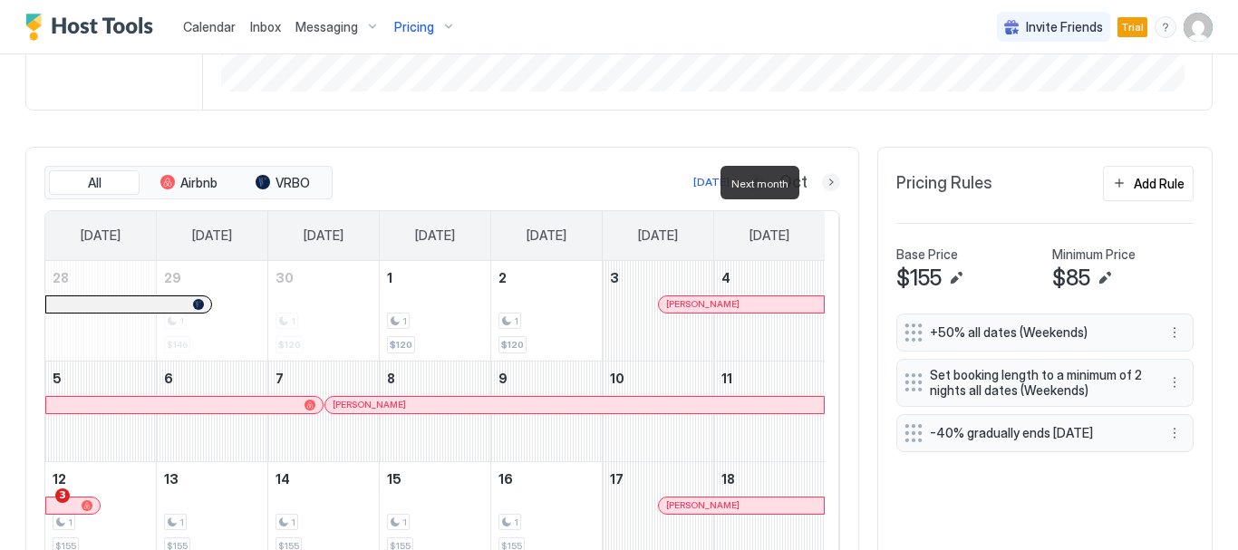
click at [822, 186] on button "Next month" at bounding box center [831, 182] width 18 height 18
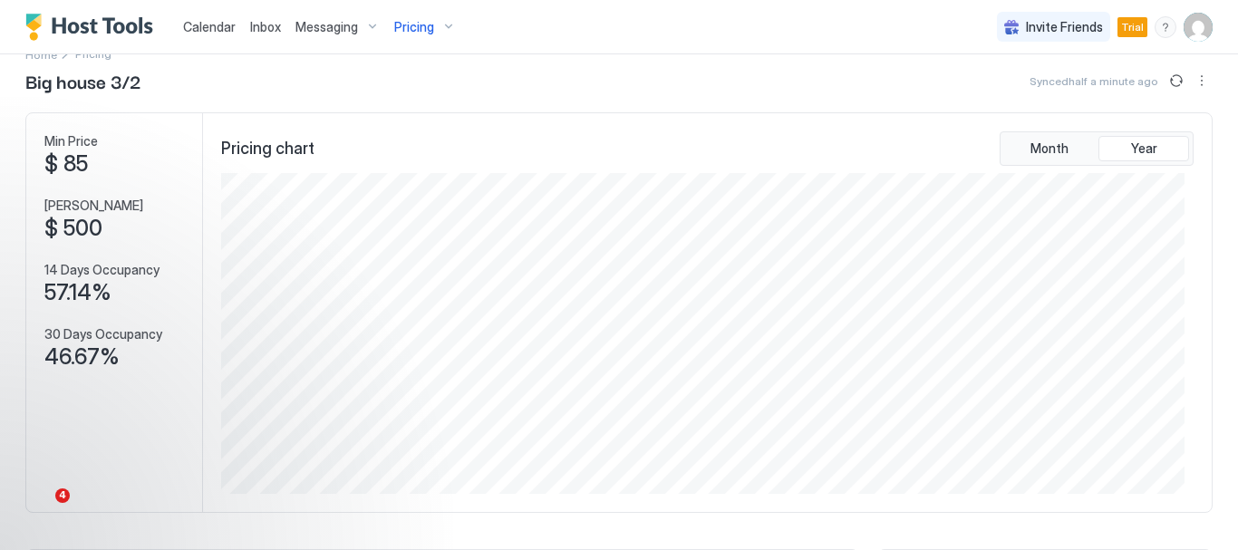
scroll to position [0, 0]
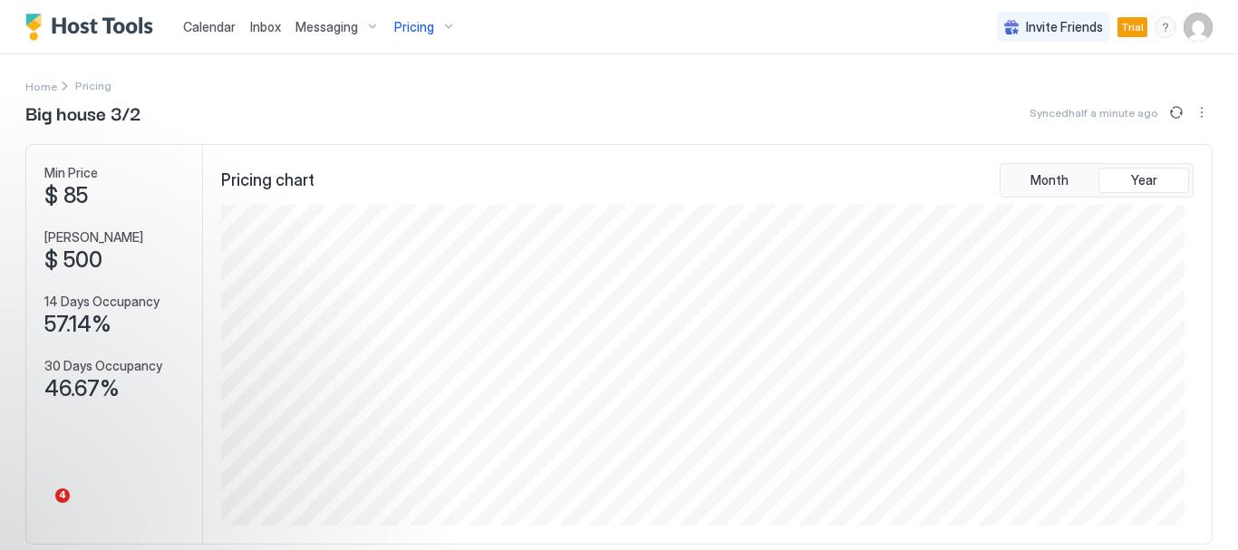
click at [1183, 28] on img "User profile" at bounding box center [1197, 27] width 29 height 29
click at [1131, 110] on div "Settings" at bounding box center [1083, 102] width 230 height 32
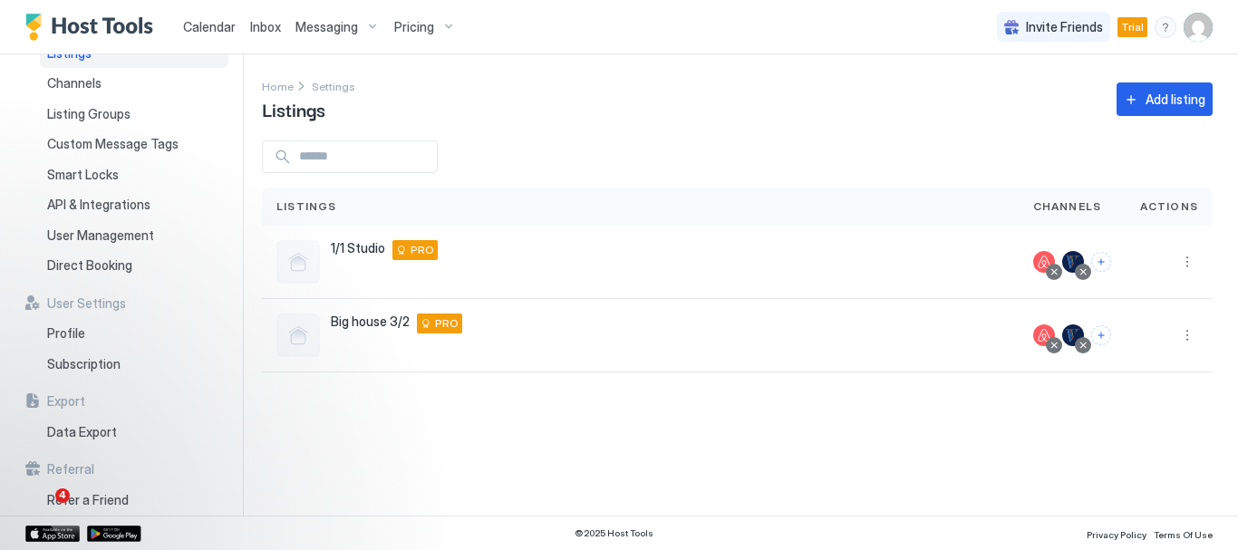
scroll to position [68, 0]
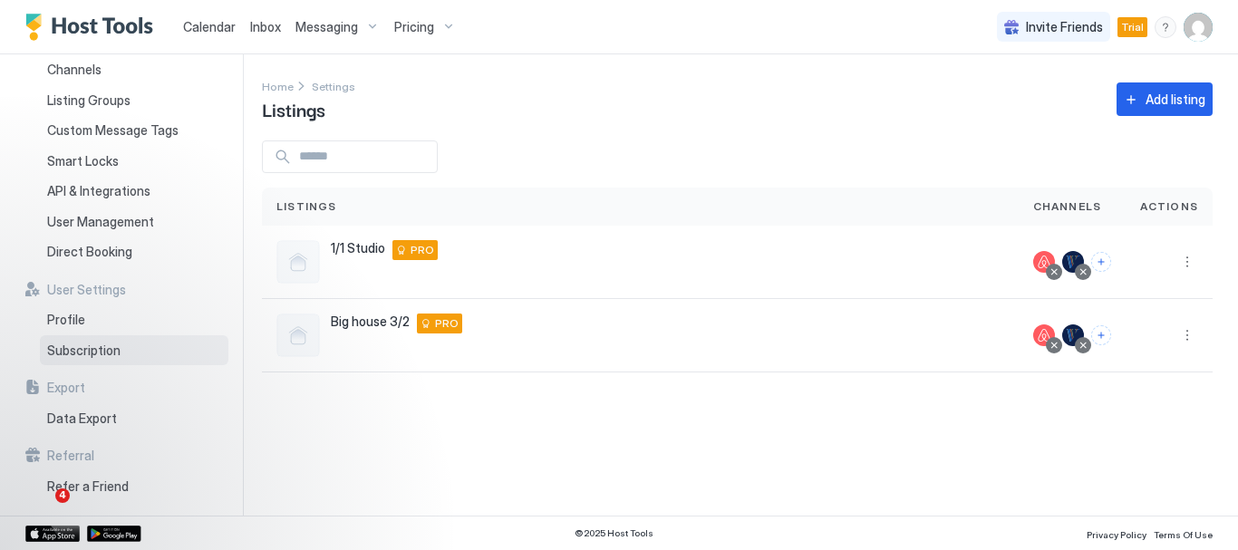
click at [123, 351] on div "Subscription" at bounding box center [134, 350] width 188 height 31
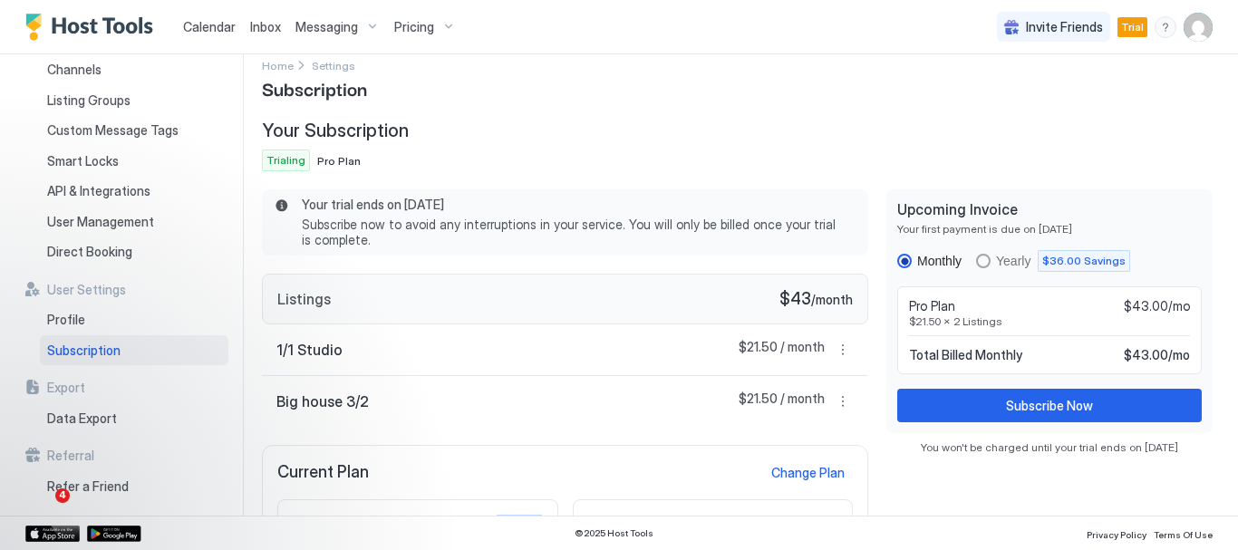
scroll to position [32, 0]
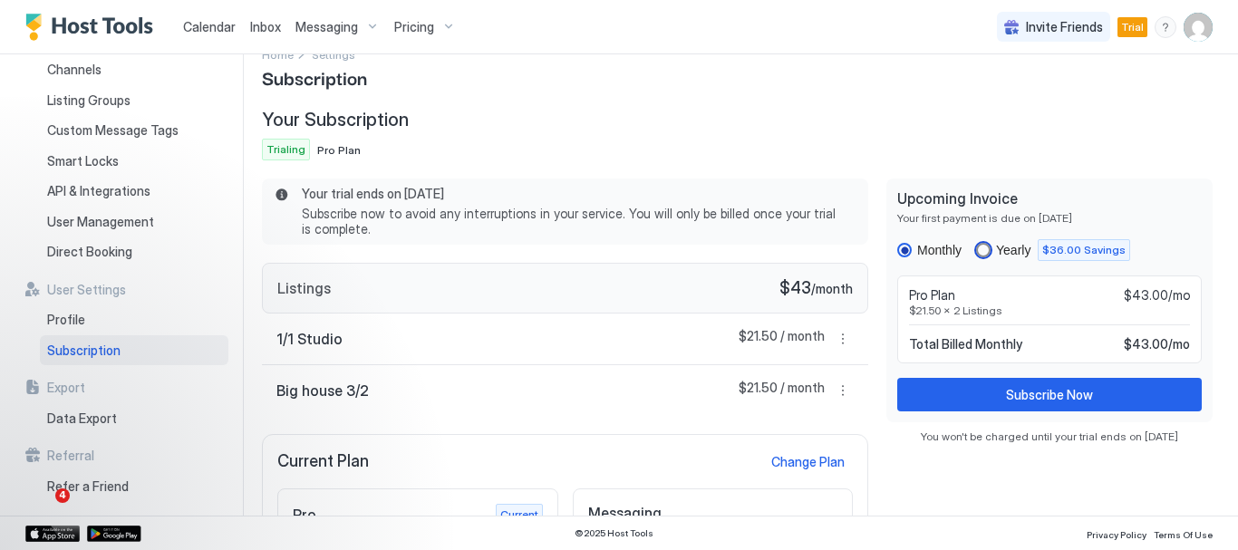
click at [976, 252] on div "yearly" at bounding box center [983, 250] width 14 height 14
click at [897, 247] on div "monthly" at bounding box center [904, 250] width 14 height 14
click at [976, 245] on div "yearly" at bounding box center [983, 250] width 14 height 14
click at [897, 249] on div "monthly" at bounding box center [904, 250] width 14 height 14
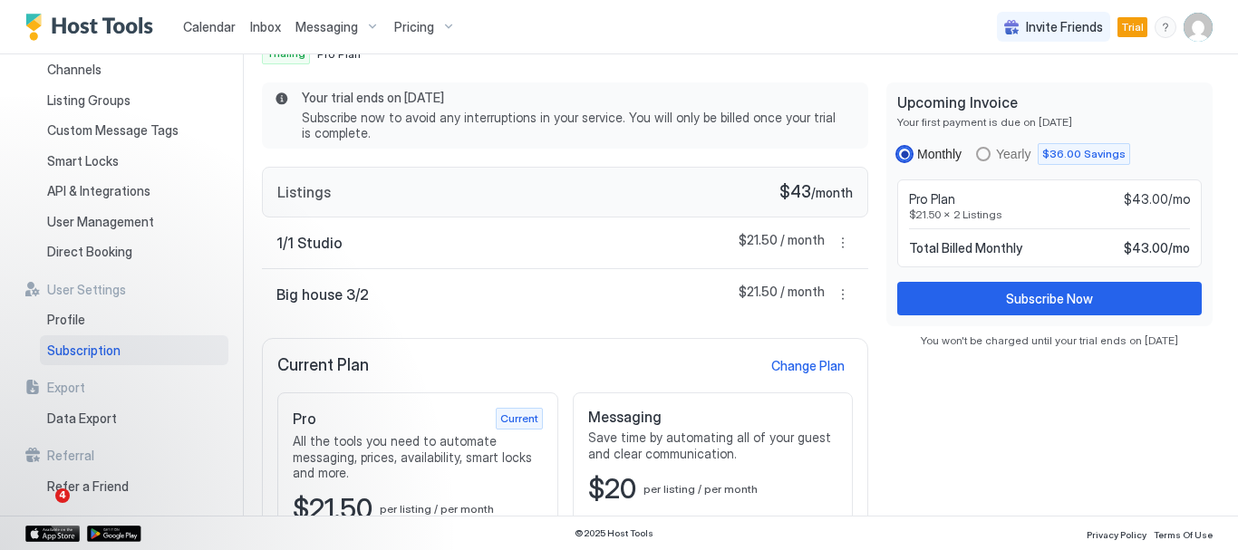
scroll to position [126, 0]
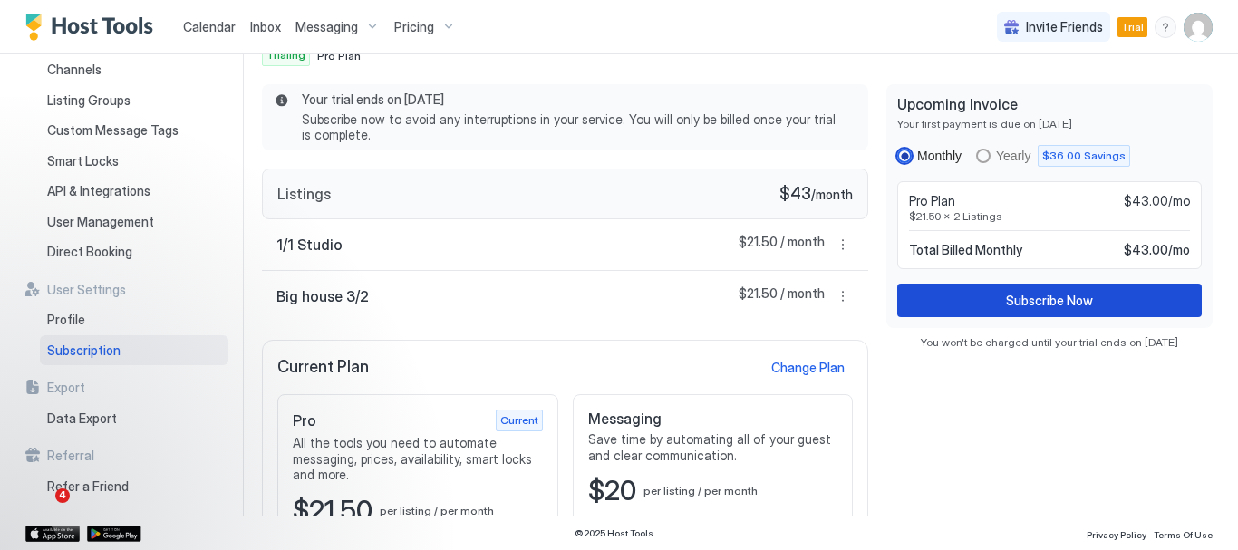
click at [1062, 303] on div "Subscribe Now" at bounding box center [1049, 300] width 87 height 19
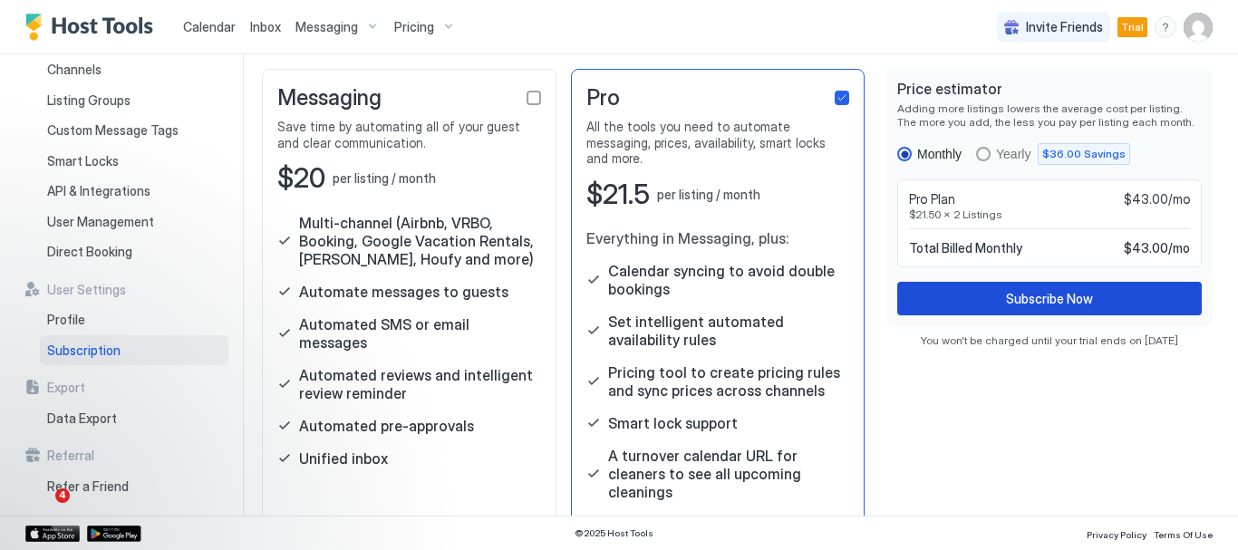
click at [1067, 291] on div "Subscribe Now" at bounding box center [1049, 298] width 87 height 19
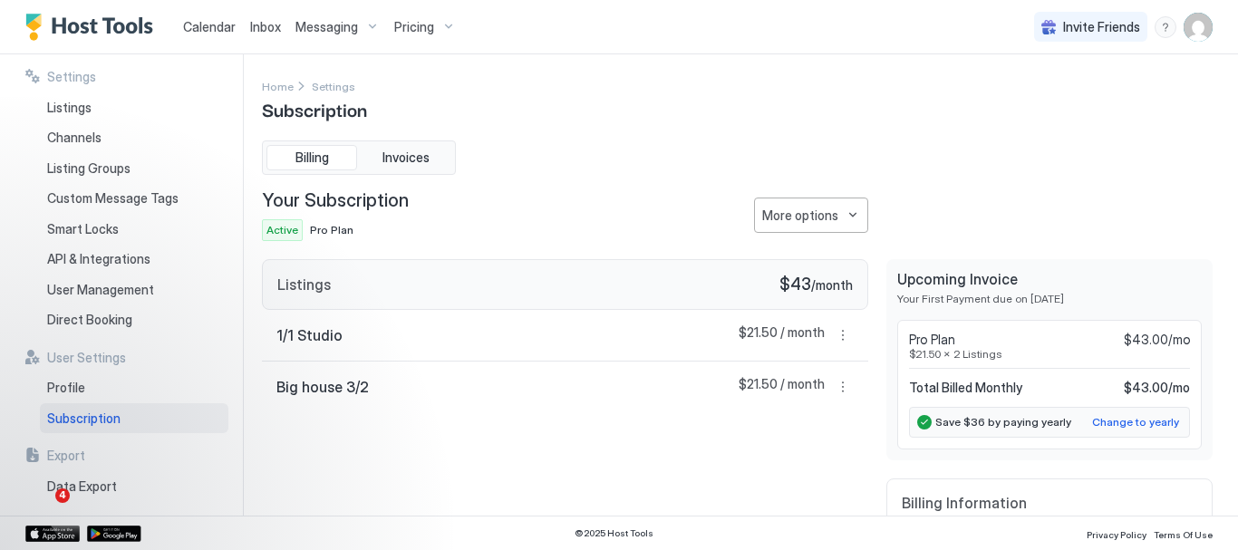
click at [915, 106] on div "Home Settings Subscription" at bounding box center [737, 99] width 950 height 46
